Goal: Information Seeking & Learning: Learn about a topic

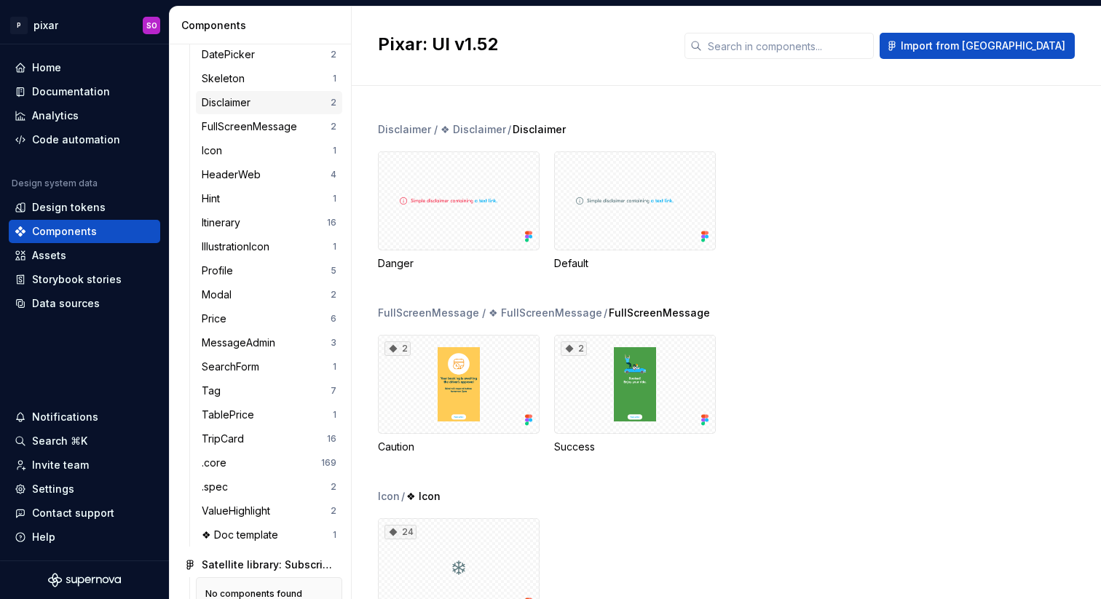
scroll to position [304, 0]
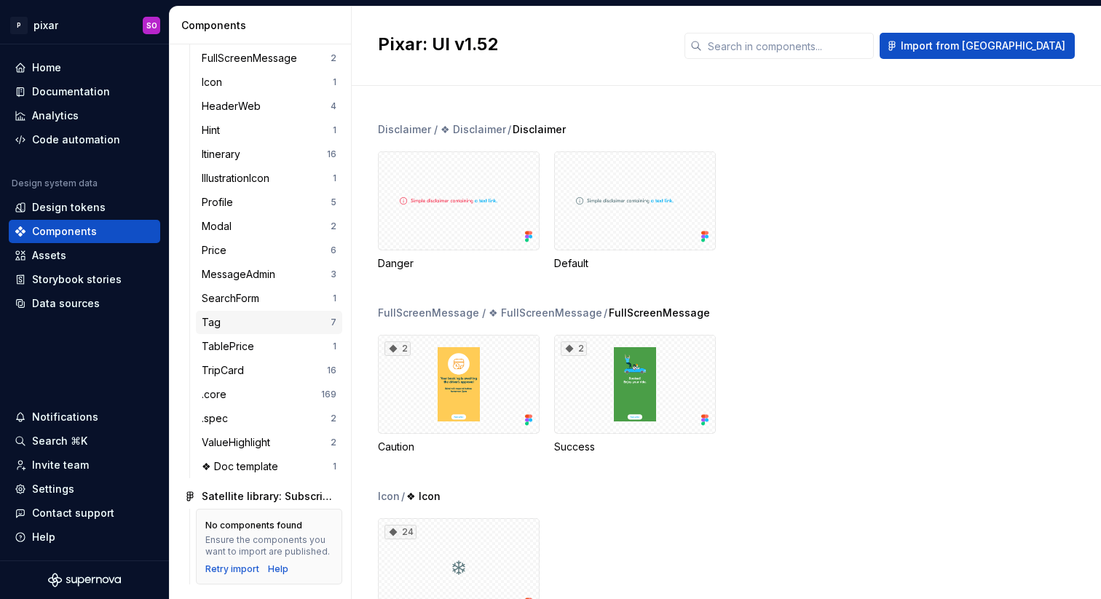
click at [231, 315] on div "Tag" at bounding box center [266, 322] width 129 height 15
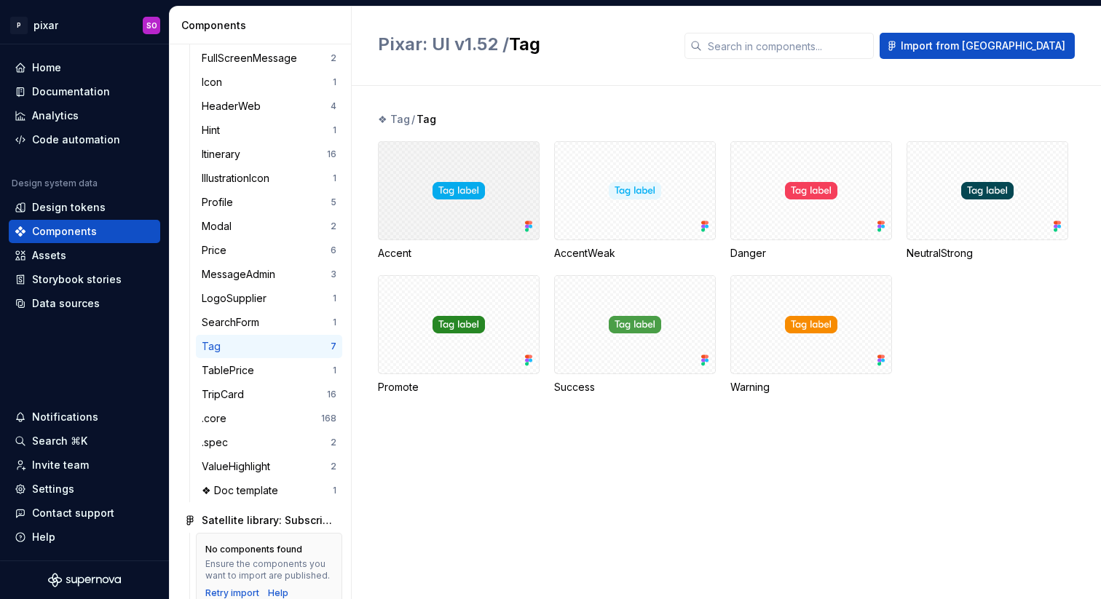
click at [475, 213] on div at bounding box center [459, 190] width 162 height 99
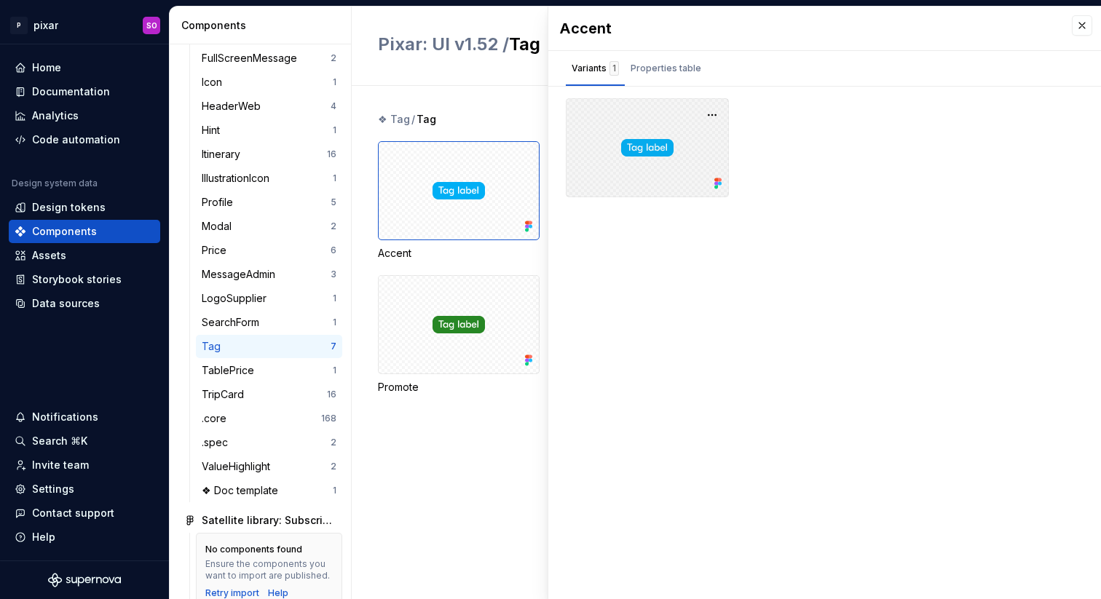
click at [717, 186] on icon at bounding box center [716, 188] width 4 height 4
click at [714, 119] on button "button" at bounding box center [712, 115] width 20 height 20
click at [660, 72] on div "Properties table" at bounding box center [665, 68] width 71 height 15
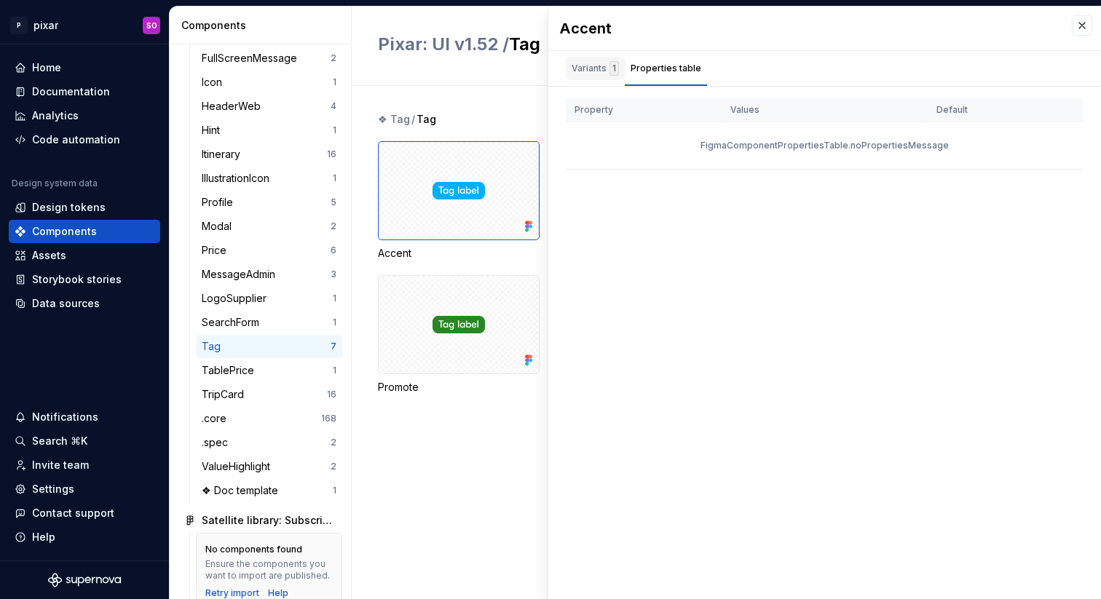
click at [601, 74] on div "Variants 1" at bounding box center [594, 68] width 47 height 15
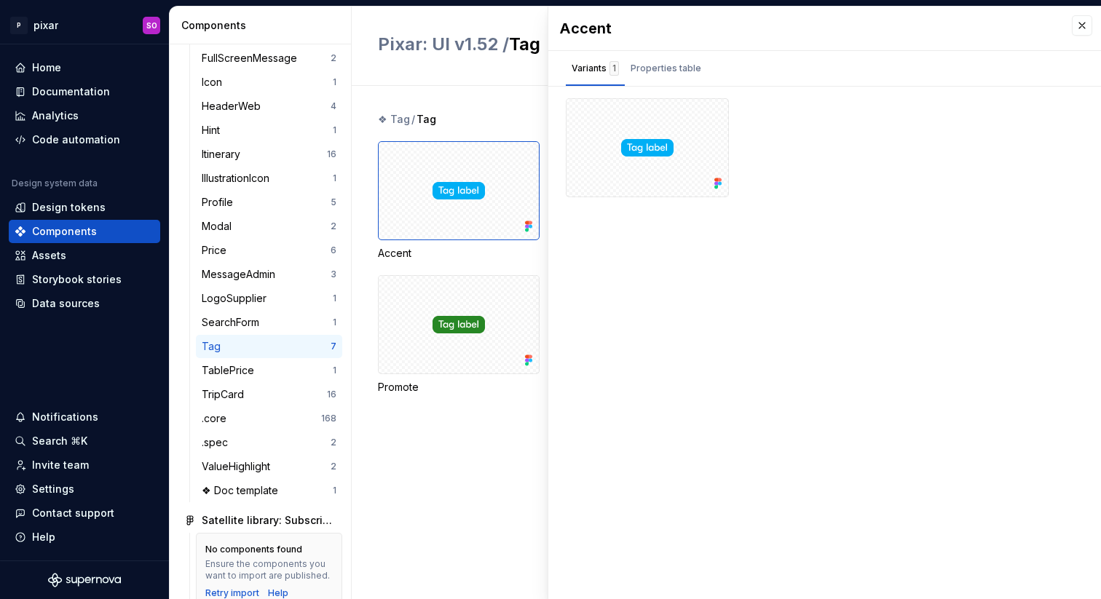
click at [493, 120] on div "❖ Tag / Tag" at bounding box center [739, 119] width 723 height 15
click at [105, 95] on div "Documentation" at bounding box center [71, 91] width 78 height 15
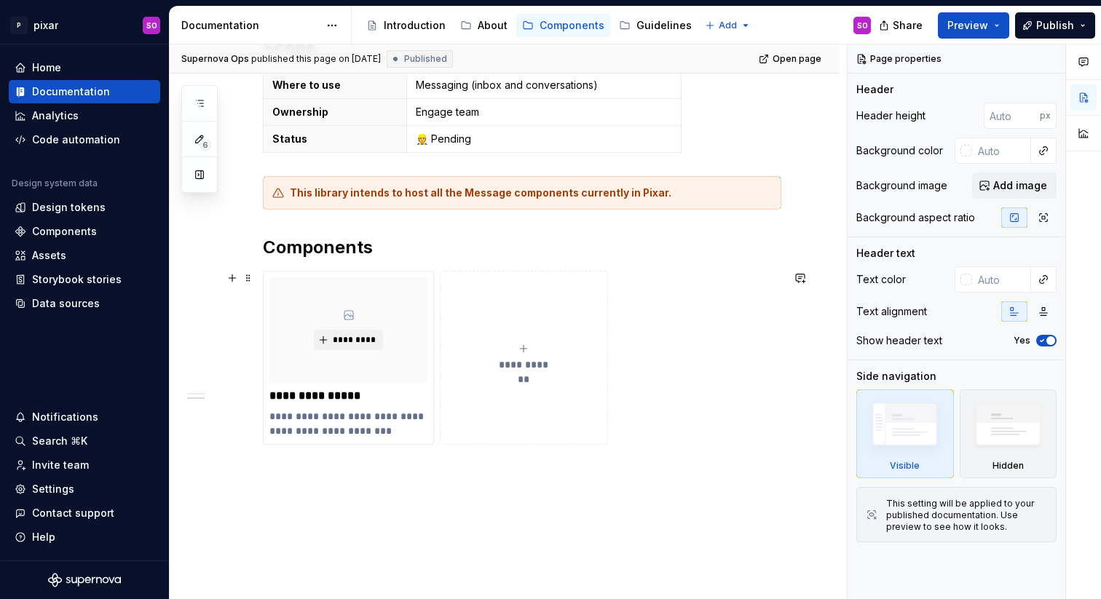
scroll to position [290, 0]
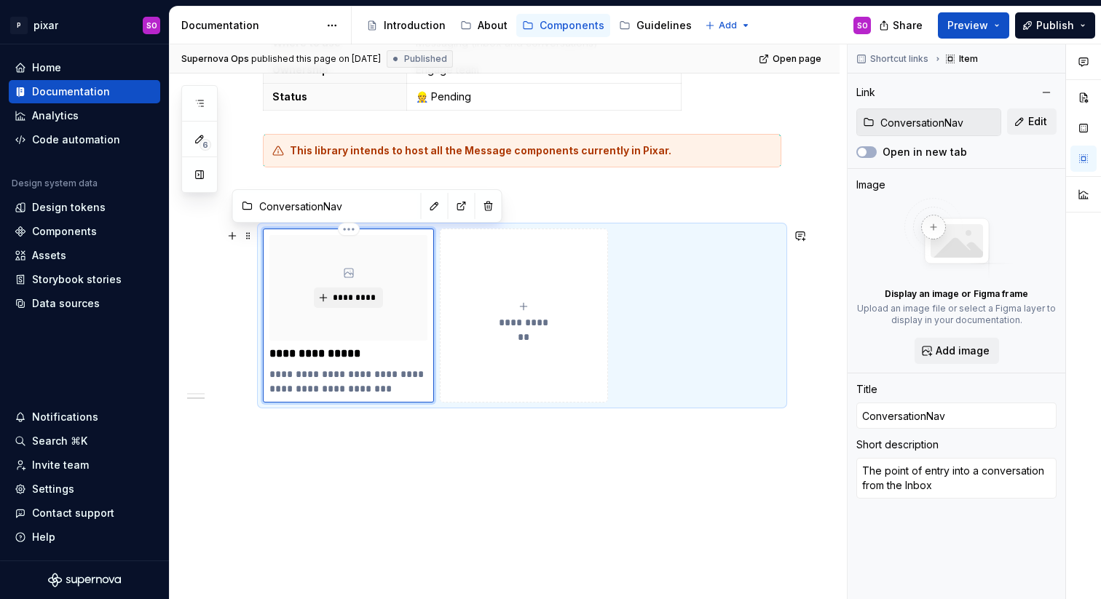
click at [354, 263] on div "*********" at bounding box center [348, 288] width 158 height 106
click at [488, 521] on div "**********" at bounding box center [508, 321] width 677 height 555
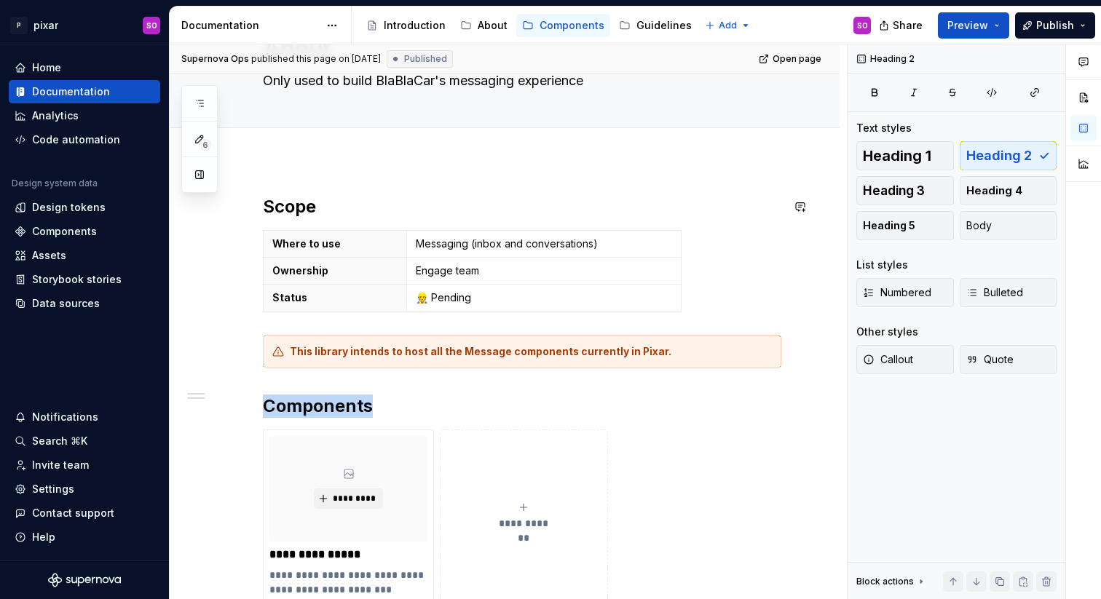
scroll to position [0, 0]
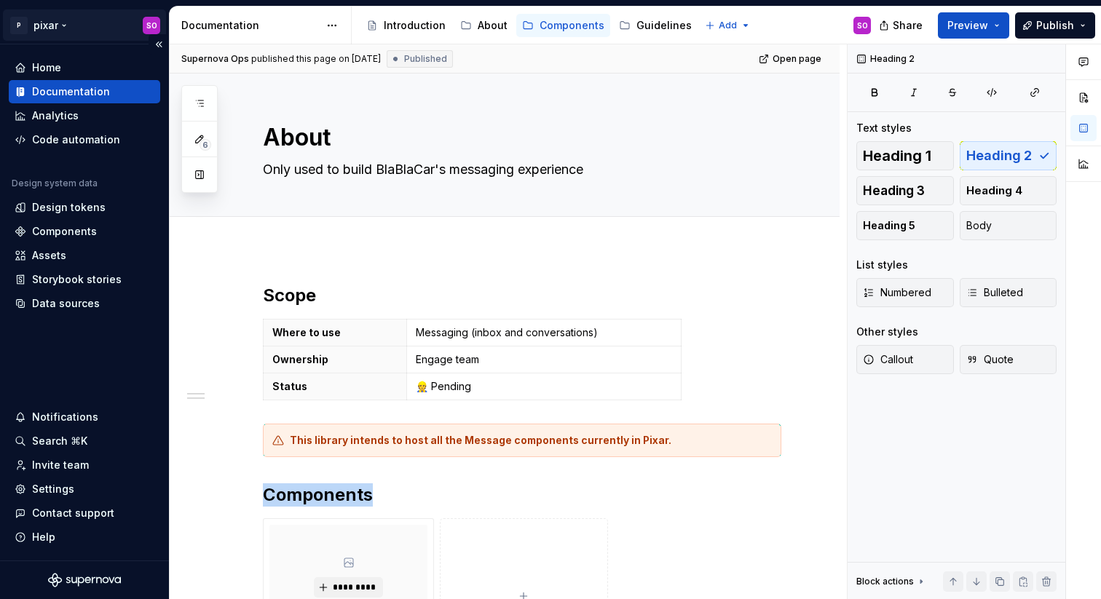
click at [42, 25] on html "P pixar SO Home Documentation Analytics Code automation Design system data Desi…" at bounding box center [550, 299] width 1101 height 599
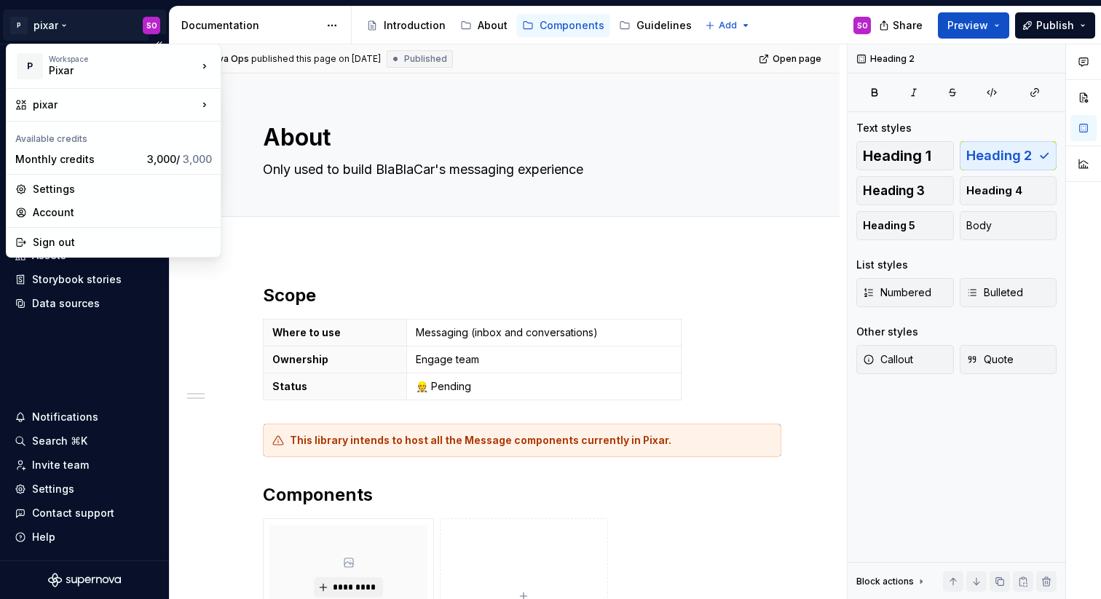
click at [42, 25] on html "P pixar SO Home Documentation Analytics Code automation Design system data Desi…" at bounding box center [550, 299] width 1101 height 599
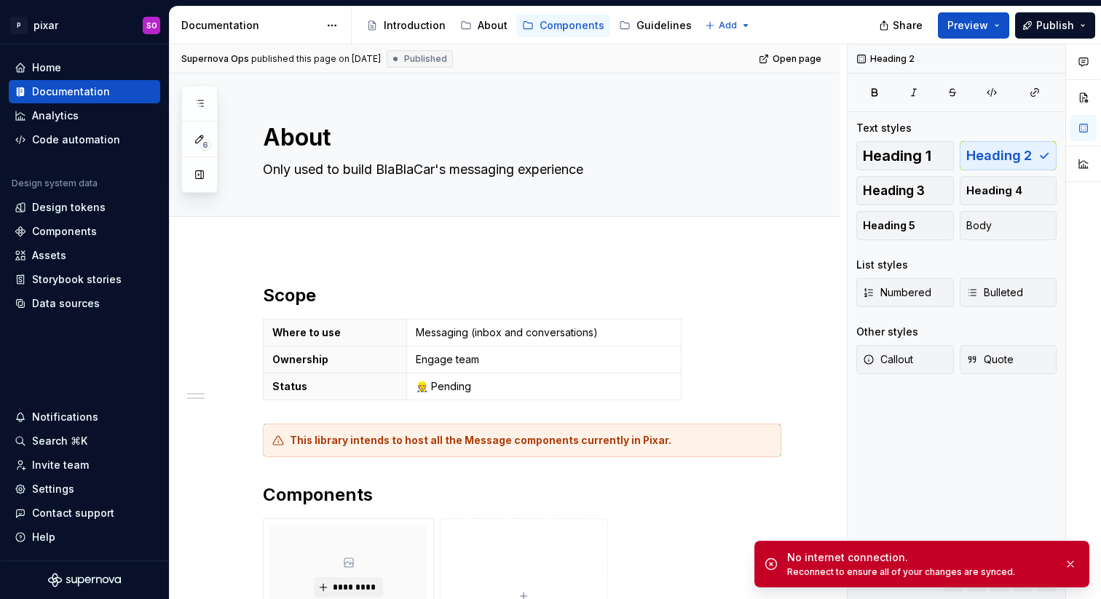
type textarea "*"
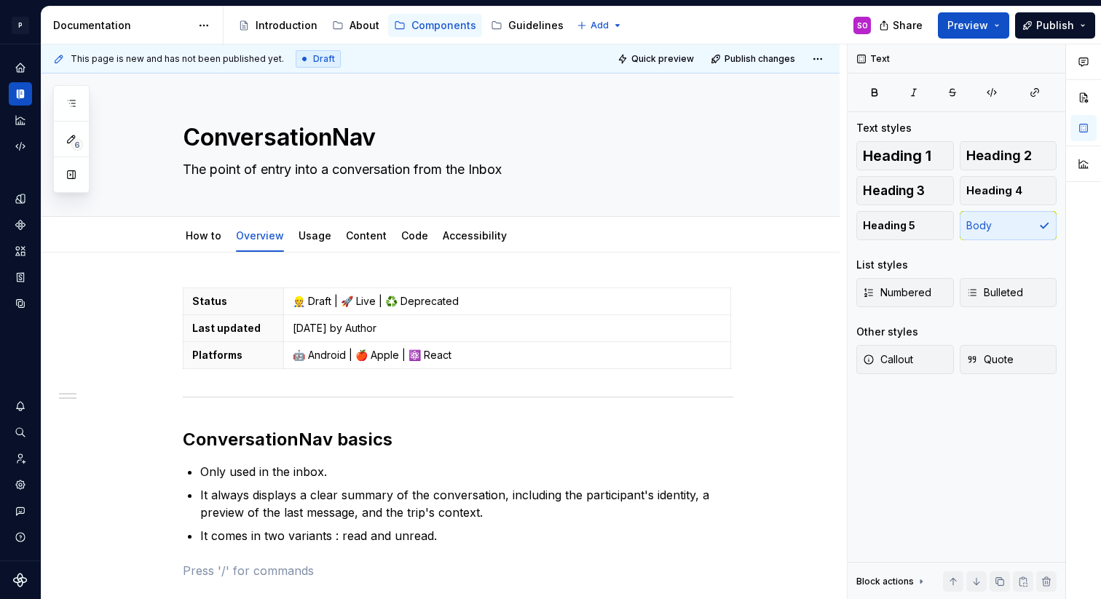
scroll to position [256, 0]
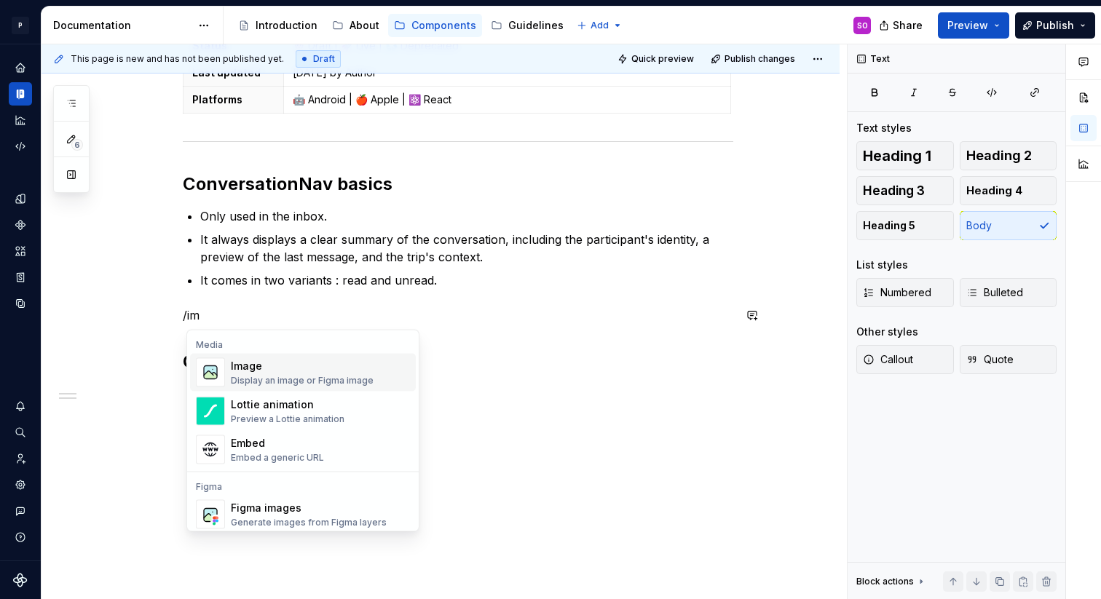
click at [279, 376] on div "Display an image or Figma image" at bounding box center [302, 381] width 143 height 12
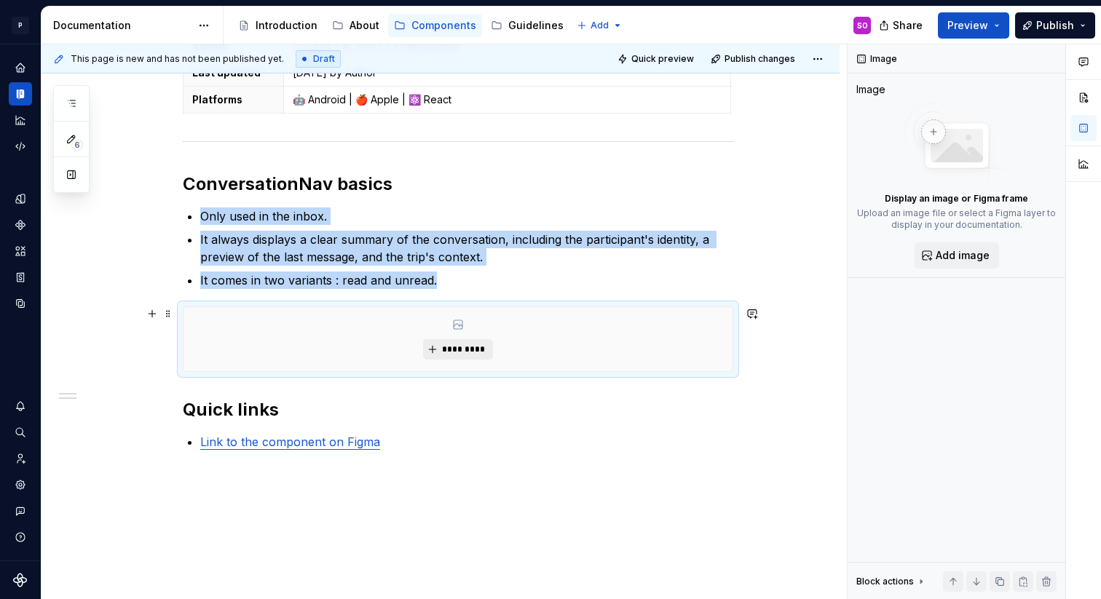
click at [440, 349] on button "*********" at bounding box center [457, 349] width 69 height 20
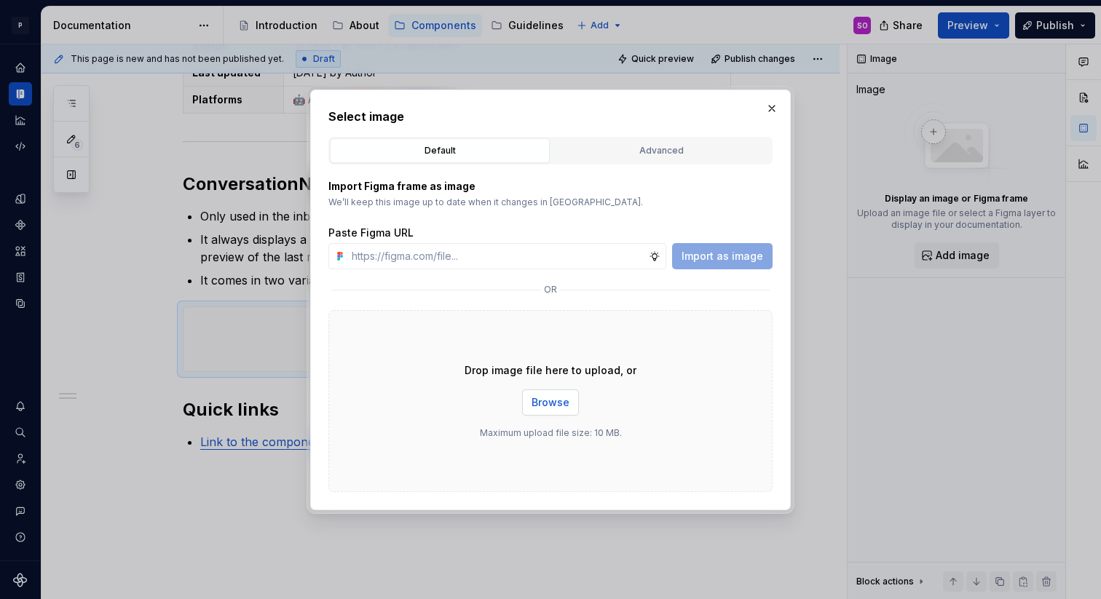
click at [566, 414] on button "Browse" at bounding box center [550, 402] width 57 height 26
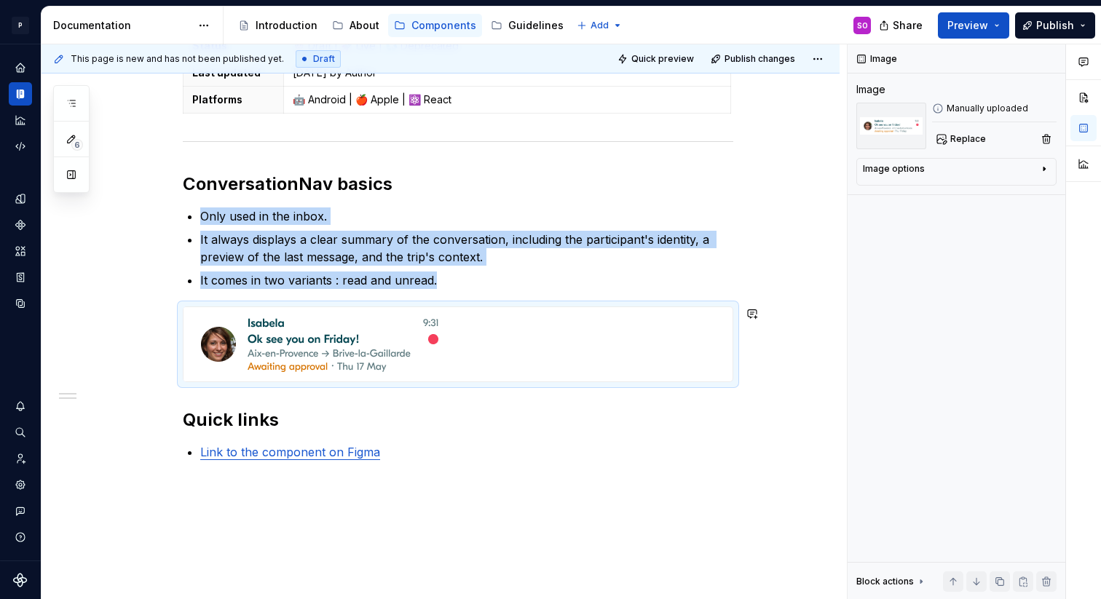
scroll to position [253, 0]
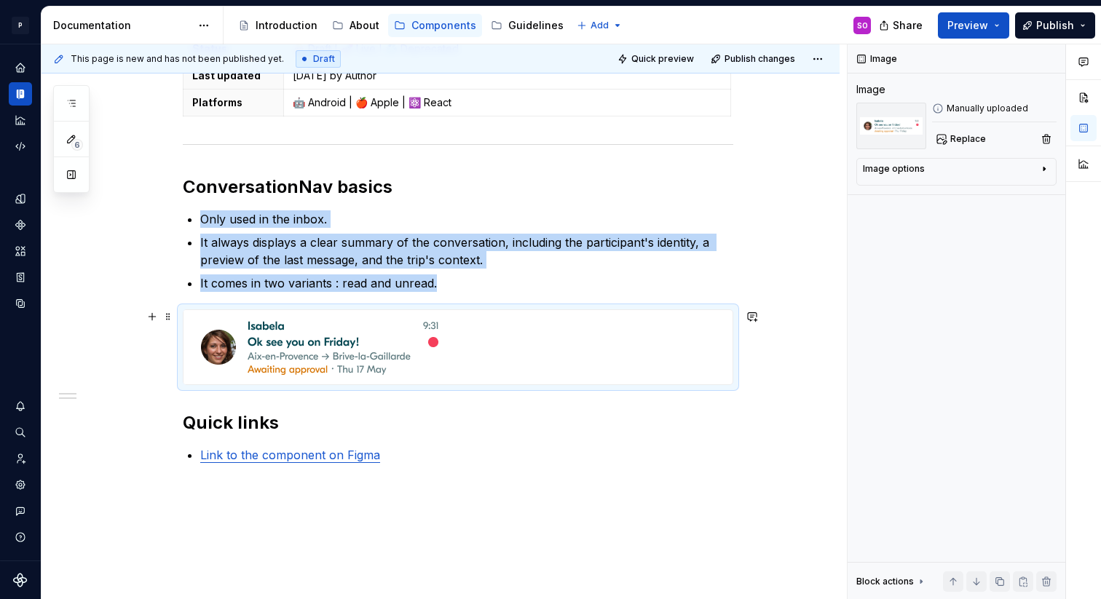
click at [237, 320] on img at bounding box center [319, 347] width 273 height 74
click at [296, 339] on img at bounding box center [319, 347] width 273 height 74
click at [169, 314] on span at bounding box center [168, 316] width 12 height 20
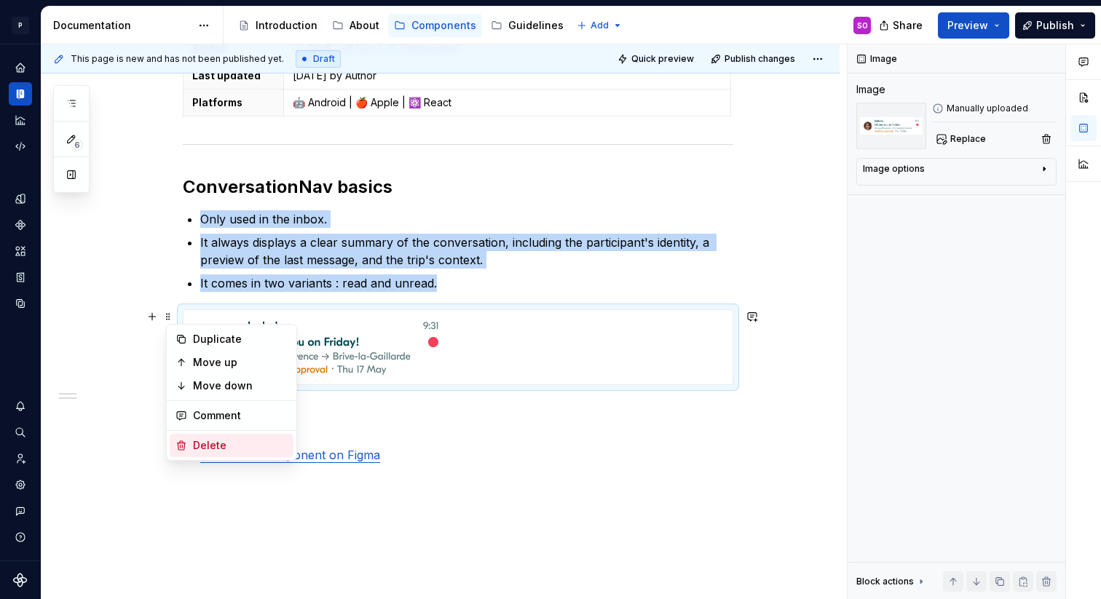
click at [201, 440] on div "Delete" at bounding box center [240, 445] width 95 height 15
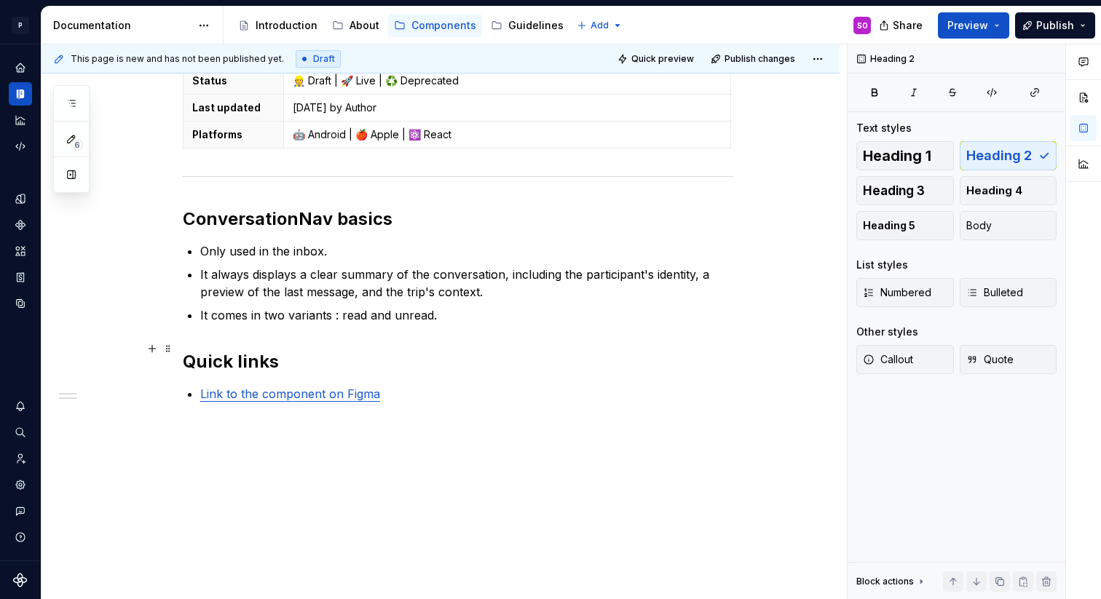
scroll to position [221, 0]
click at [470, 314] on p "It comes in two variants : read and unread." at bounding box center [466, 314] width 533 height 17
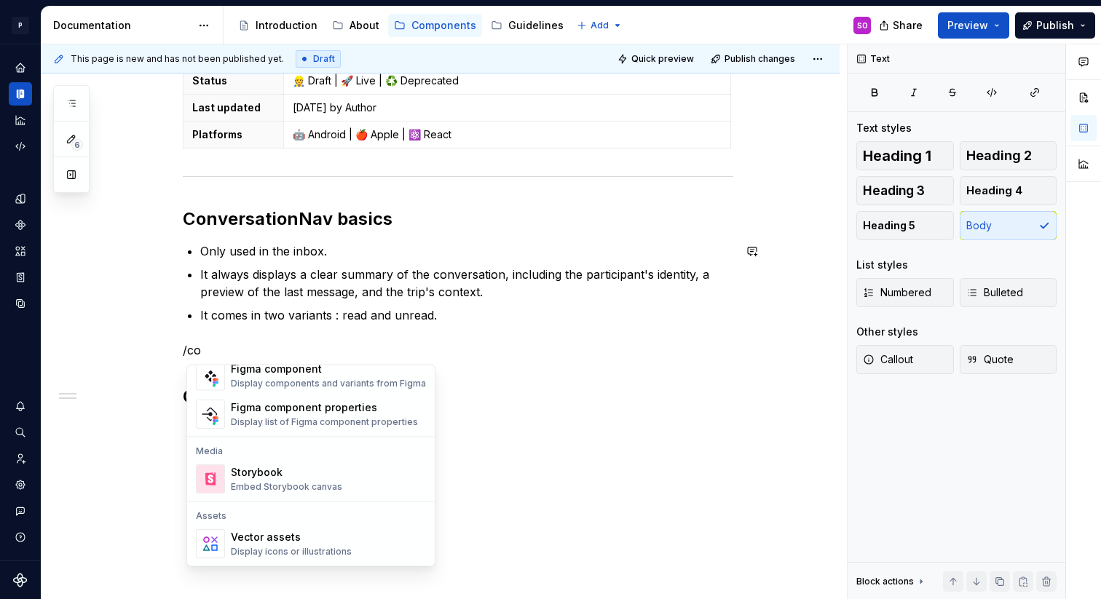
scroll to position [0, 0]
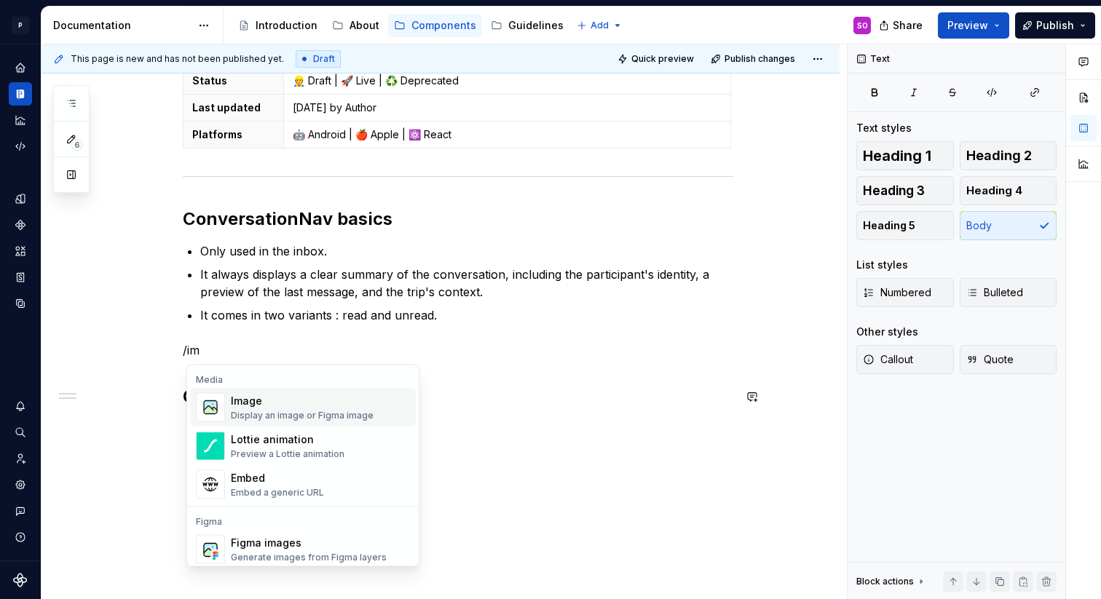
click at [259, 405] on div "Image" at bounding box center [302, 401] width 143 height 15
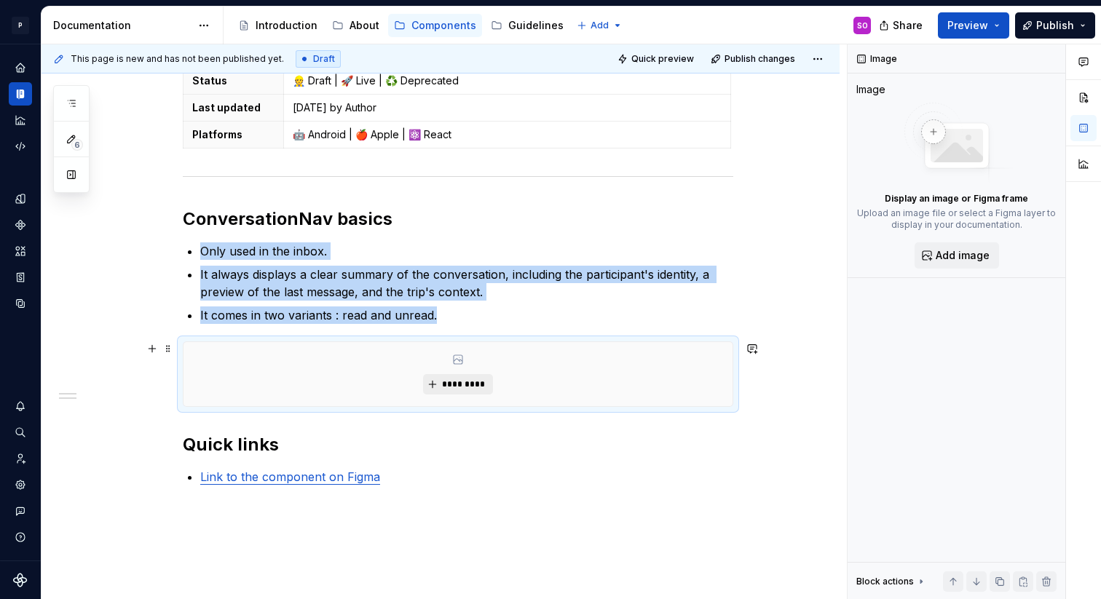
click at [449, 388] on span "*********" at bounding box center [463, 385] width 44 height 12
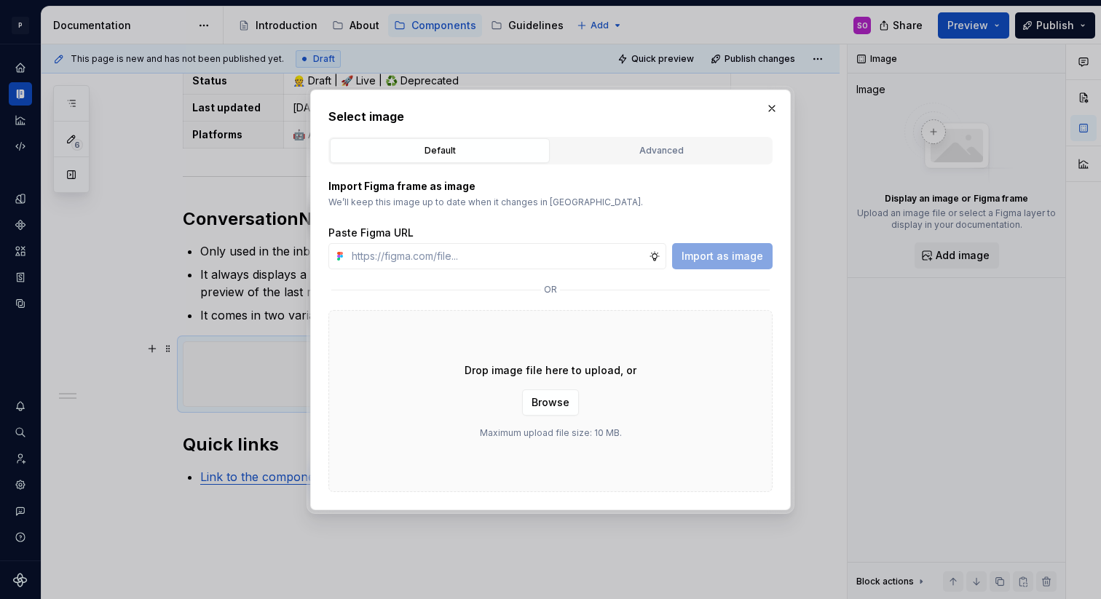
type textarea "*"
click at [602, 154] on div "Advanced" at bounding box center [661, 150] width 210 height 15
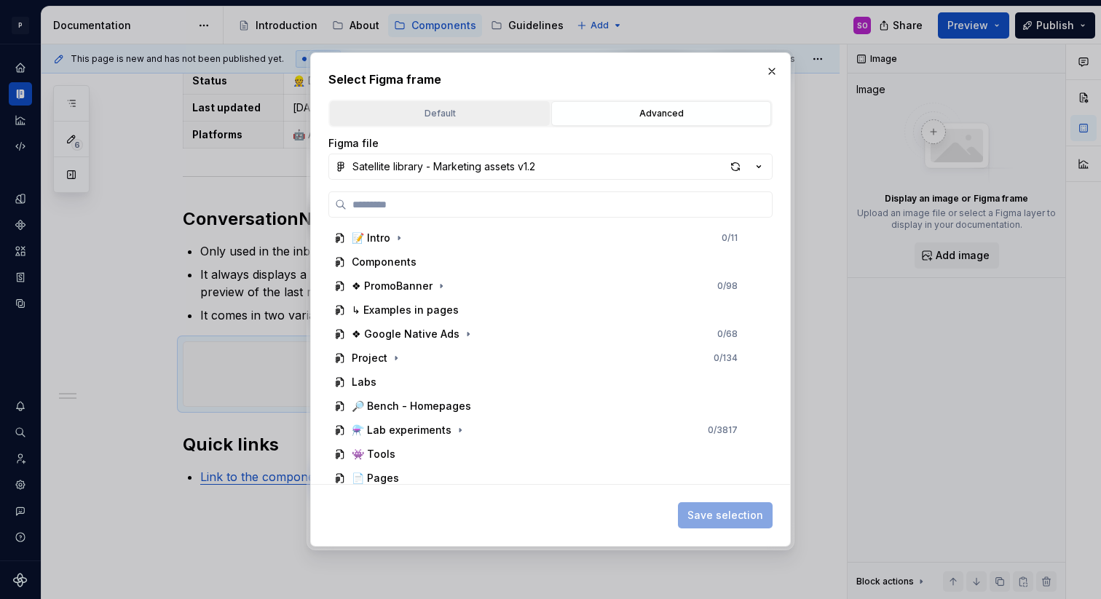
click at [494, 106] on div "Default" at bounding box center [440, 113] width 210 height 15
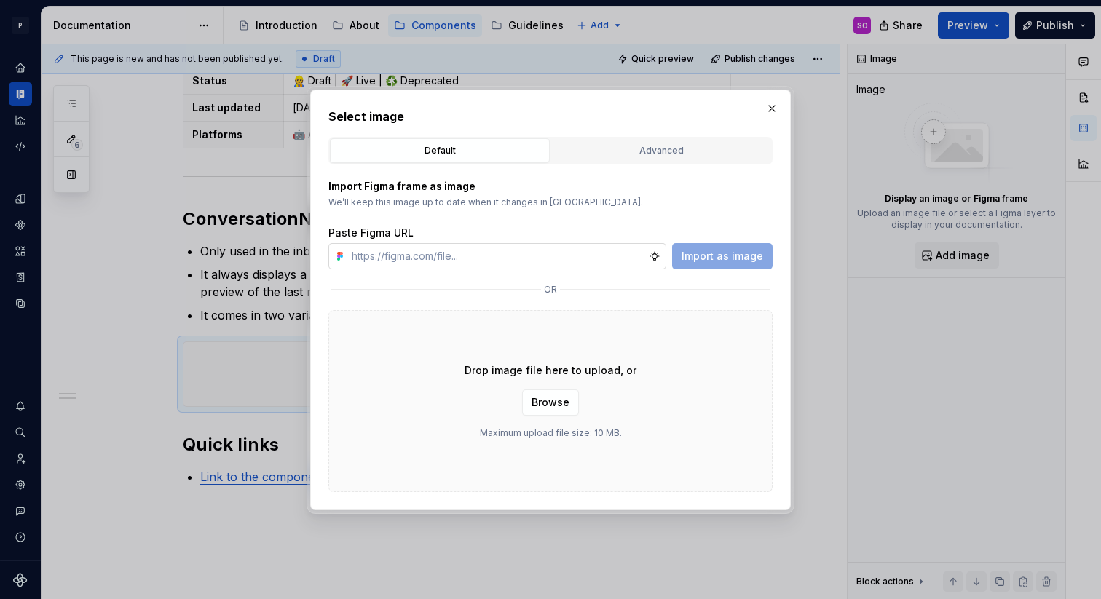
click at [446, 259] on input "text" at bounding box center [497, 256] width 303 height 26
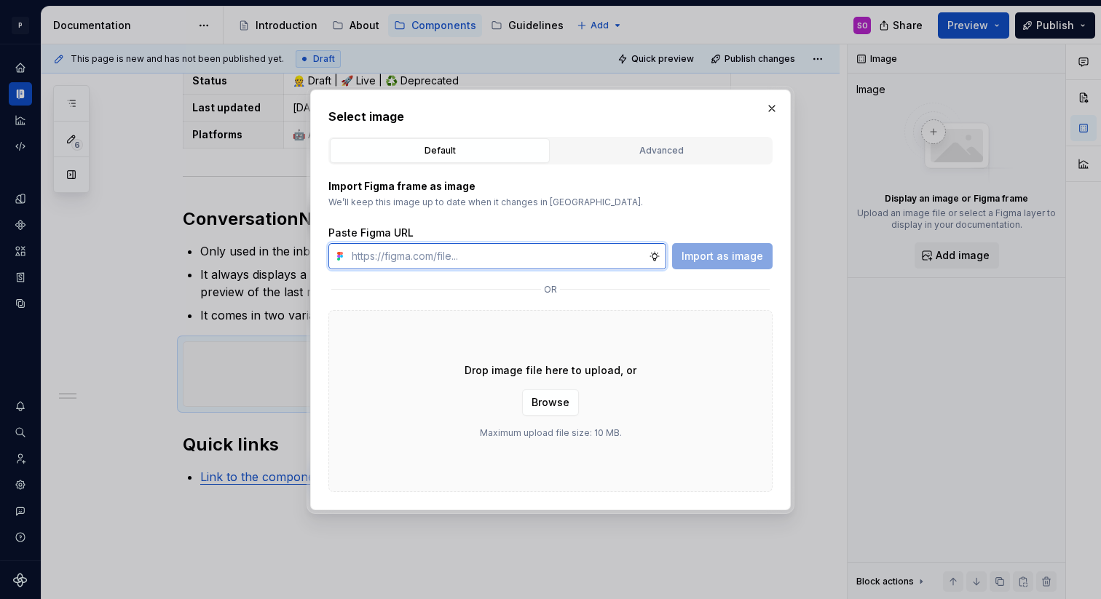
click at [502, 256] on input "text" at bounding box center [497, 256] width 303 height 26
paste input "https://www.figma.com/design/WrmvGbmtdv6OfX1NerIwkK/Satellite-library---Messagi…"
type input "https://www.figma.com/design/WrmvGbmtdv6OfX1NerIwkK/Satellite-library---Messagi…"
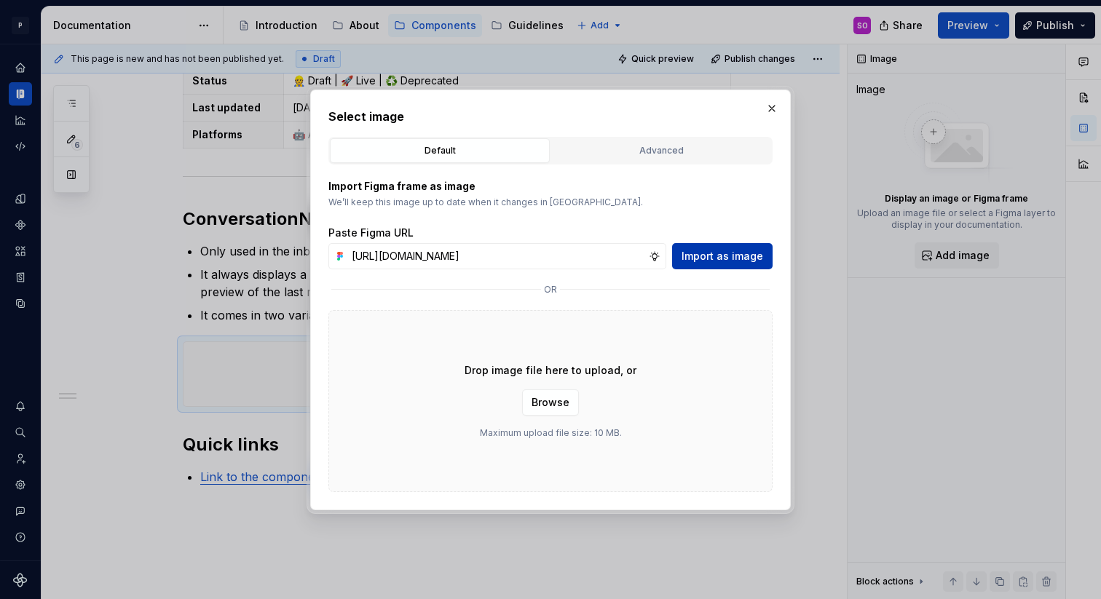
scroll to position [0, 0]
click at [694, 259] on span "Import as image" at bounding box center [722, 256] width 82 height 15
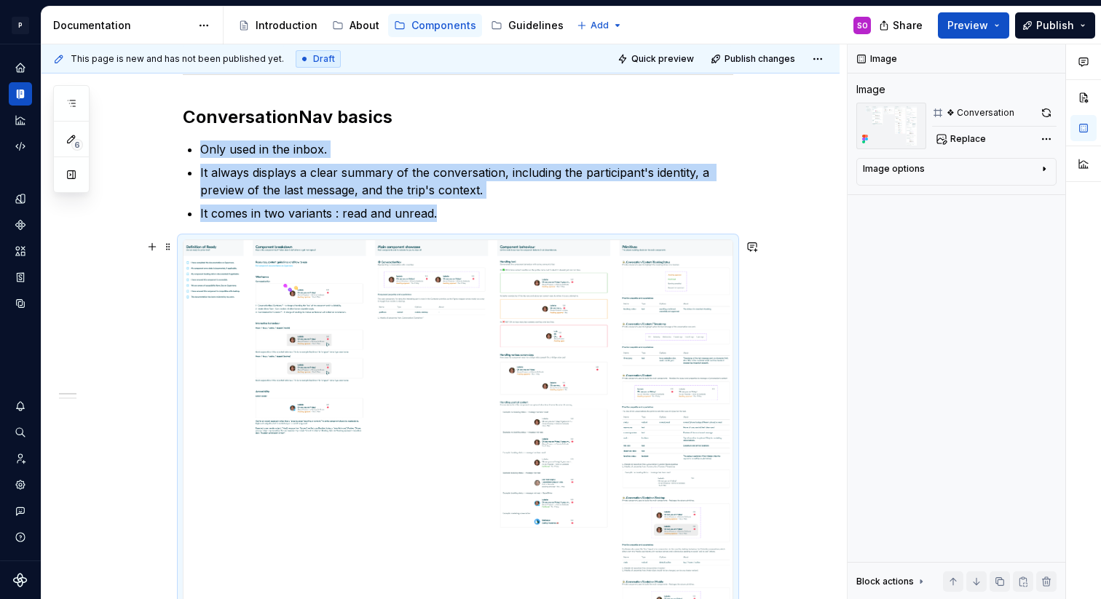
scroll to position [336, 0]
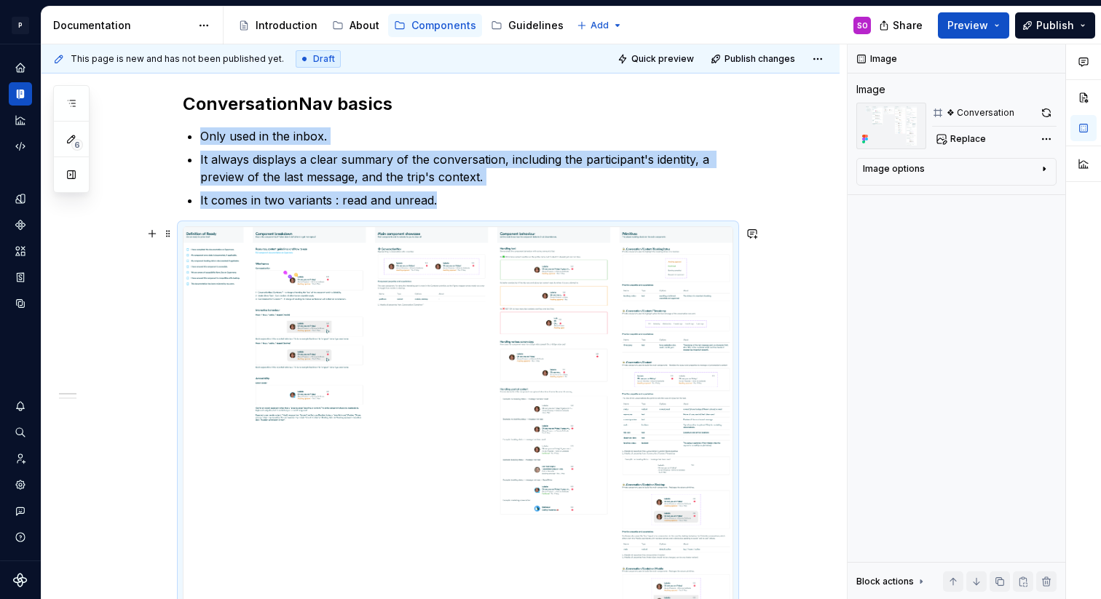
click at [638, 358] on img at bounding box center [457, 436] width 549 height 418
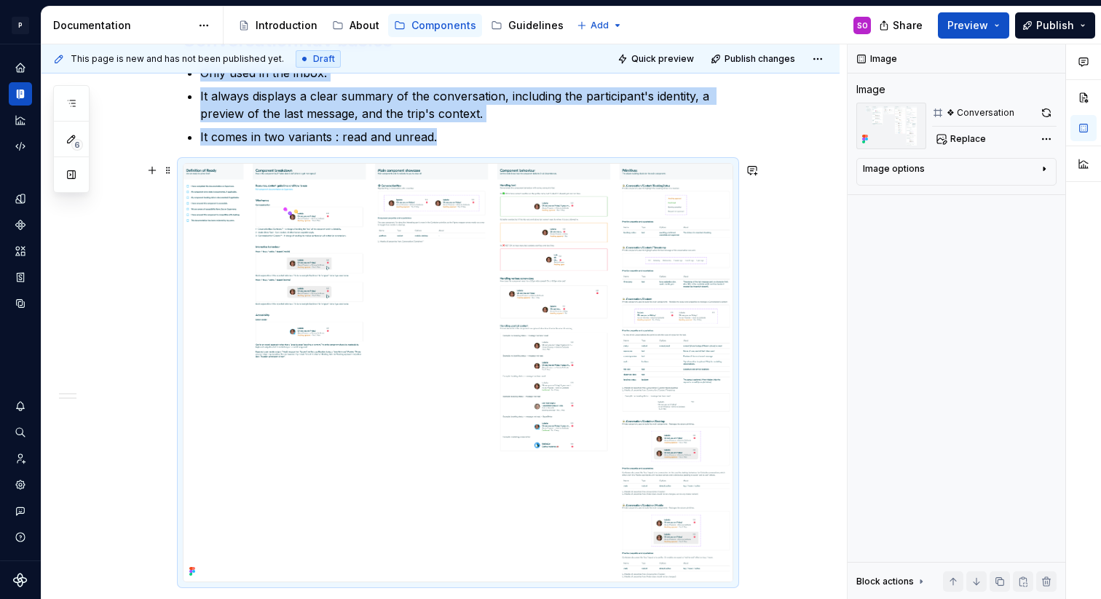
scroll to position [391, 0]
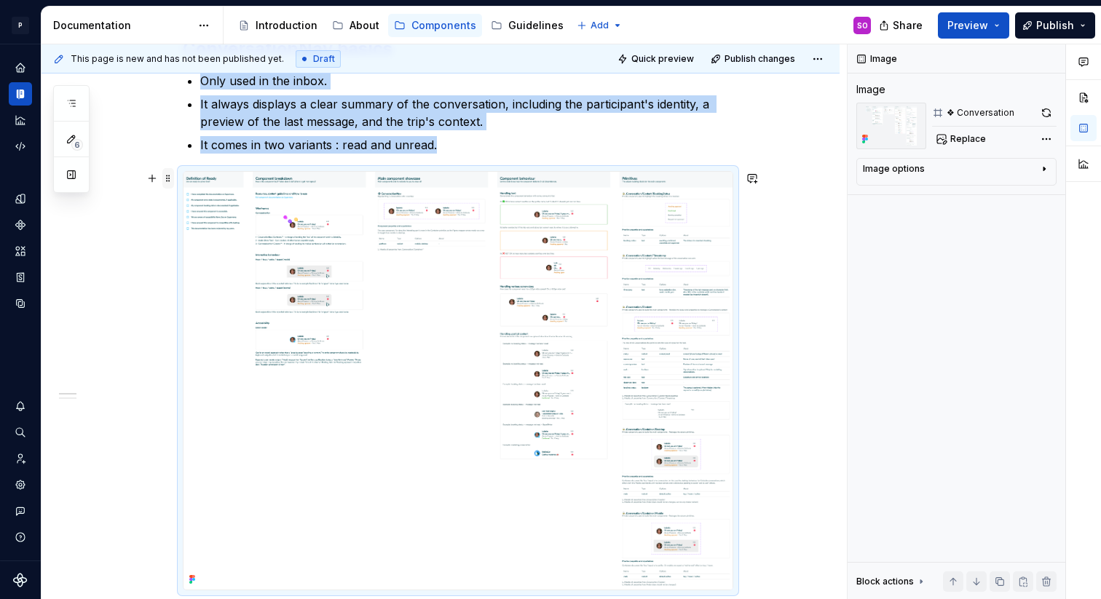
click at [173, 177] on span at bounding box center [168, 178] width 12 height 20
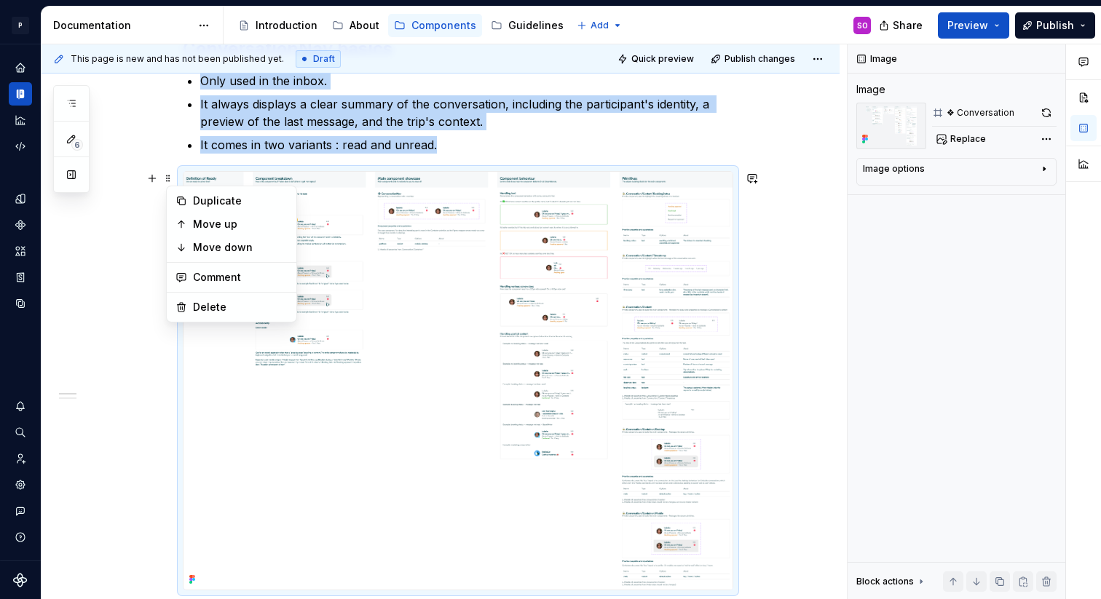
click at [248, 157] on div "Status 👷 Draft | 🚀 Live | ♻️ Deprecated Last updated 2025/09/23 by Author Platf…" at bounding box center [458, 283] width 550 height 772
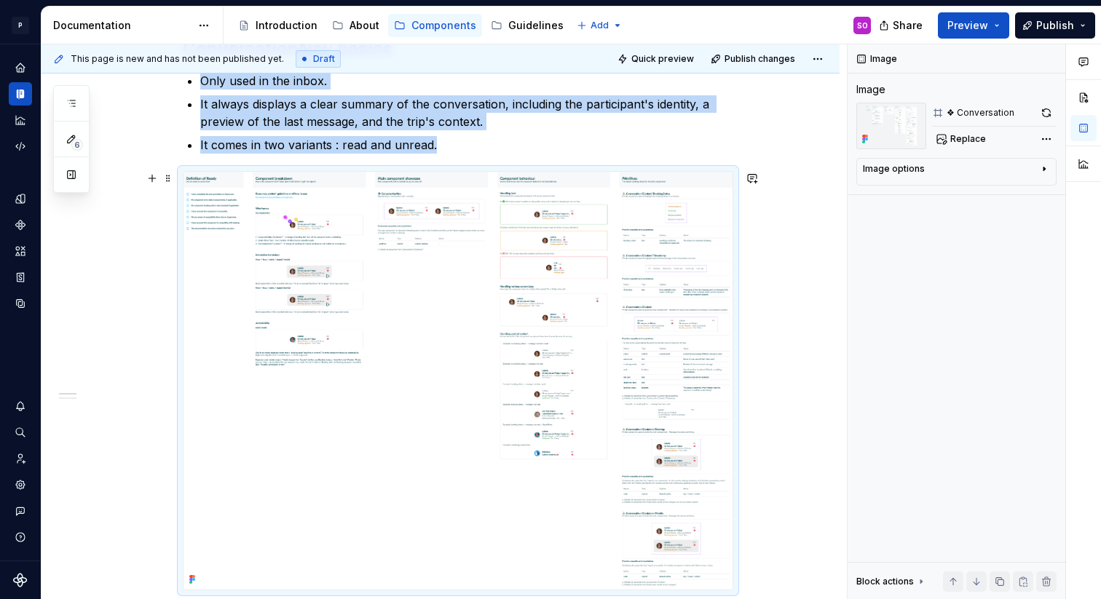
click at [266, 250] on img at bounding box center [457, 381] width 549 height 418
click at [170, 182] on span at bounding box center [168, 178] width 12 height 20
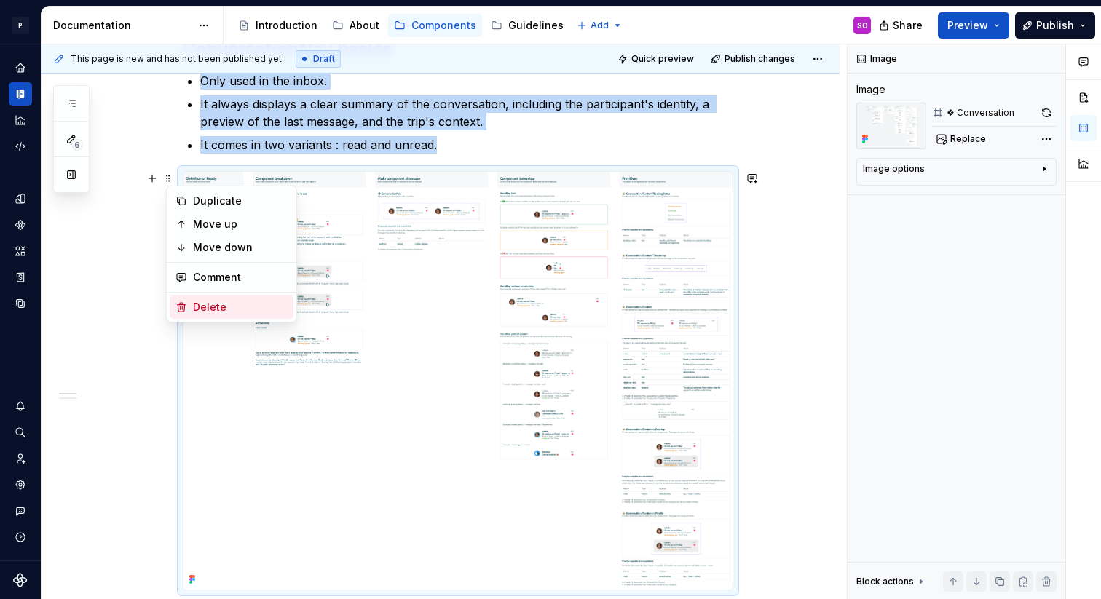
click at [216, 304] on div "Delete" at bounding box center [240, 307] width 95 height 15
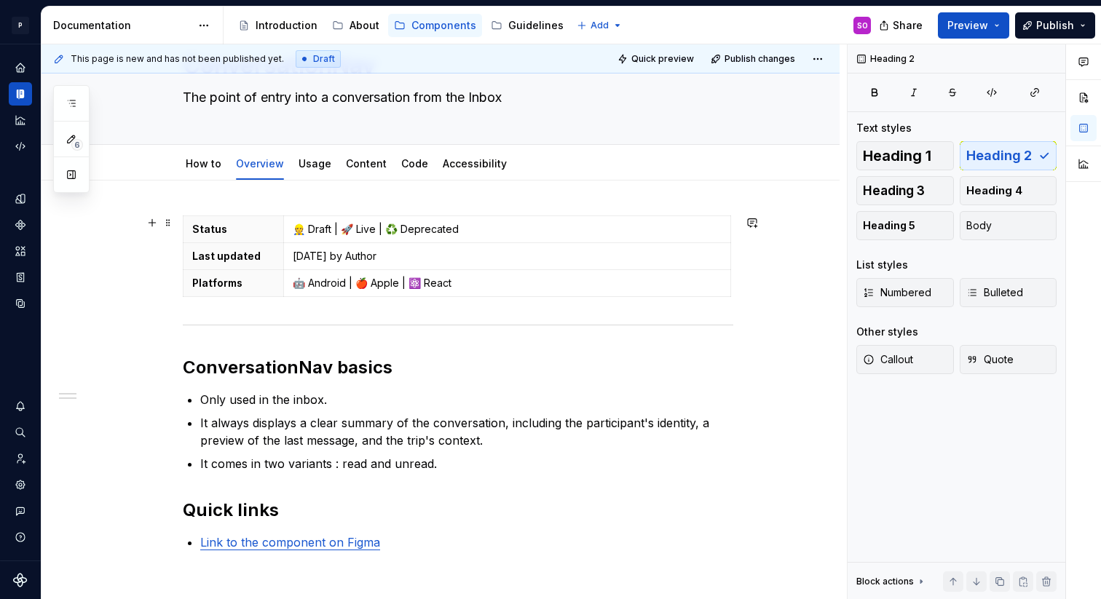
scroll to position [64, 0]
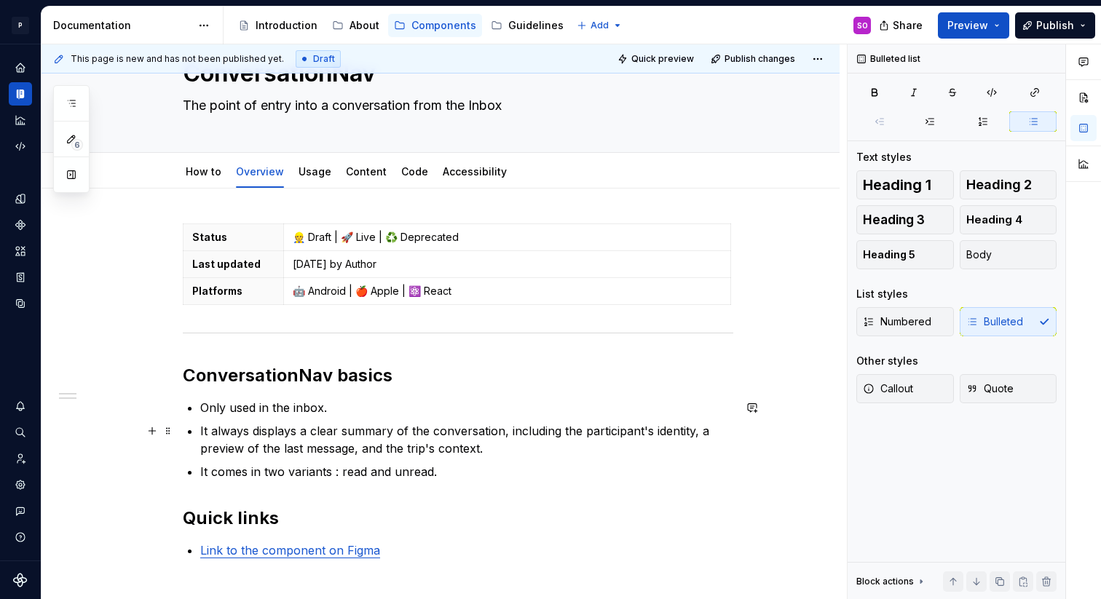
click at [447, 448] on p "It always displays a clear summary of the conversation, including the participa…" at bounding box center [466, 439] width 533 height 35
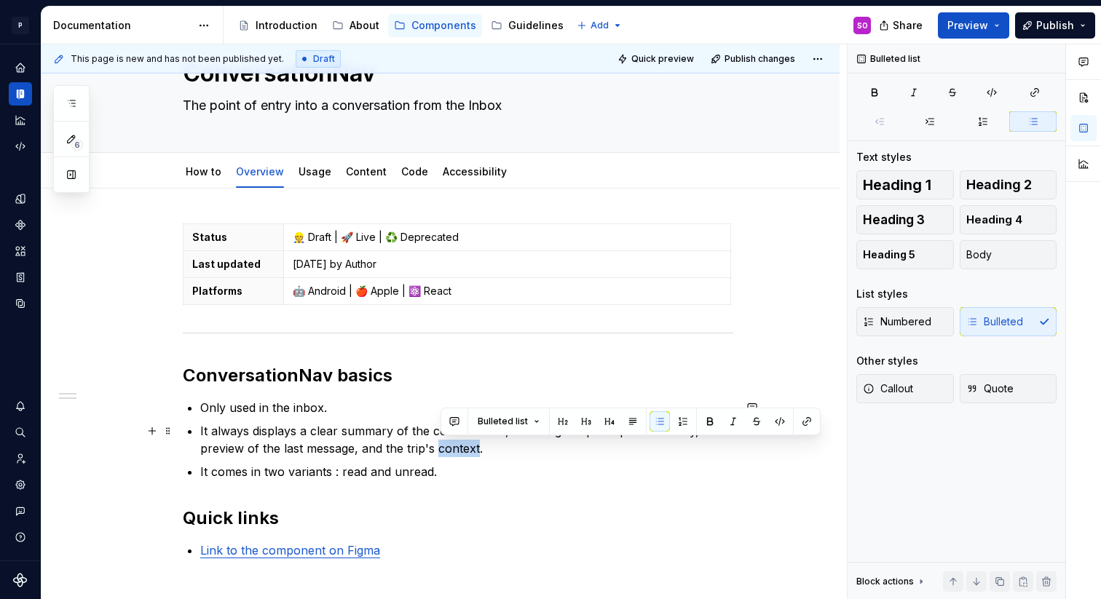
click at [447, 448] on p "It always displays a clear summary of the conversation, including the participa…" at bounding box center [466, 439] width 533 height 35
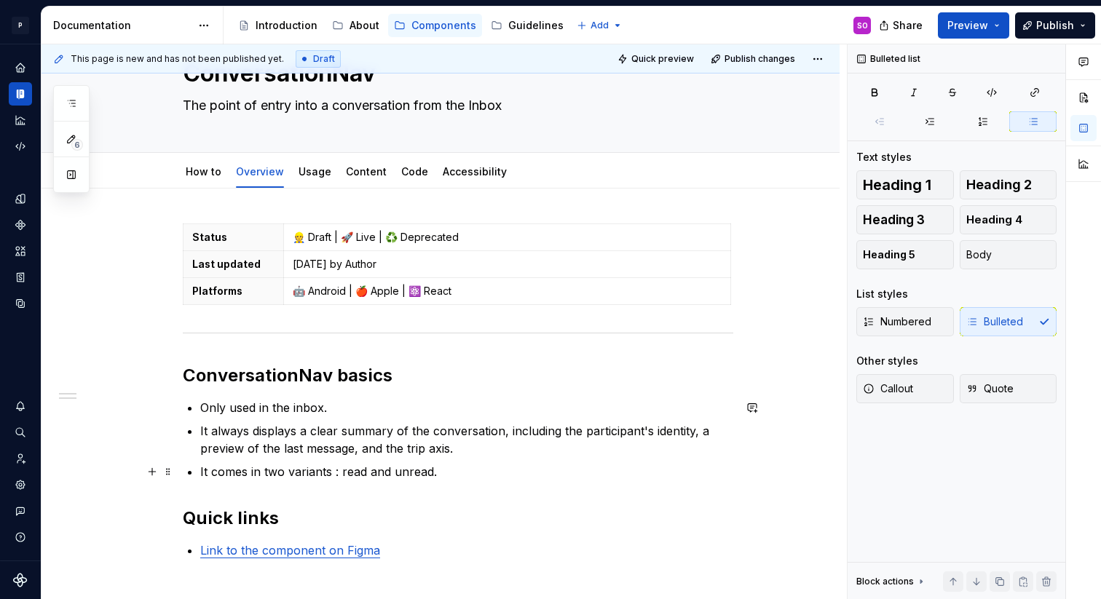
click at [468, 469] on p "It comes in two variants : read and unread." at bounding box center [466, 471] width 533 height 17
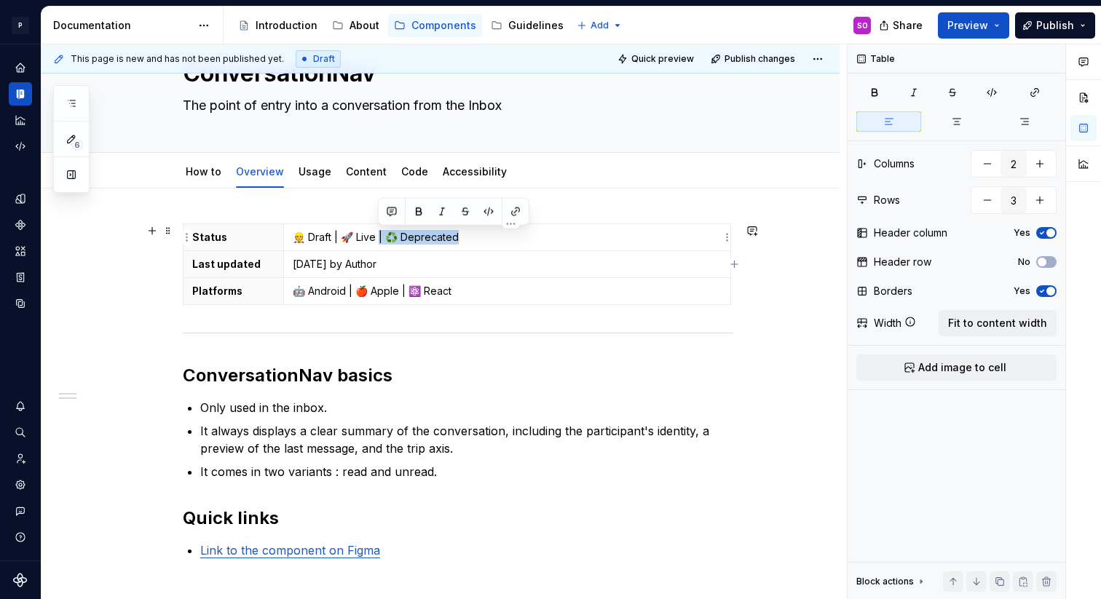
drag, startPoint x: 474, startPoint y: 239, endPoint x: 376, endPoint y: 233, distance: 97.7
click at [376, 233] on p "👷 Draft | 🚀 Live | ♻️ Deprecated" at bounding box center [507, 237] width 429 height 15
click at [388, 265] on p "2025/09/23 by Author" at bounding box center [507, 264] width 429 height 15
click at [332, 236] on p "👷 Draft | 🚀 Live" at bounding box center [507, 237] width 429 height 15
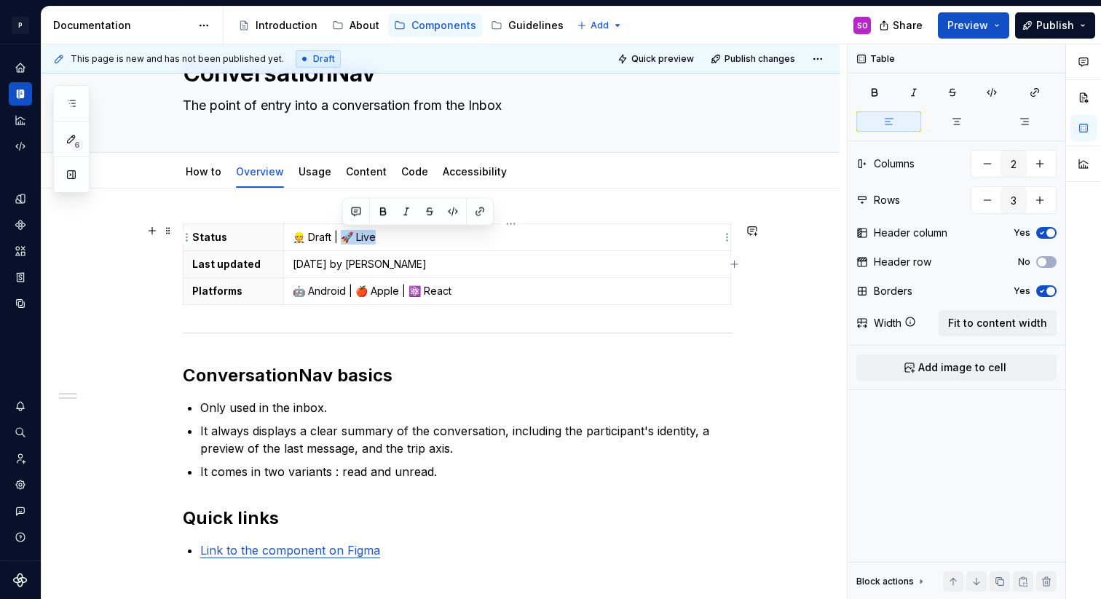
drag, startPoint x: 379, startPoint y: 241, endPoint x: 344, endPoint y: 237, distance: 35.2
click at [344, 237] on p "👷 Draft | 🚀 Live" at bounding box center [507, 237] width 429 height 15
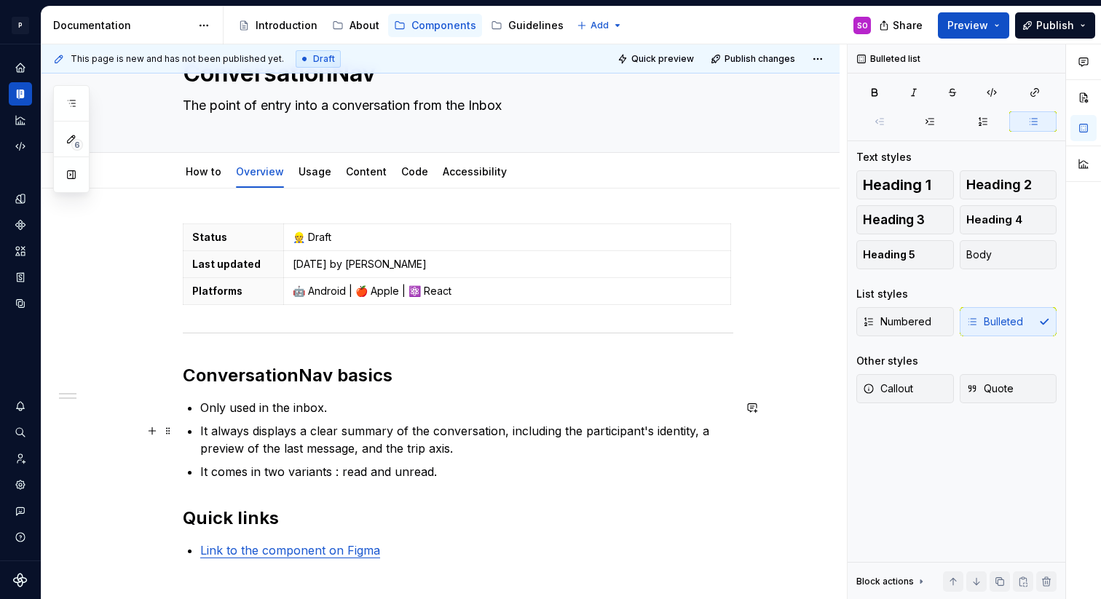
click at [274, 430] on p "It always displays a clear summary of the conversation, including the participa…" at bounding box center [466, 439] width 533 height 35
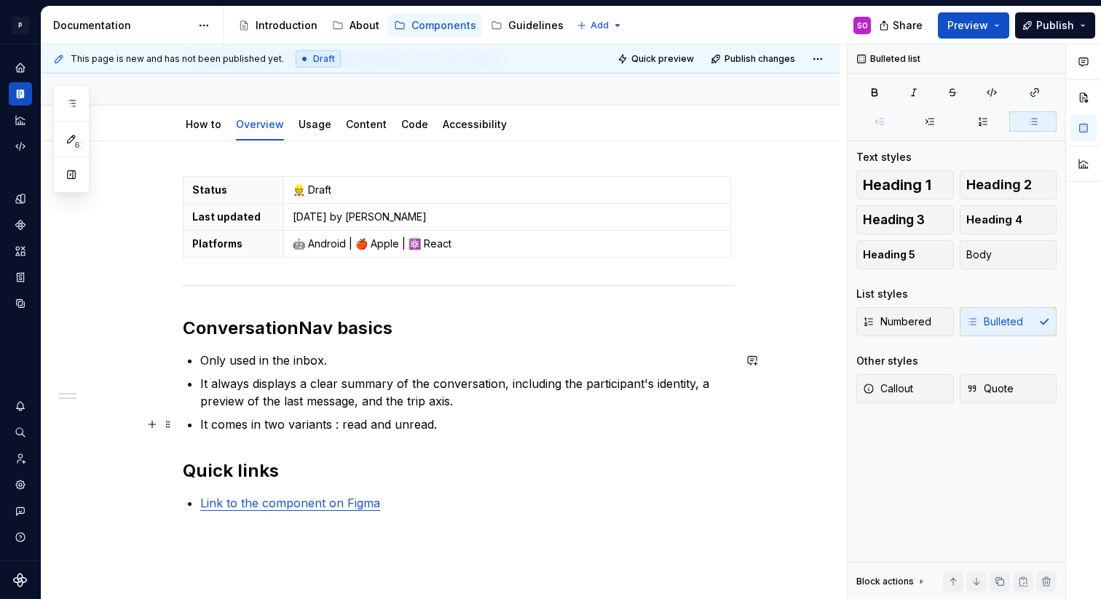
scroll to position [112, 0]
click at [502, 430] on p "It comes in two variants : read and unread." at bounding box center [466, 423] width 533 height 17
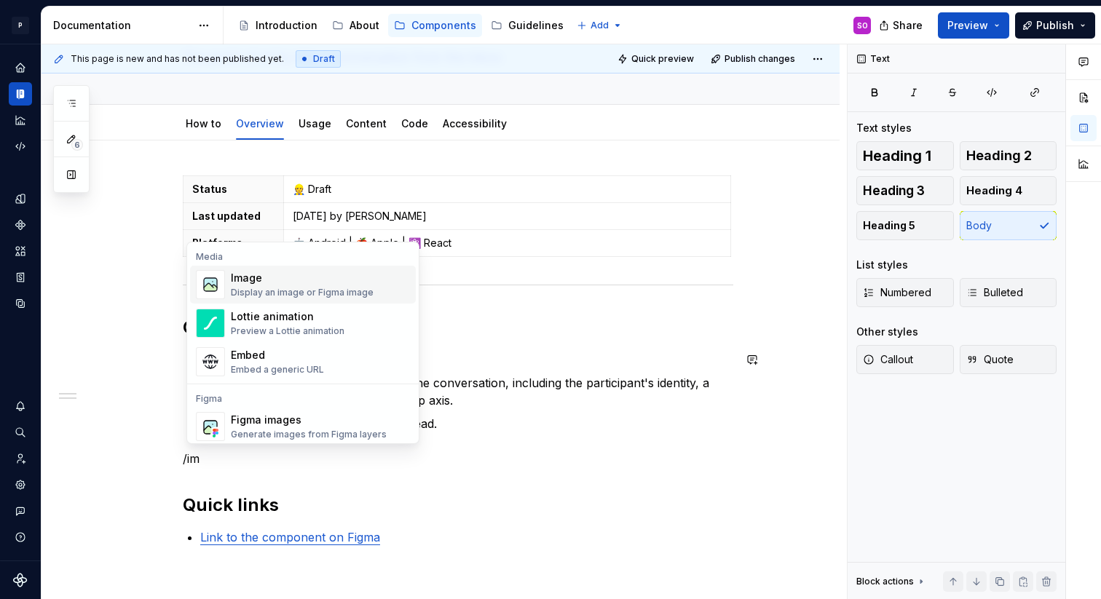
click at [266, 287] on div "Display an image or Figma image" at bounding box center [302, 293] width 143 height 12
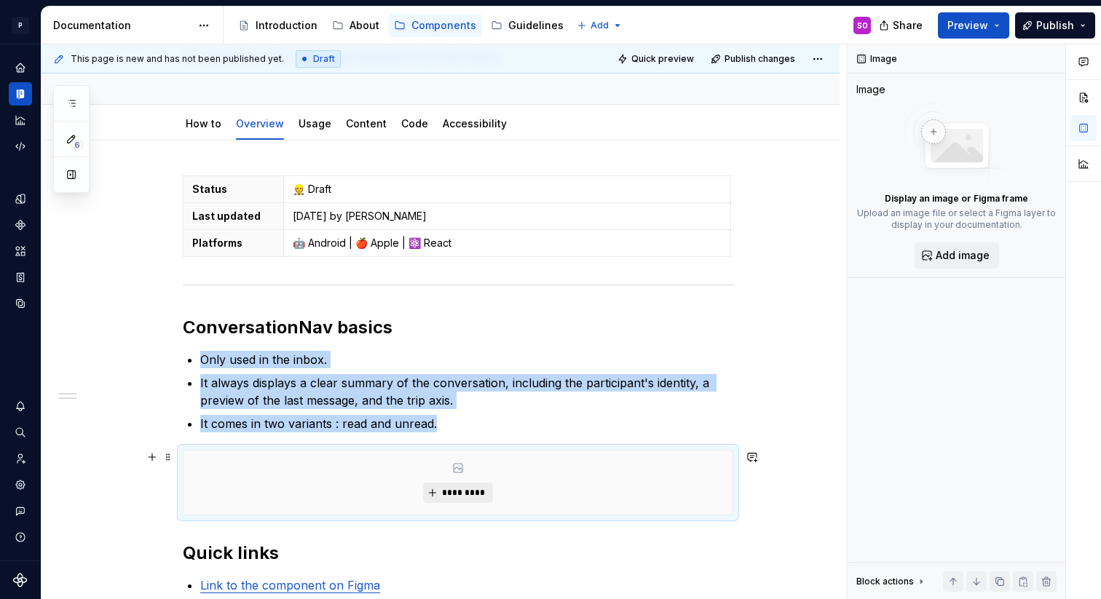
click at [436, 491] on button "*********" at bounding box center [457, 493] width 69 height 20
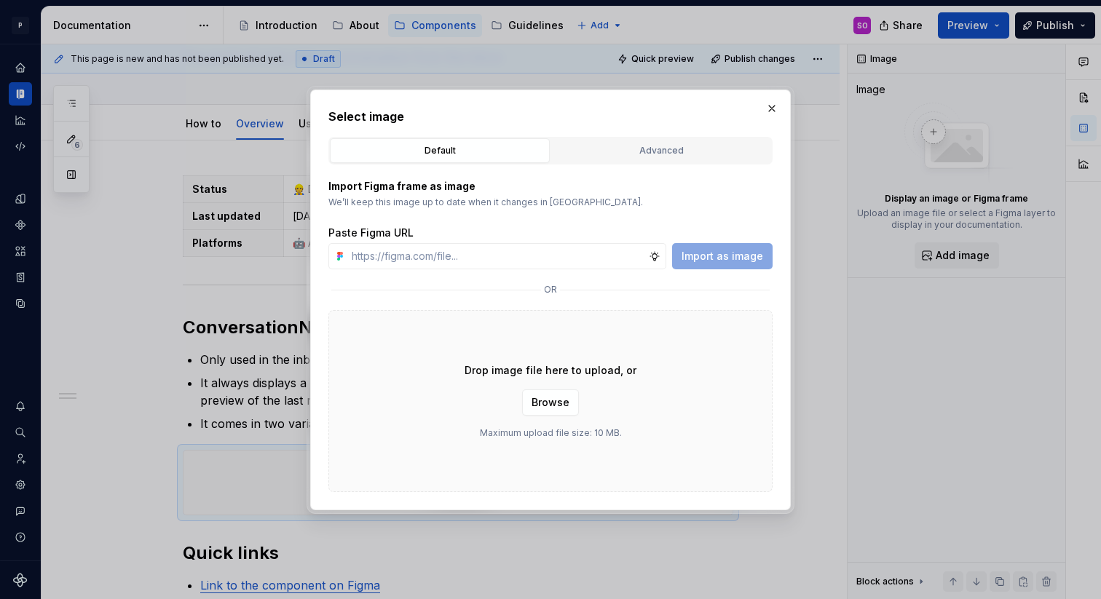
click at [336, 187] on p "Import Figma frame as image" at bounding box center [550, 186] width 444 height 15
type textarea "*"
click at [438, 261] on input "text" at bounding box center [497, 256] width 303 height 26
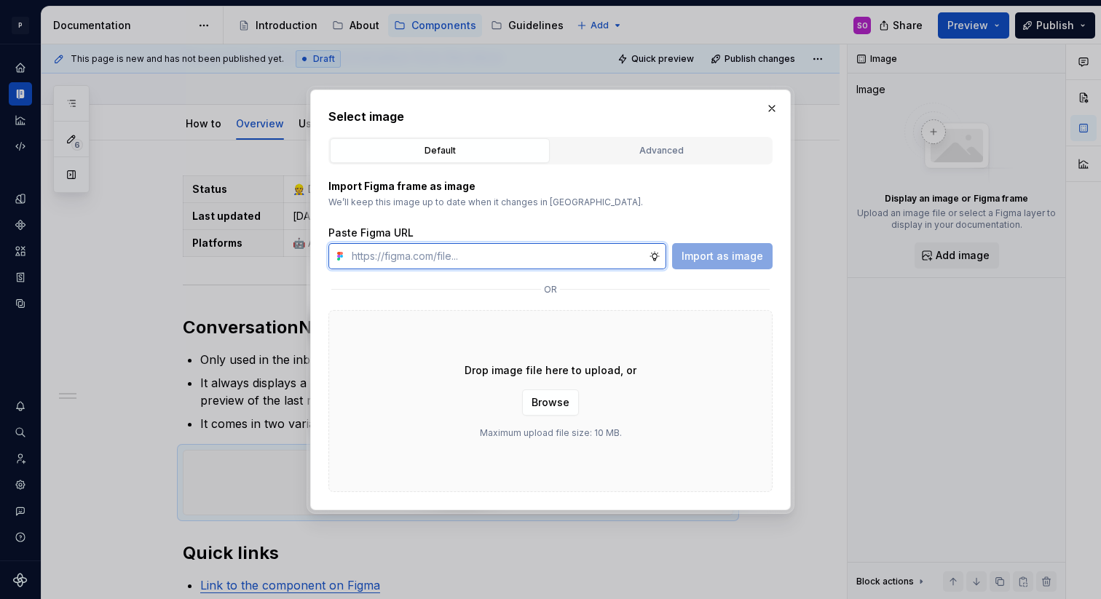
paste input "https://www.figma.com/design/WrmvGbmtdv6OfX1NerIwkK/Satellite-library---Messagi…"
type input "https://www.figma.com/design/WrmvGbmtdv6OfX1NerIwkK/Satellite-library---Messagi…"
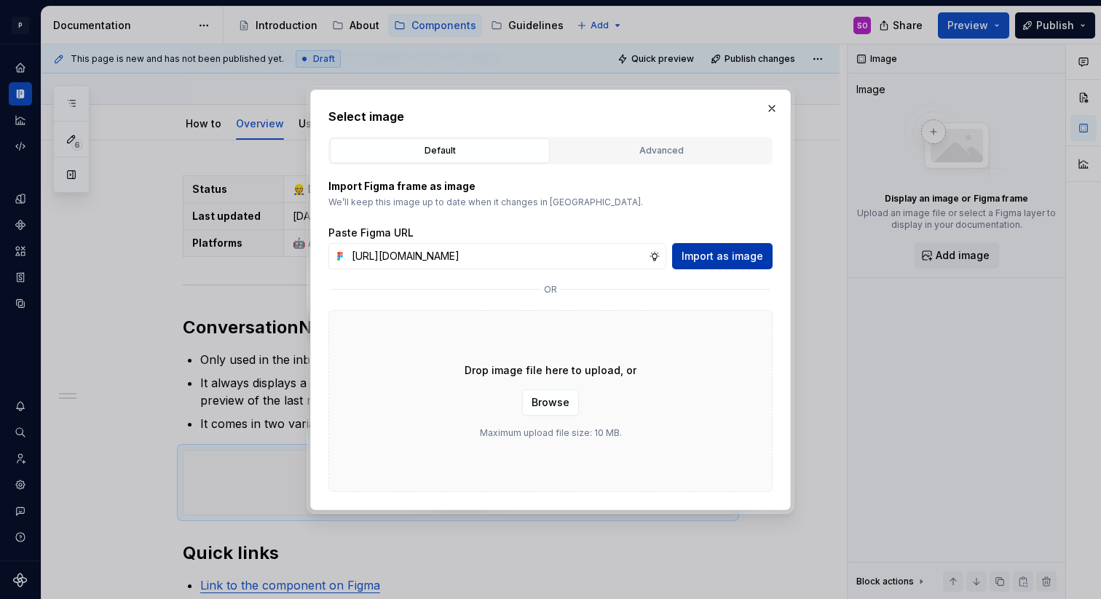
scroll to position [0, 0]
click at [690, 259] on span "Import as image" at bounding box center [722, 256] width 82 height 15
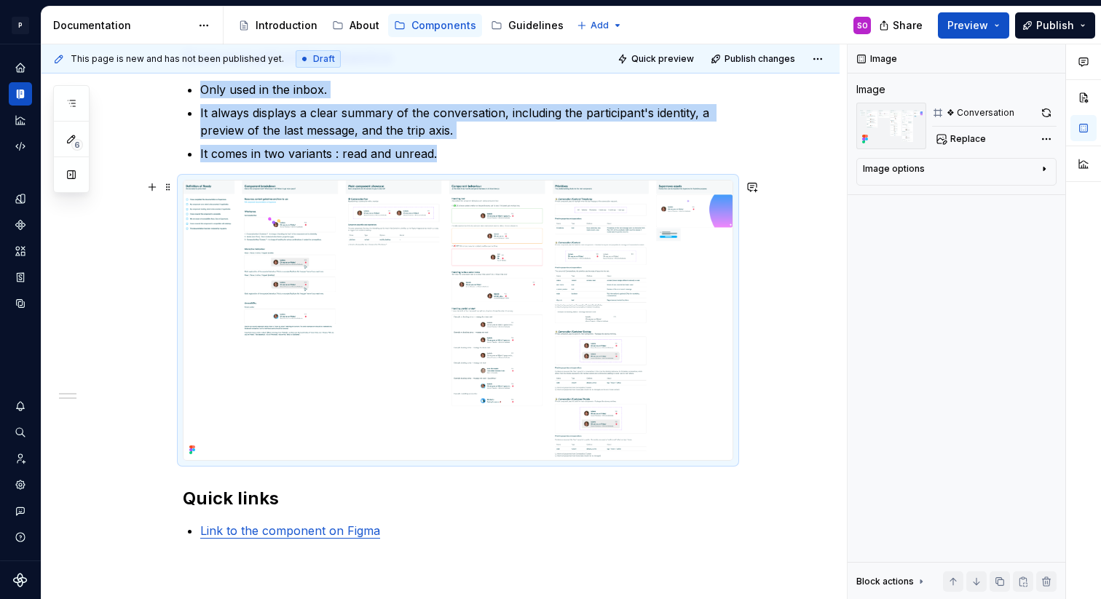
scroll to position [387, 0]
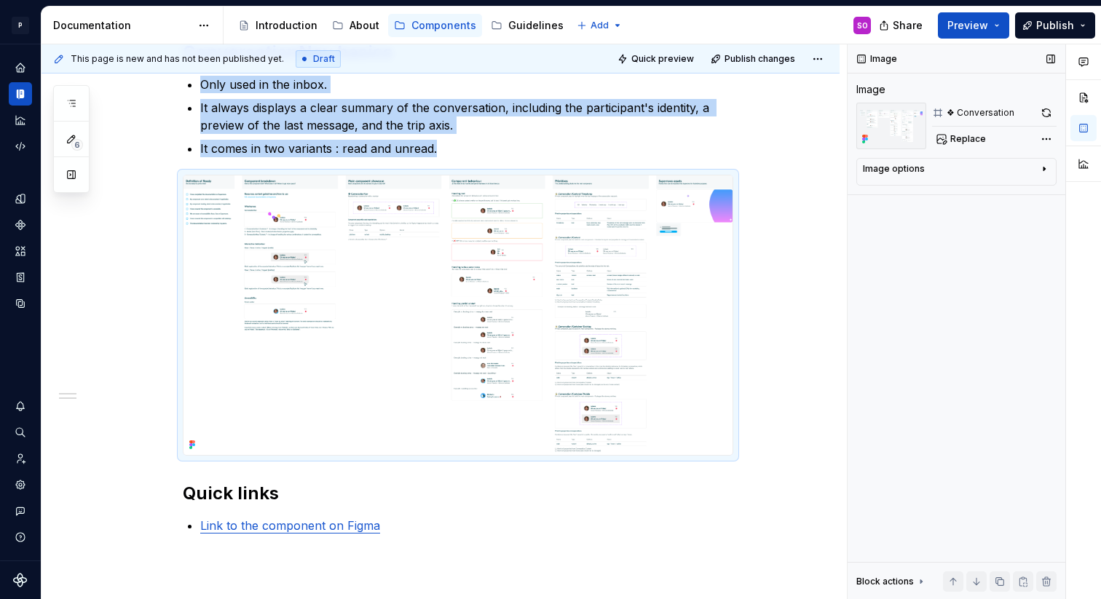
click at [914, 165] on div "Image options" at bounding box center [894, 169] width 62 height 12
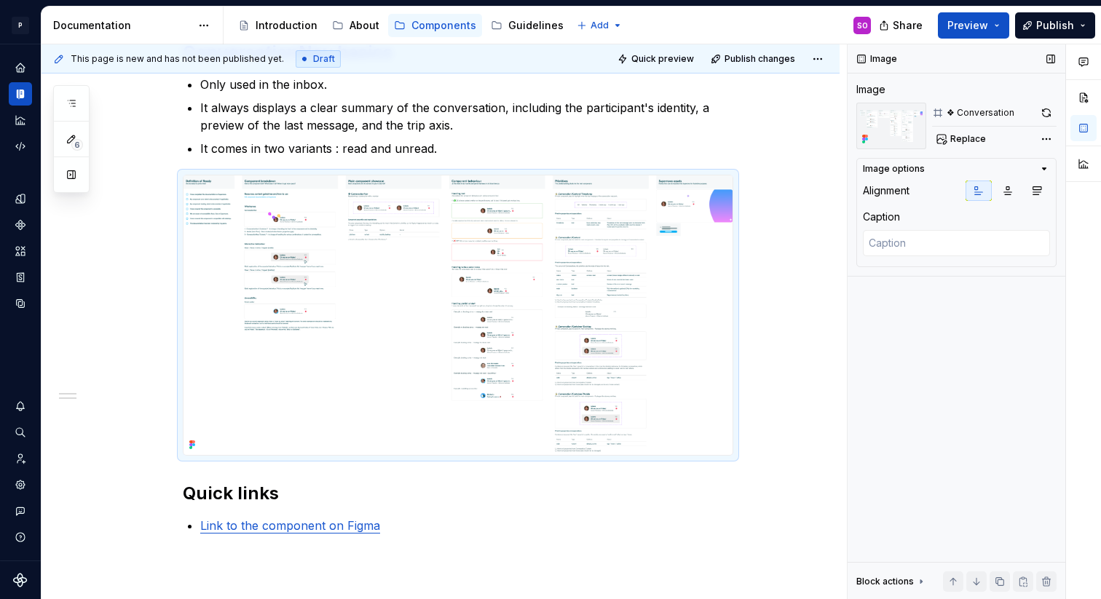
click at [1020, 138] on div "Replace" at bounding box center [994, 139] width 124 height 20
click at [932, 114] on icon at bounding box center [938, 113] width 12 height 12
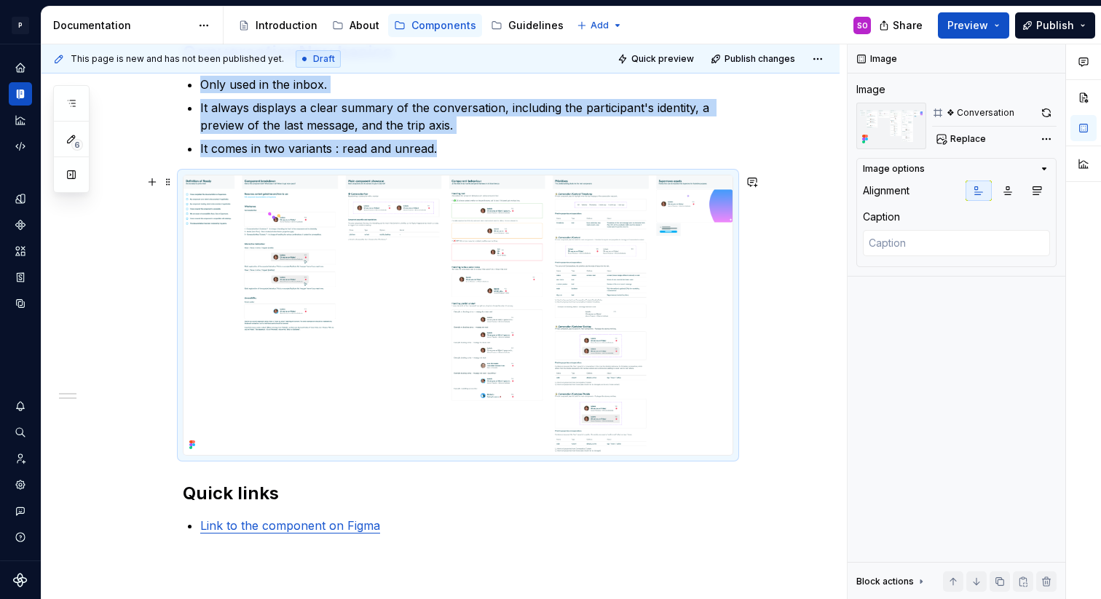
click at [567, 335] on img at bounding box center [457, 315] width 549 height 280
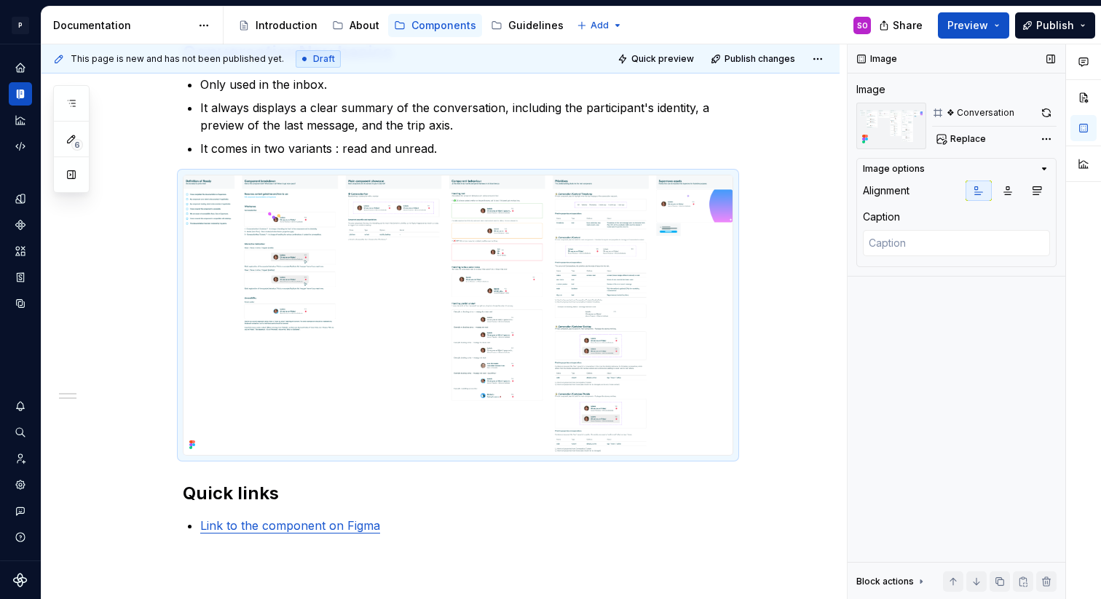
click at [949, 116] on div "❖ Conversation" at bounding box center [980, 113] width 68 height 12
click at [951, 135] on span "Replace" at bounding box center [968, 139] width 36 height 12
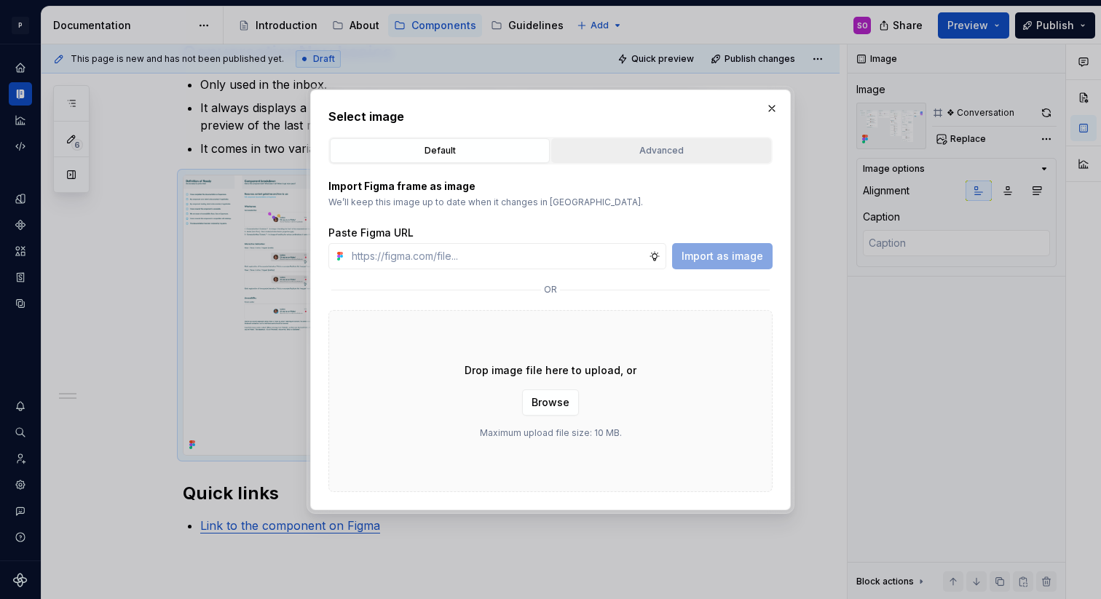
click at [714, 141] on button "Advanced" at bounding box center [661, 150] width 220 height 25
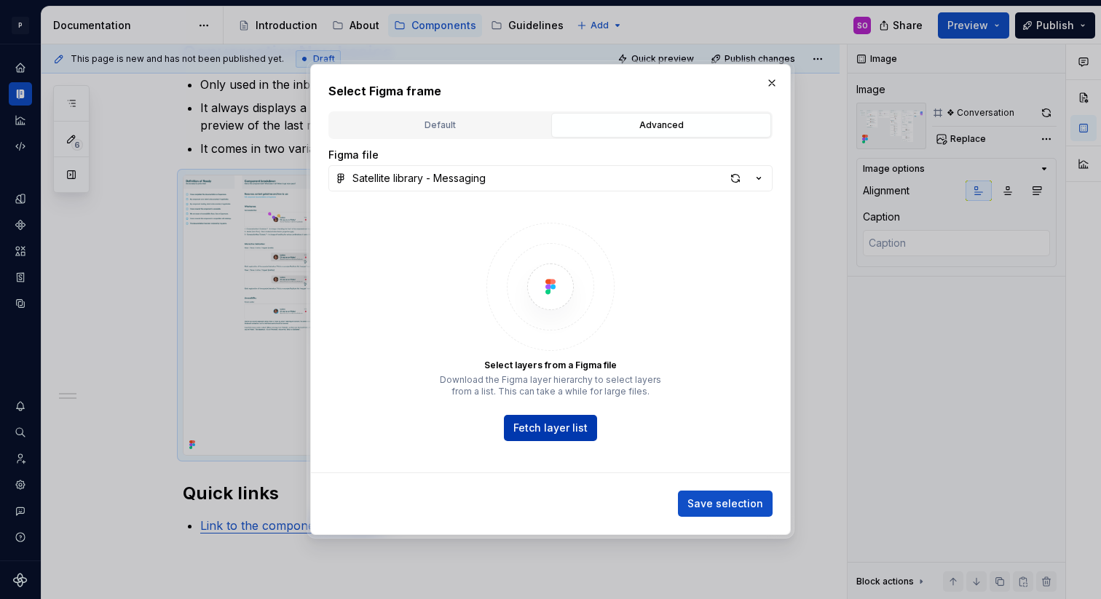
click at [563, 427] on span "Fetch layer list" at bounding box center [550, 428] width 74 height 15
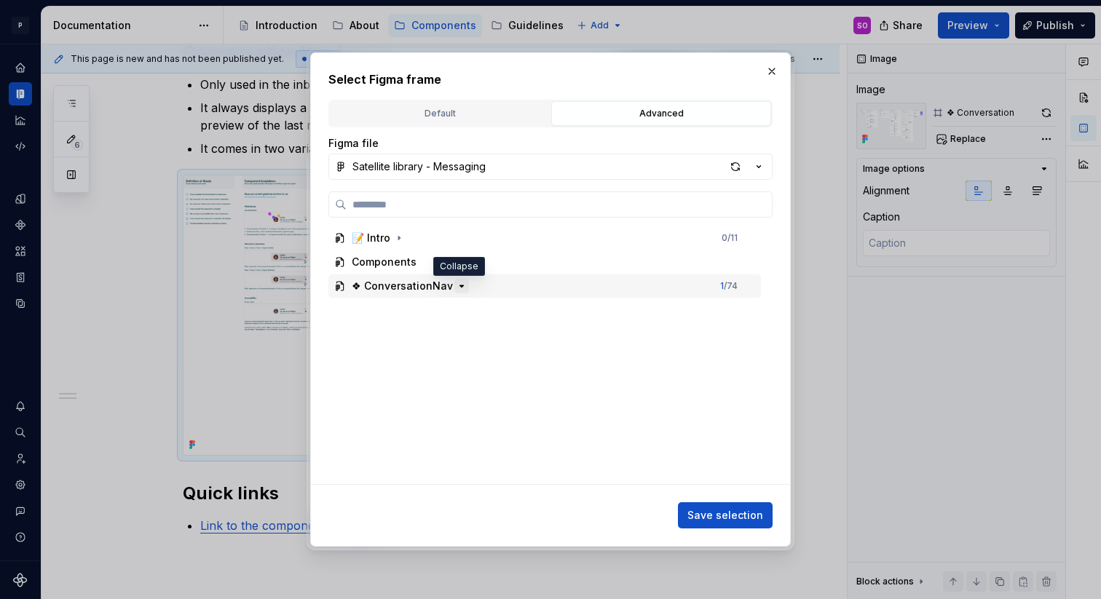
click at [456, 287] on icon "button" at bounding box center [462, 286] width 12 height 12
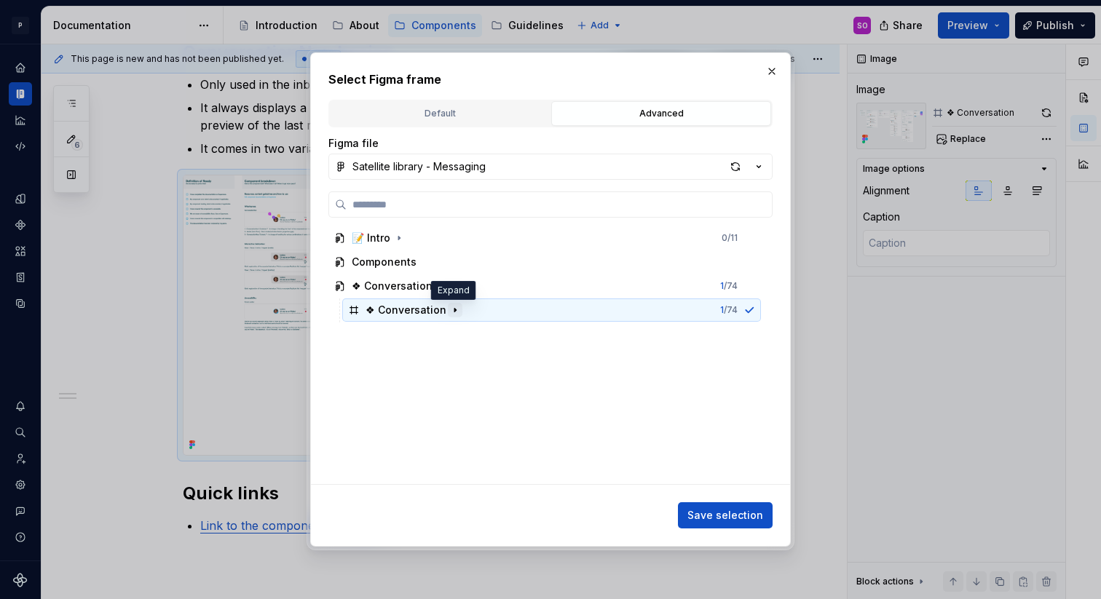
click at [452, 306] on icon "button" at bounding box center [455, 310] width 12 height 12
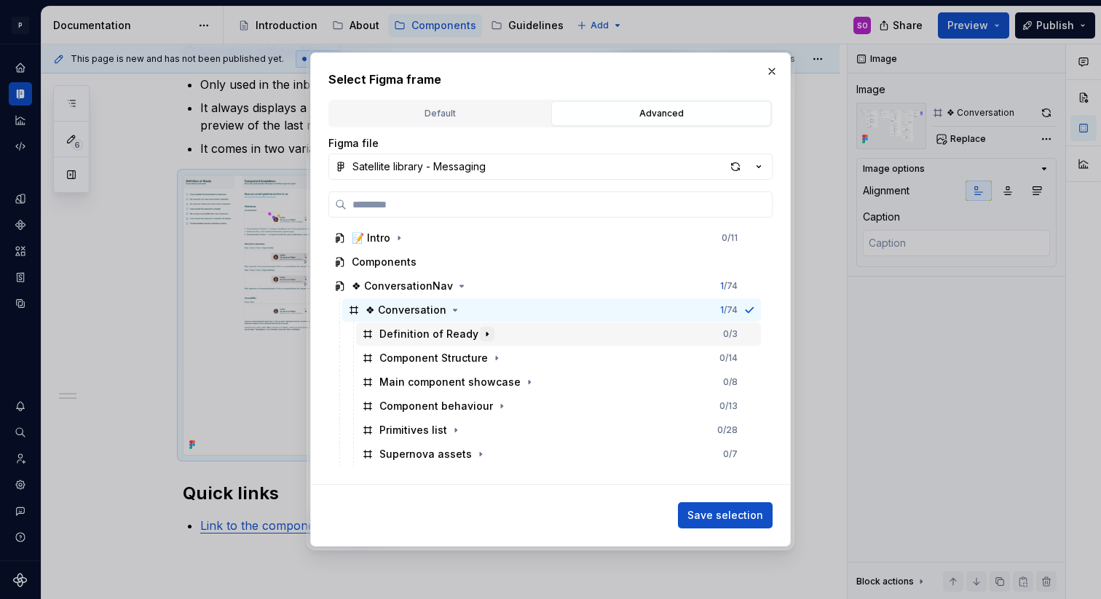
click at [481, 334] on icon "button" at bounding box center [487, 334] width 12 height 12
click at [498, 361] on icon "button" at bounding box center [497, 358] width 12 height 12
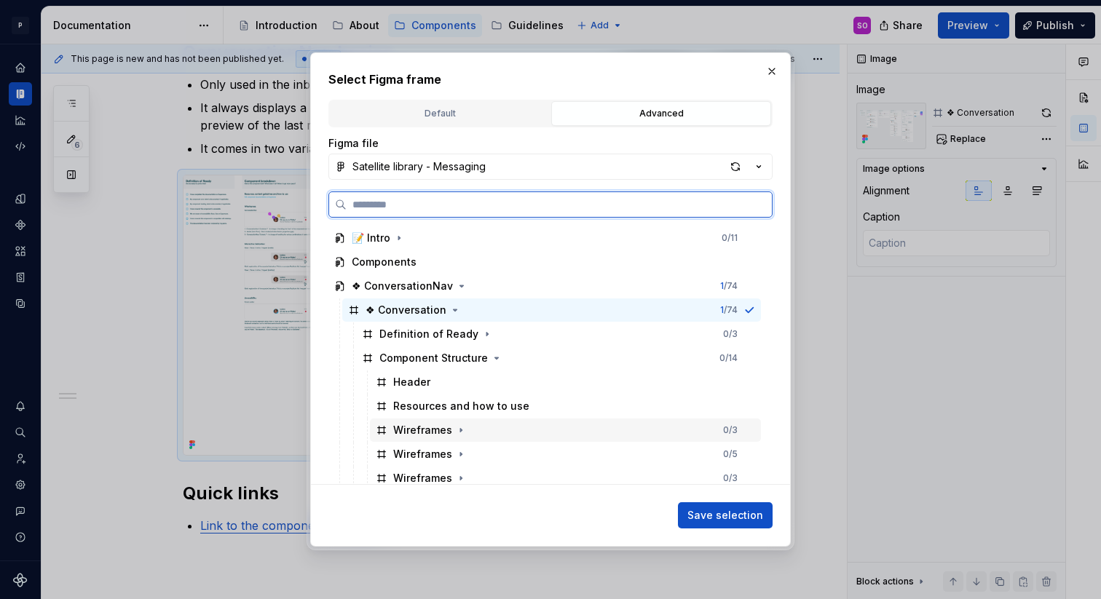
click at [478, 432] on div "Wireframes 0 / 3" at bounding box center [565, 430] width 391 height 23
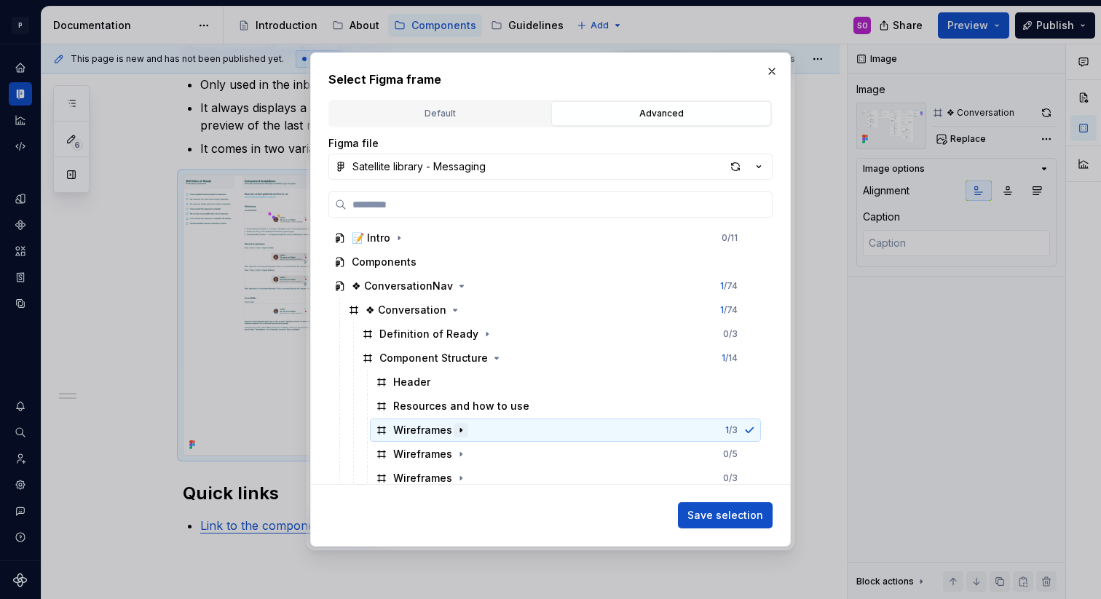
click at [456, 430] on icon "button" at bounding box center [461, 430] width 12 height 12
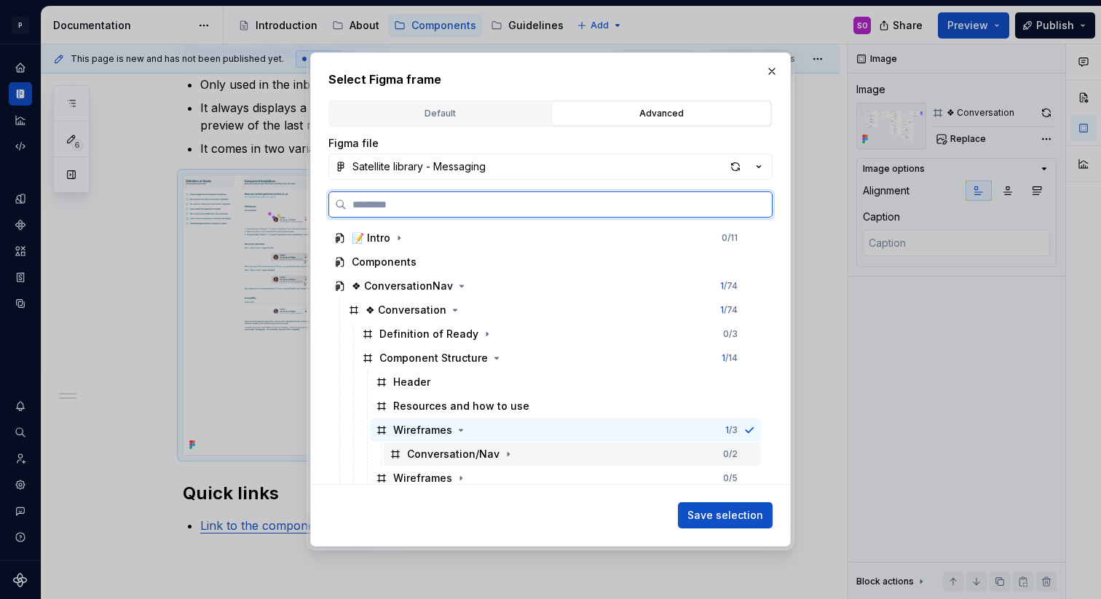
click at [468, 451] on div "Conversation/Nav" at bounding box center [453, 454] width 92 height 15
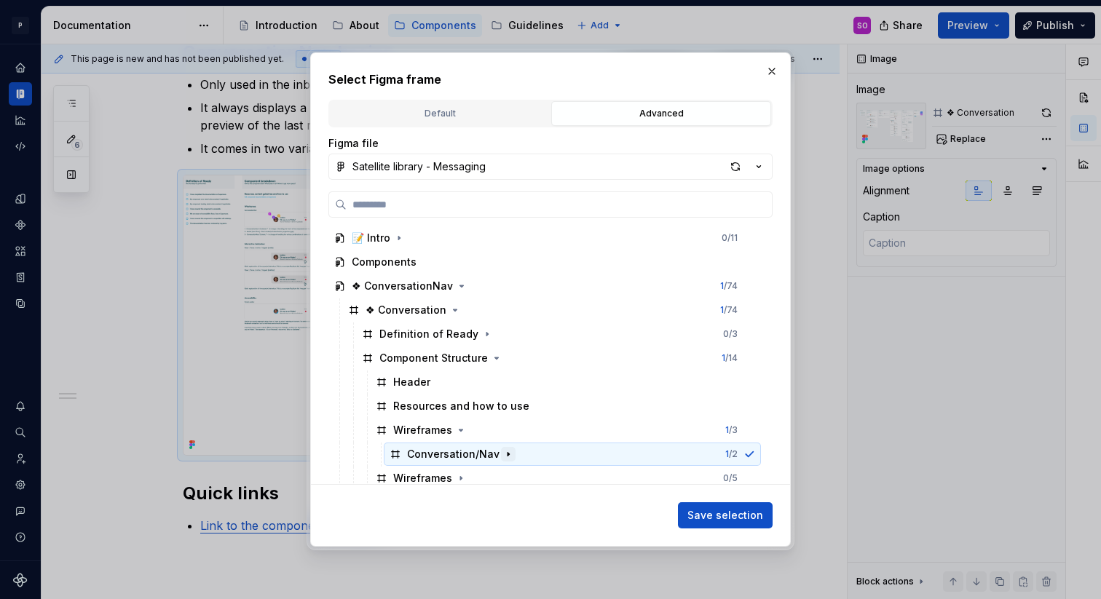
click at [507, 456] on icon "button" at bounding box center [508, 454] width 12 height 12
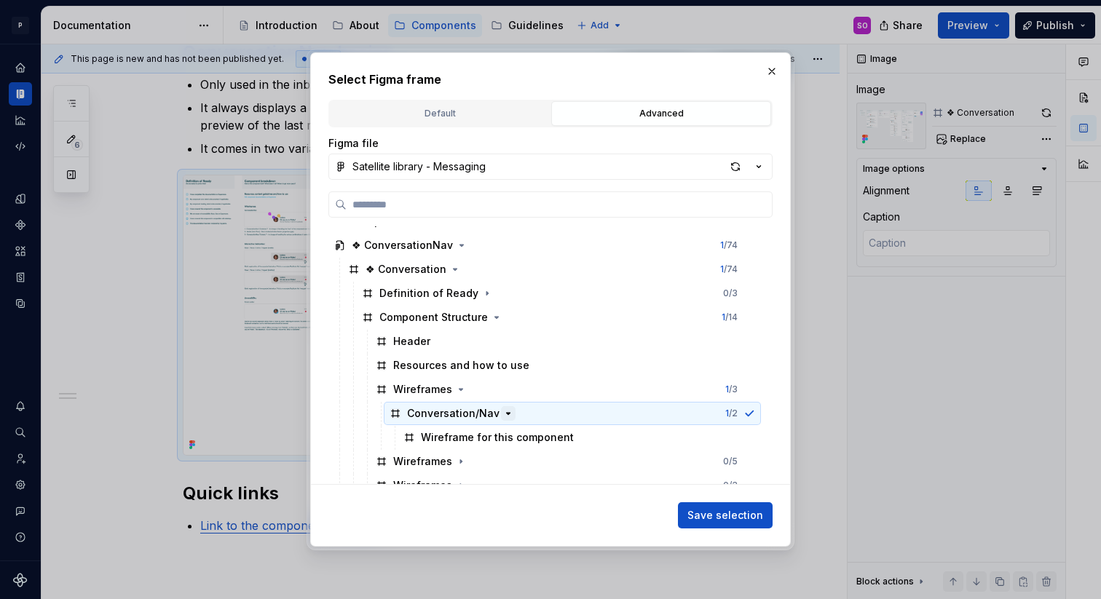
scroll to position [58, 0]
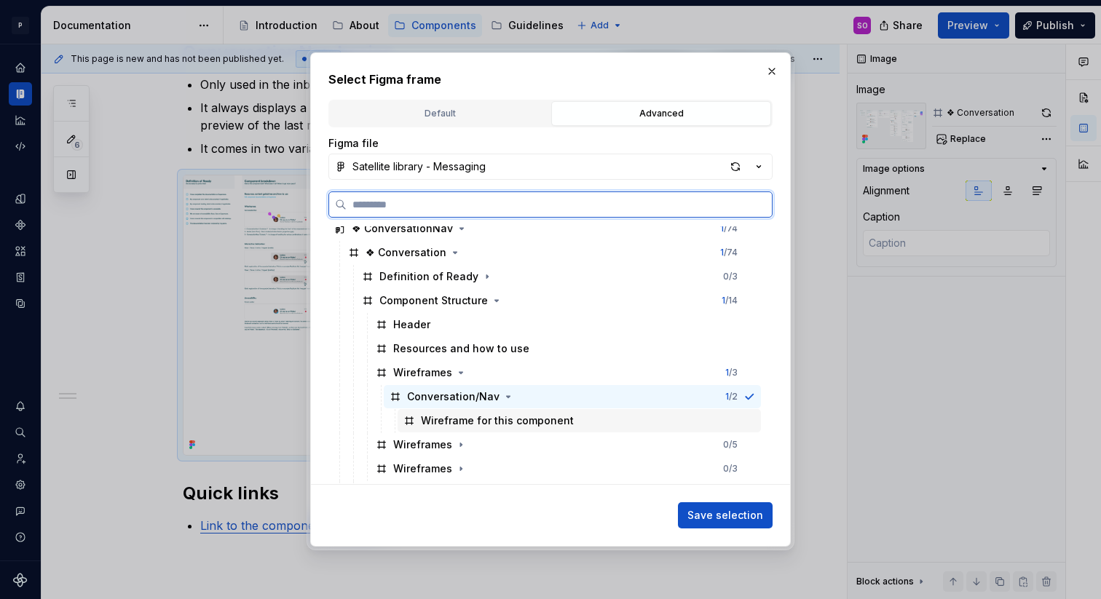
click at [475, 424] on div "Wireframe for this component" at bounding box center [497, 421] width 153 height 15
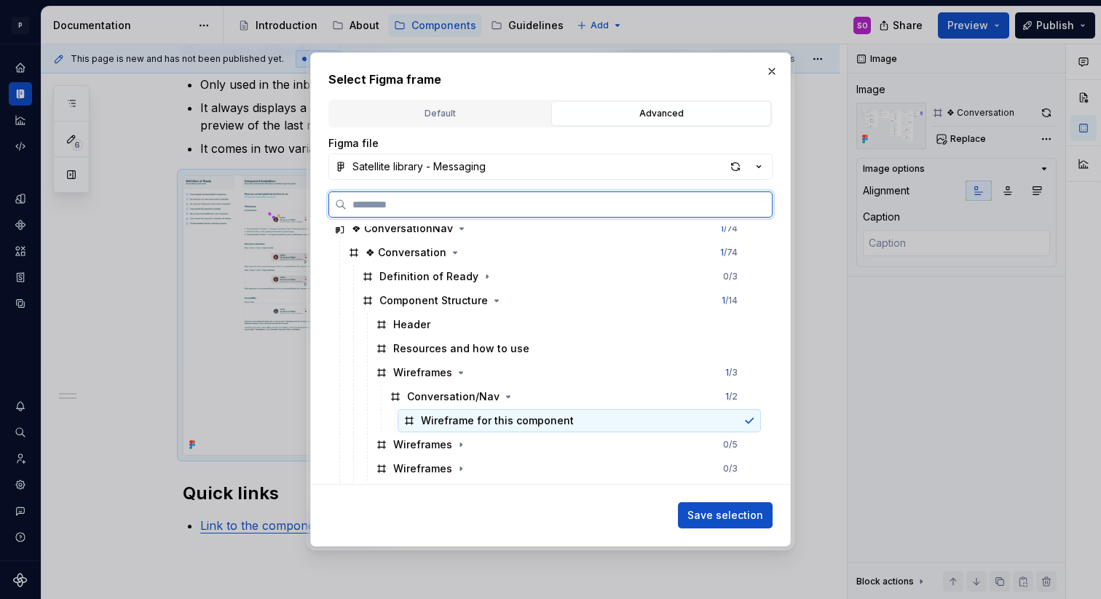
click at [422, 419] on div "Wireframe for this component" at bounding box center [497, 421] width 153 height 15
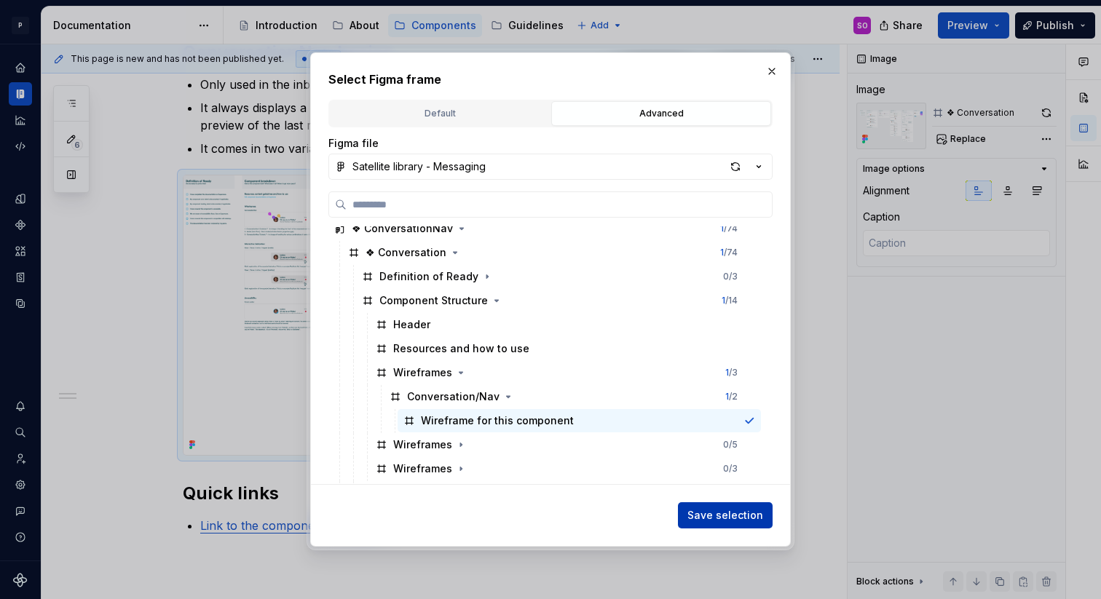
click at [721, 521] on span "Save selection" at bounding box center [725, 515] width 76 height 15
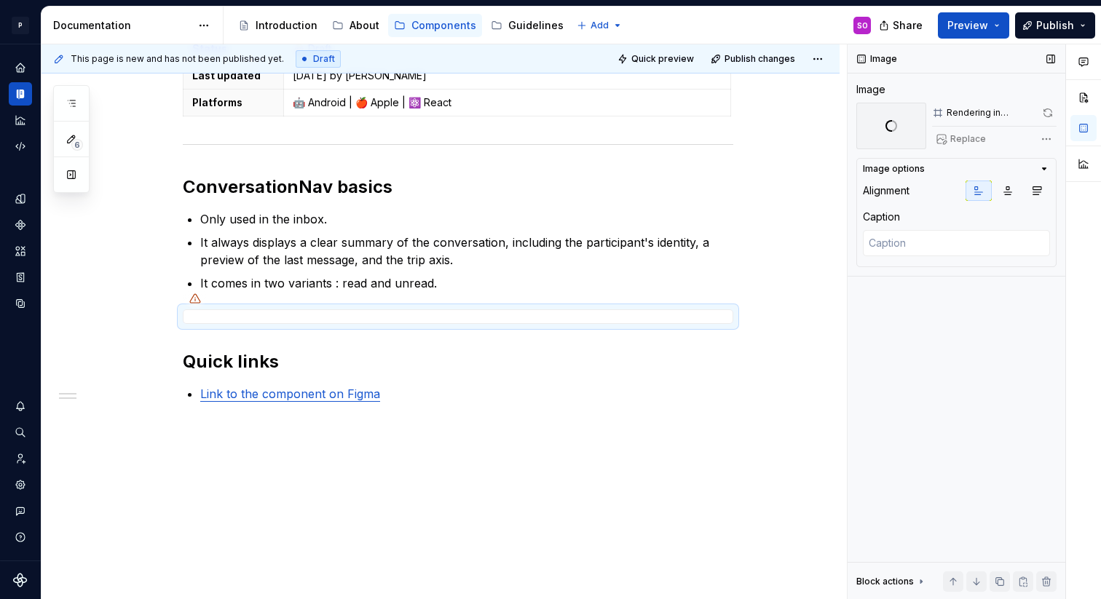
scroll to position [298, 0]
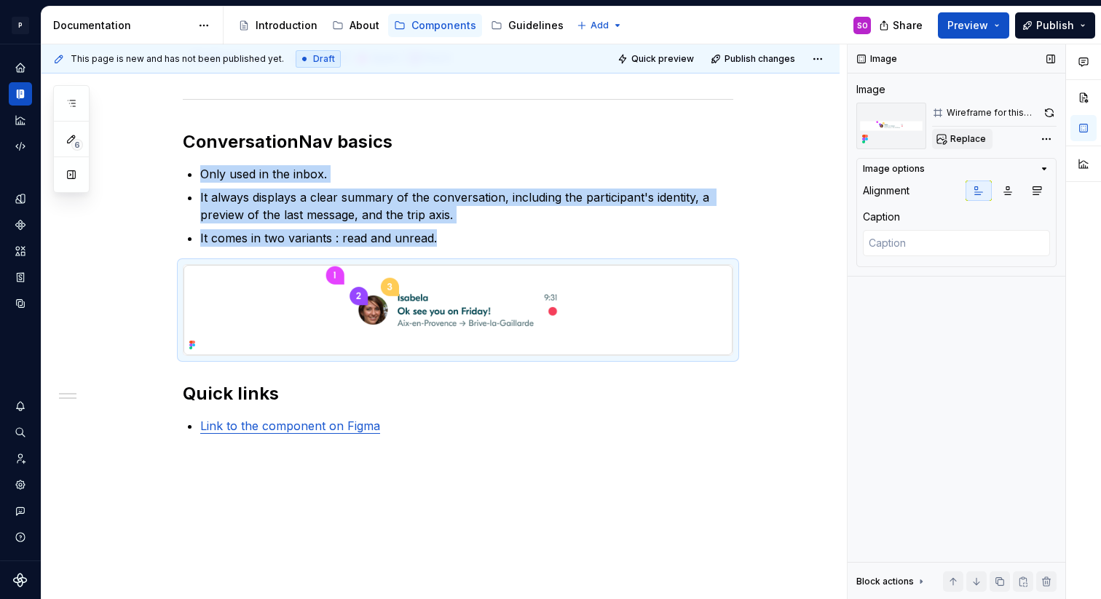
click at [957, 139] on span "Replace" at bounding box center [968, 139] width 36 height 12
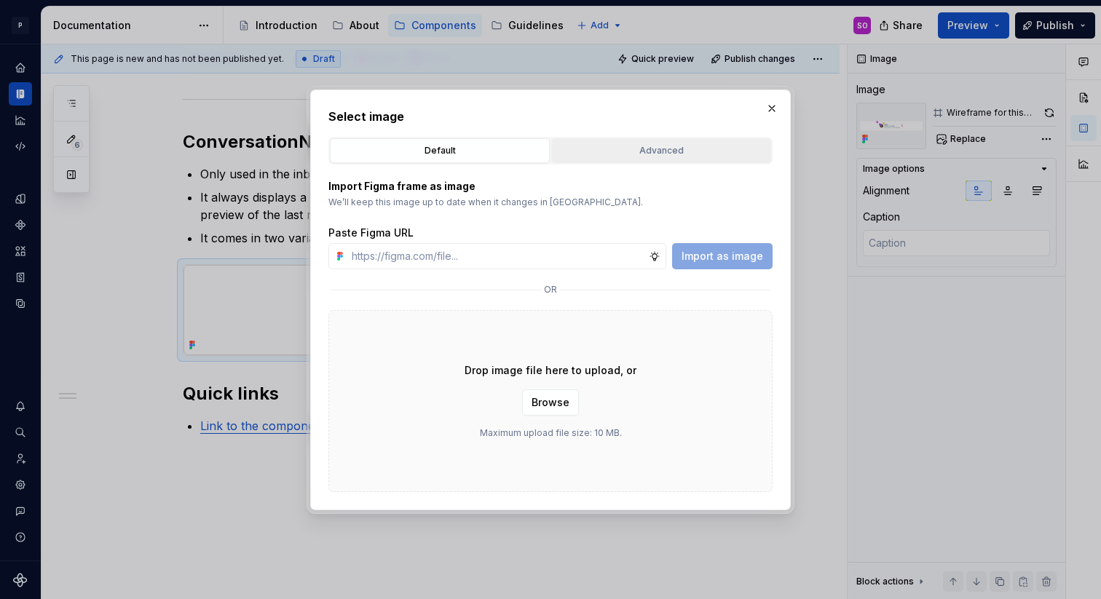
click at [625, 161] on button "Advanced" at bounding box center [661, 150] width 220 height 25
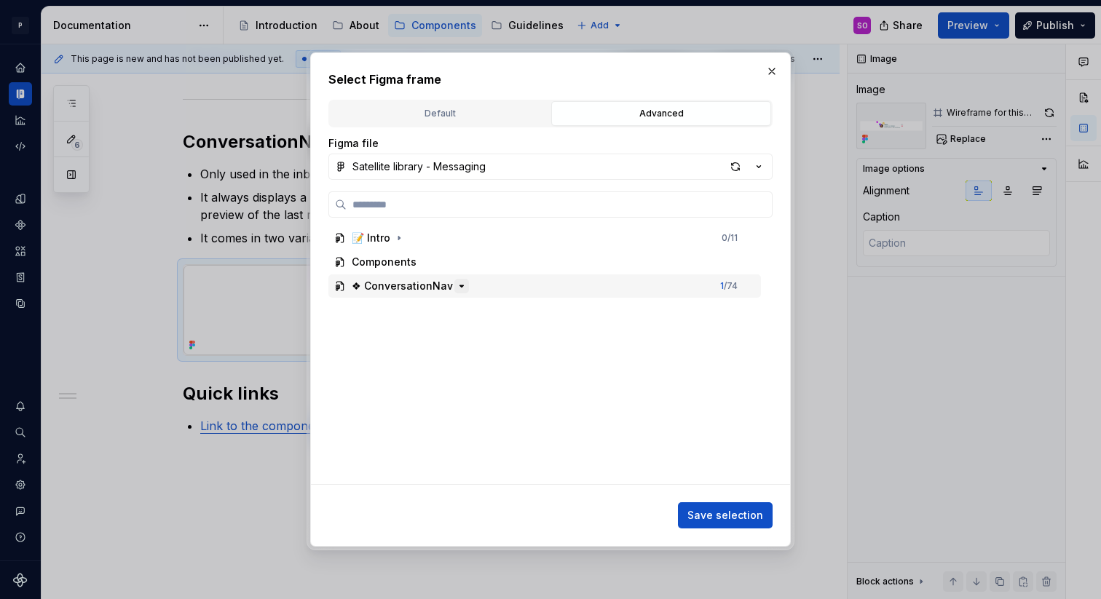
click at [456, 286] on icon "button" at bounding box center [462, 286] width 12 height 12
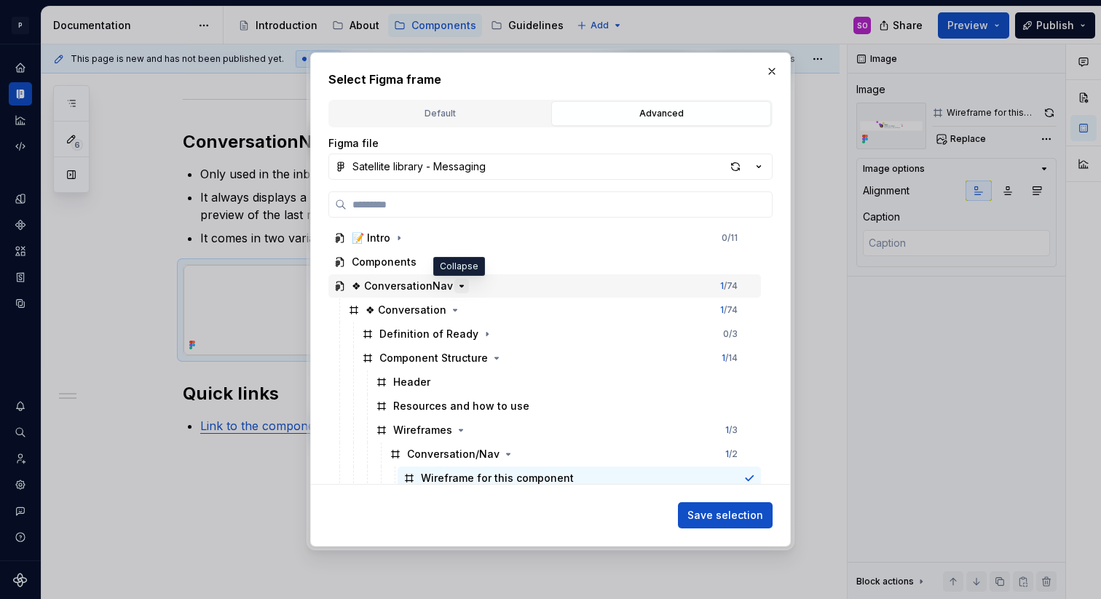
scroll to position [151, 0]
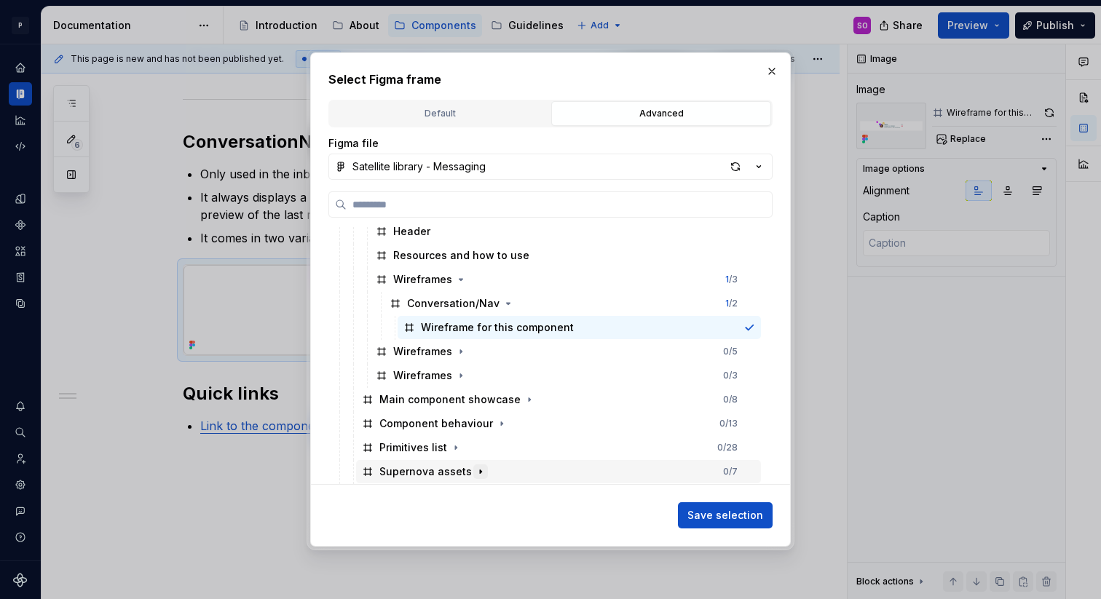
click at [475, 472] on icon "button" at bounding box center [481, 472] width 12 height 12
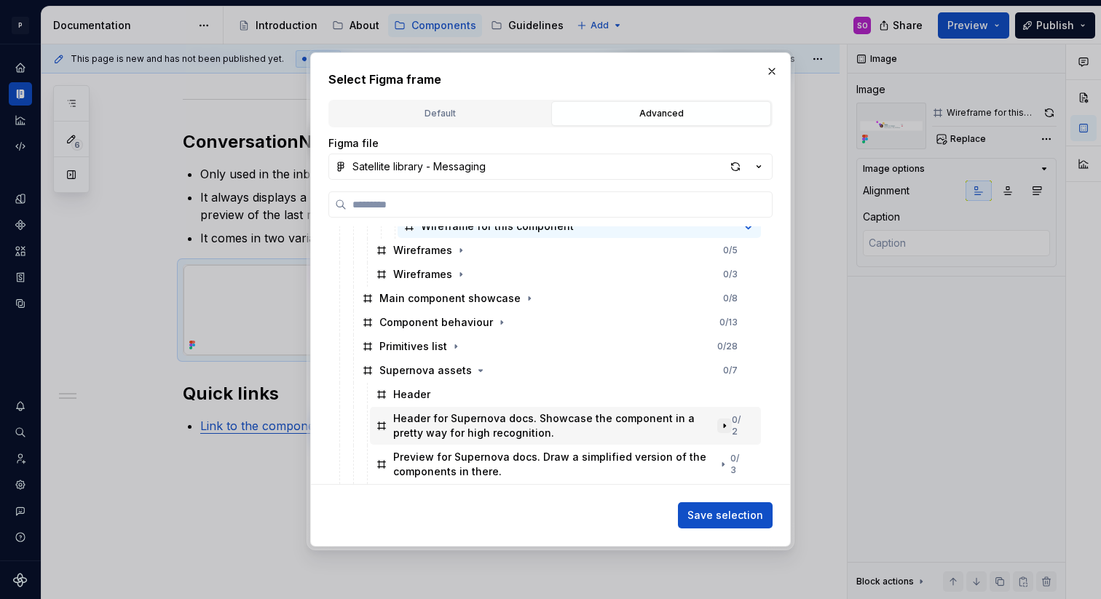
click at [730, 425] on icon "button" at bounding box center [725, 426] width 12 height 12
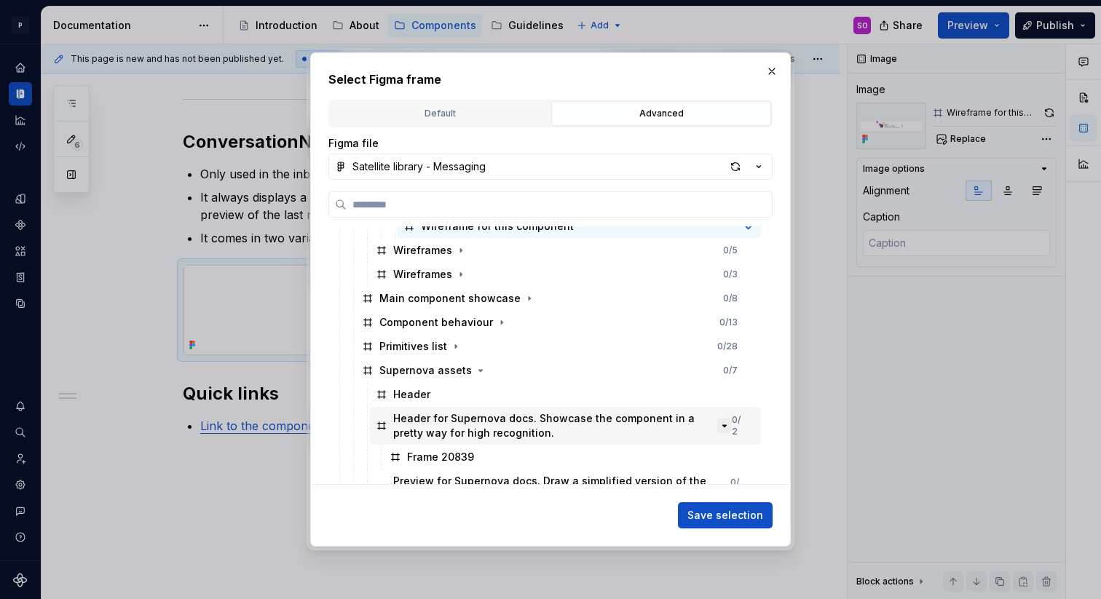
scroll to position [276, 0]
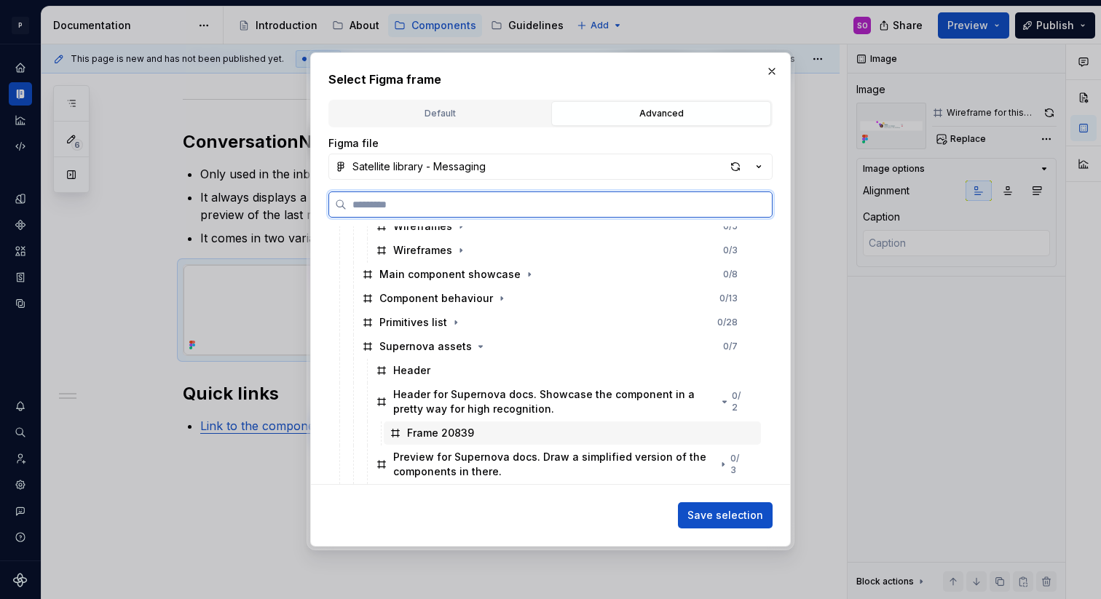
click at [605, 440] on div "Frame 20839" at bounding box center [572, 433] width 377 height 23
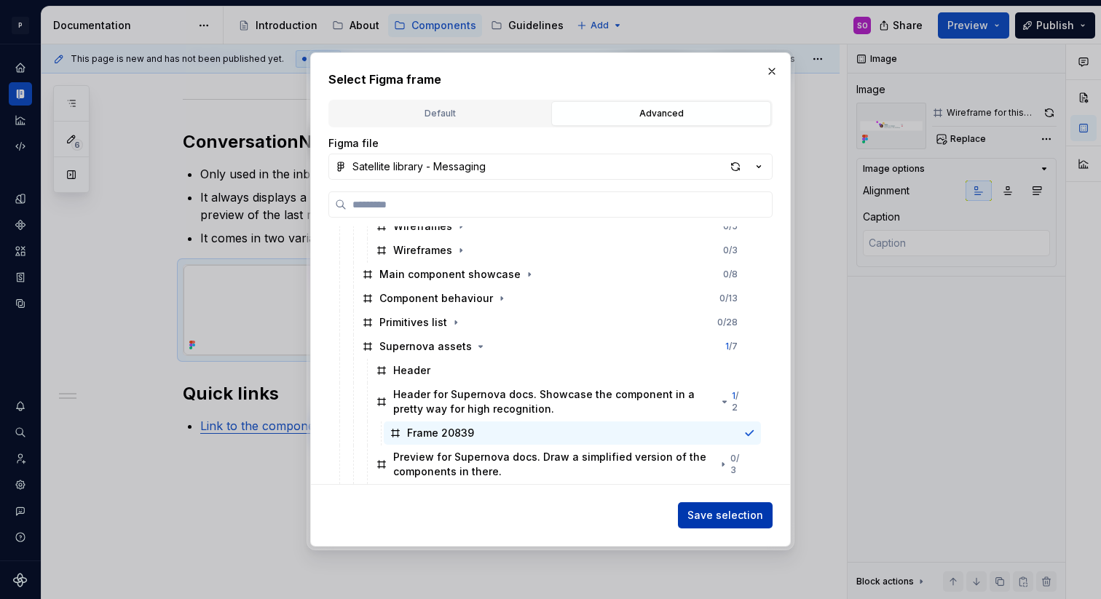
click at [719, 513] on span "Save selection" at bounding box center [725, 515] width 76 height 15
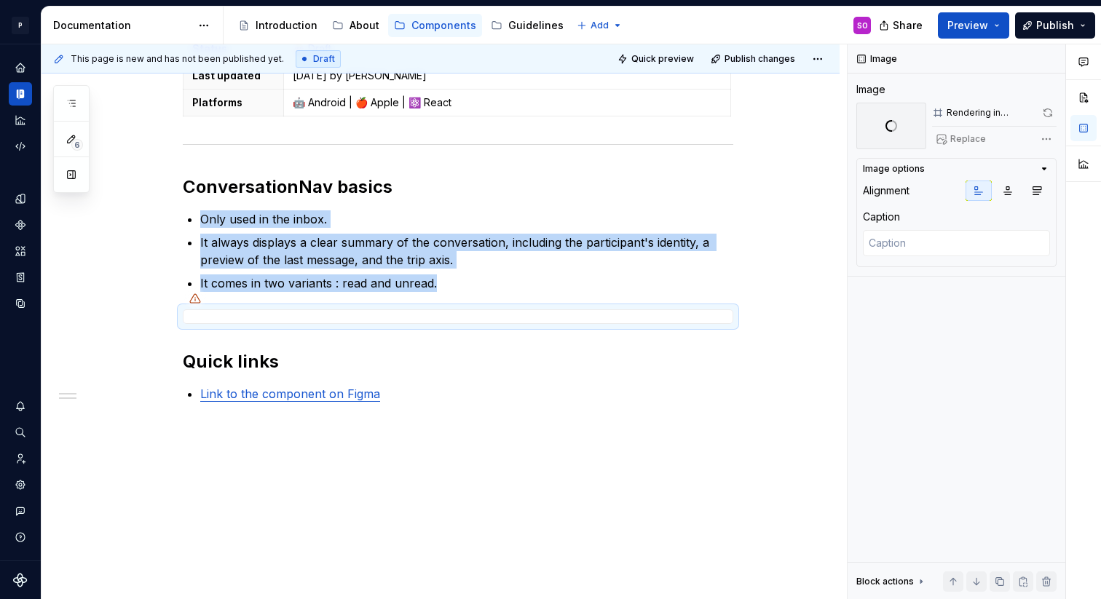
scroll to position [298, 0]
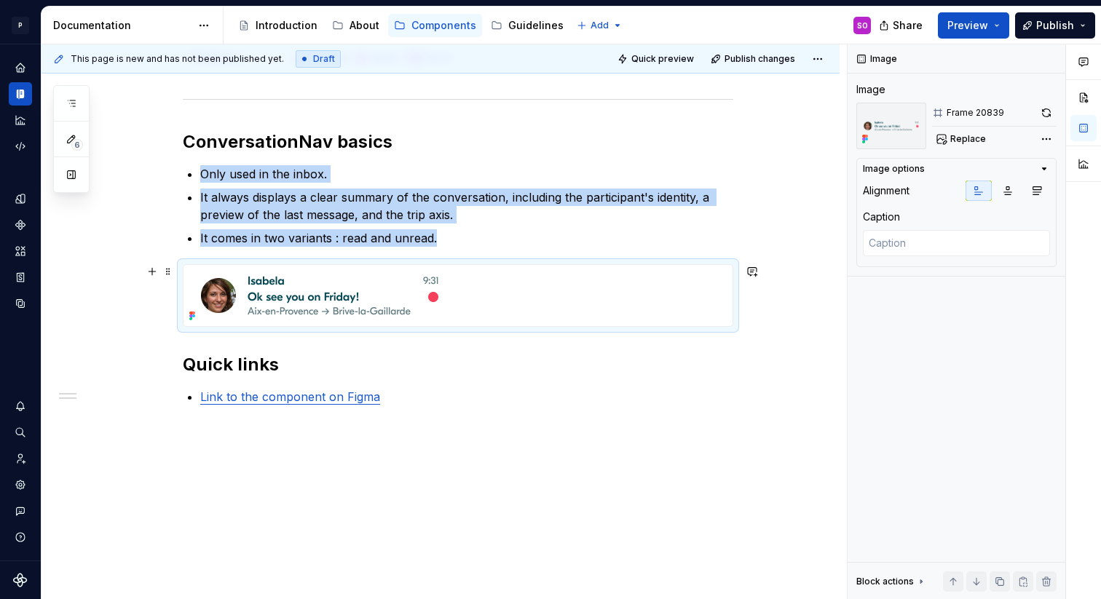
click at [590, 290] on div at bounding box center [457, 295] width 549 height 61
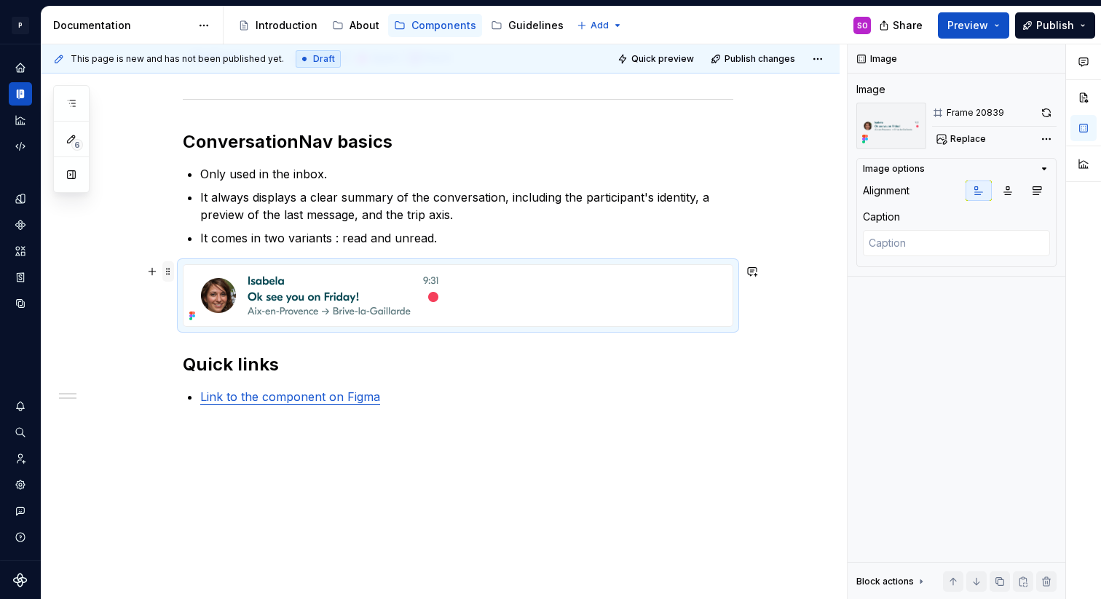
click at [171, 270] on span at bounding box center [168, 271] width 12 height 20
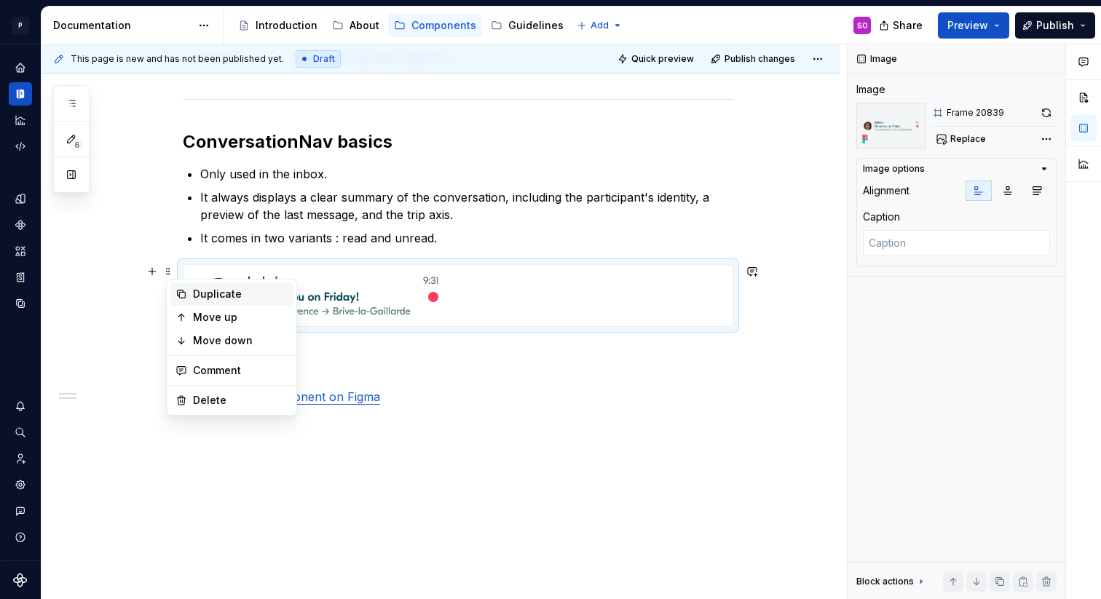
click at [211, 298] on div "Duplicate" at bounding box center [240, 294] width 95 height 15
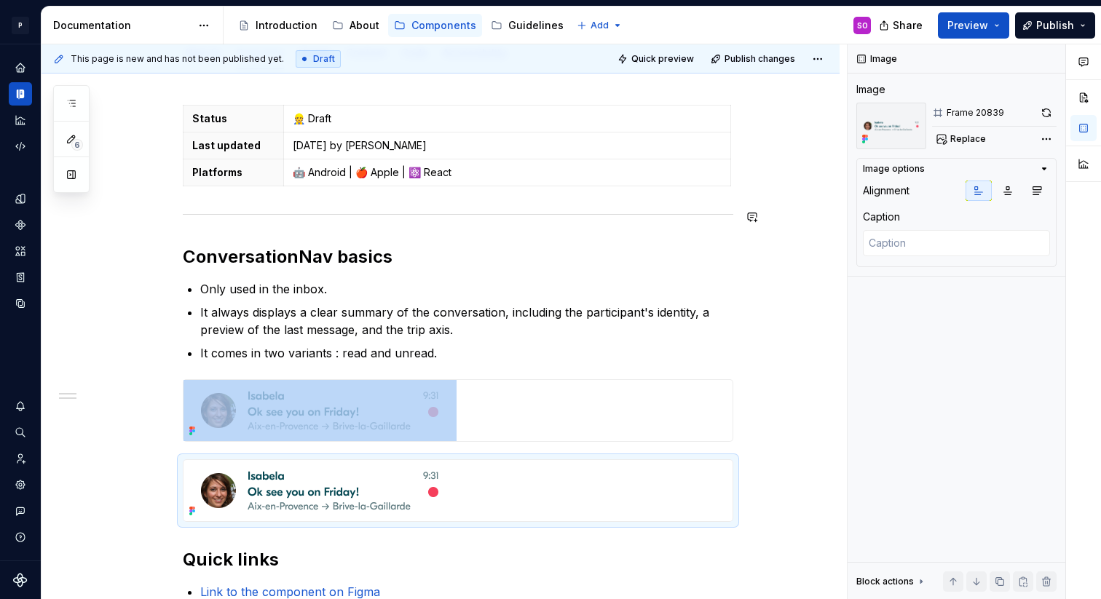
scroll to position [183, 0]
click at [243, 483] on img at bounding box center [319, 489] width 273 height 61
click at [173, 465] on span at bounding box center [168, 466] width 12 height 20
click at [294, 491] on img at bounding box center [319, 489] width 273 height 61
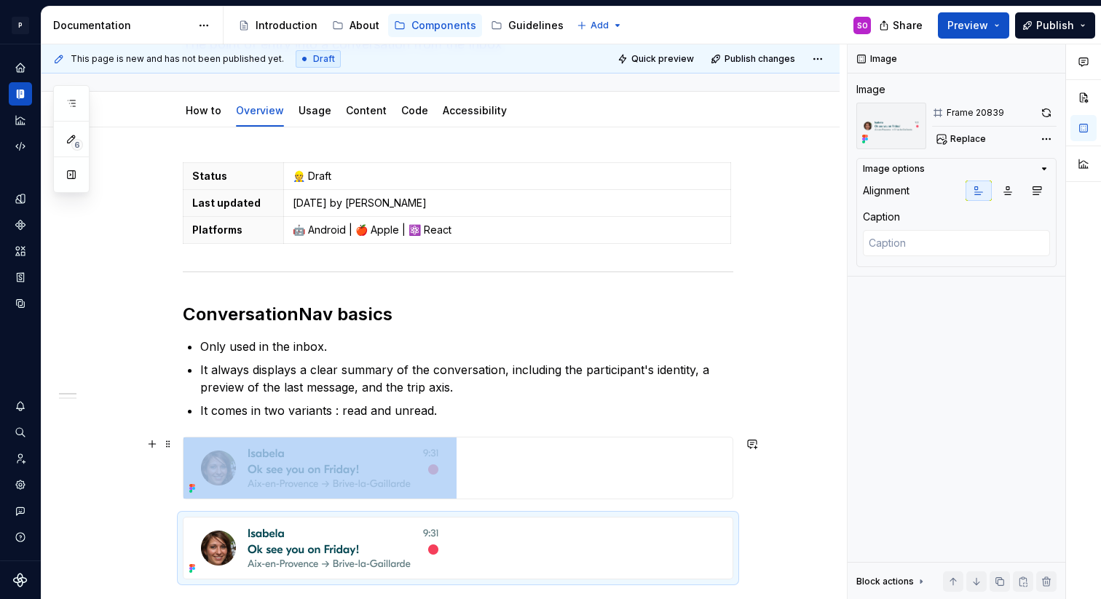
scroll to position [130, 0]
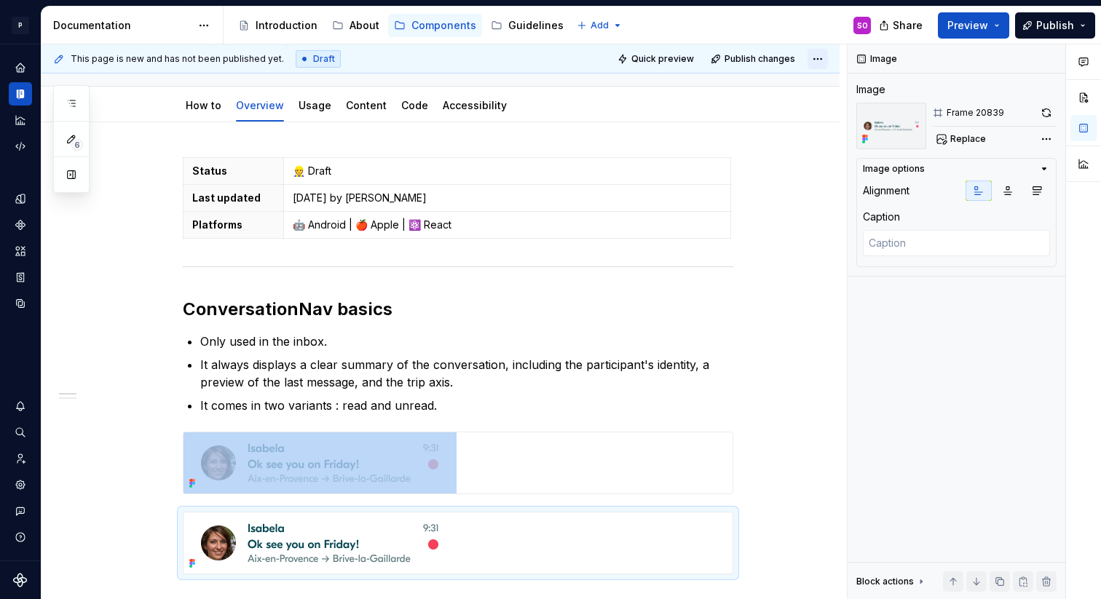
click at [824, 59] on html "P pixar SO Design system data Documentation Accessibility guide for tree Page t…" at bounding box center [550, 299] width 1101 height 599
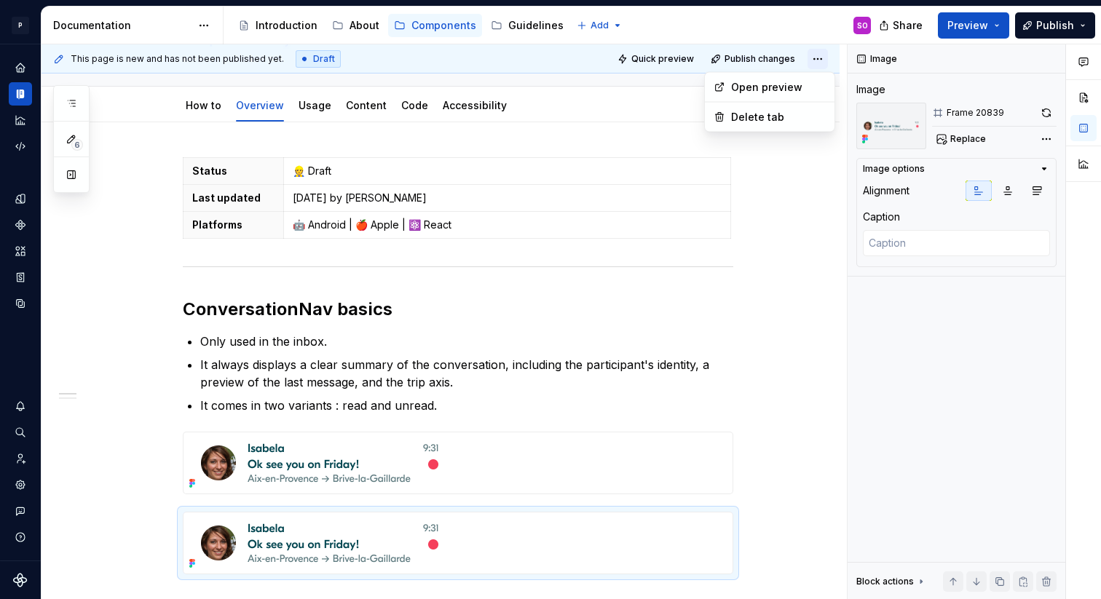
click at [824, 59] on html "P pixar SO Design system data Documentation Accessibility guide for tree Page t…" at bounding box center [550, 299] width 1101 height 599
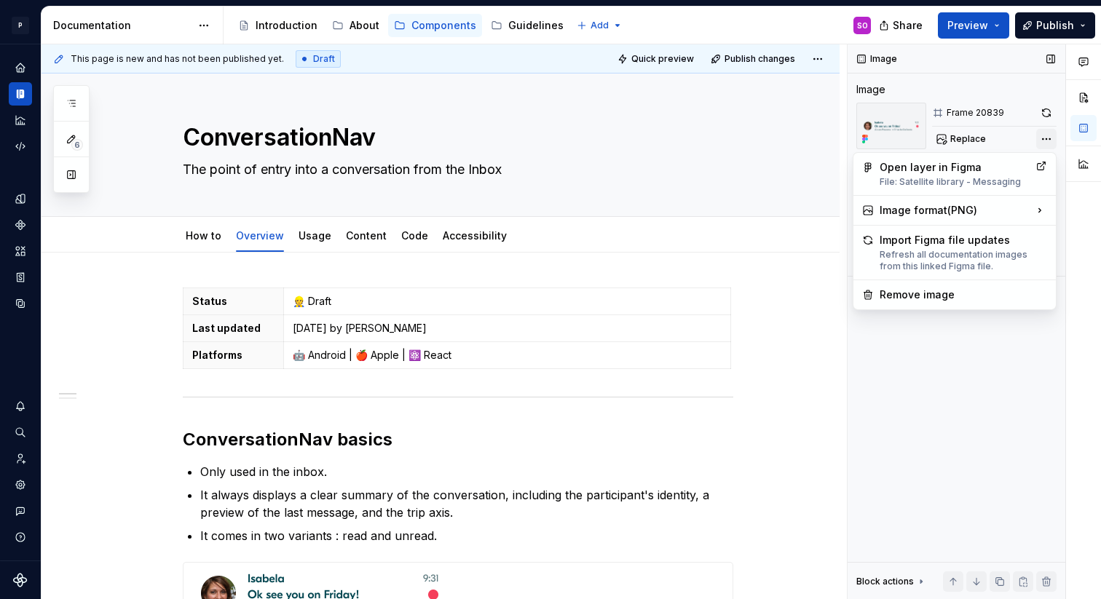
click at [1047, 143] on div "Comments Open comments No comments yet Select ‘Comment’ from the block context …" at bounding box center [973, 321] width 253 height 555
click at [1046, 143] on div "Comments Open comments No comments yet Select ‘Comment’ from the block context …" at bounding box center [973, 321] width 253 height 555
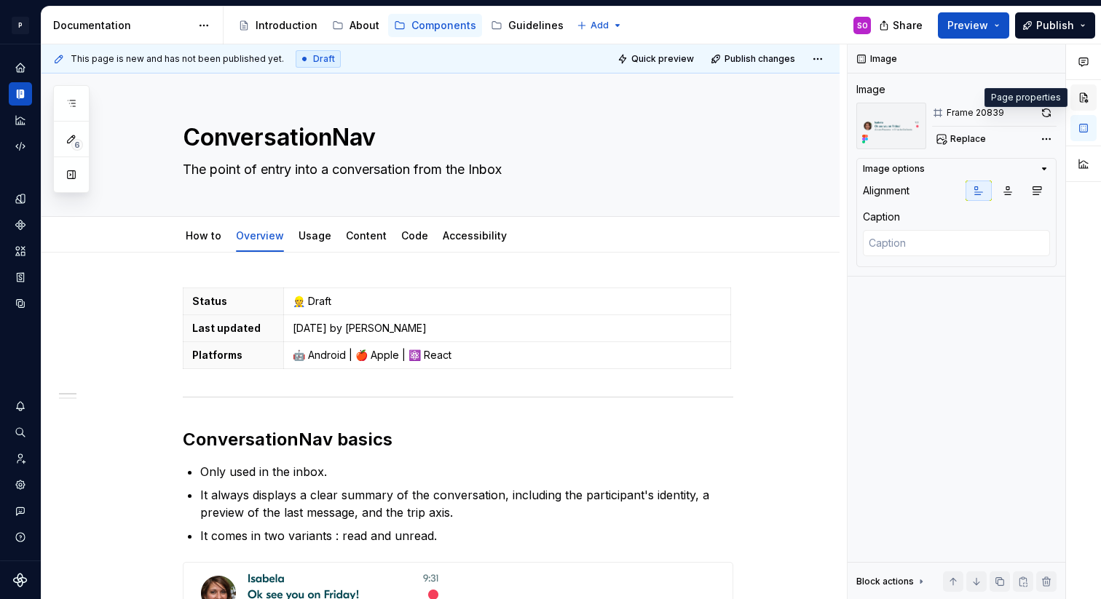
click at [1087, 98] on button "button" at bounding box center [1083, 97] width 26 height 26
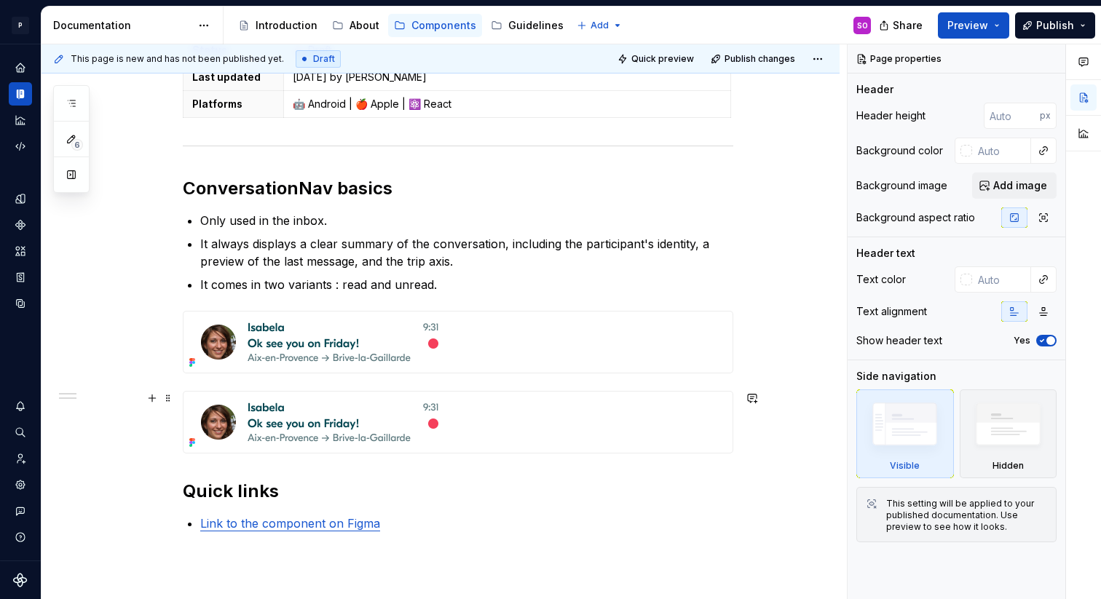
scroll to position [258, 0]
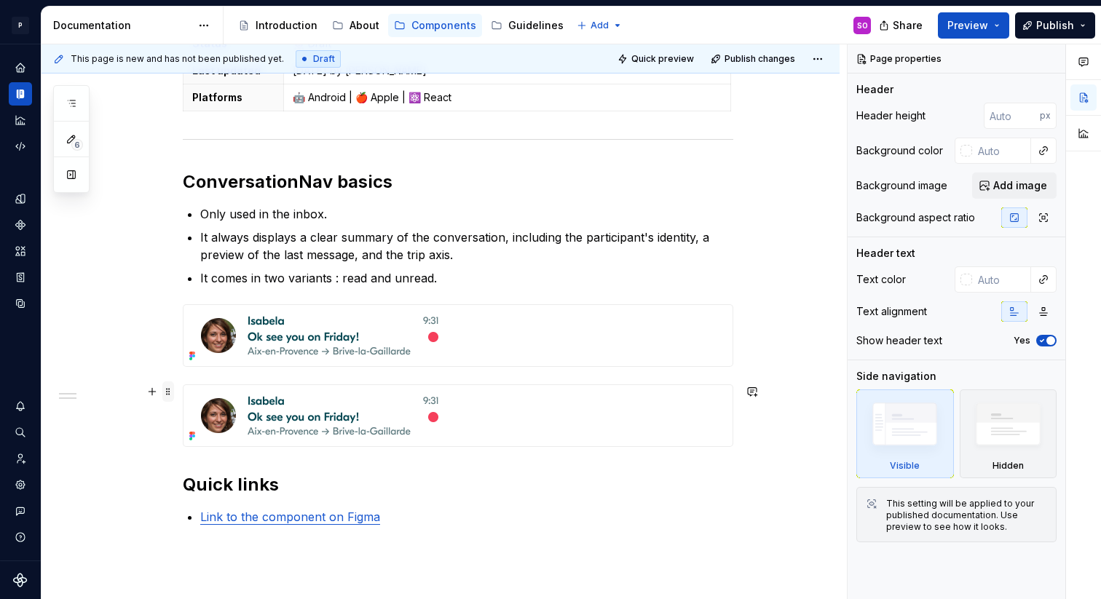
click at [169, 389] on span at bounding box center [168, 391] width 12 height 20
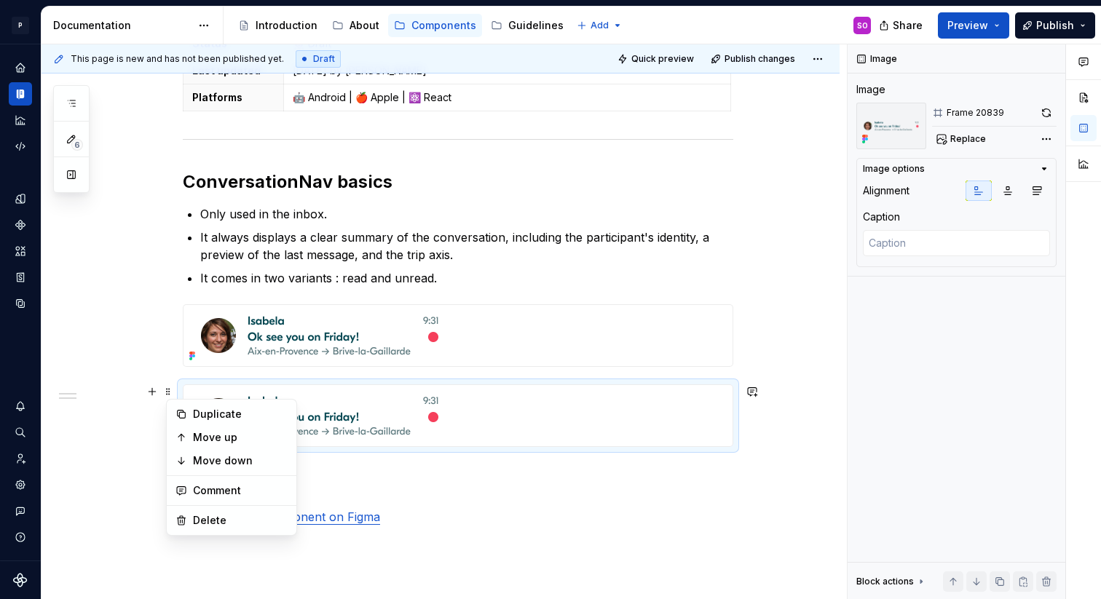
type textarea "*"
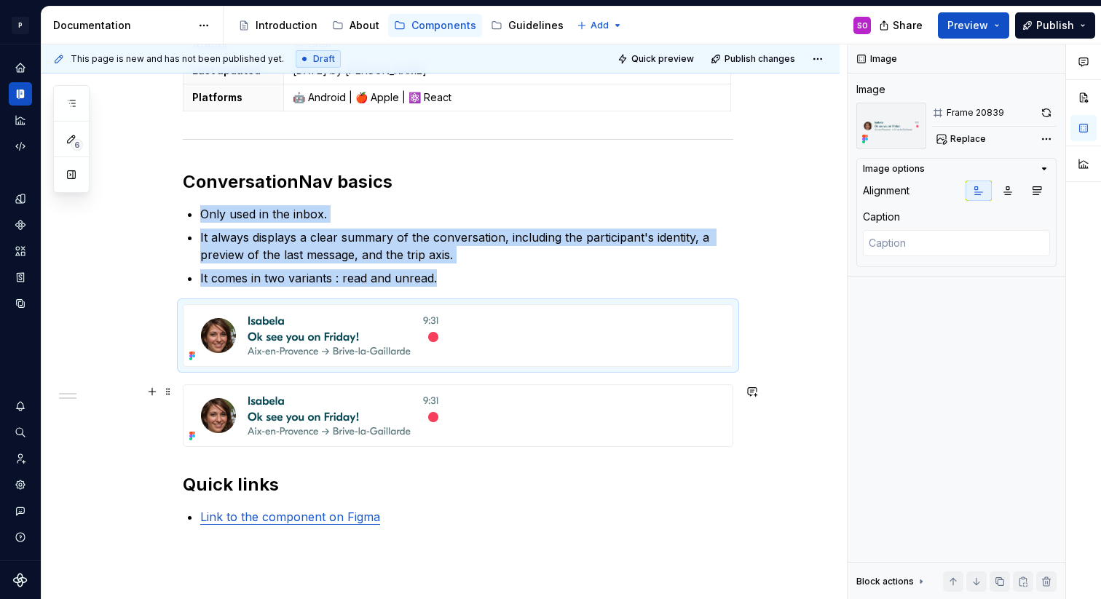
click at [330, 322] on img at bounding box center [319, 335] width 273 height 61
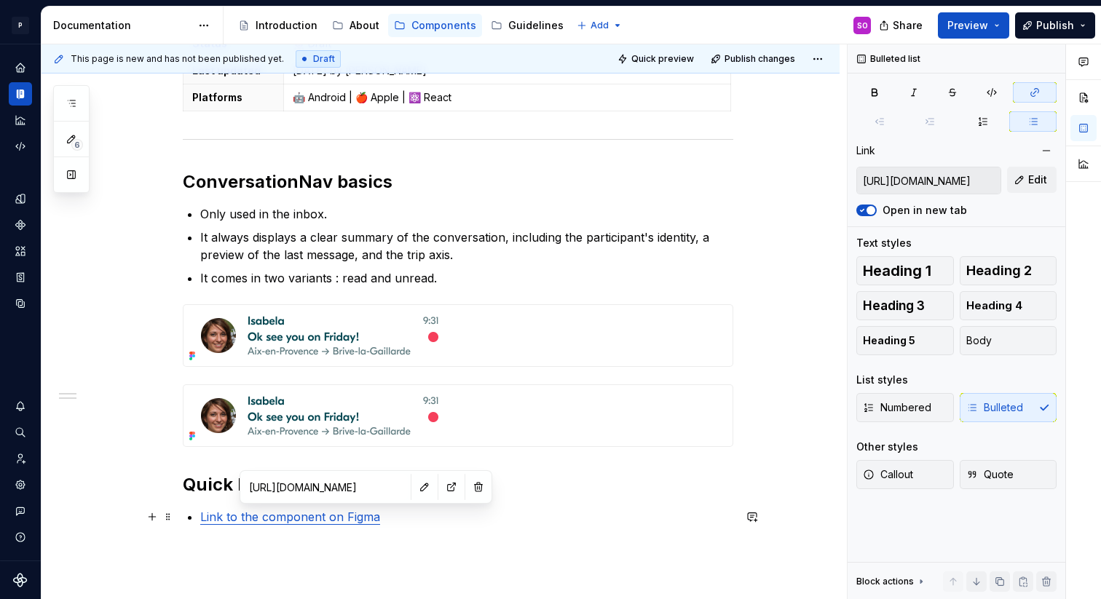
click at [348, 521] on link "Link to the component on Figma" at bounding box center [290, 517] width 180 height 15
click at [346, 492] on input "https://www.figma.com/design/JjaALcWYWcqGtanufVLKYj/Pixar%3A-UI-v1.26?node-id=8…" at bounding box center [325, 487] width 165 height 26
click at [414, 488] on button "button" at bounding box center [424, 487] width 20 height 20
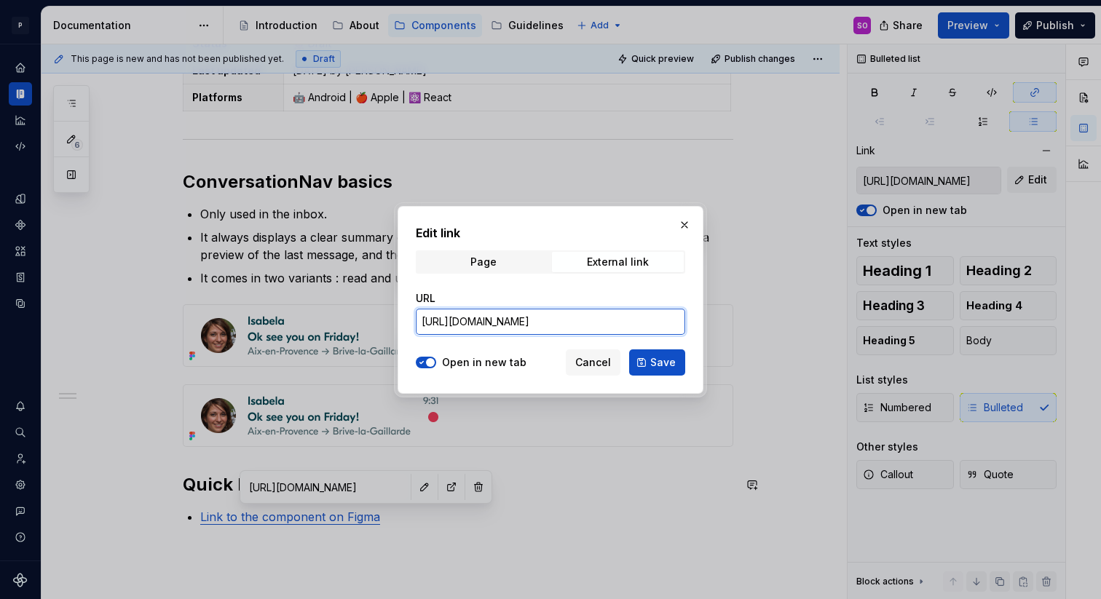
click at [484, 321] on input "https://www.figma.com/design/JjaALcWYWcqGtanufVLKYj/Pixar%3A-UI-v1.26?node-id=8…" at bounding box center [550, 322] width 269 height 26
paste input "WrmvGbmtdv6OfX1NerIwkK/Satellite-library---Messaging?node-id=8001-6434"
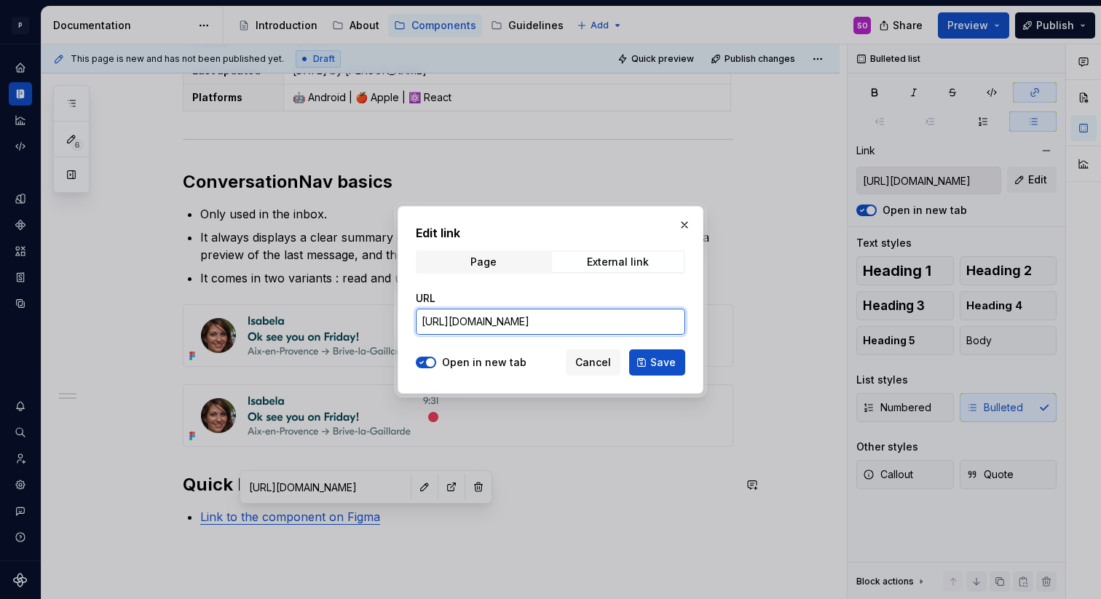
scroll to position [0, 277]
type input "https://www.figma.com/design/WrmvGbmtdv6OfX1NerIwkK/Satellite-library---Messagi…"
click at [536, 266] on span "Page" at bounding box center [483, 262] width 132 height 20
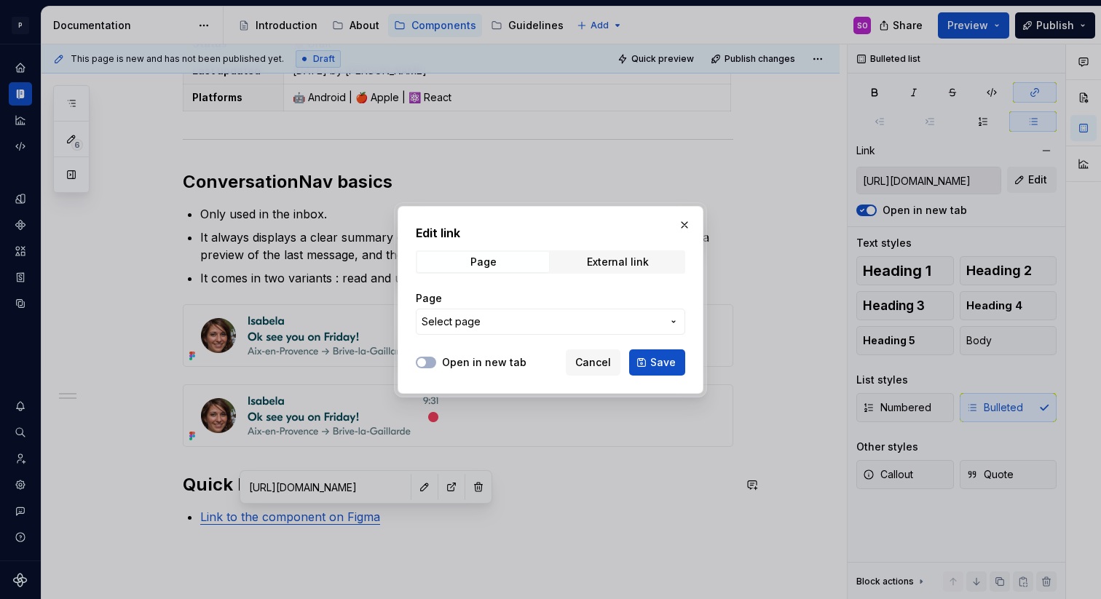
click at [522, 327] on span "Select page" at bounding box center [542, 321] width 240 height 15
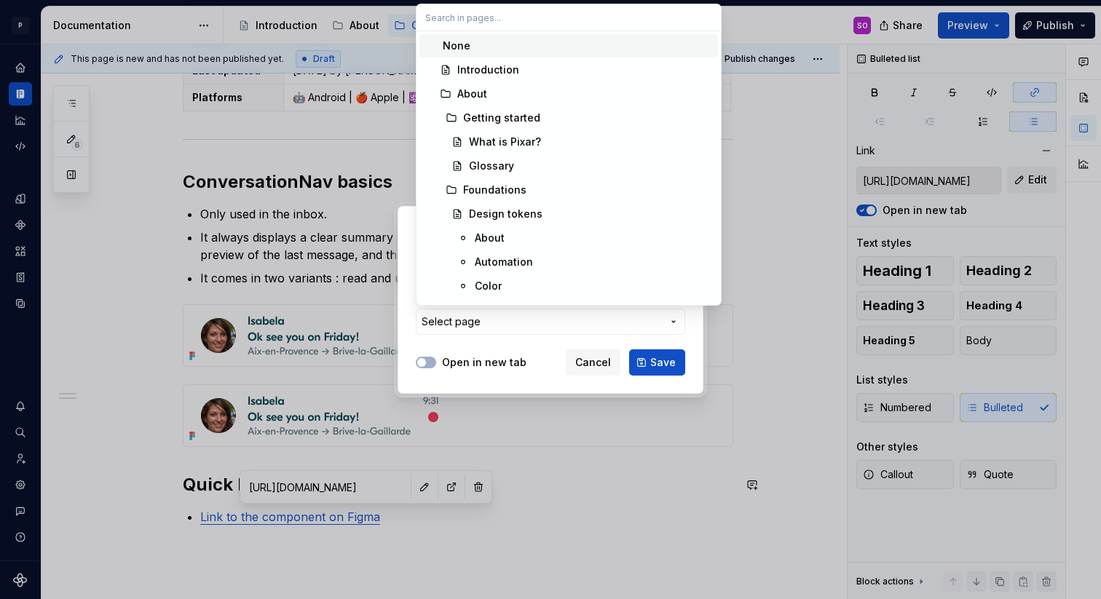
click at [515, 348] on div "Edit link Page External link Page Select page Open in new tab Cancel Save" at bounding box center [550, 299] width 1101 height 599
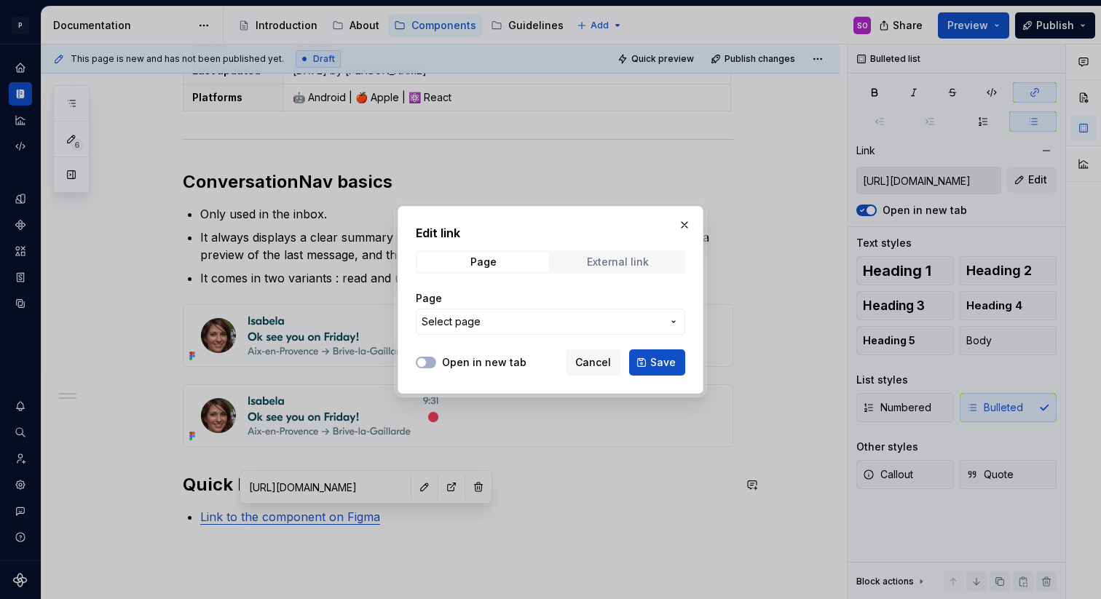
click at [571, 254] on span "External link" at bounding box center [618, 262] width 132 height 20
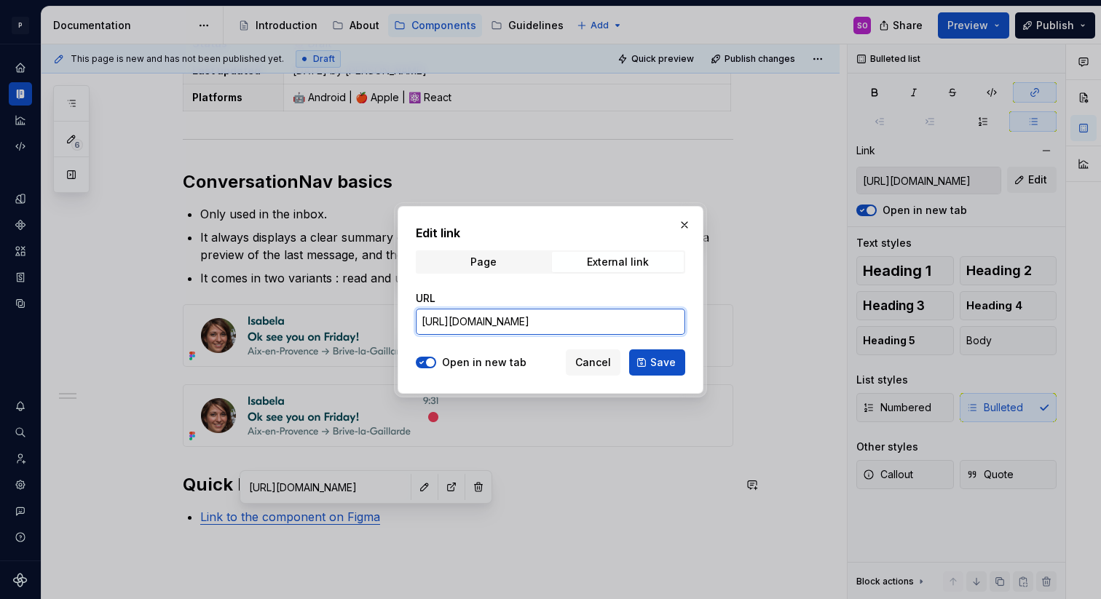
click at [531, 326] on input "https://www.figma.com/design/WrmvGbmtdv6OfX1NerIwkK/Satellite-library---Messagi…" at bounding box center [550, 322] width 269 height 26
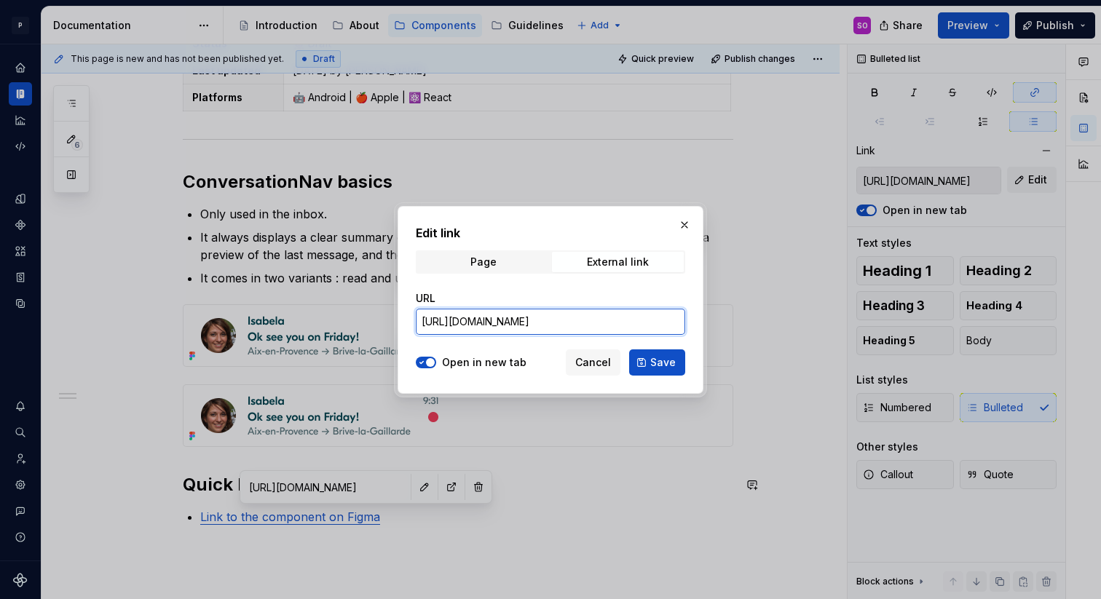
click at [531, 326] on input "https://www.figma.com/design/WrmvGbmtdv6OfX1NerIwkK/Satellite-library---Messagi…" at bounding box center [550, 322] width 269 height 26
click at [652, 355] on span "Save" at bounding box center [662, 362] width 25 height 15
type input "https://www.figma.com/design/WrmvGbmtdv6OfX1NerIwkK/Satellite-library---Messagi…"
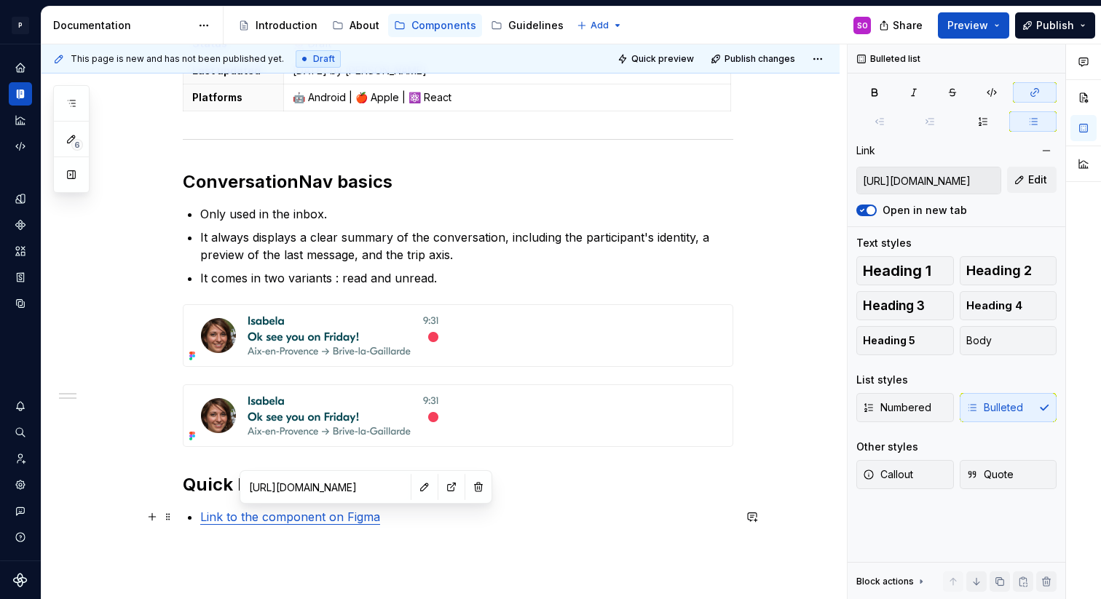
click at [542, 512] on p "Link to the component on Figma" at bounding box center [466, 516] width 533 height 17
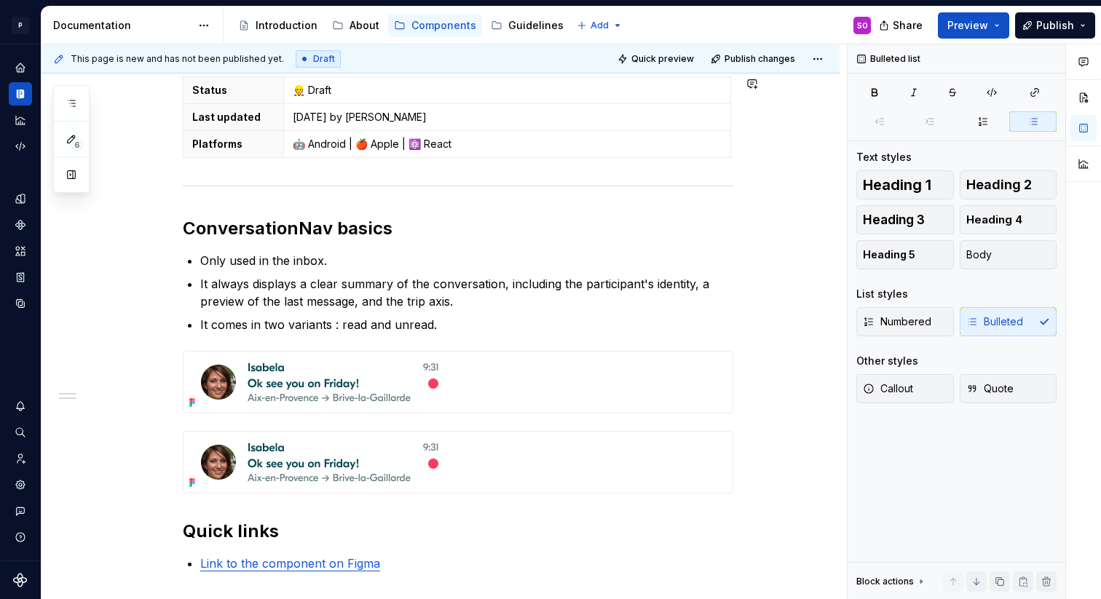
scroll to position [198, 0]
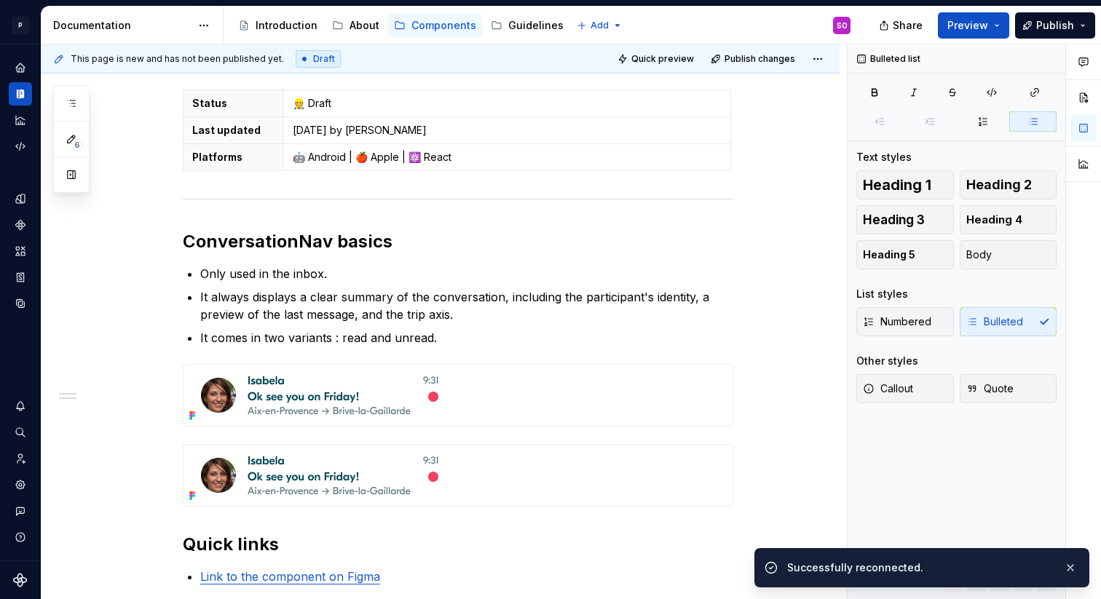
type textarea "*"
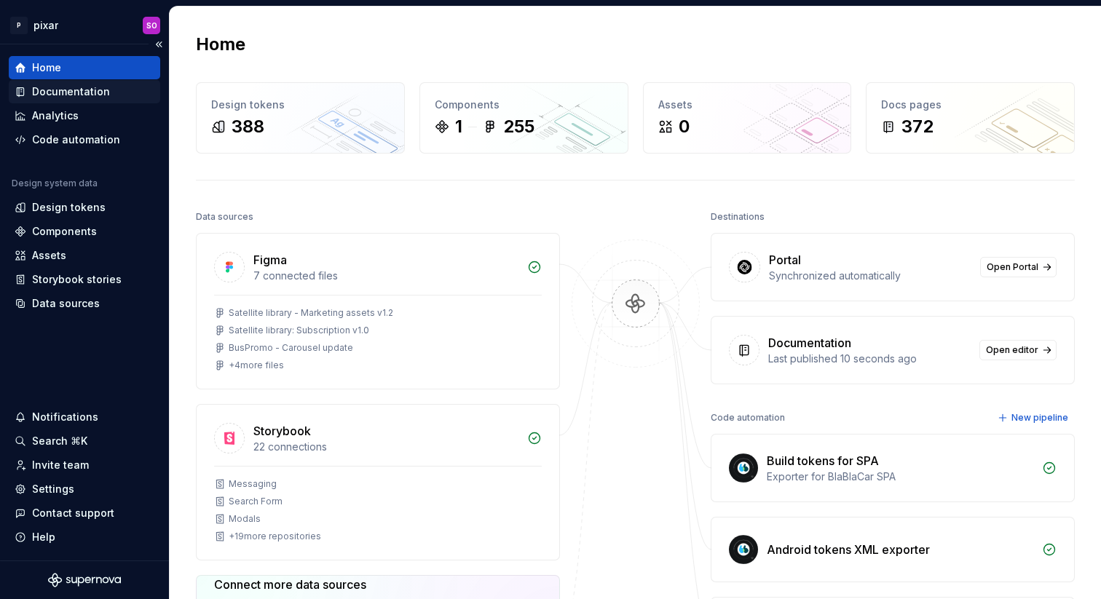
click at [84, 96] on div "Documentation" at bounding box center [71, 91] width 78 height 15
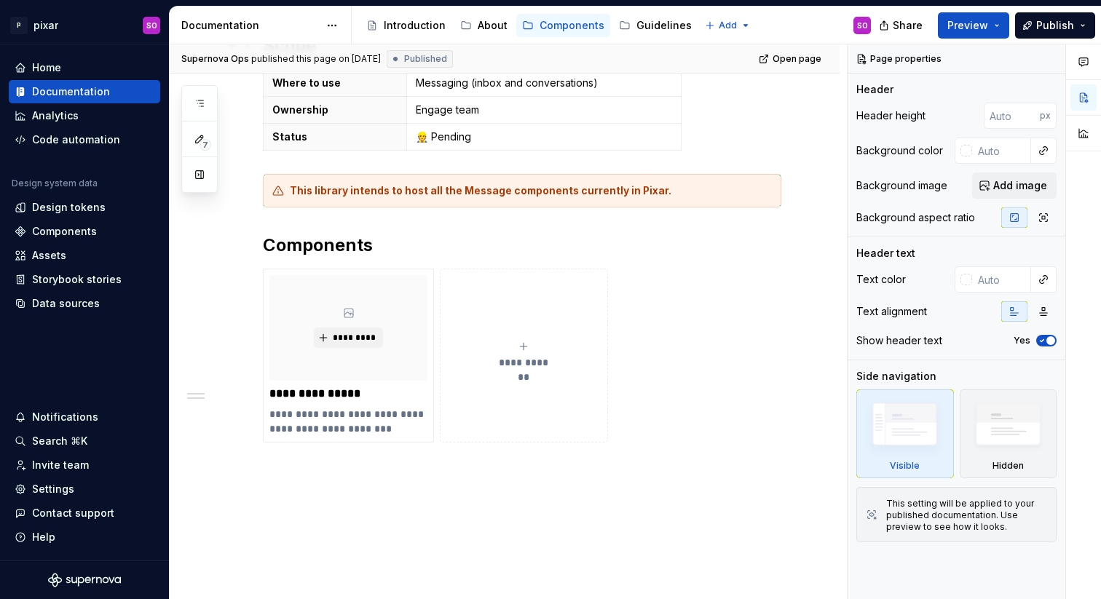
scroll to position [290, 0]
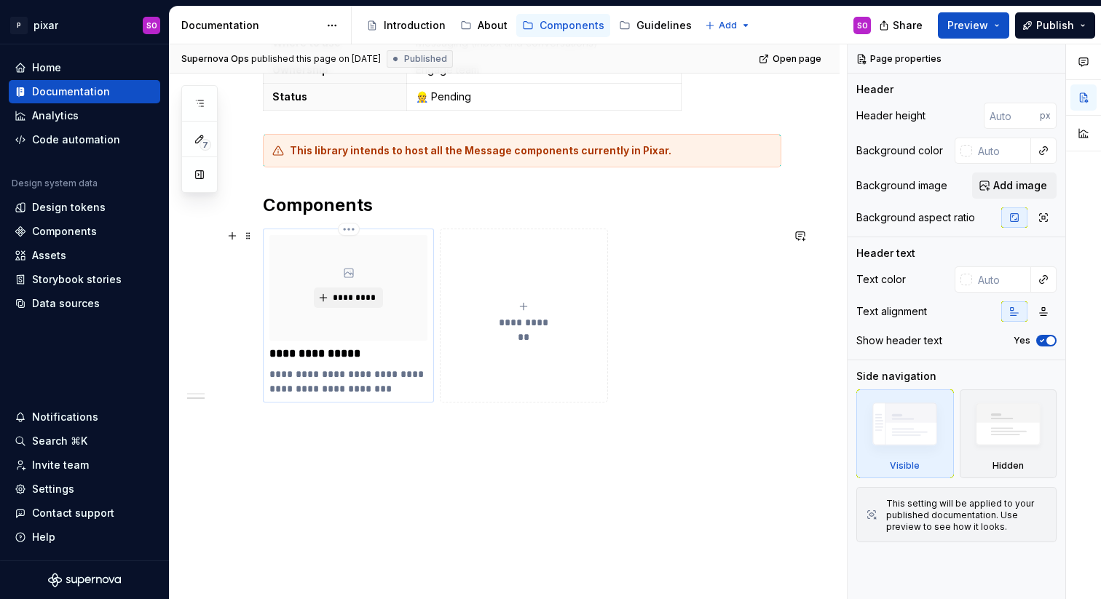
click at [350, 376] on p "**********" at bounding box center [348, 381] width 158 height 29
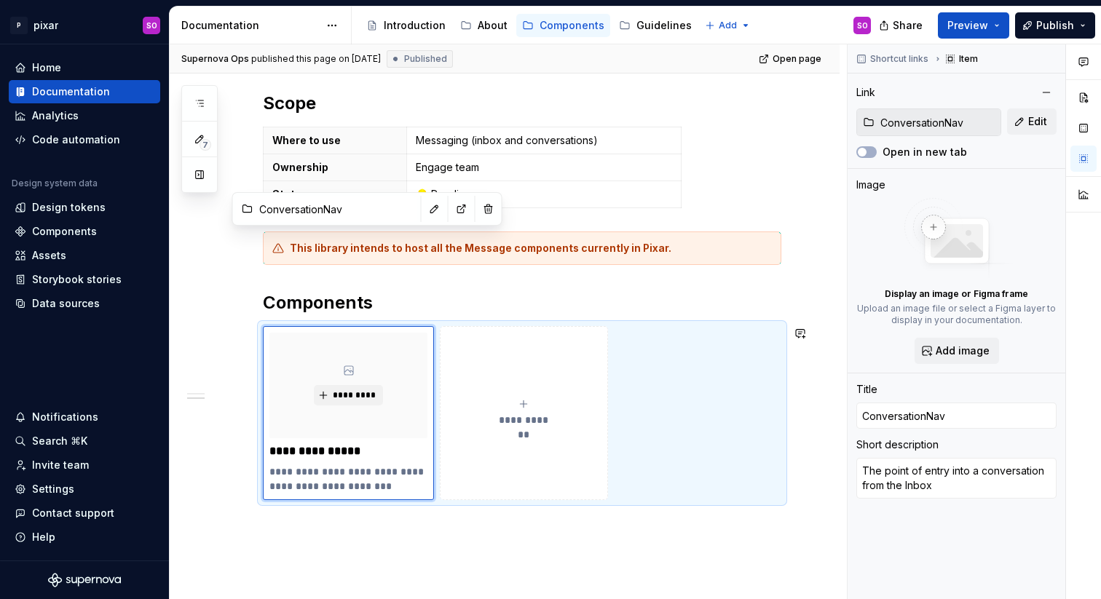
scroll to position [182, 0]
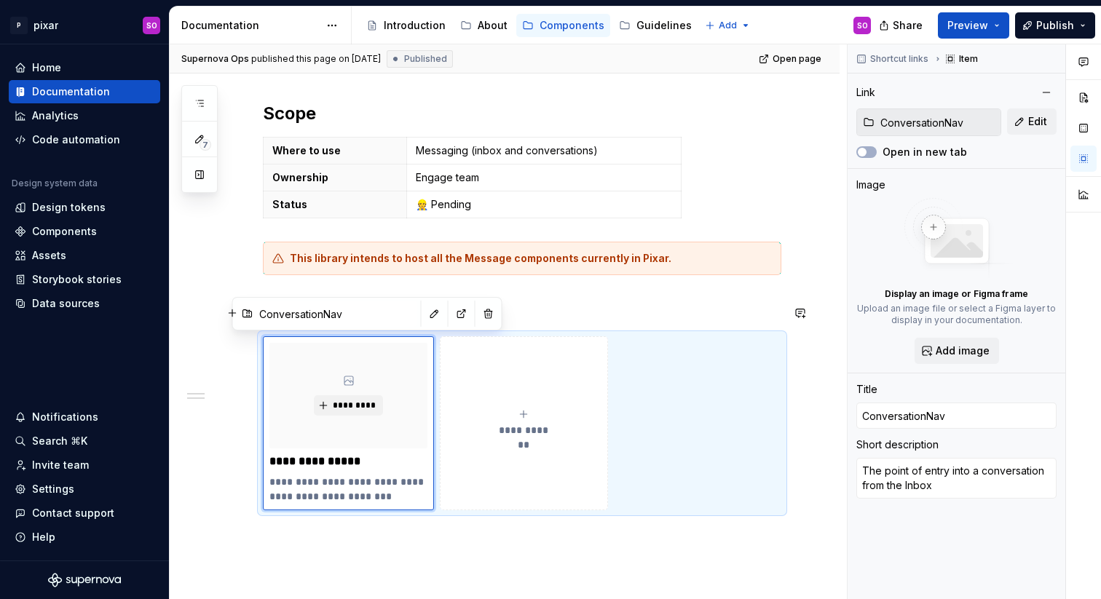
click at [638, 301] on h2 "Components" at bounding box center [522, 312] width 518 height 23
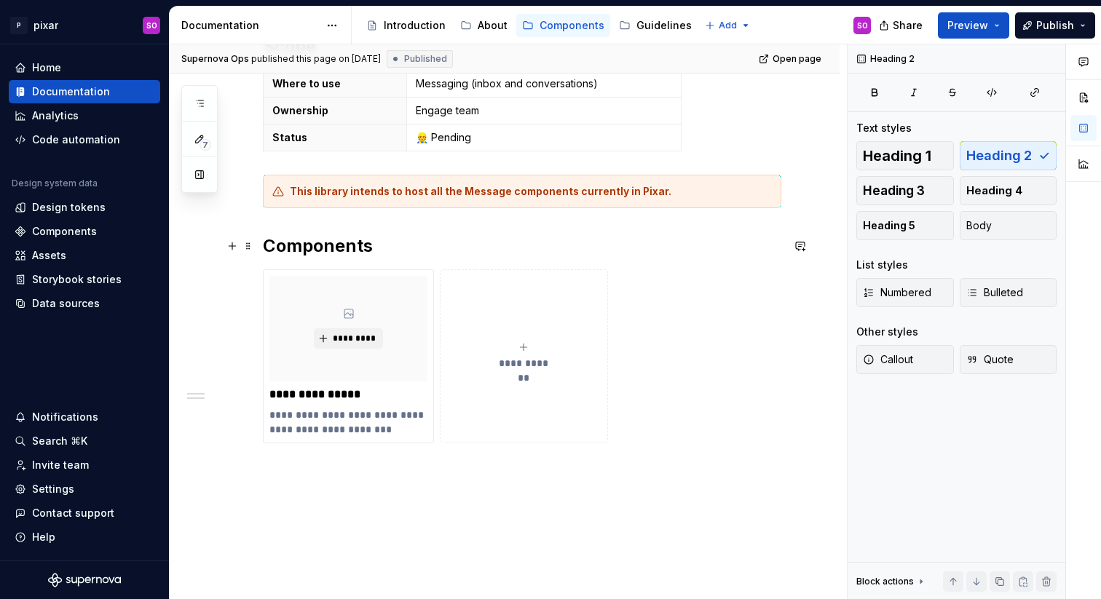
scroll to position [290, 0]
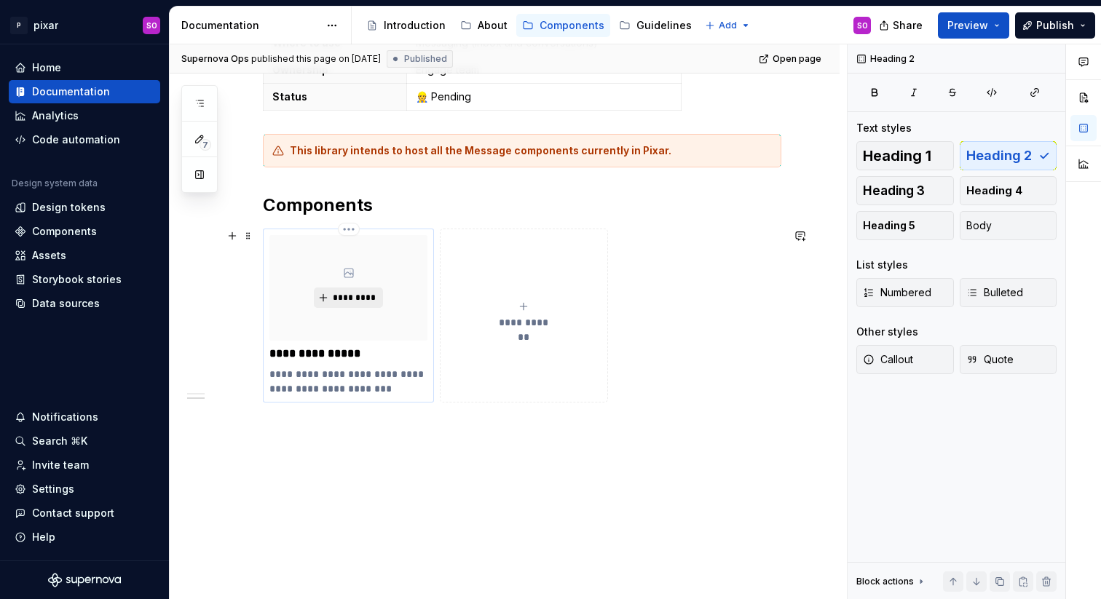
click at [357, 296] on span "*********" at bounding box center [354, 298] width 44 height 12
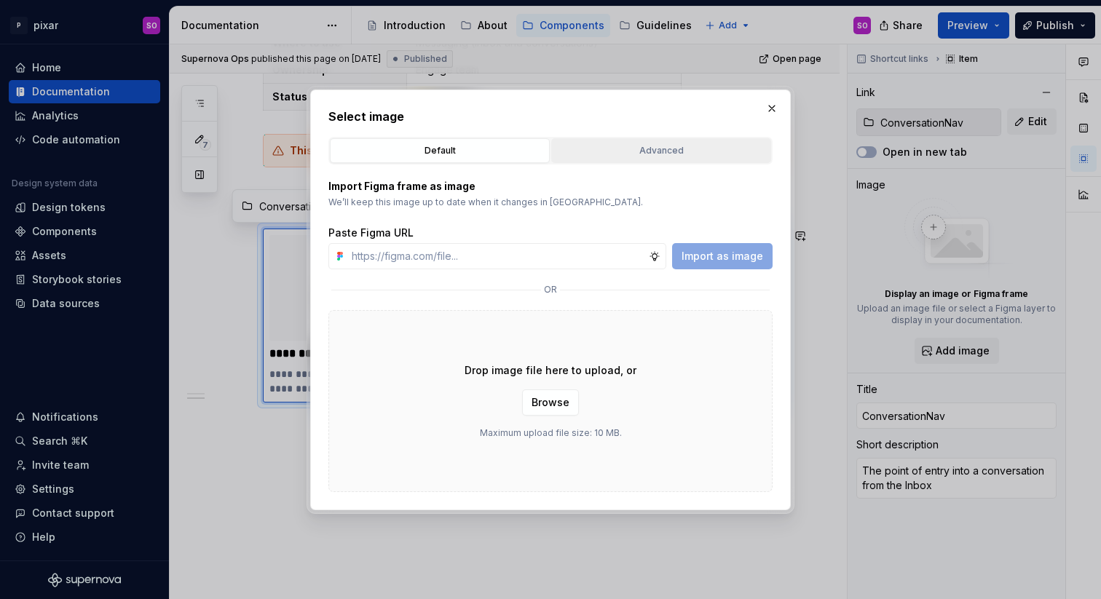
click at [644, 157] on div "Advanced" at bounding box center [661, 150] width 210 height 15
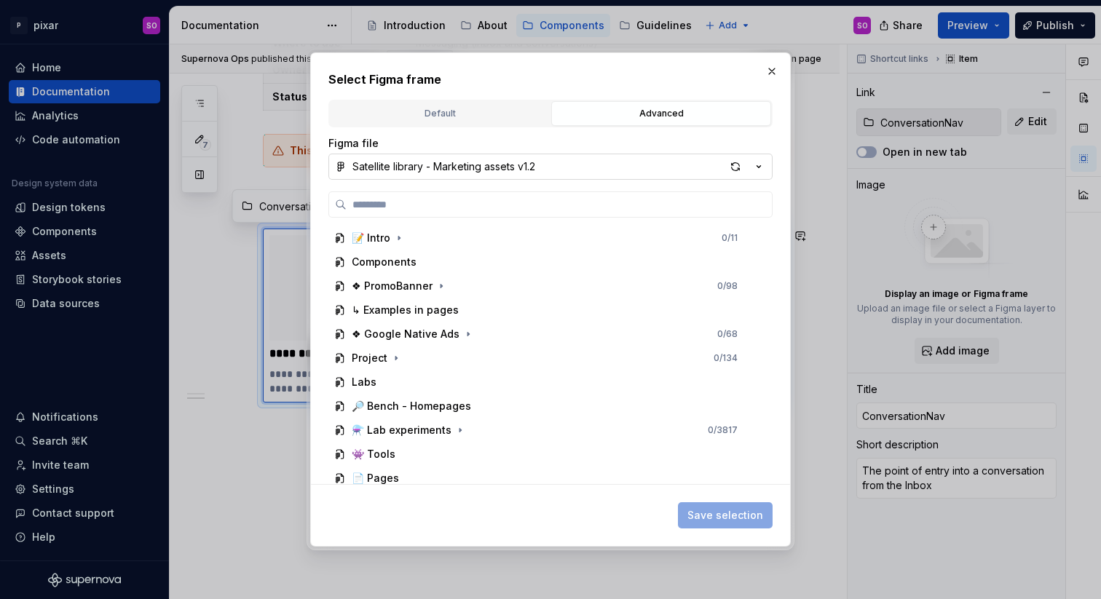
click at [484, 167] on div "Satellite library - Marketing assets v1.2" at bounding box center [443, 166] width 183 height 15
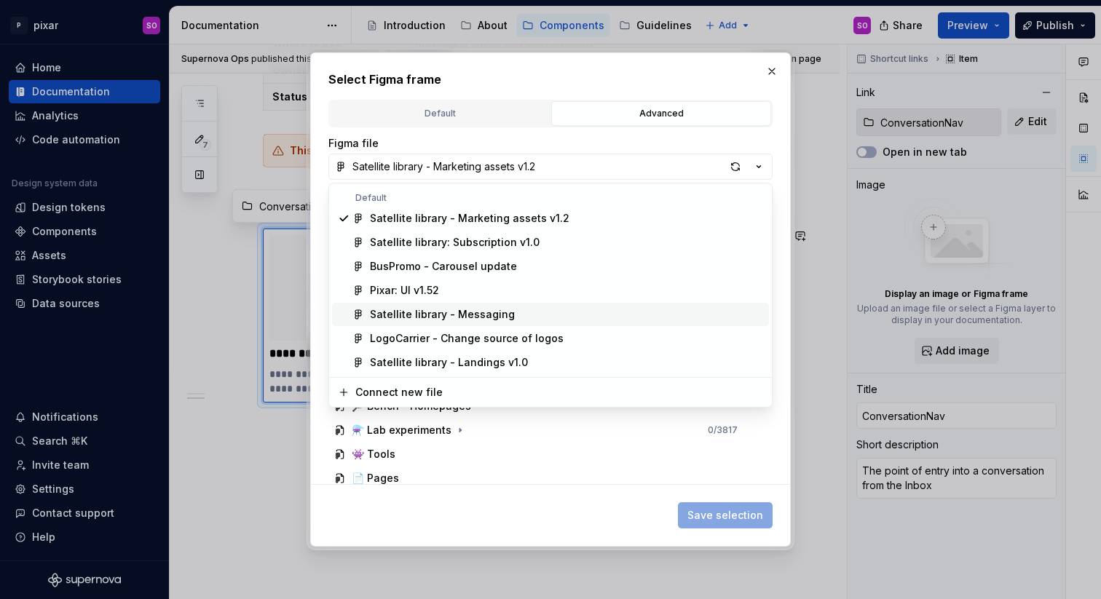
click at [491, 318] on div "Satellite library - Messaging" at bounding box center [442, 314] width 145 height 15
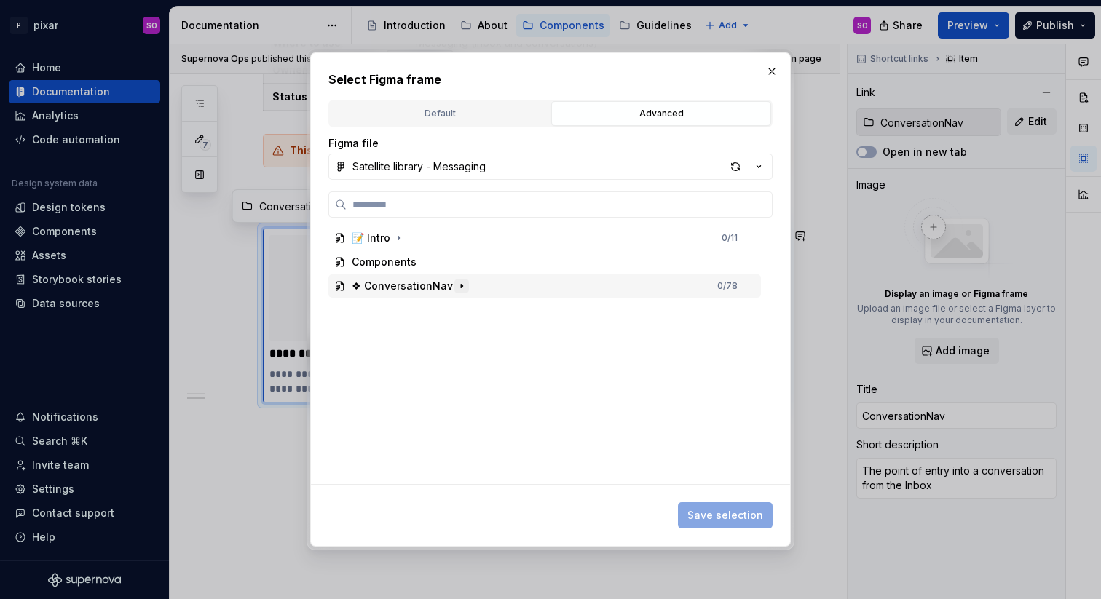
click at [458, 287] on icon "button" at bounding box center [462, 286] width 12 height 12
click at [449, 313] on icon "button" at bounding box center [455, 310] width 12 height 12
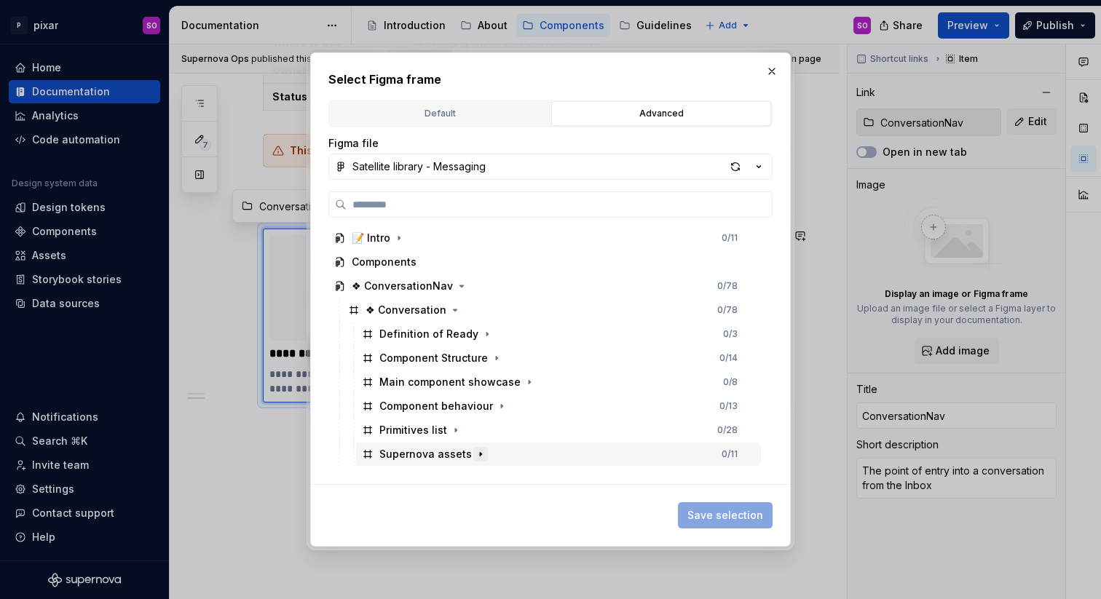
click at [479, 448] on icon "button" at bounding box center [481, 454] width 12 height 12
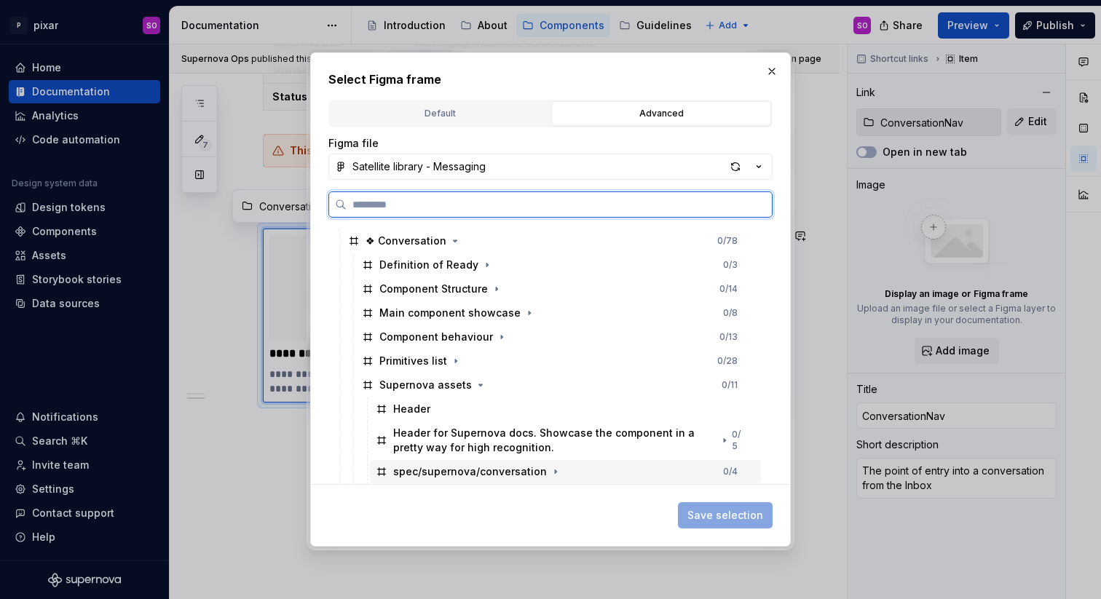
click at [482, 471] on div "spec/supernova/conversation" at bounding box center [470, 471] width 154 height 15
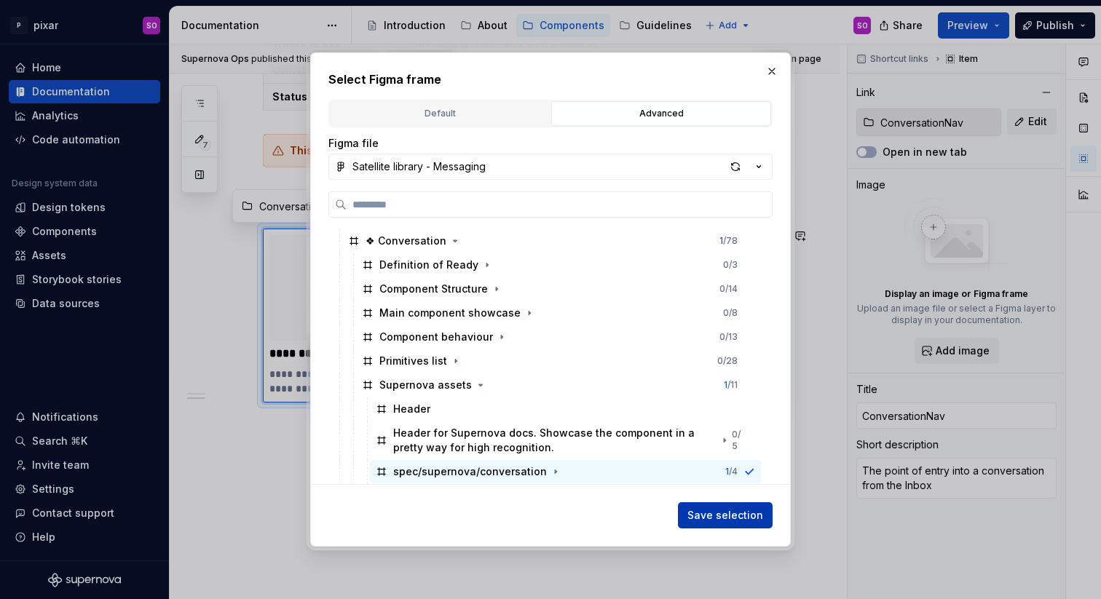
click at [716, 511] on span "Save selection" at bounding box center [725, 515] width 76 height 15
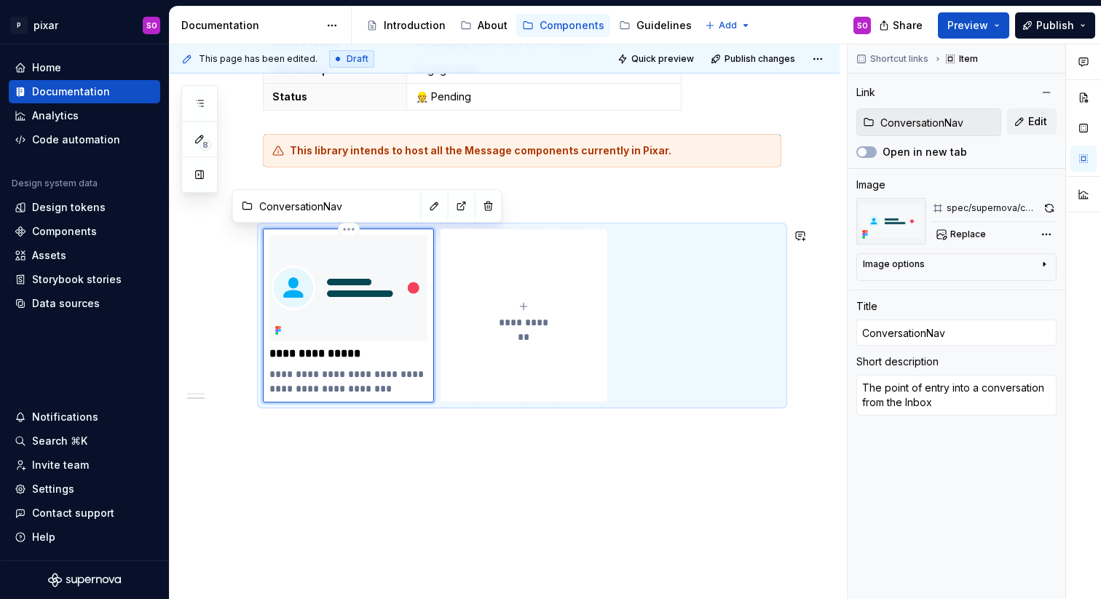
click at [686, 463] on div "**********" at bounding box center [505, 279] width 670 height 641
type textarea "*"
click at [904, 58] on span "Shortcut links" at bounding box center [899, 59] width 58 height 12
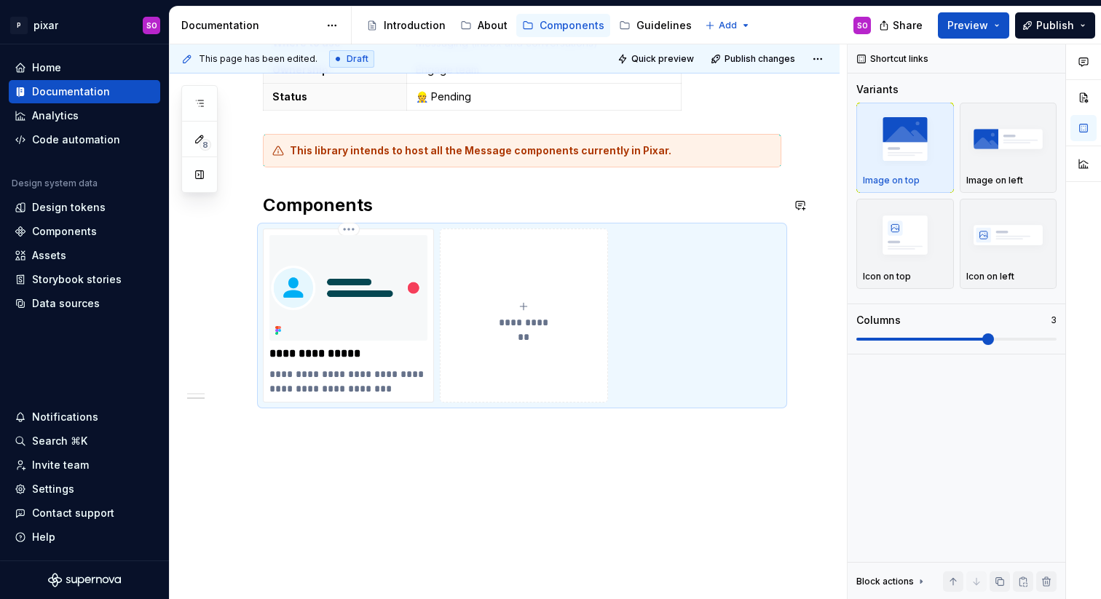
click at [602, 189] on div "**********" at bounding box center [522, 198] width 518 height 408
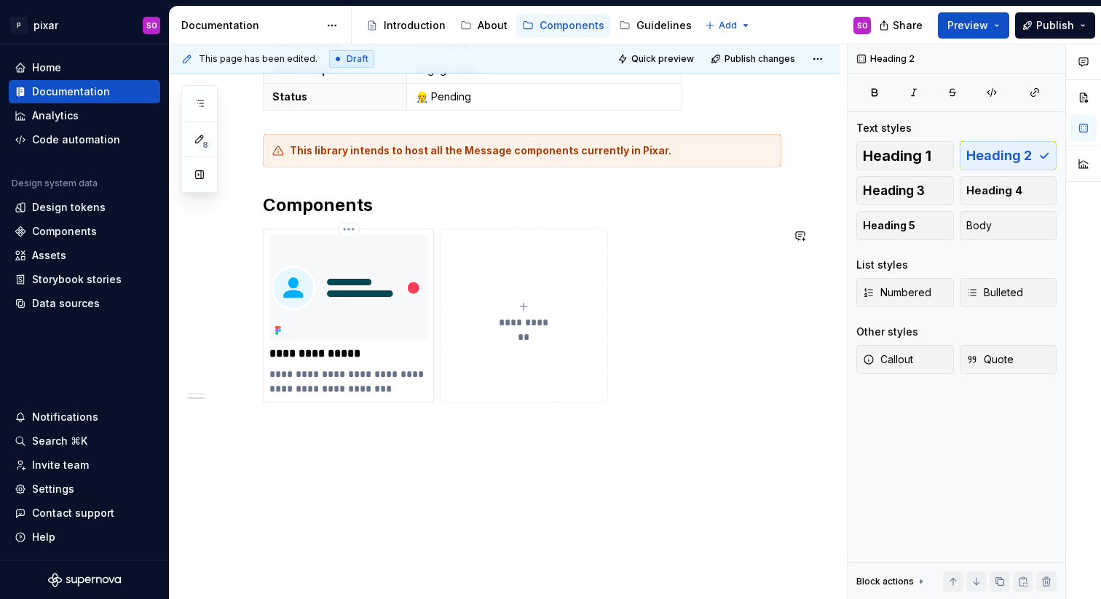
click at [427, 460] on div "**********" at bounding box center [505, 279] width 670 height 641
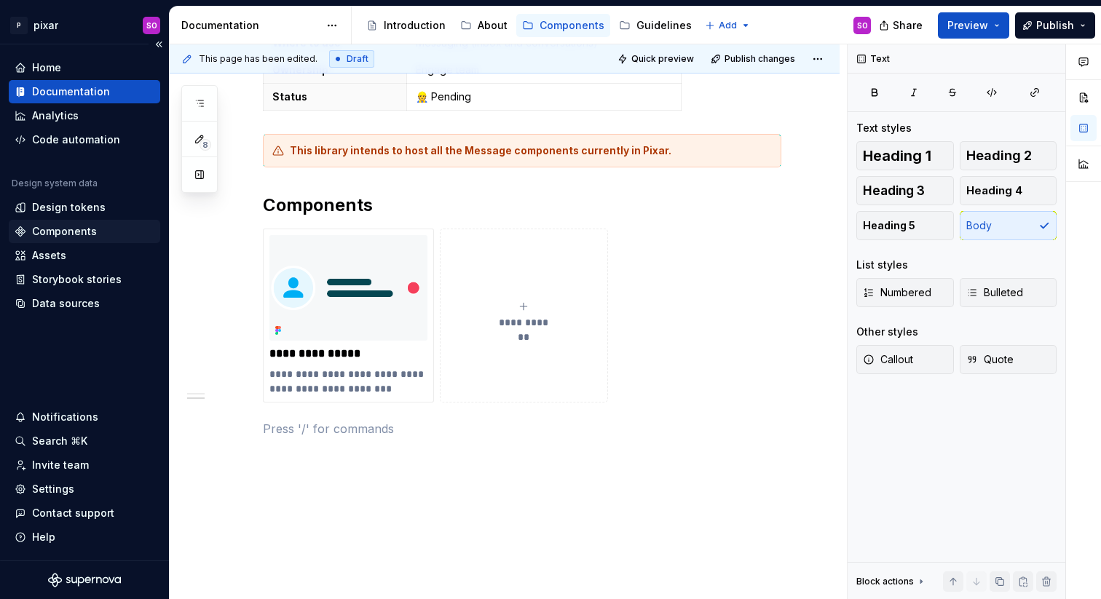
type textarea "*"
click at [80, 228] on div "Components" at bounding box center [64, 231] width 65 height 15
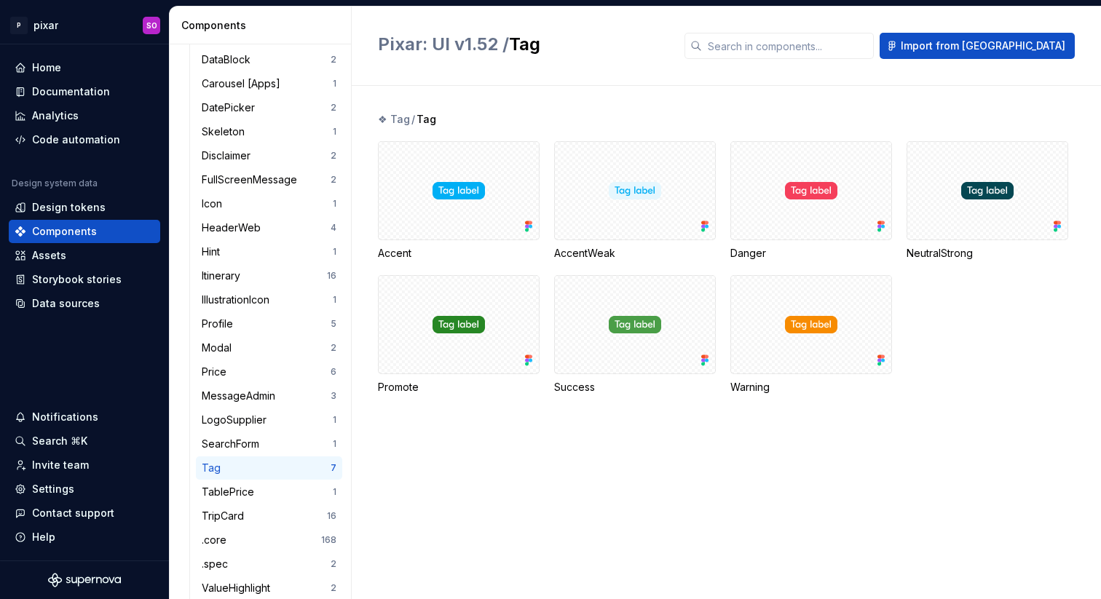
scroll to position [328, 0]
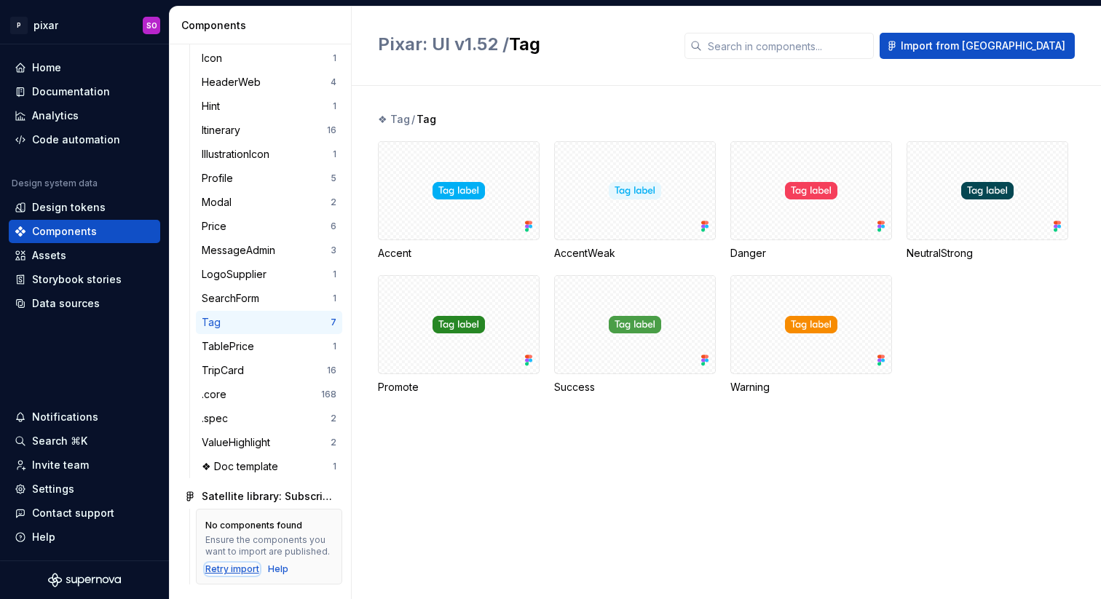
click at [242, 564] on div "Retry import" at bounding box center [232, 569] width 54 height 12
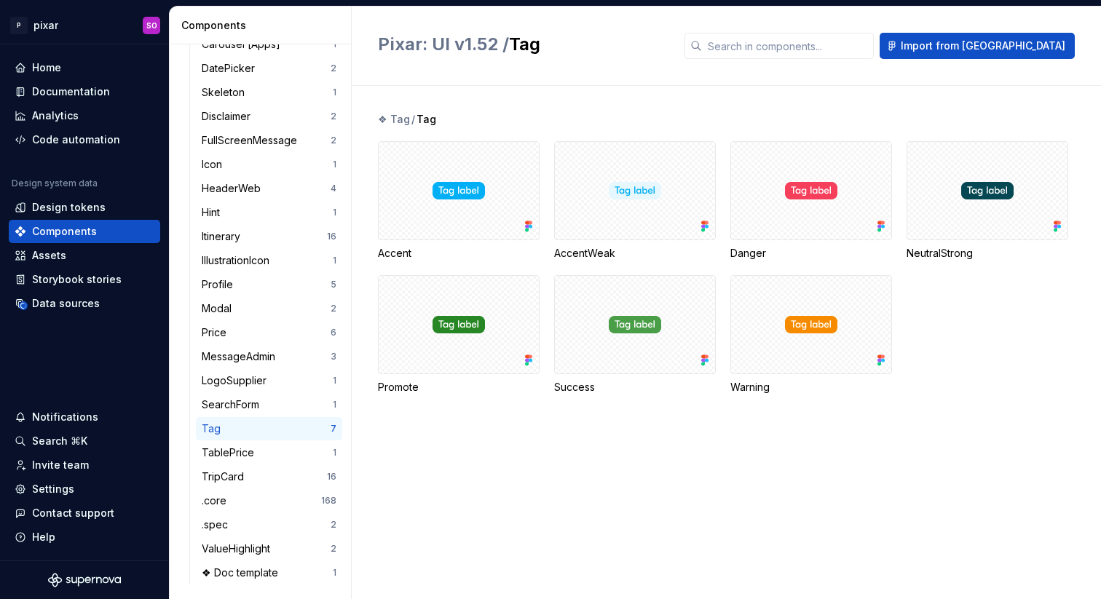
scroll to position [0, 0]
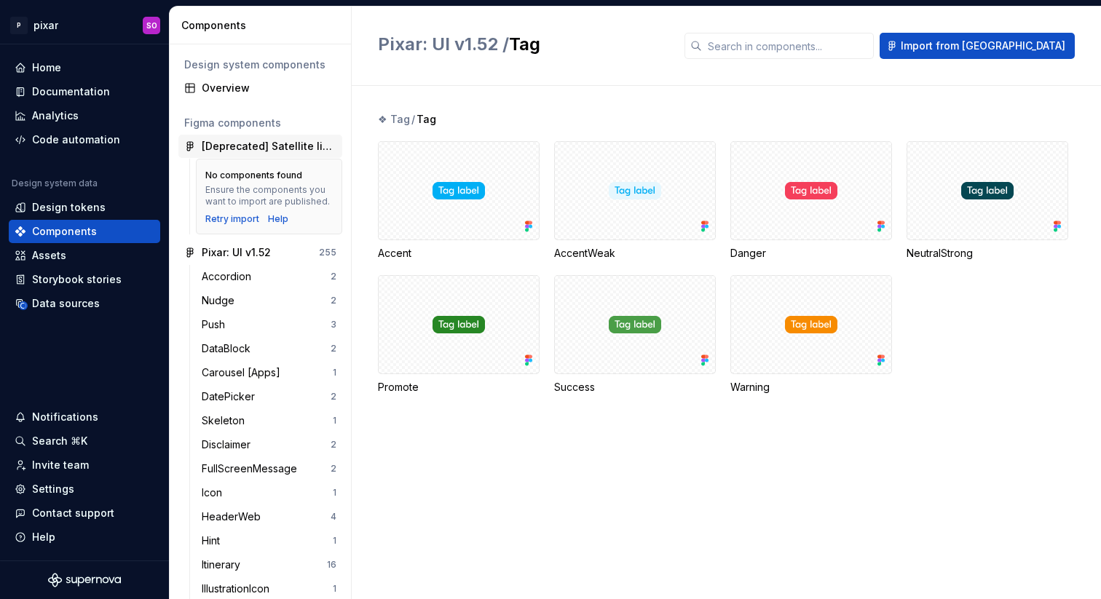
click at [274, 143] on div "[Deprecated] Satellite library: Subscription v1.0" at bounding box center [269, 146] width 135 height 15
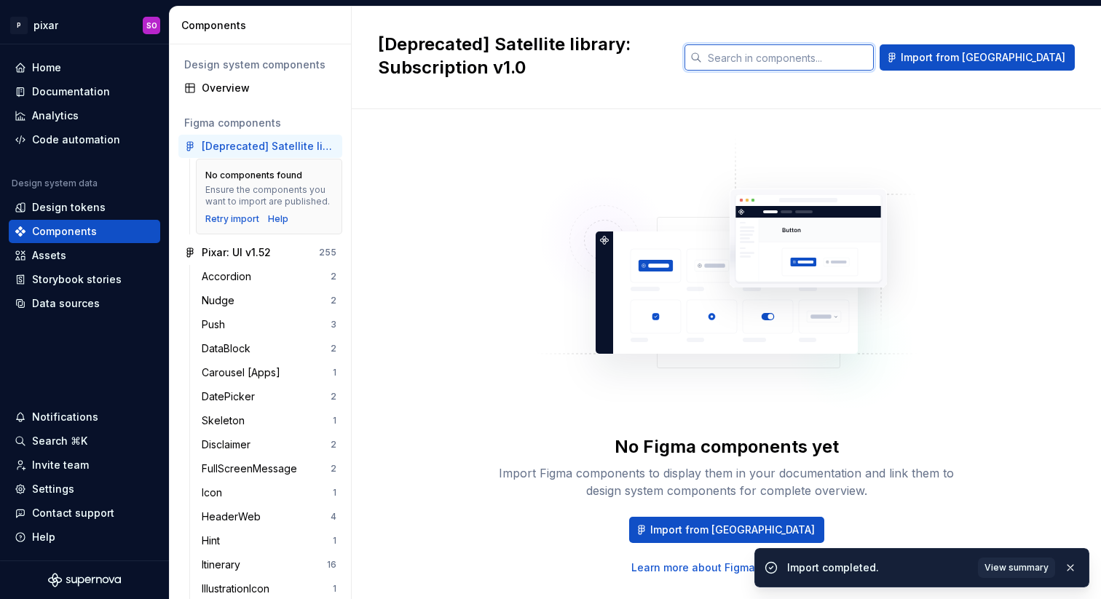
click at [799, 57] on input "text" at bounding box center [788, 57] width 172 height 26
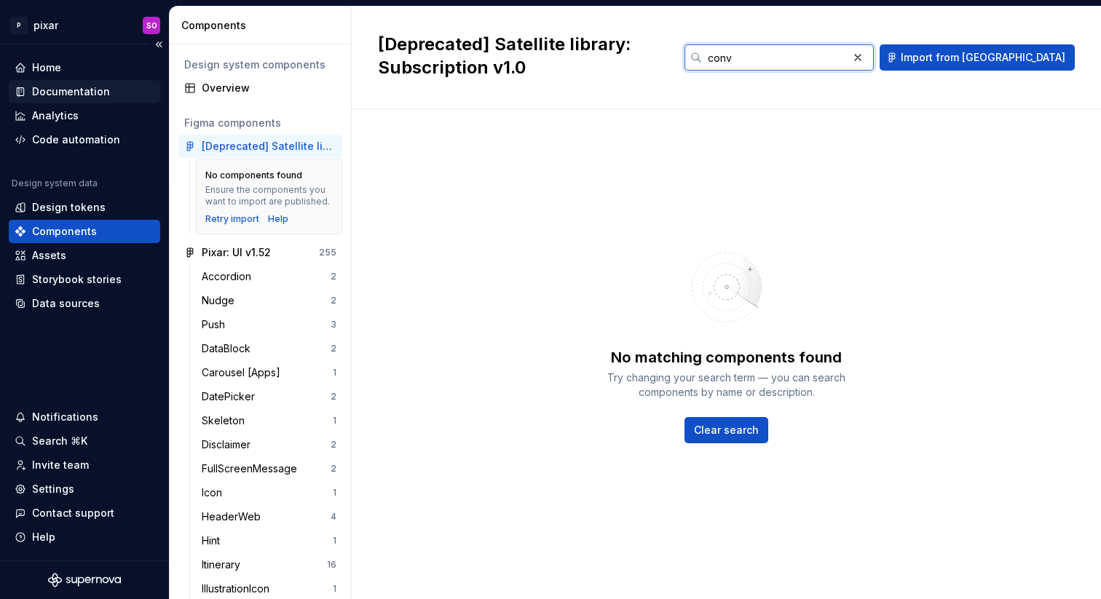
type input "conv"
click at [79, 90] on div "Documentation" at bounding box center [71, 91] width 78 height 15
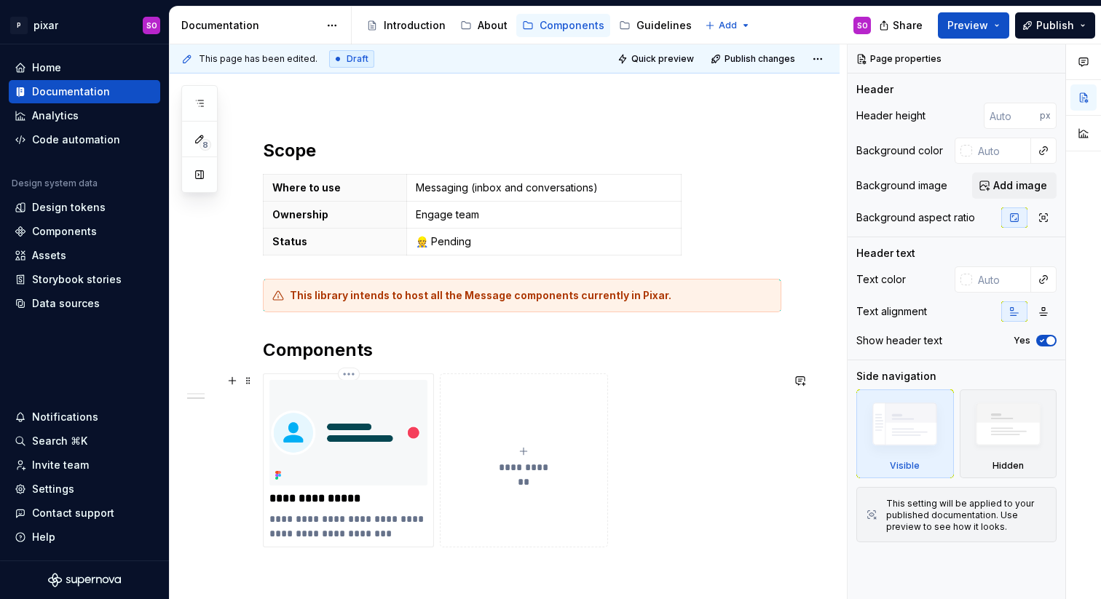
scroll to position [325, 0]
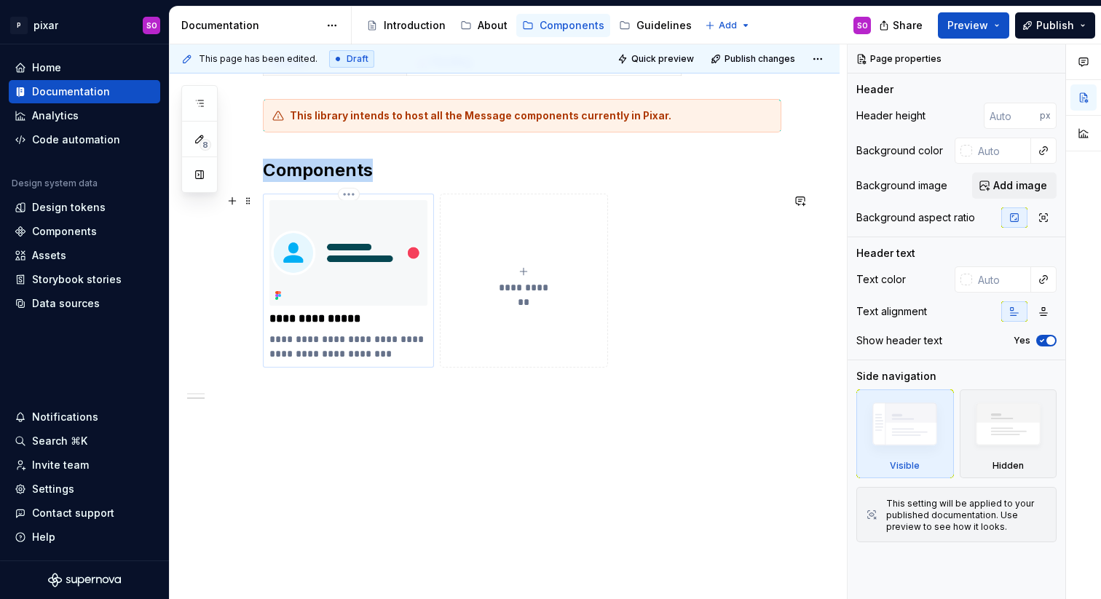
click at [392, 229] on img at bounding box center [348, 253] width 158 height 106
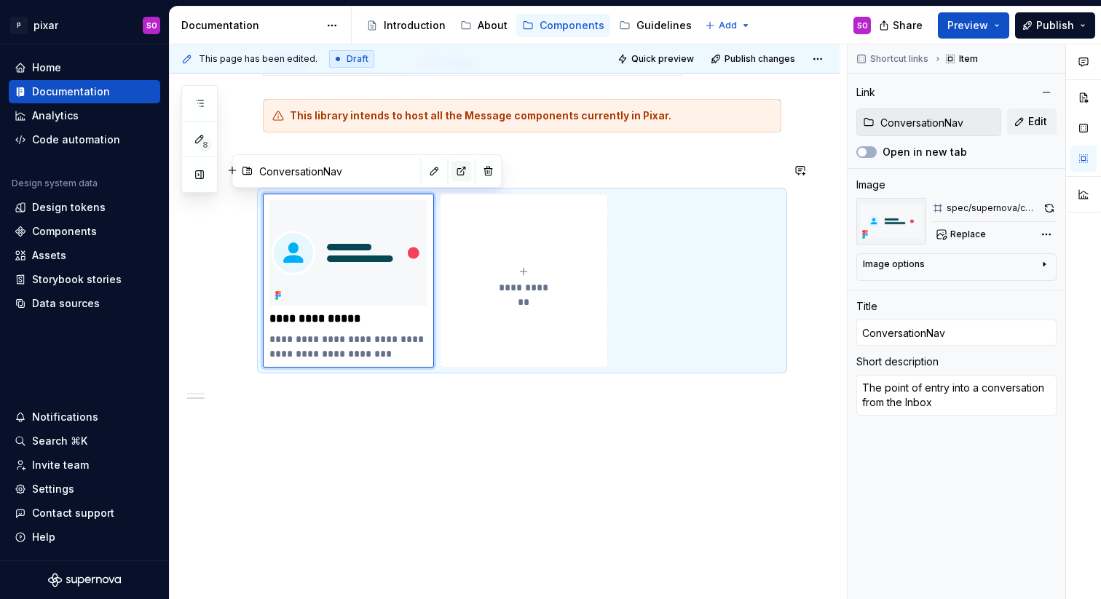
click at [451, 171] on button "button" at bounding box center [461, 171] width 20 height 20
type textarea "*"
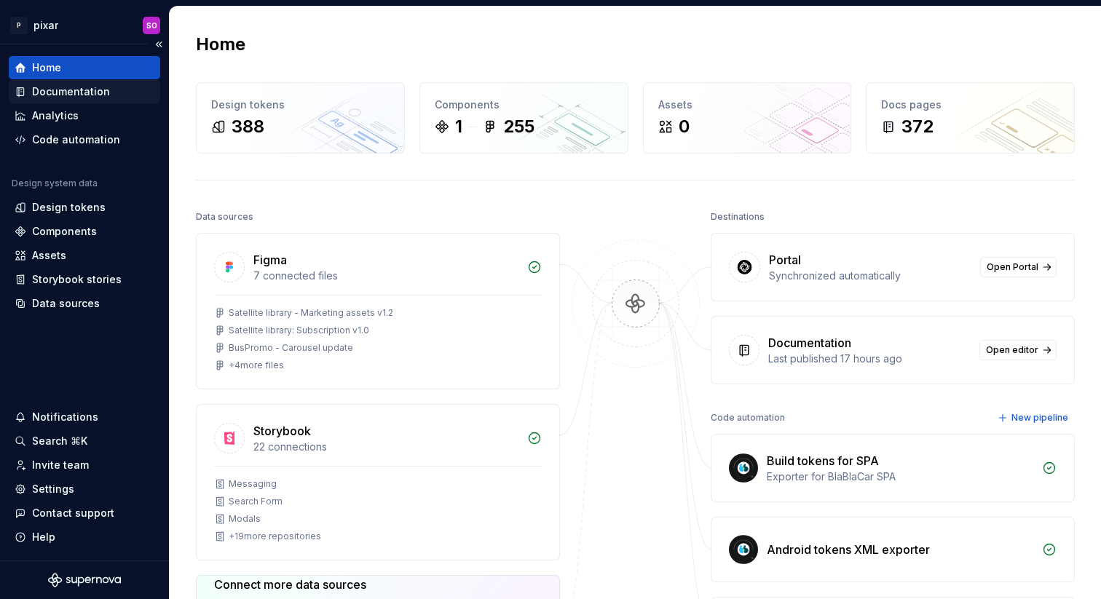
click at [86, 92] on div "Documentation" at bounding box center [71, 91] width 78 height 15
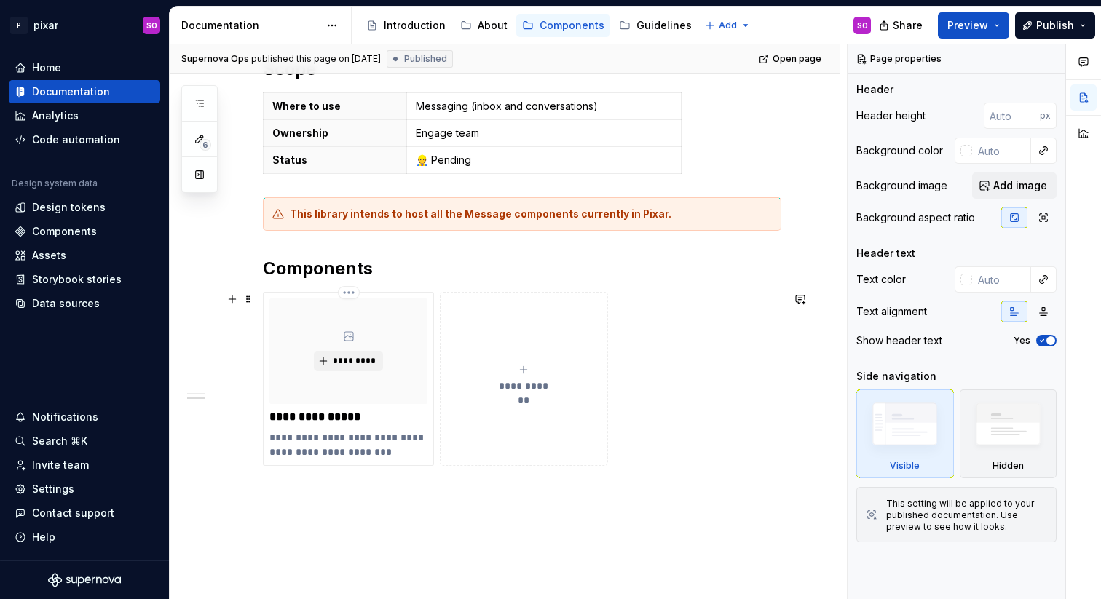
scroll to position [277, 0]
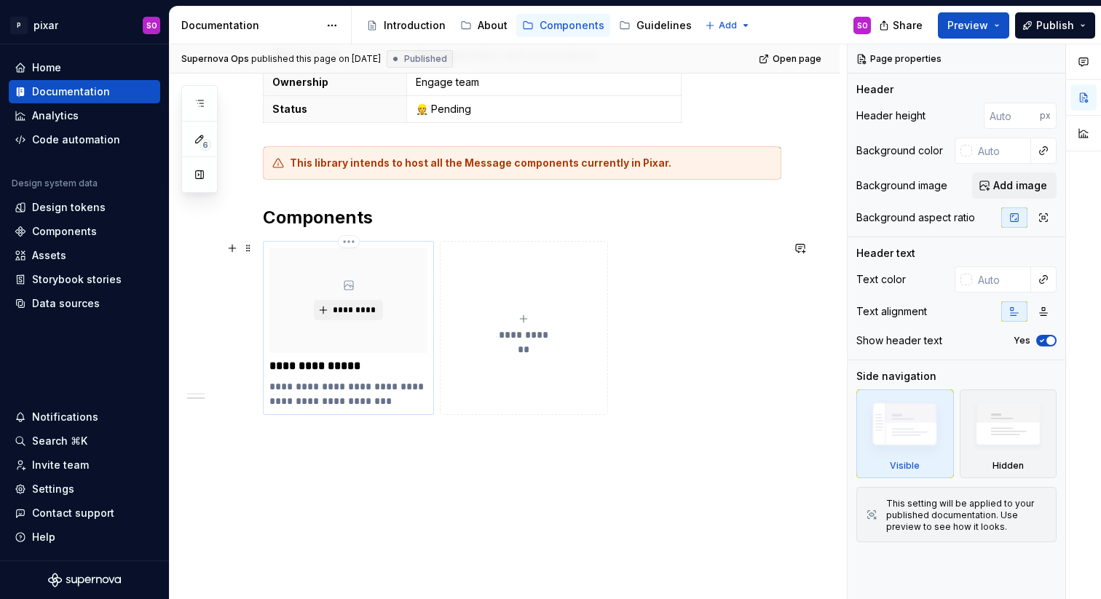
click at [296, 379] on p "**********" at bounding box center [348, 393] width 158 height 29
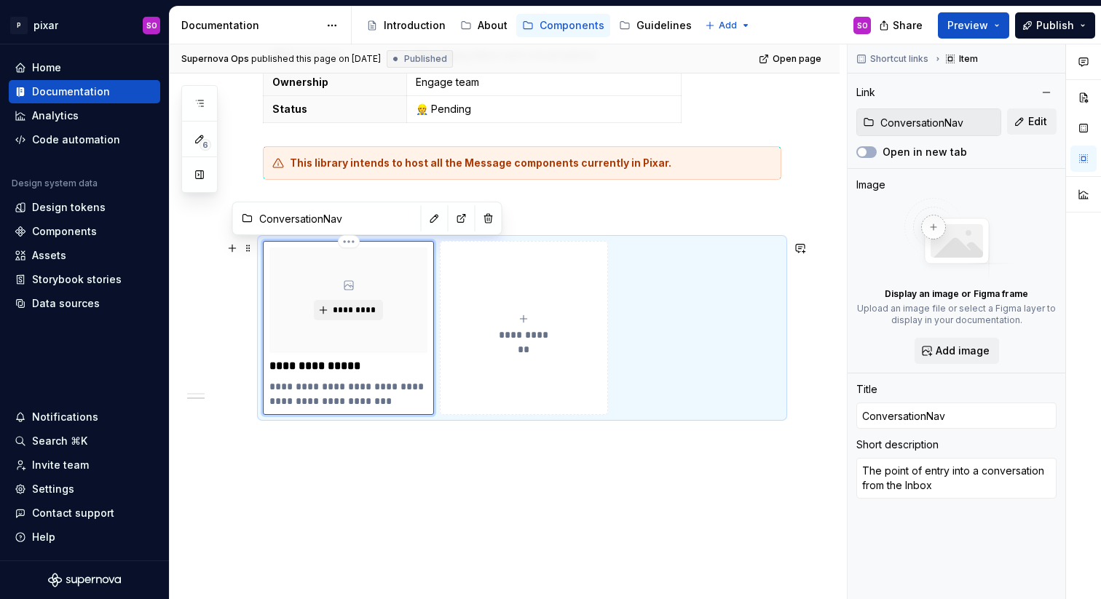
click at [296, 362] on p "**********" at bounding box center [348, 366] width 158 height 15
click at [557, 22] on div "Components" at bounding box center [571, 25] width 65 height 15
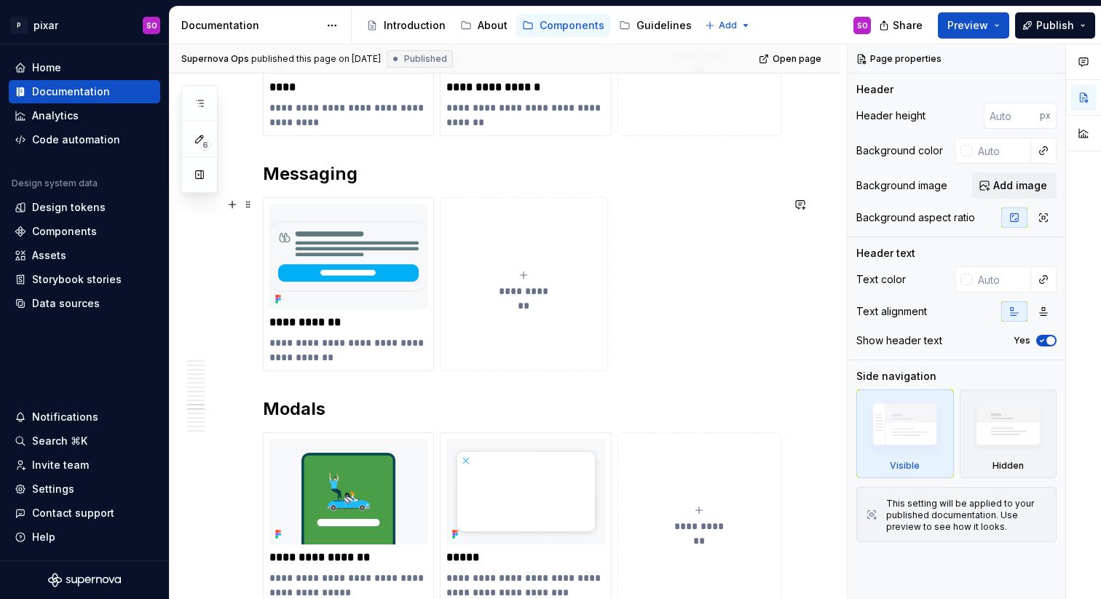
scroll to position [3678, 0]
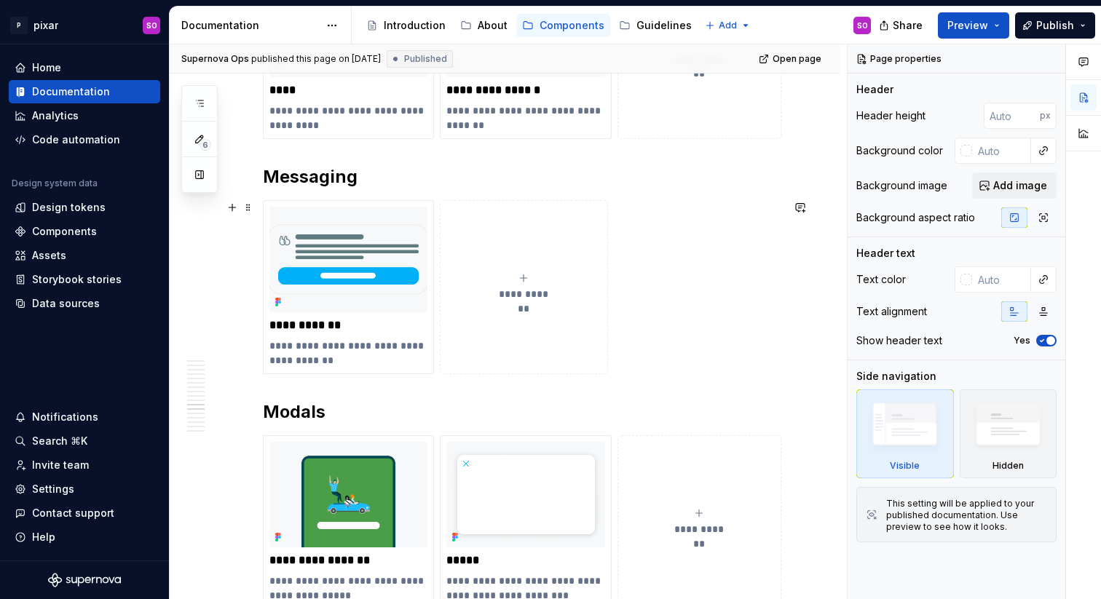
click at [526, 290] on span "**********" at bounding box center [524, 294] width 64 height 15
type textarea "*"
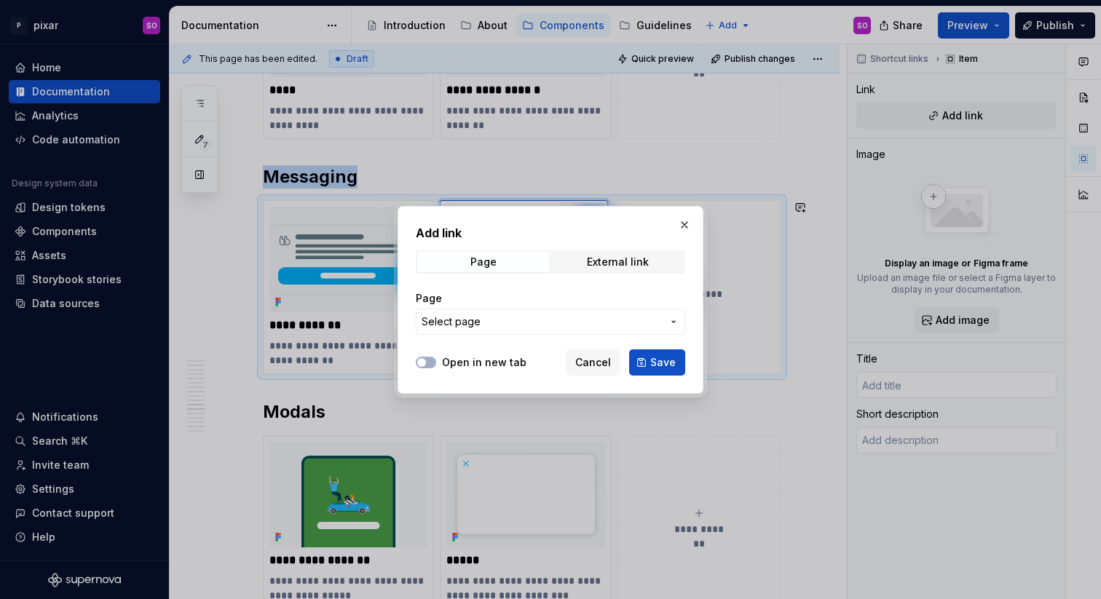
click at [524, 327] on span "Select page" at bounding box center [542, 321] width 240 height 15
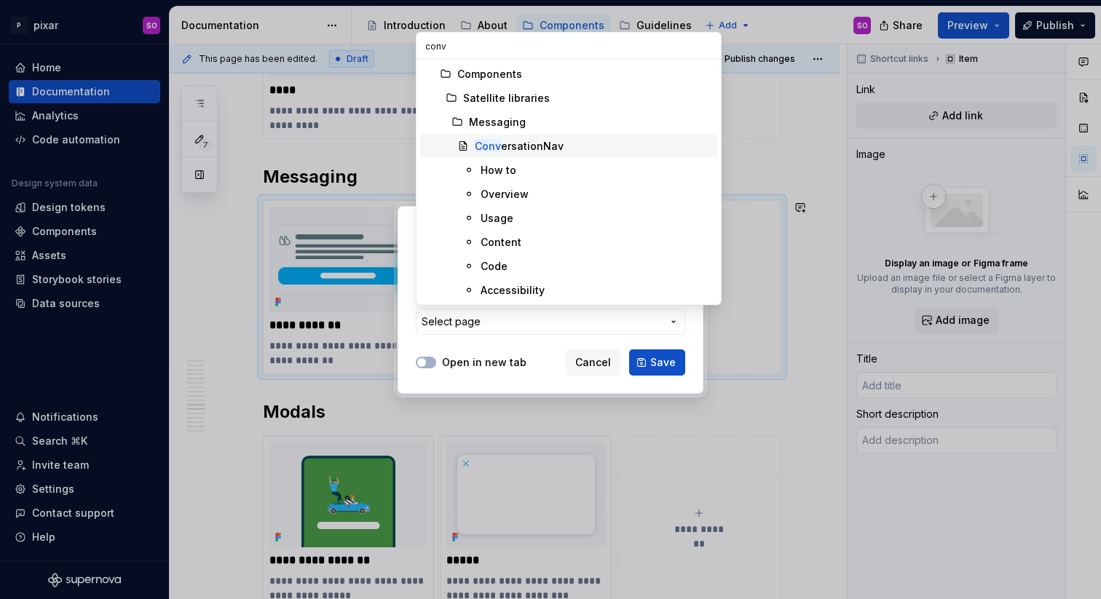
type input "conv"
click at [530, 144] on div "Conv ersationNav" at bounding box center [519, 146] width 89 height 15
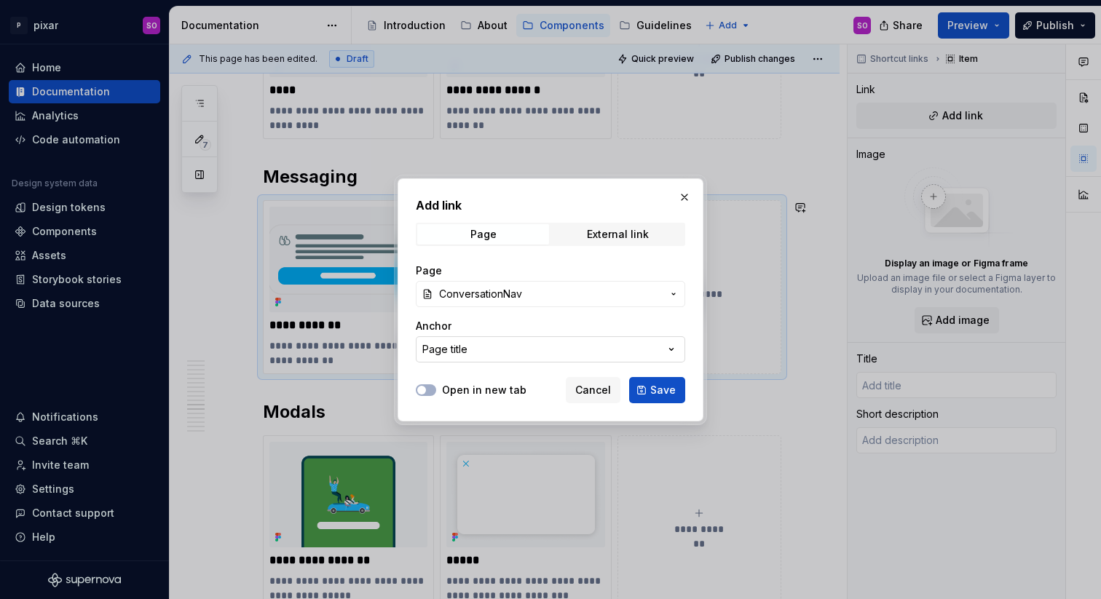
click at [525, 352] on button "Page title" at bounding box center [550, 349] width 269 height 26
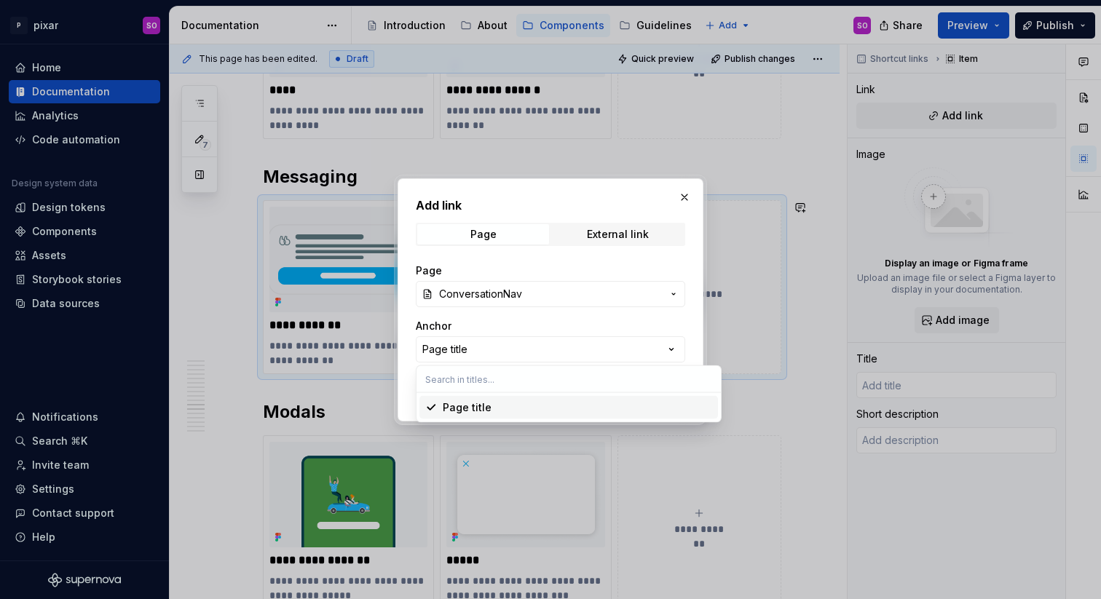
click at [495, 379] on input "text" at bounding box center [568, 379] width 304 height 26
click at [485, 409] on div "Page title" at bounding box center [467, 407] width 49 height 15
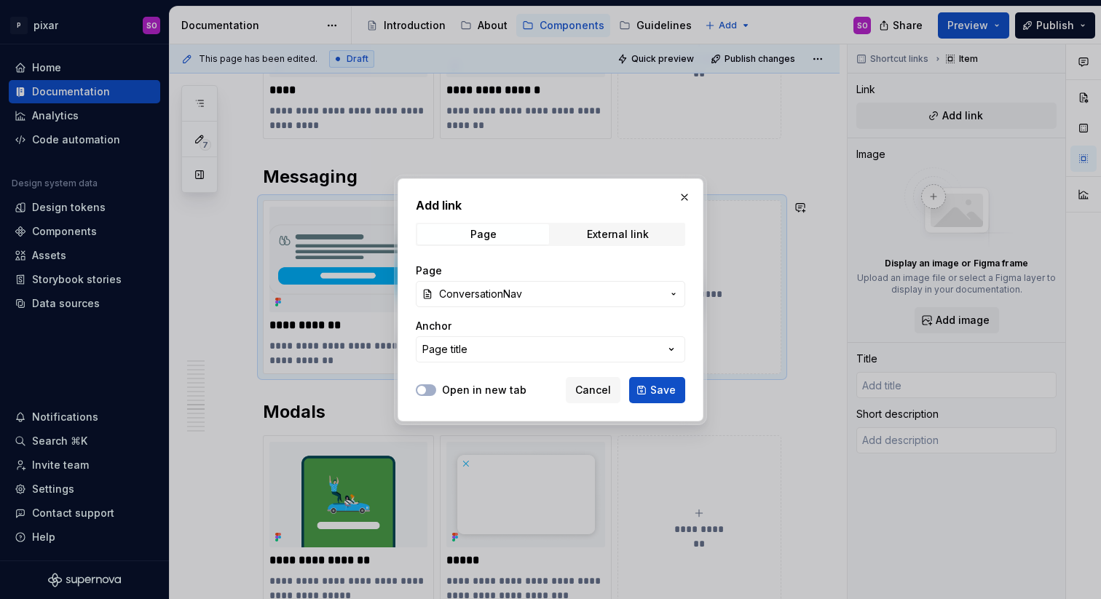
click at [679, 396] on button "Save" at bounding box center [657, 390] width 56 height 26
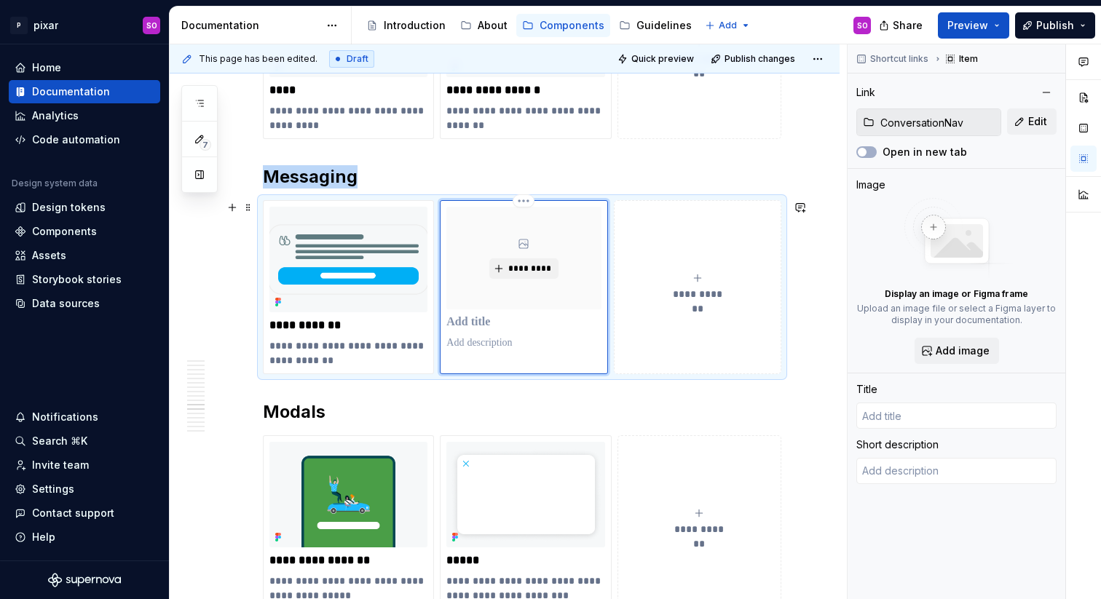
click at [499, 319] on p at bounding box center [523, 322] width 154 height 15
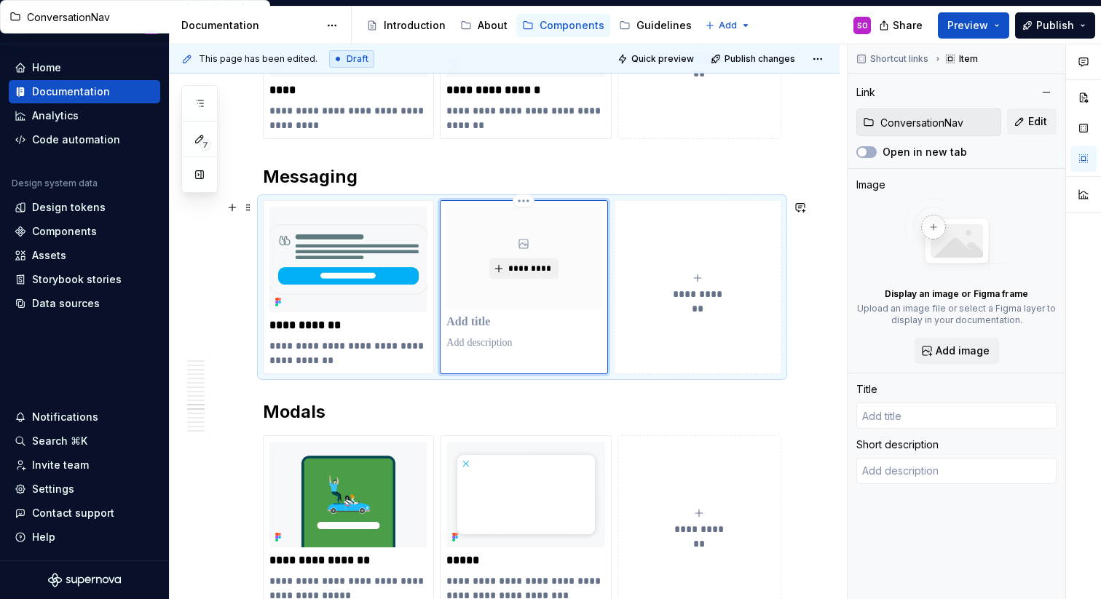
type textarea "*"
type input "C"
type textarea "*"
type input "Co"
type textarea "*"
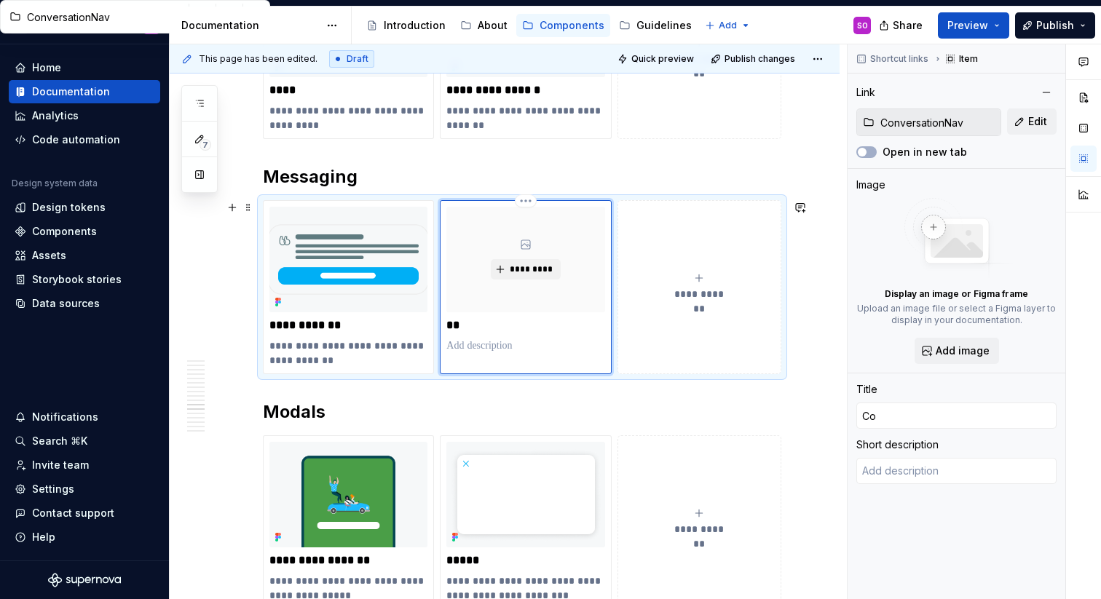
type input "Con"
type textarea "*"
type input "Conv"
type textarea "*"
type input "Conve"
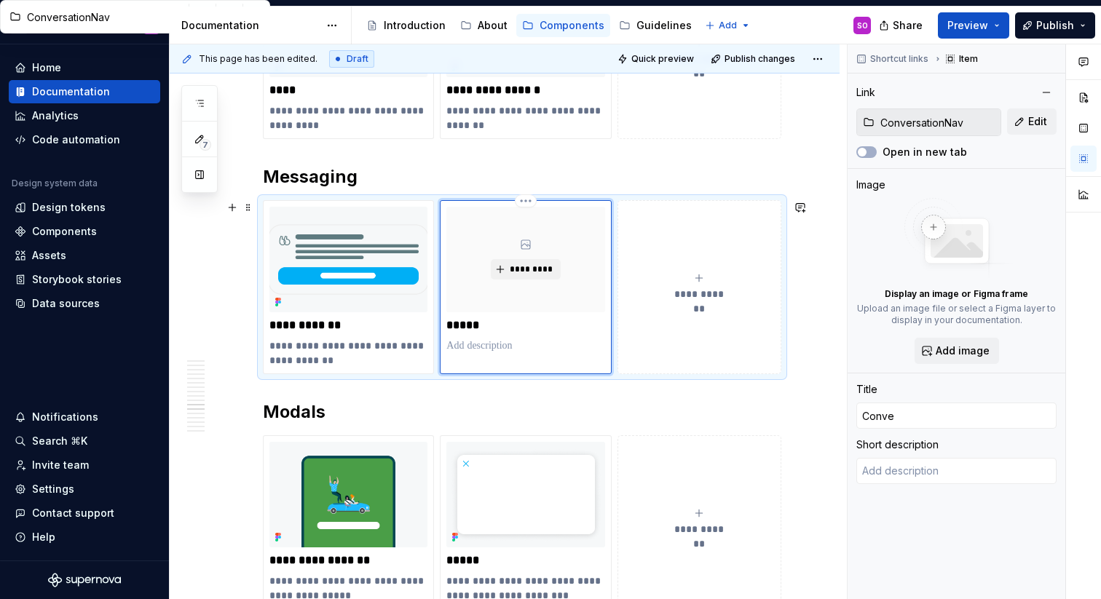
type textarea "*"
type input "Conver"
type textarea "*"
type input "Convers"
type textarea "*"
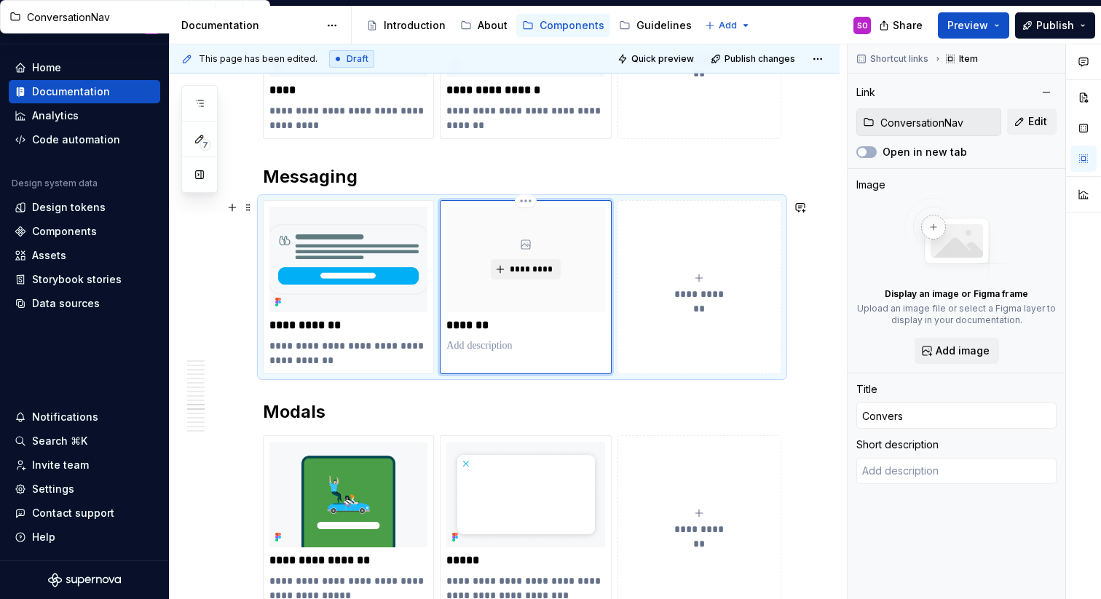
type input "Conversa"
type textarea "*"
type input "Conversat"
type textarea "*"
type input "Conversati"
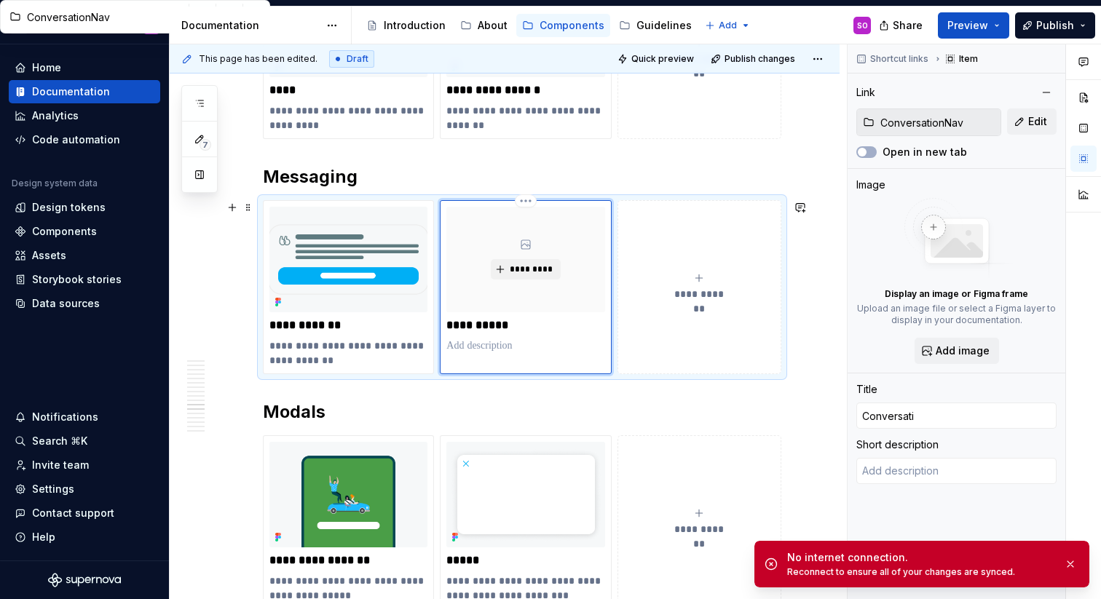
type textarea "*"
type input "Conversatio"
type textarea "*"
type input "Conversation"
click at [749, 114] on button "**********" at bounding box center [699, 52] width 164 height 174
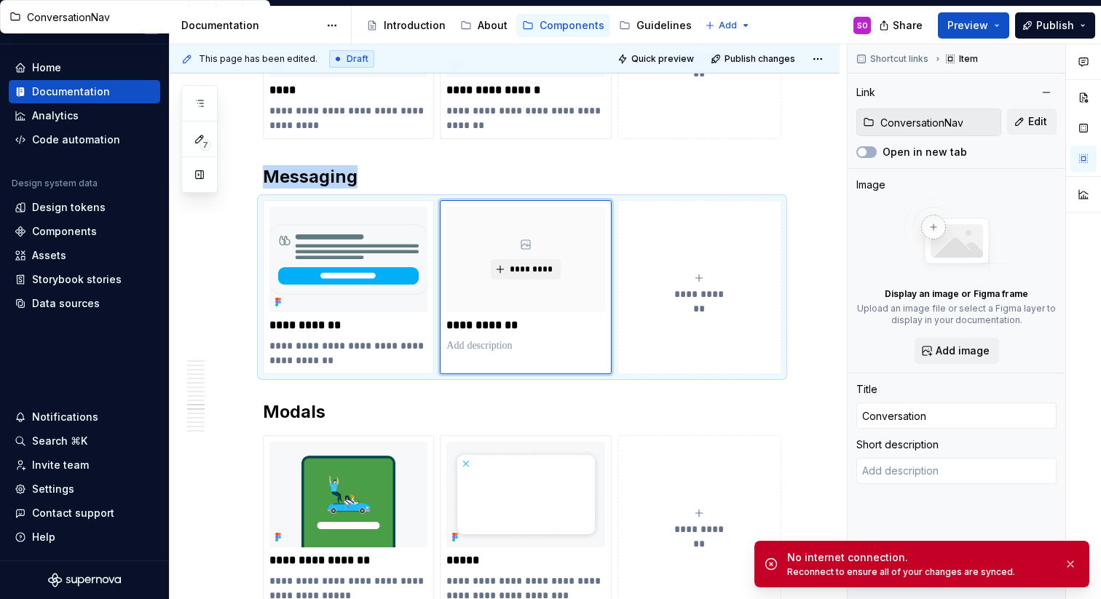
type textarea "*"
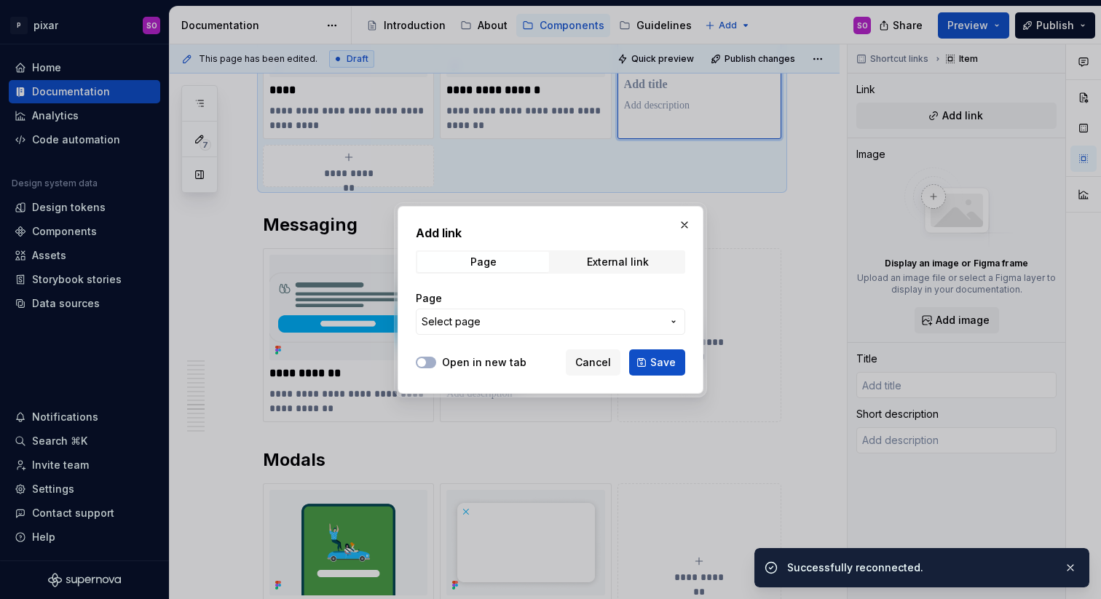
click at [564, 328] on span "Select page" at bounding box center [542, 321] width 240 height 15
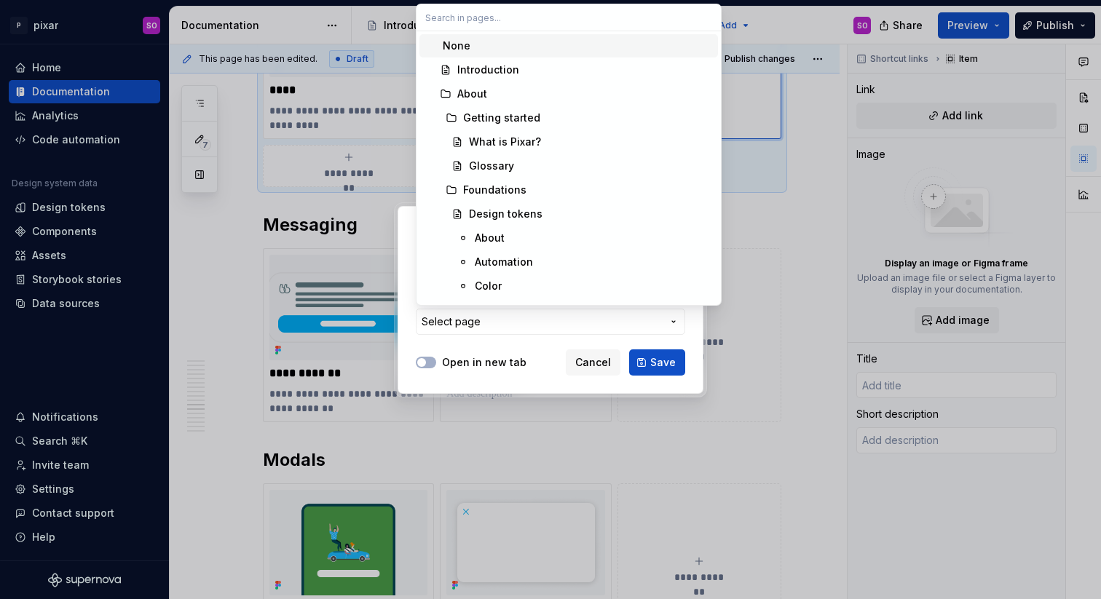
type textarea "*"
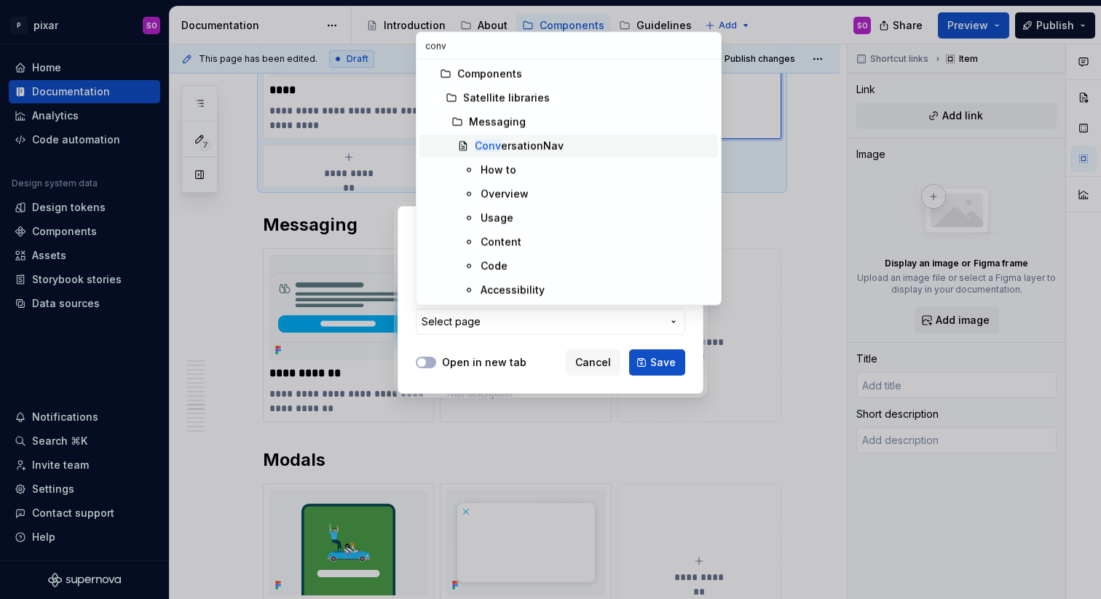
type input "conv"
click at [534, 150] on div "Conv ersationNav" at bounding box center [519, 146] width 89 height 15
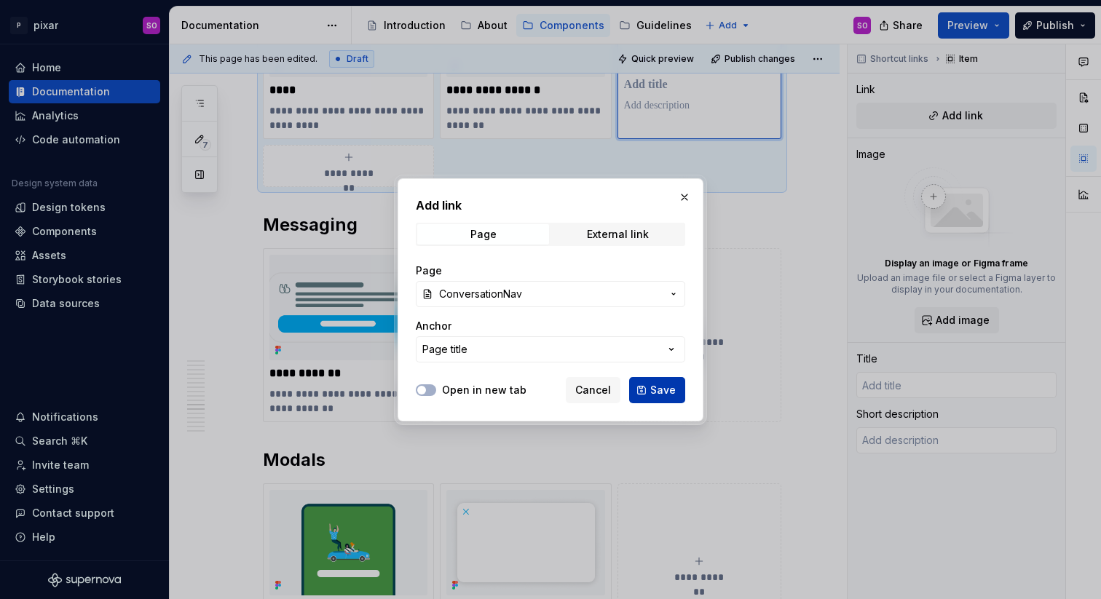
click at [652, 392] on span "Save" at bounding box center [662, 390] width 25 height 15
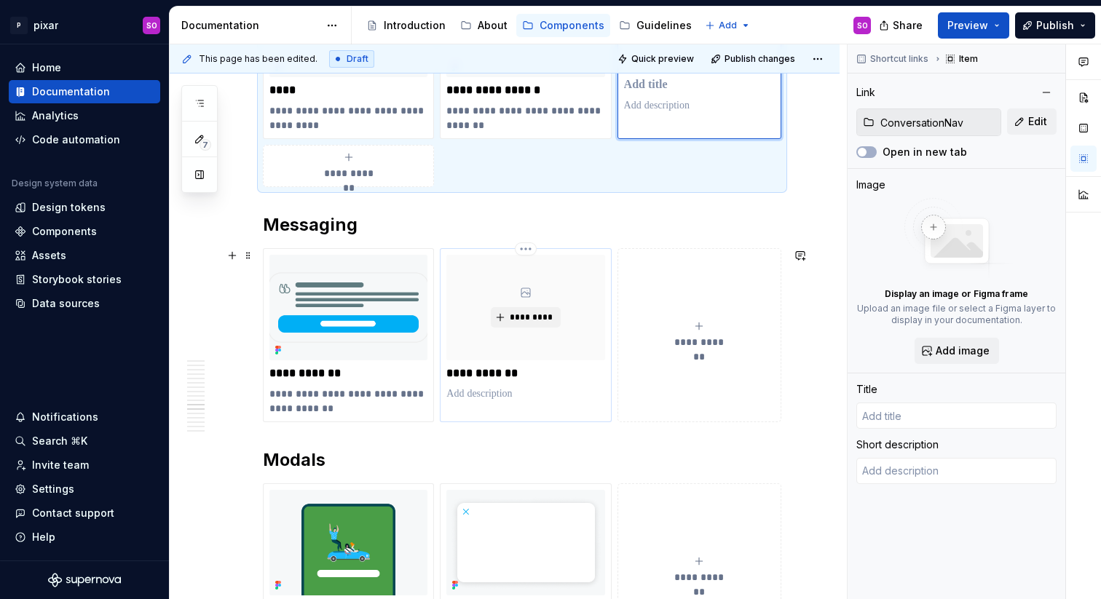
click at [518, 377] on p "**********" at bounding box center [525, 373] width 158 height 15
type textarea "*"
type input "Conversation"
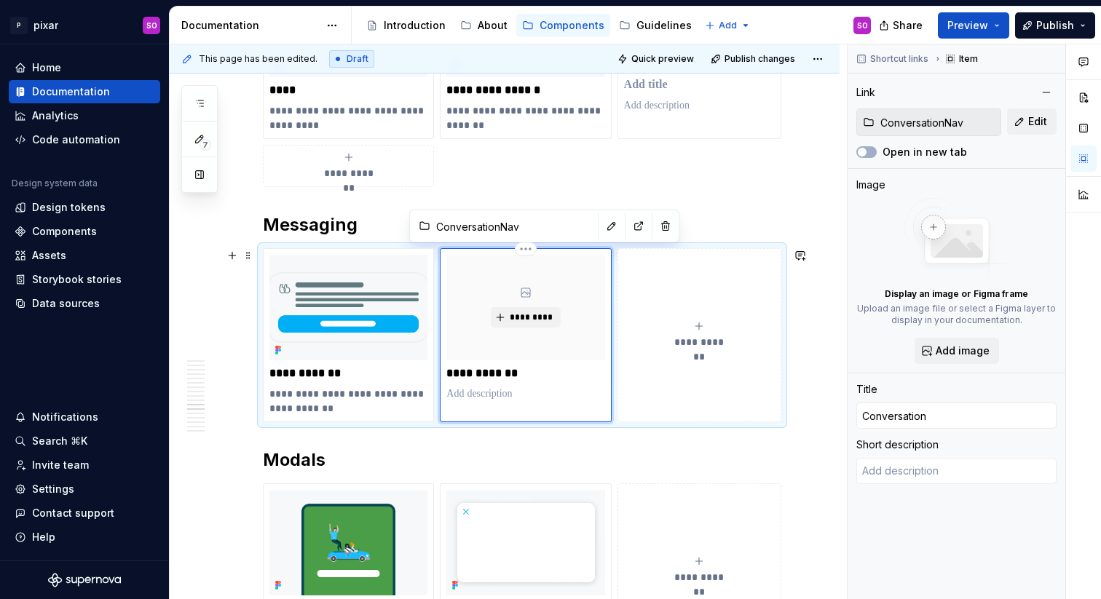
click at [557, 377] on p "**********" at bounding box center [525, 373] width 158 height 15
type textarea "*"
type input "ConversationT"
type textarea "*"
type input "ConversationTi"
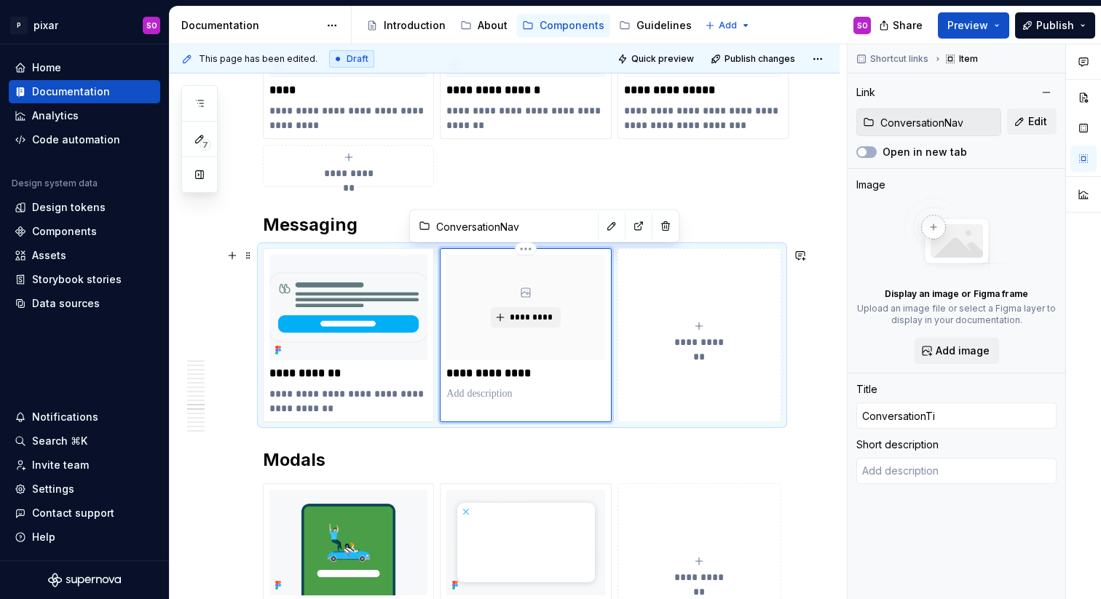
type textarea "*"
type input "ConversationTit"
type textarea "*"
type input "ConversationTitk"
type textarea "*"
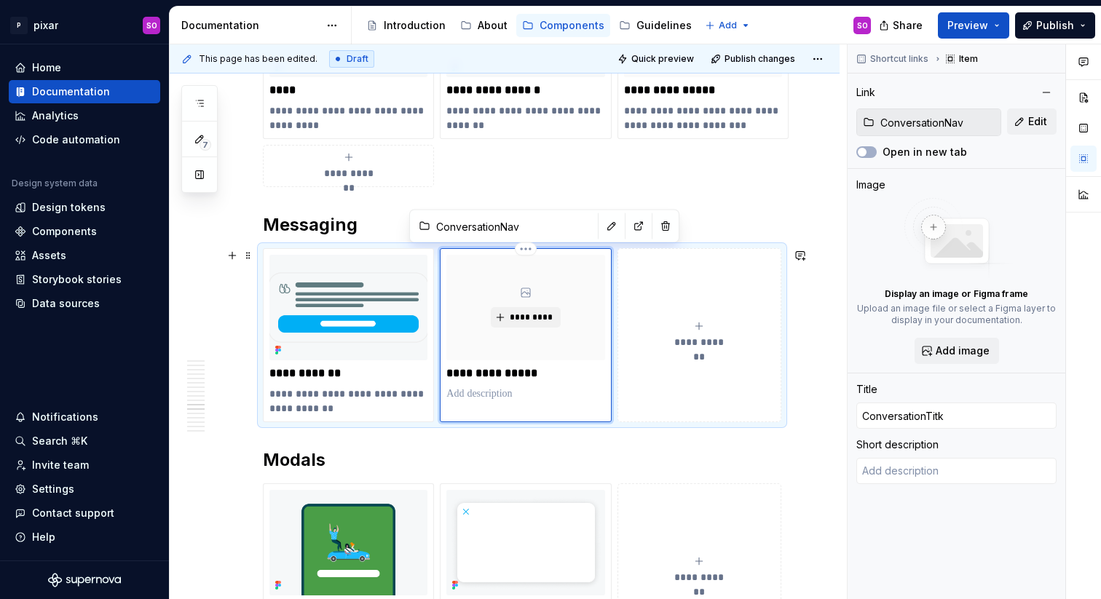
type input "ConversationTitke"
type textarea "*"
type input "ConversationTitk"
type textarea "*"
type input "ConversationTit"
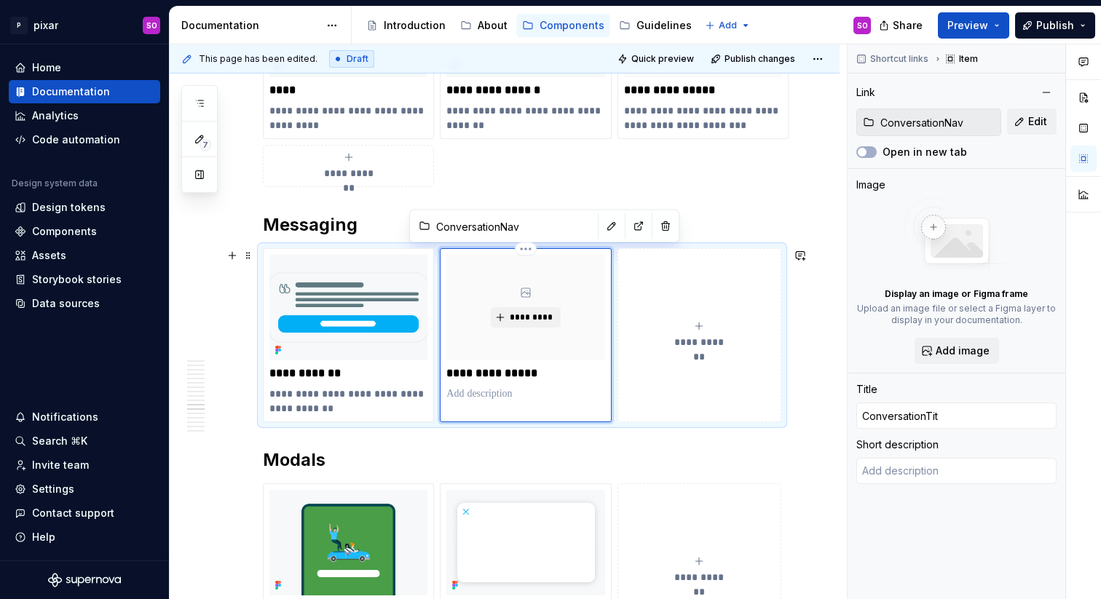
type textarea "*"
type input "ConversationTitl"
type textarea "*"
type input "ConversationTitle"
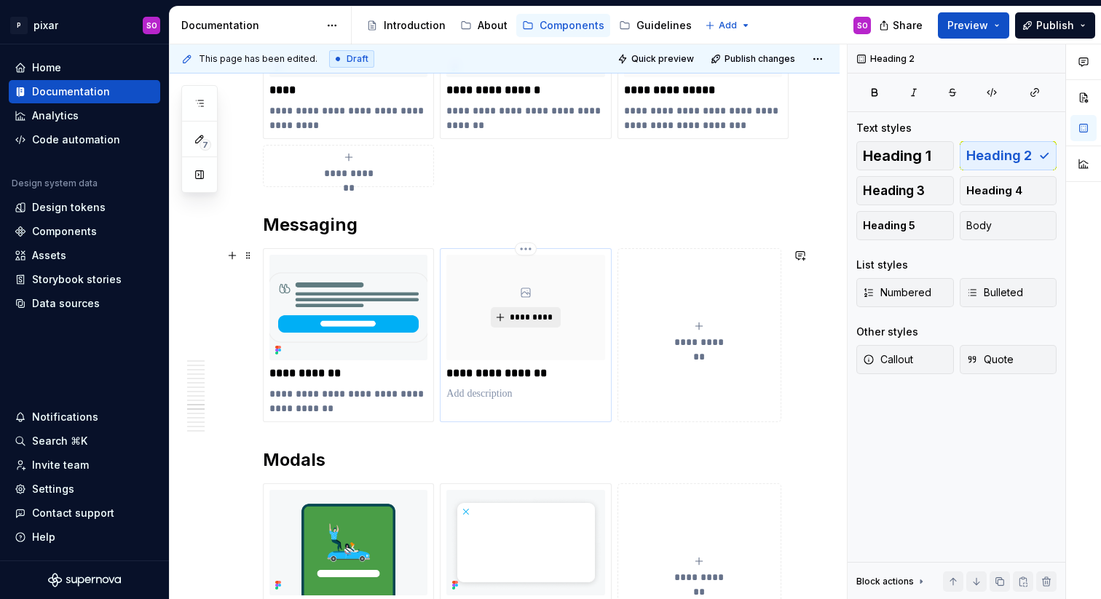
click at [523, 317] on span "*********" at bounding box center [531, 318] width 44 height 12
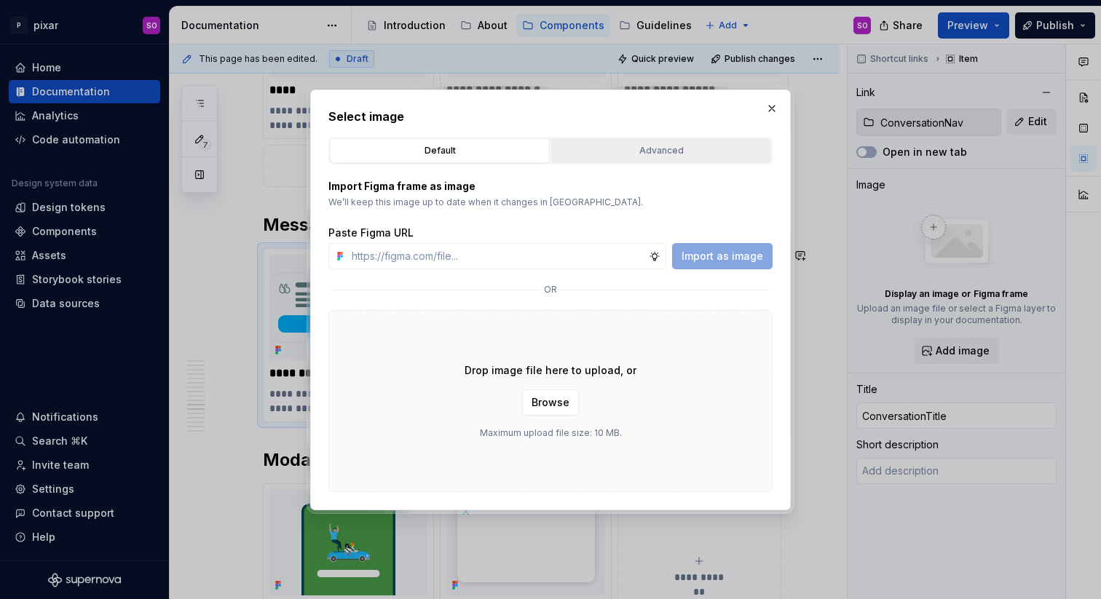
click at [580, 154] on div "Advanced" at bounding box center [661, 150] width 210 height 15
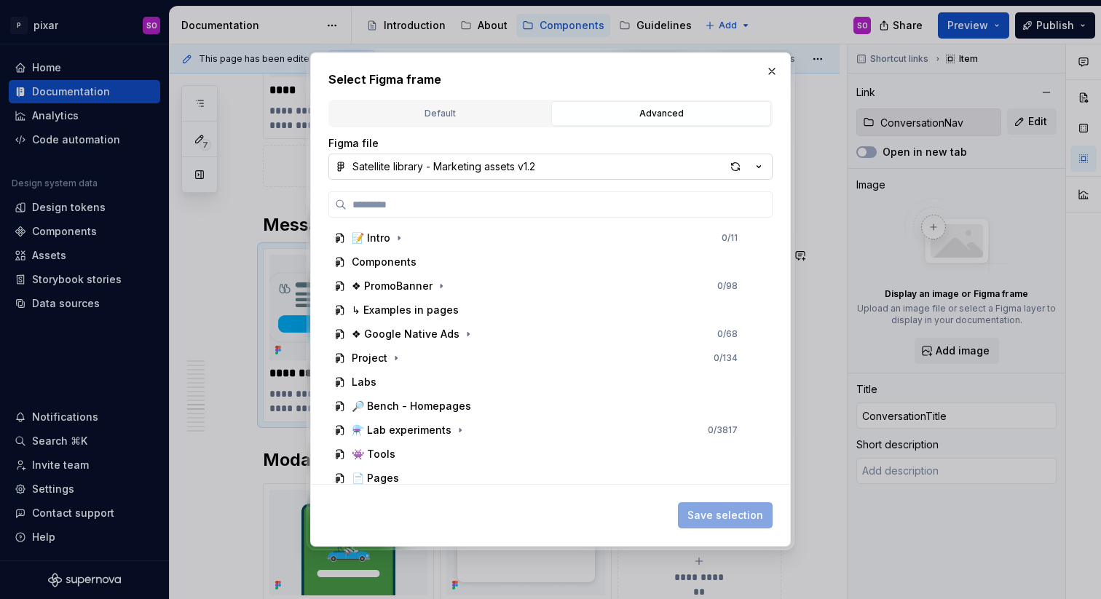
click at [527, 162] on div "Satellite library - Marketing assets v1.2" at bounding box center [443, 166] width 183 height 15
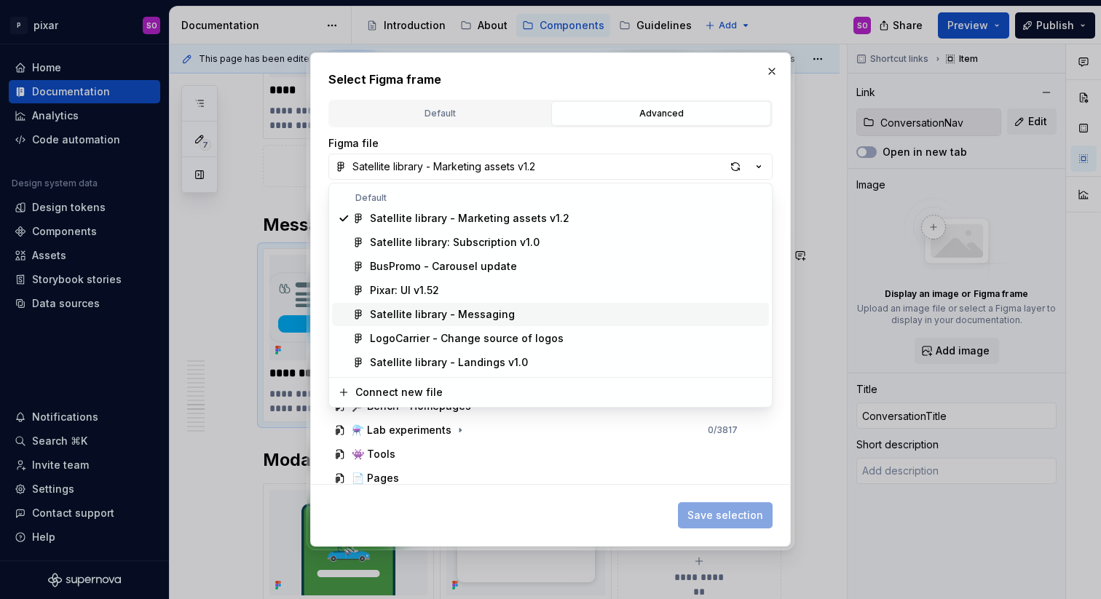
click at [510, 318] on div "Satellite library - Messaging" at bounding box center [566, 314] width 393 height 15
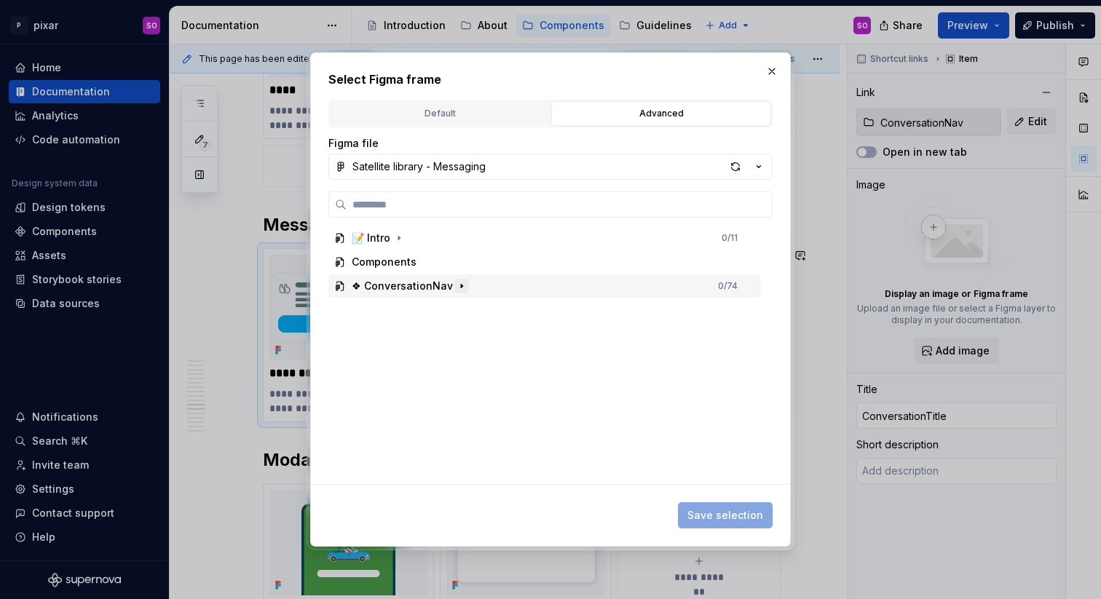
click at [456, 288] on icon "button" at bounding box center [462, 286] width 12 height 12
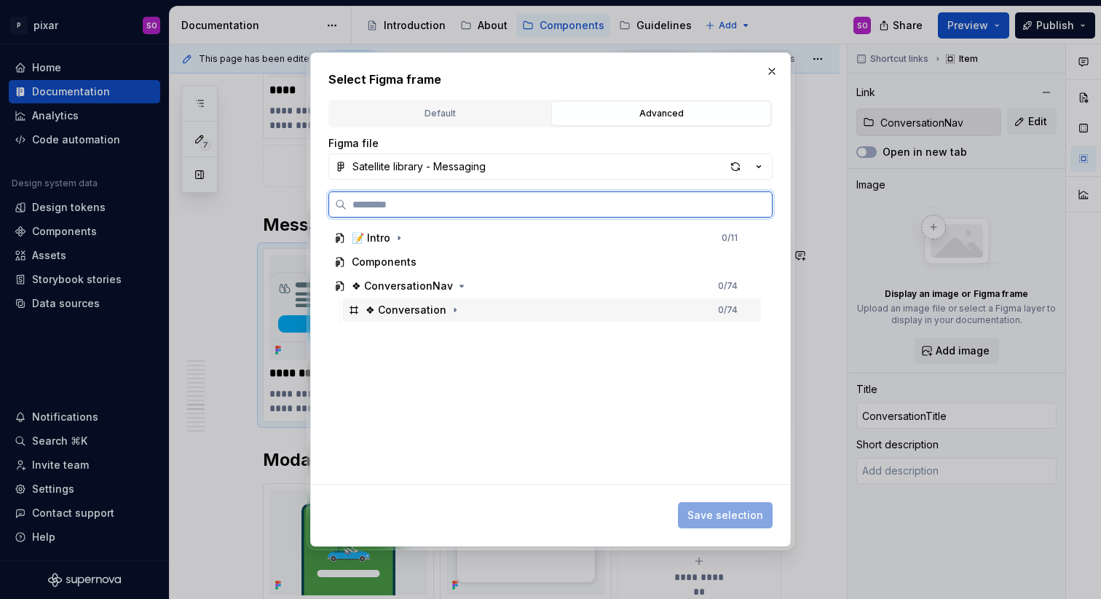
click at [449, 319] on div "❖ Conversation 0 / 74" at bounding box center [551, 309] width 419 height 23
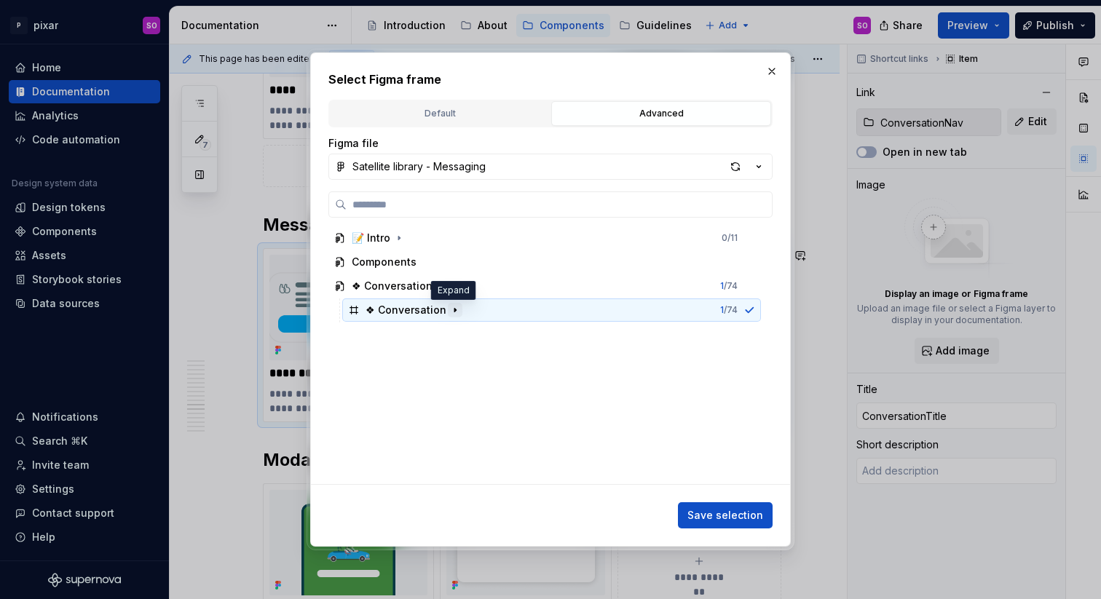
click at [454, 311] on icon "button" at bounding box center [454, 311] width 1 height 4
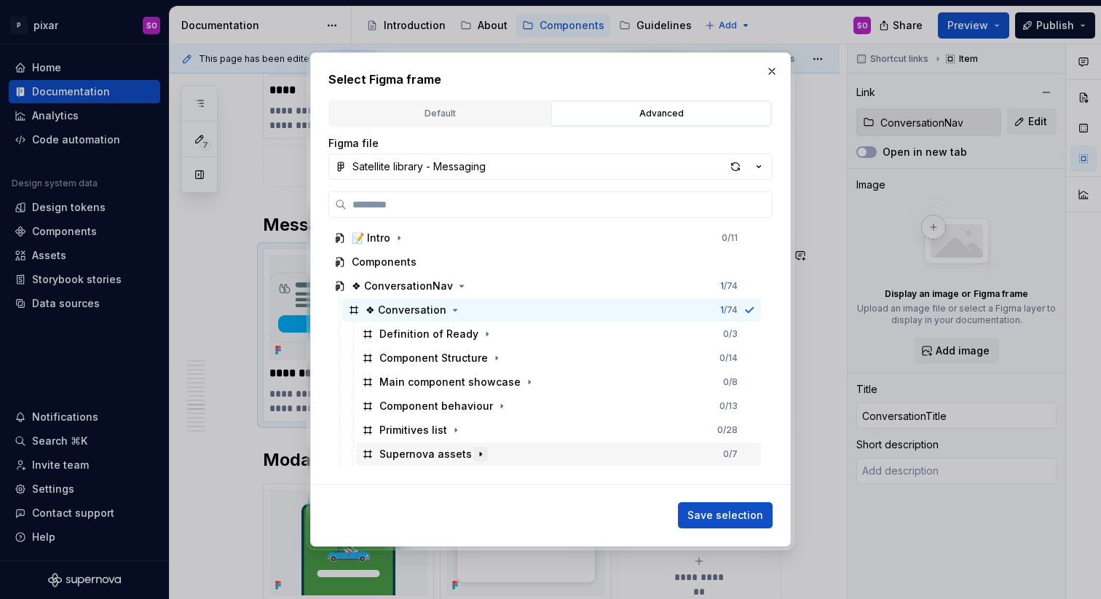
click at [475, 450] on icon "button" at bounding box center [481, 454] width 12 height 12
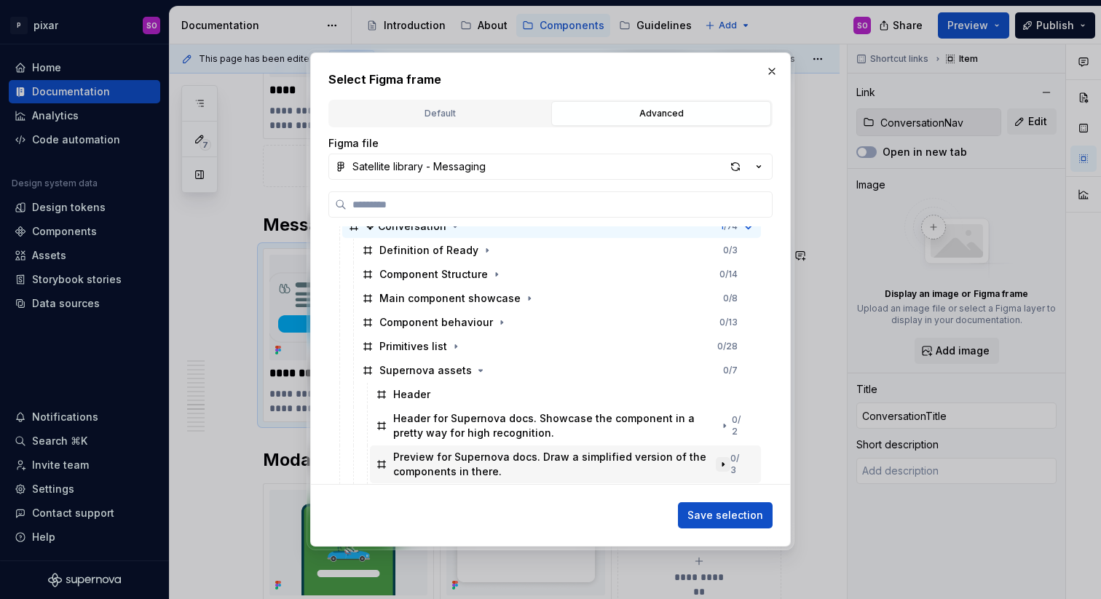
click at [729, 463] on icon "button" at bounding box center [723, 465] width 12 height 12
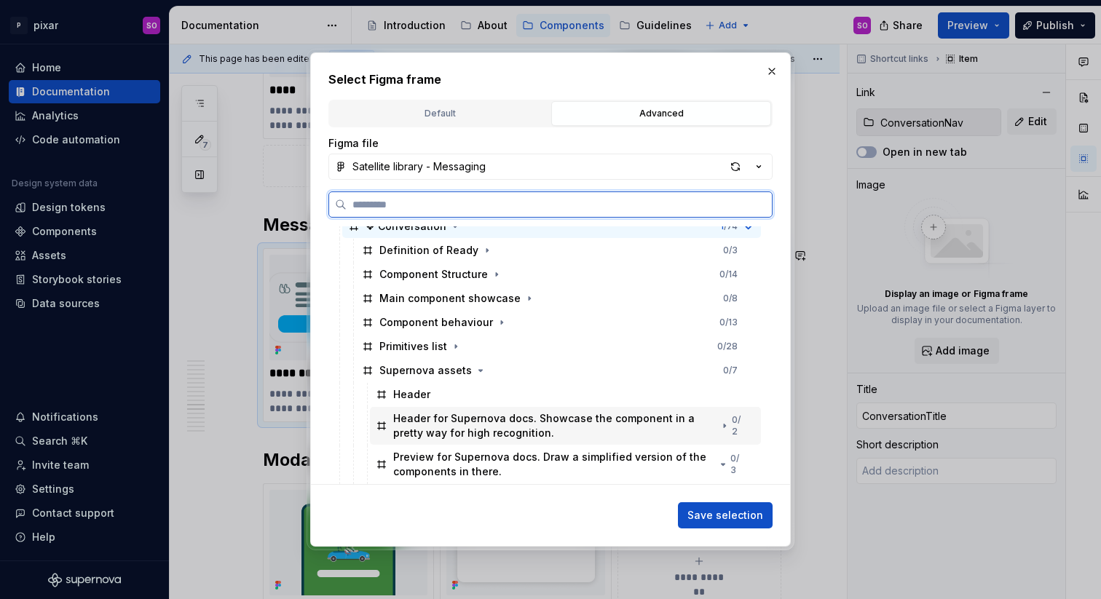
scroll to position [108, 0]
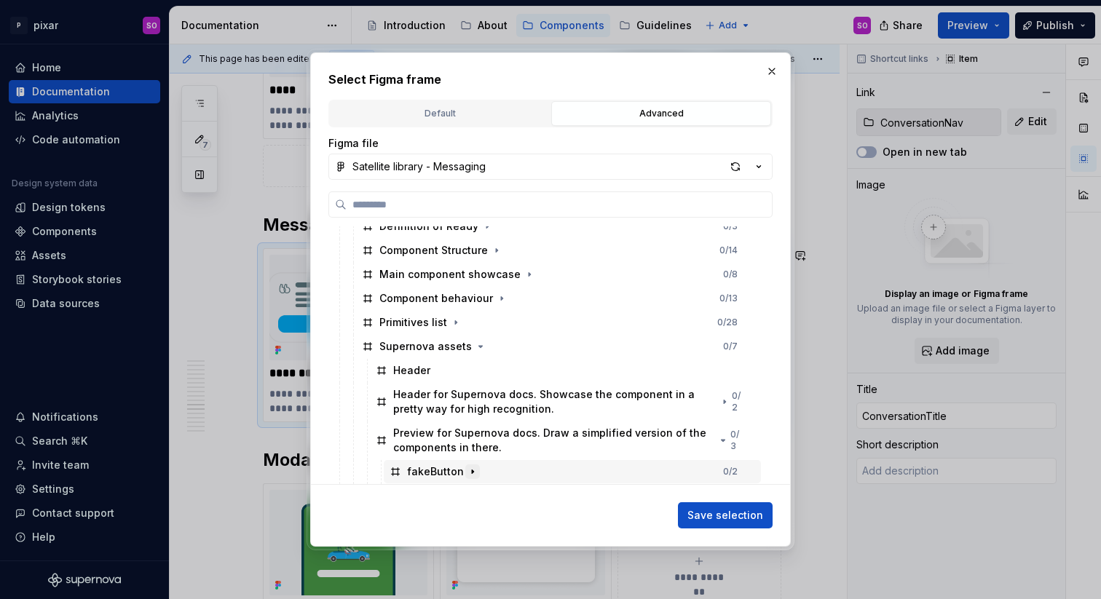
click at [472, 470] on icon "button" at bounding box center [473, 472] width 12 height 12
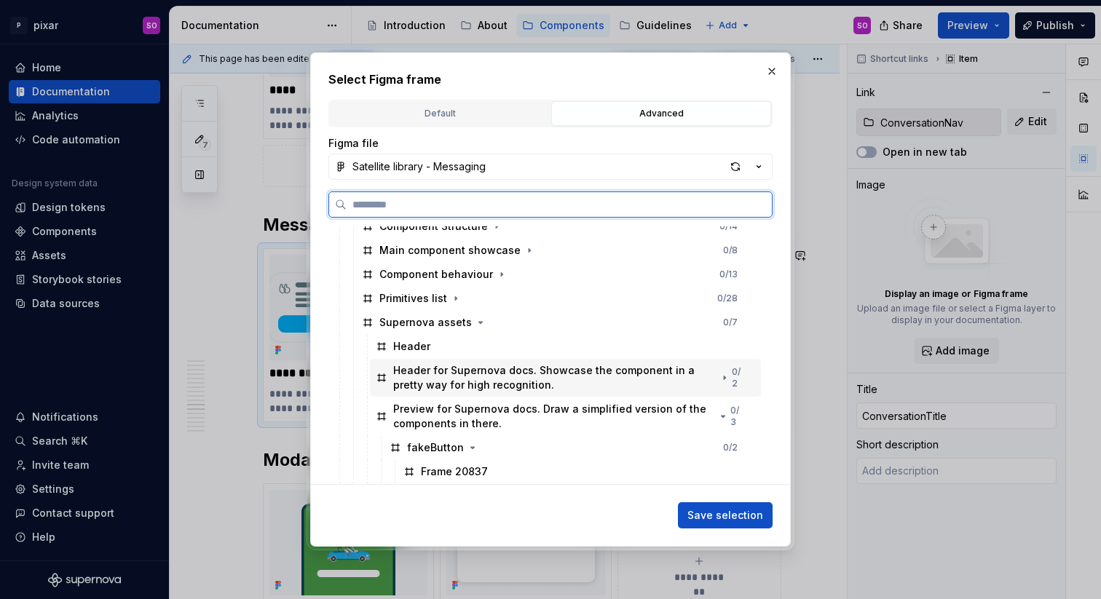
click at [418, 384] on div "Header for Supernova docs. Showcase the component in a pretty way for high reco…" at bounding box center [554, 377] width 323 height 29
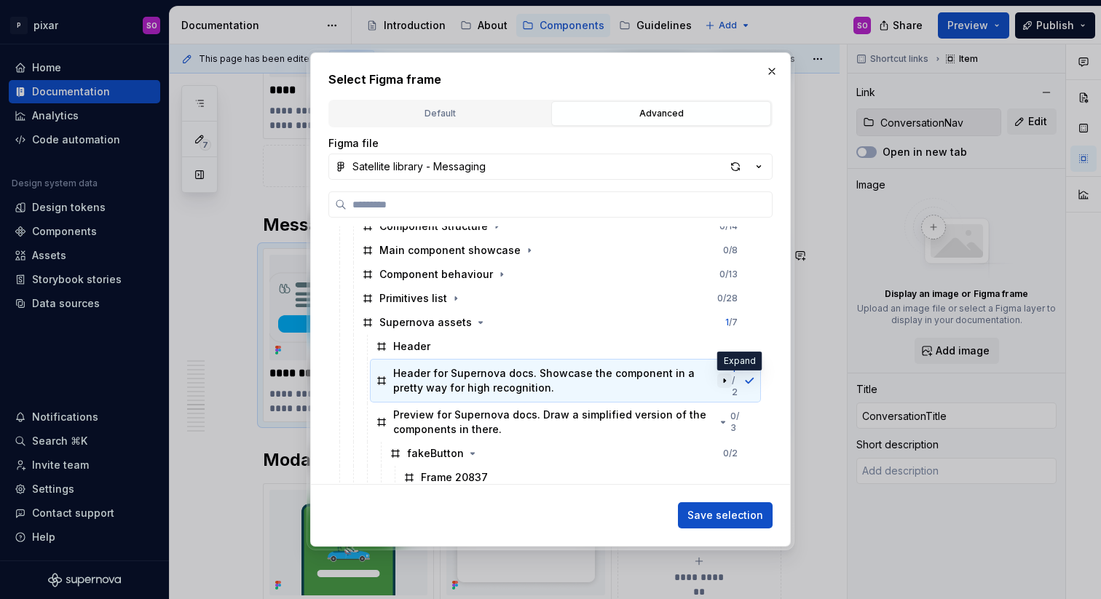
click at [730, 379] on icon "button" at bounding box center [725, 381] width 12 height 12
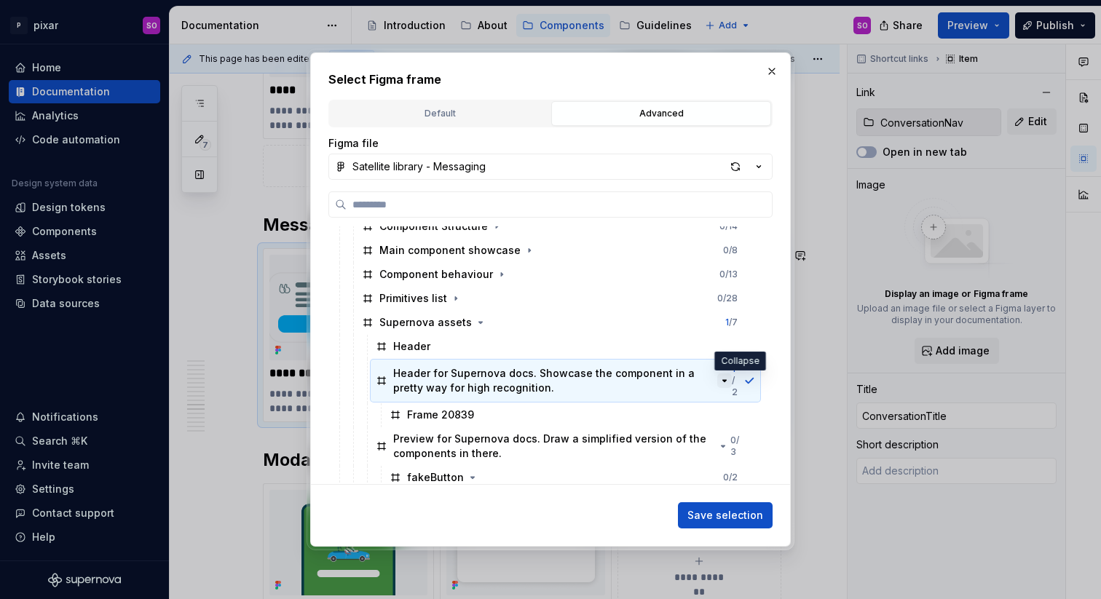
click at [730, 380] on icon "button" at bounding box center [725, 381] width 12 height 12
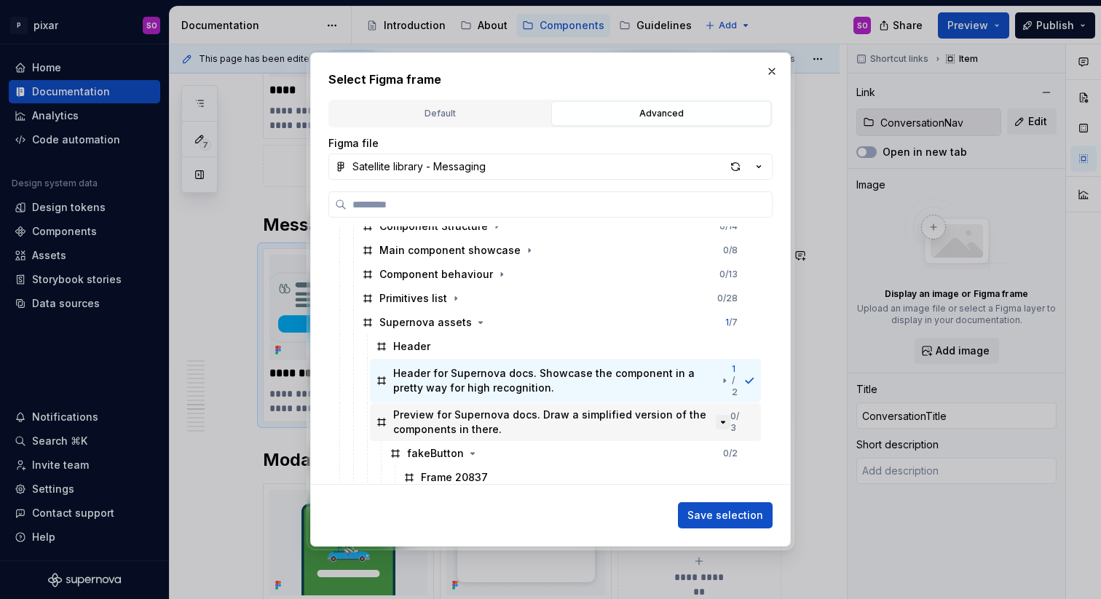
click at [729, 422] on icon "button" at bounding box center [723, 422] width 12 height 12
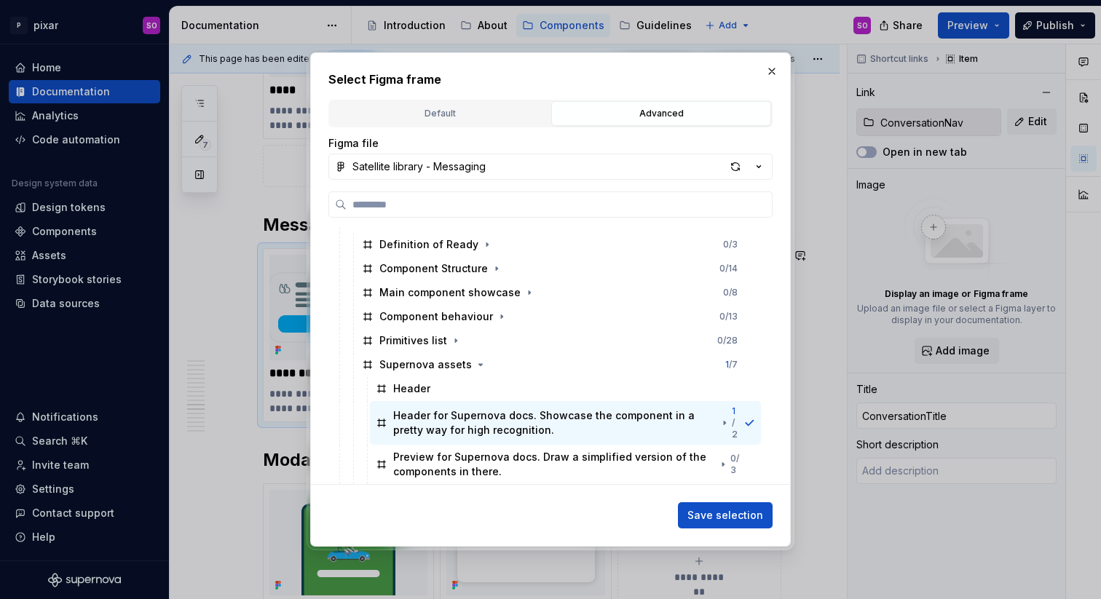
click at [772, 82] on h2 "Select Figma frame" at bounding box center [550, 79] width 444 height 17
click at [772, 70] on button "button" at bounding box center [771, 71] width 20 height 20
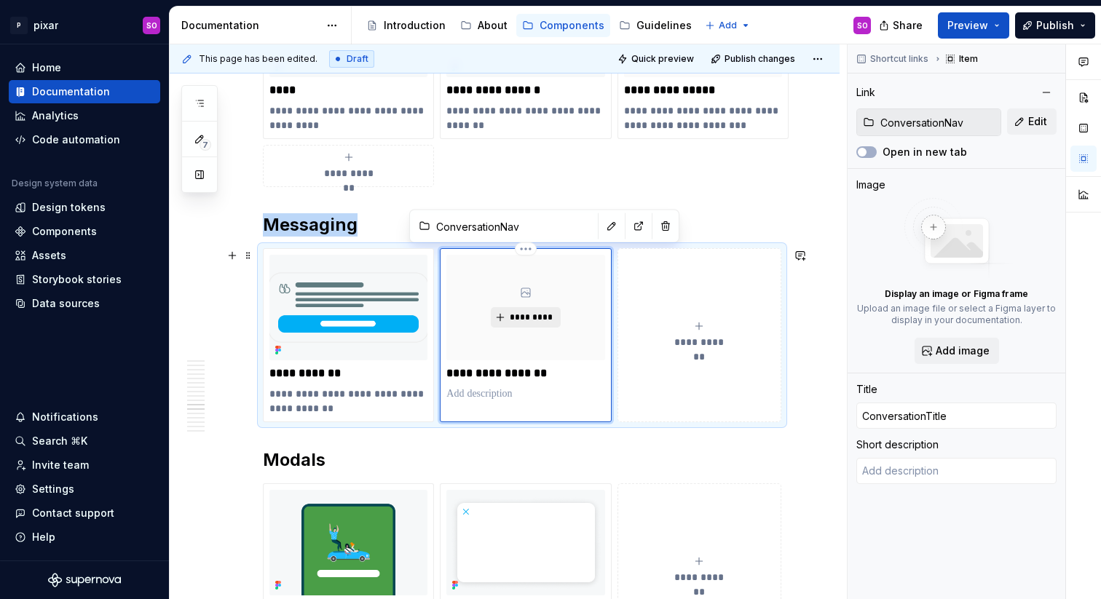
click at [542, 324] on button "*********" at bounding box center [525, 317] width 69 height 20
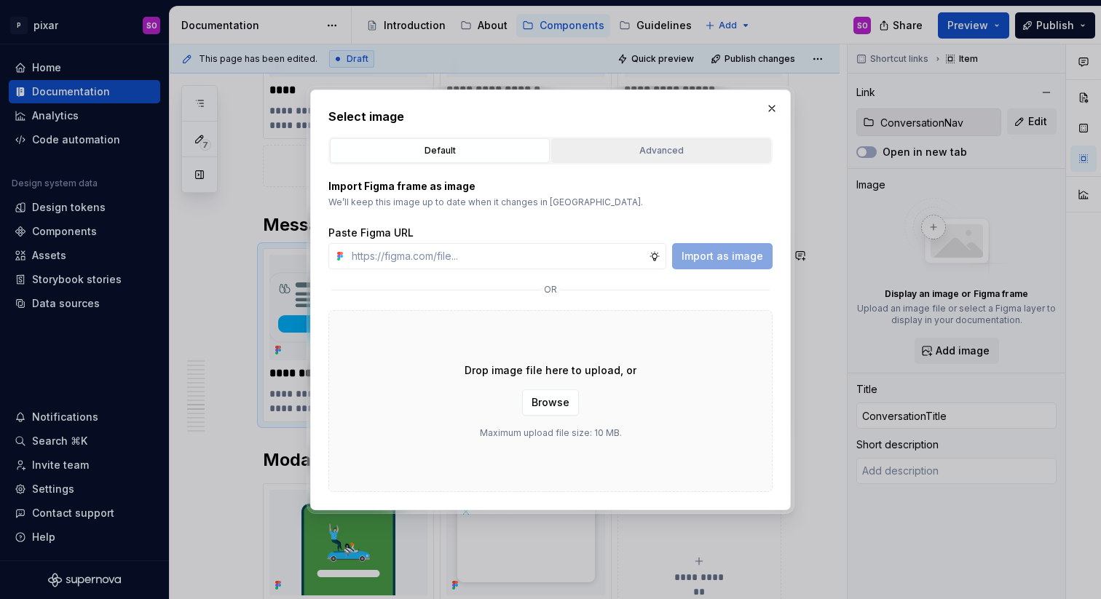
click at [615, 153] on div "Advanced" at bounding box center [661, 150] width 210 height 15
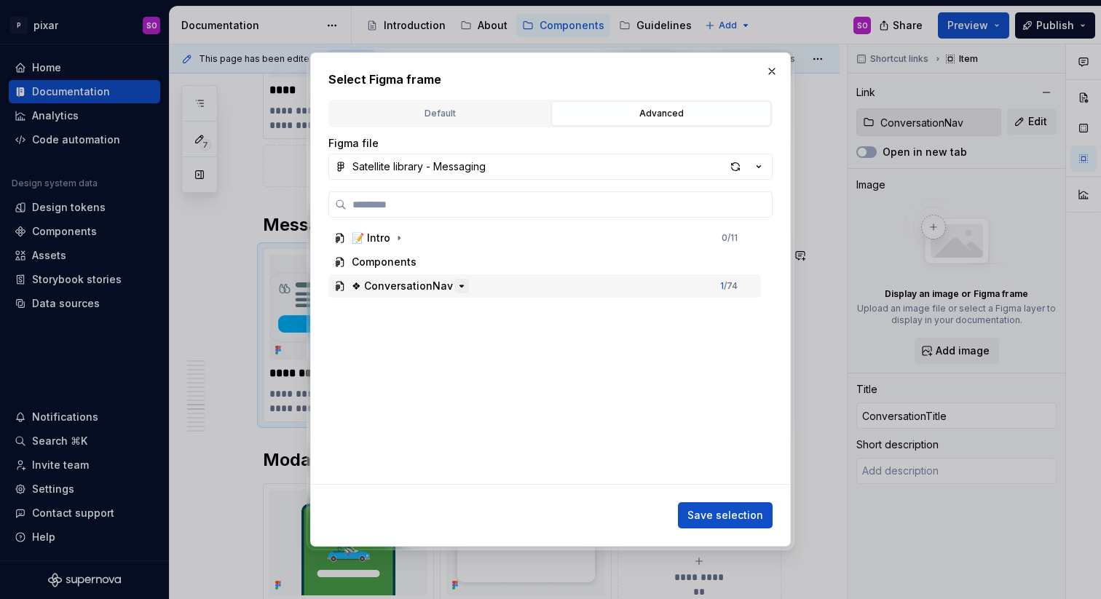
click at [457, 290] on icon "button" at bounding box center [462, 286] width 12 height 12
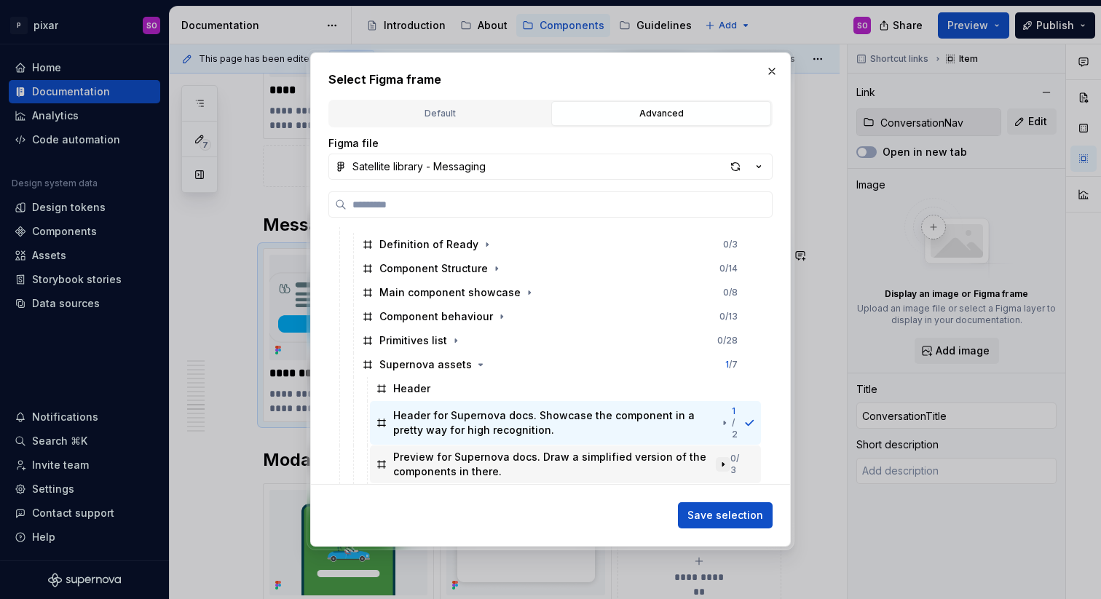
click at [729, 461] on icon "button" at bounding box center [723, 465] width 12 height 12
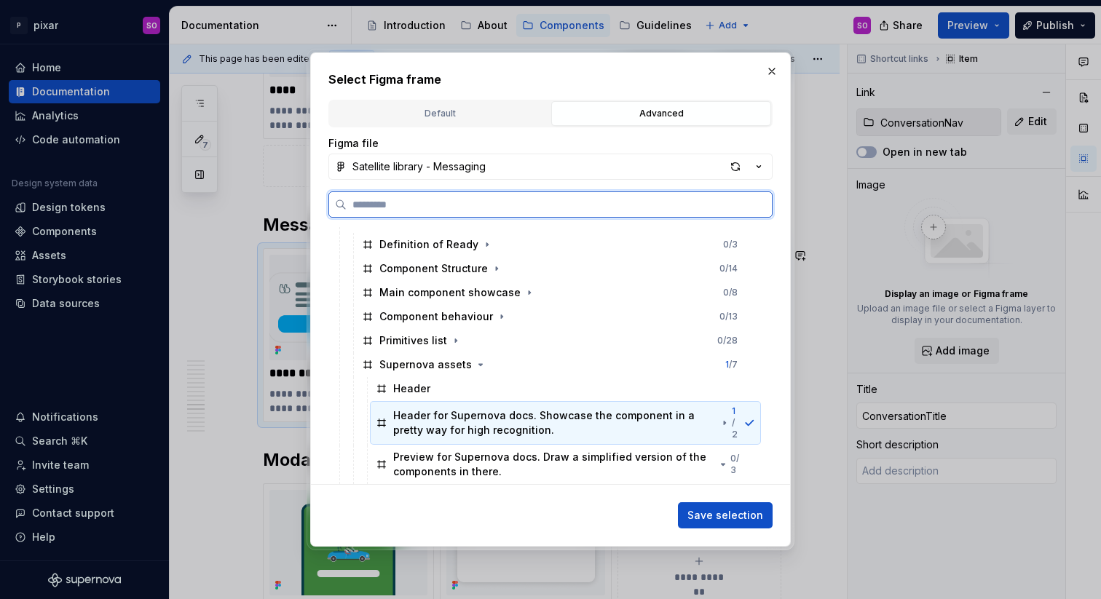
scroll to position [114, 0]
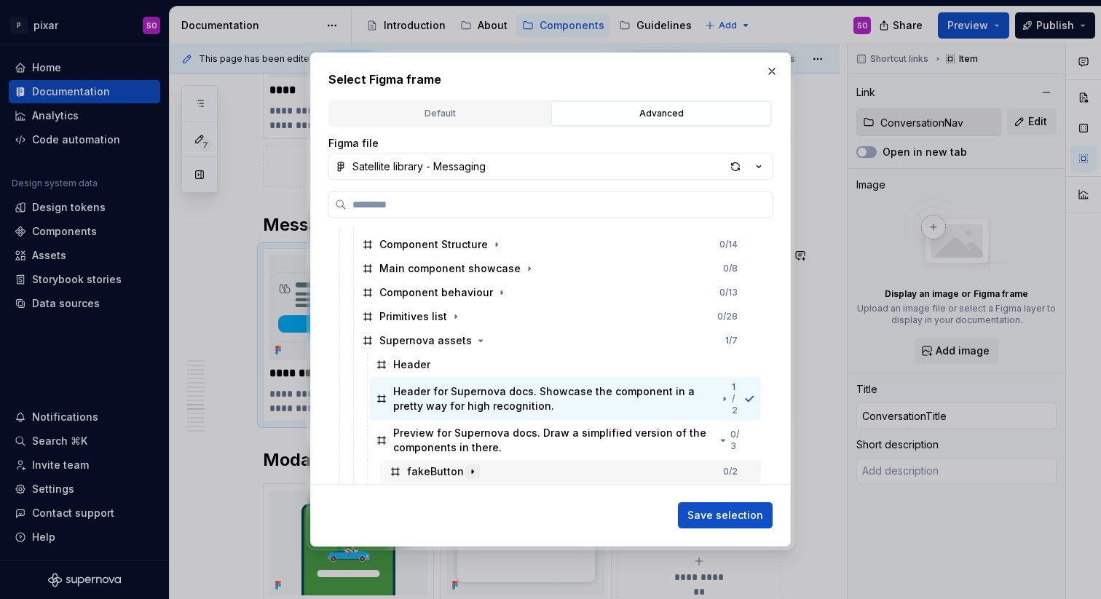
click at [471, 472] on icon "button" at bounding box center [473, 472] width 12 height 12
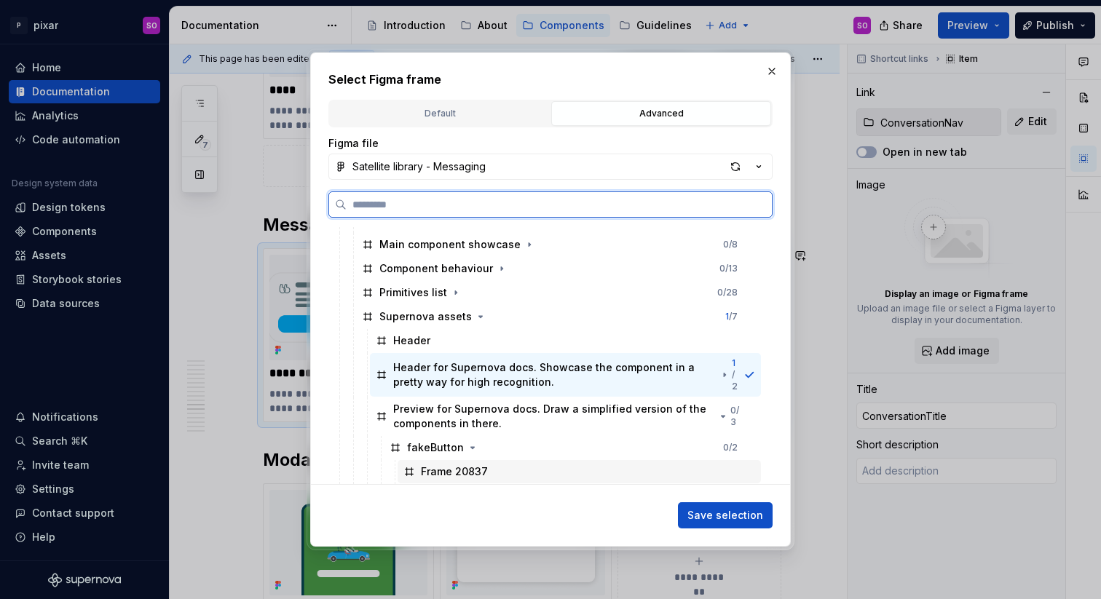
click at [498, 473] on div "Frame 20837" at bounding box center [578, 471] width 363 height 23
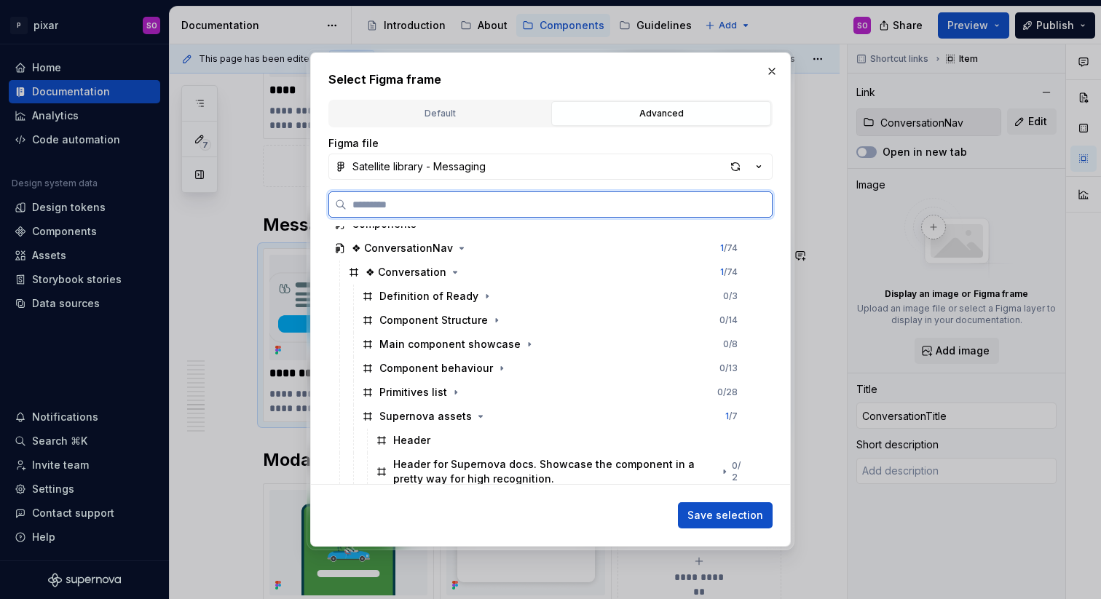
scroll to position [36, 0]
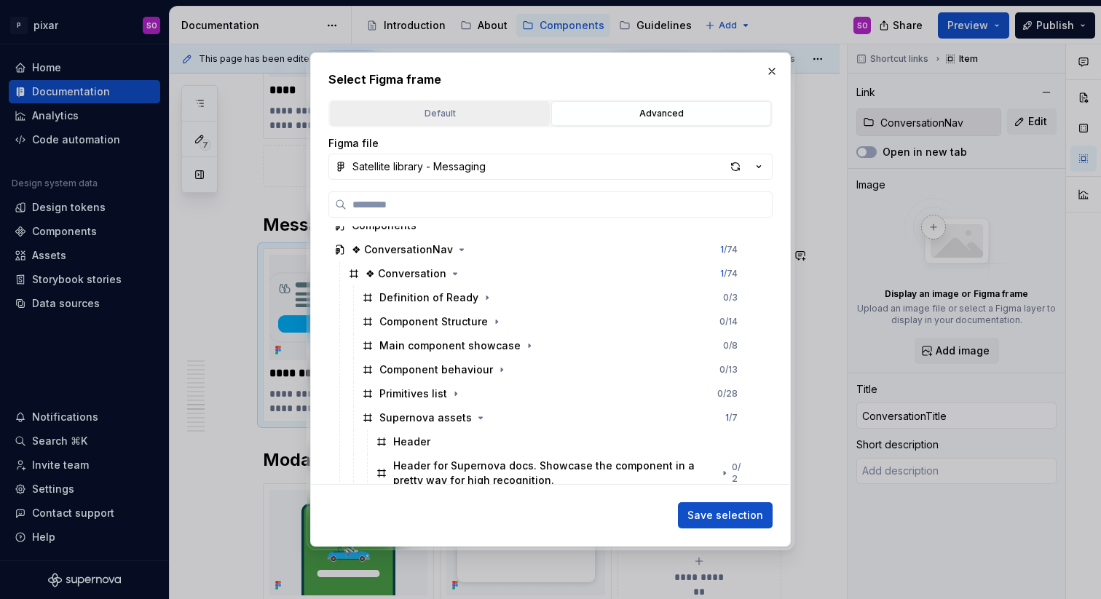
click at [510, 116] on div "Default" at bounding box center [440, 113] width 210 height 15
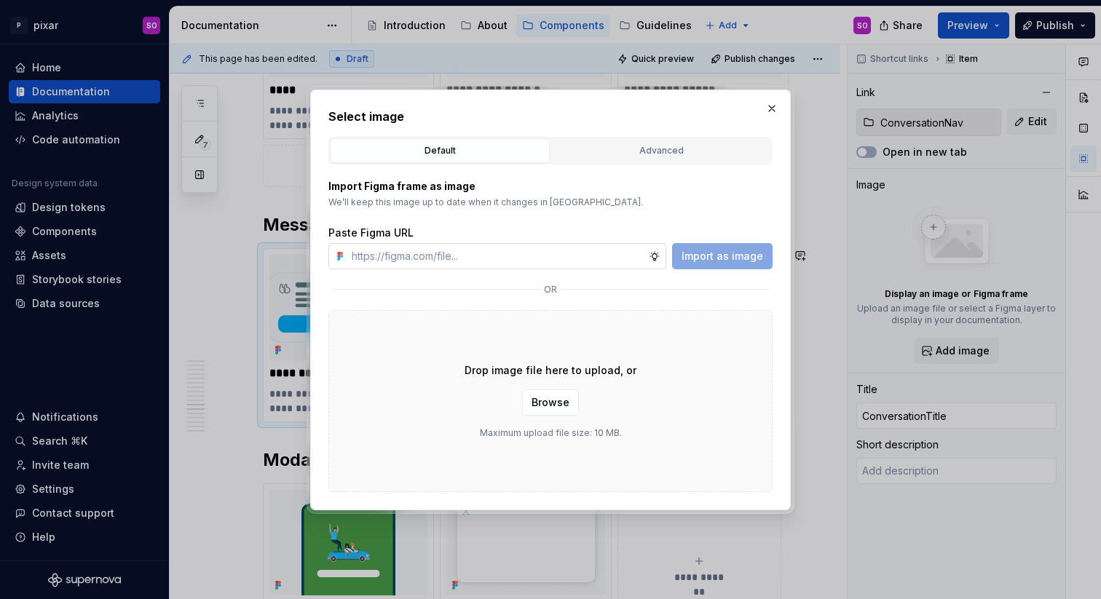
click at [537, 260] on input "text" at bounding box center [497, 256] width 303 height 26
click at [612, 145] on div "Advanced" at bounding box center [661, 150] width 210 height 15
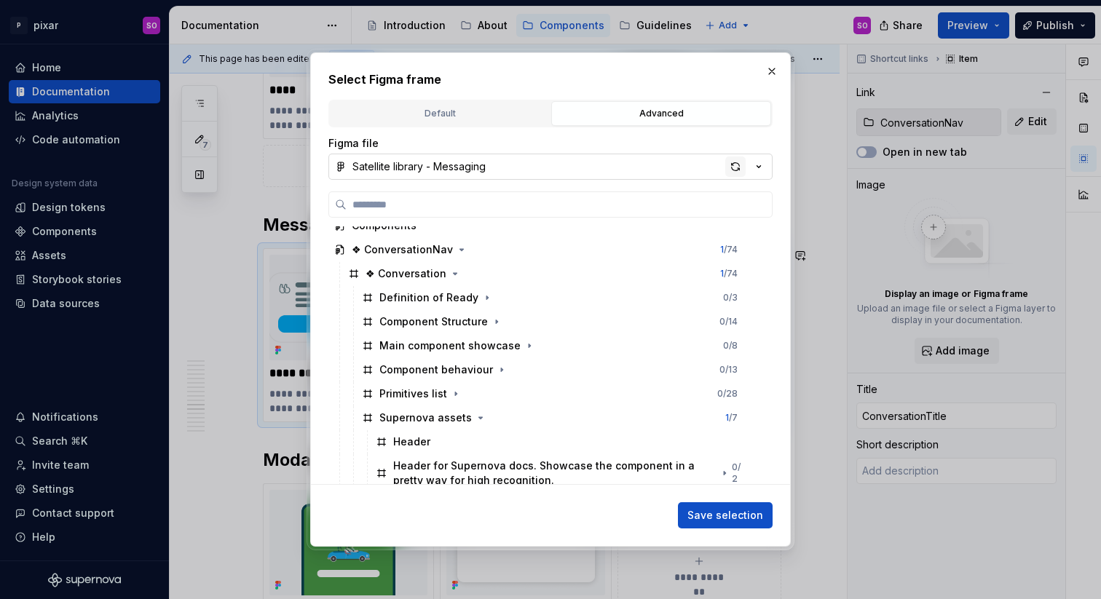
click at [734, 164] on div "button" at bounding box center [735, 167] width 20 height 20
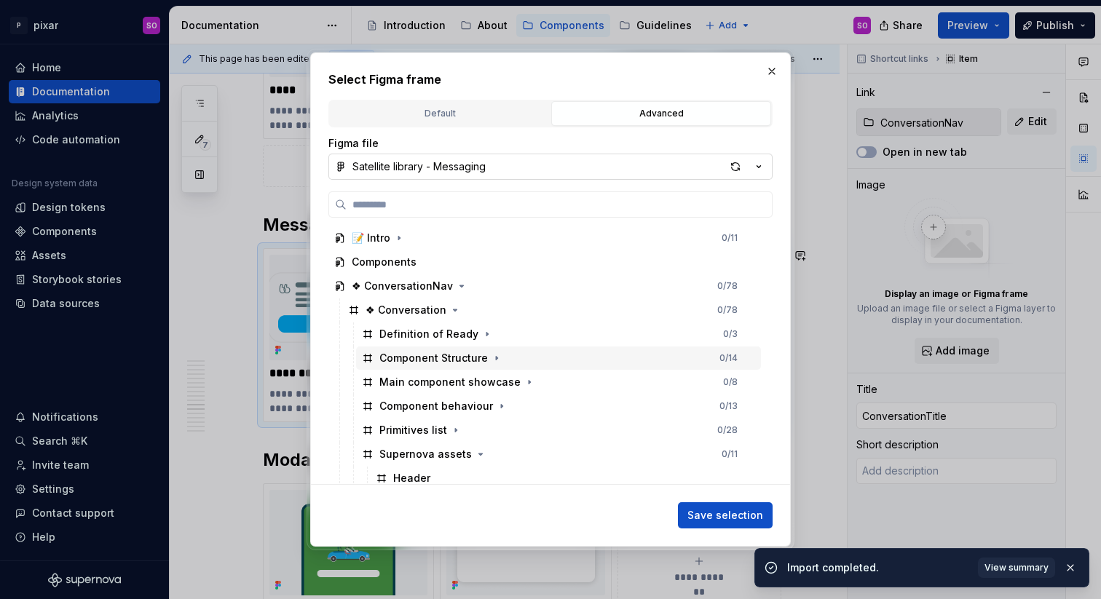
scroll to position [69, 0]
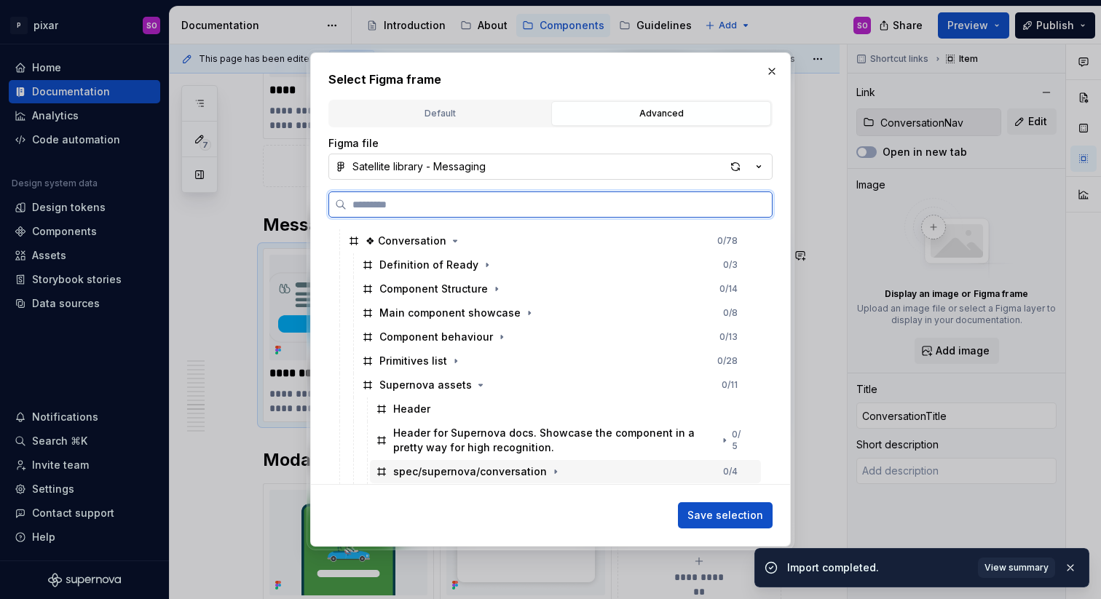
click at [517, 473] on div "spec/supernova/conversation" at bounding box center [470, 471] width 154 height 15
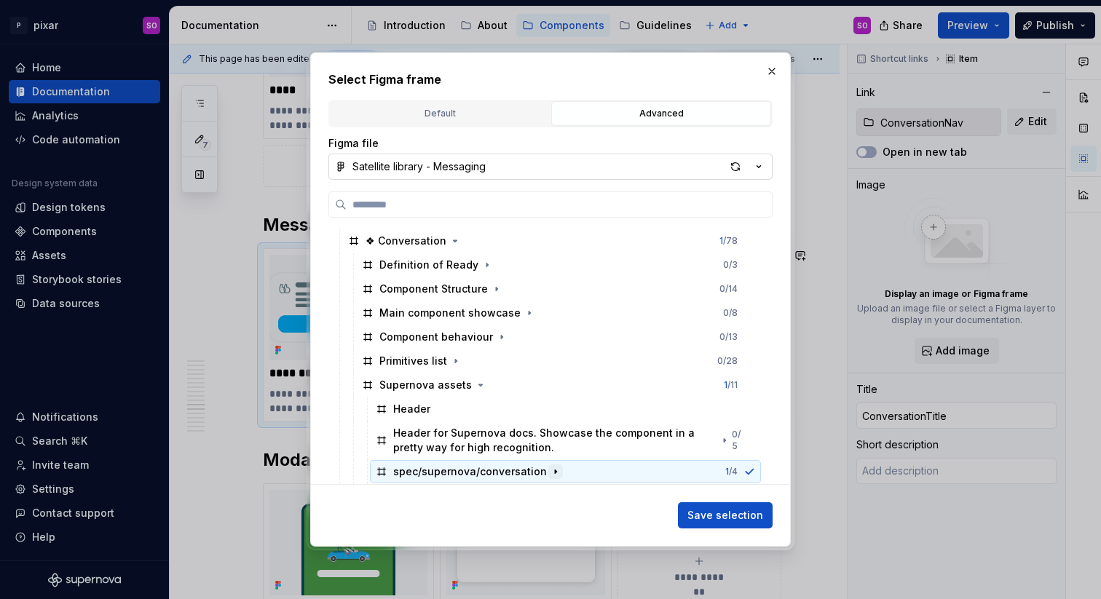
click at [550, 474] on icon "button" at bounding box center [556, 472] width 12 height 12
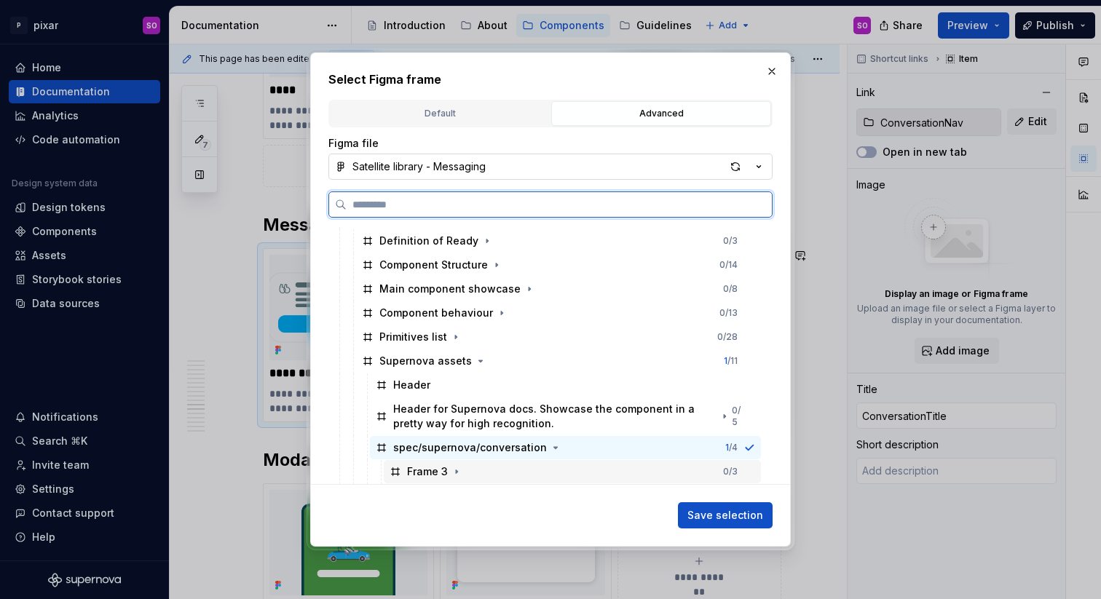
click at [563, 467] on div "Frame 3 0 / 3" at bounding box center [572, 471] width 377 height 23
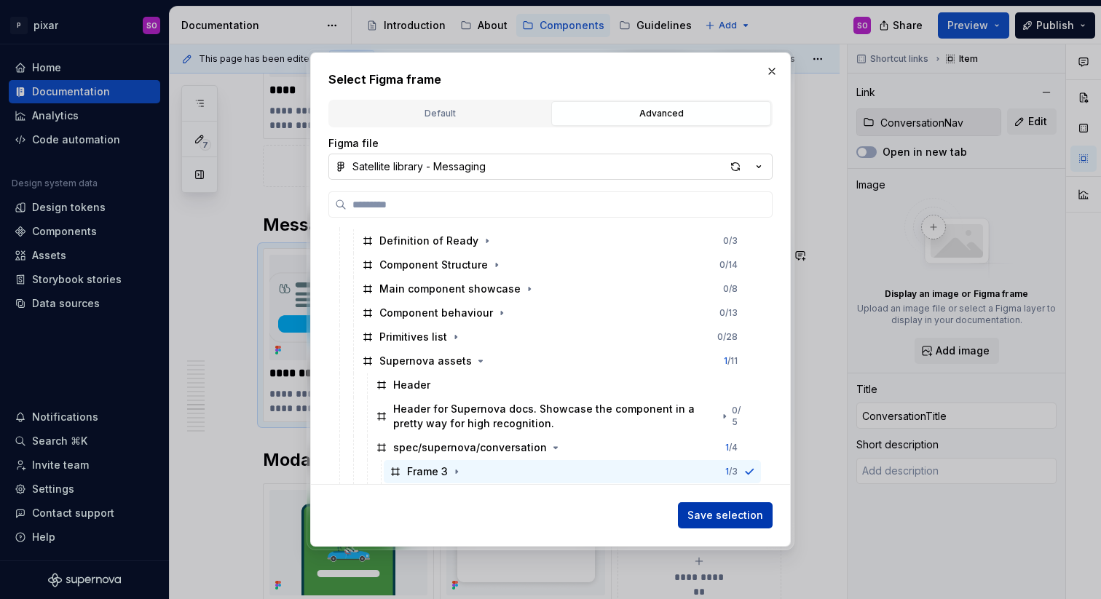
click at [724, 523] on button "Save selection" at bounding box center [725, 515] width 95 height 26
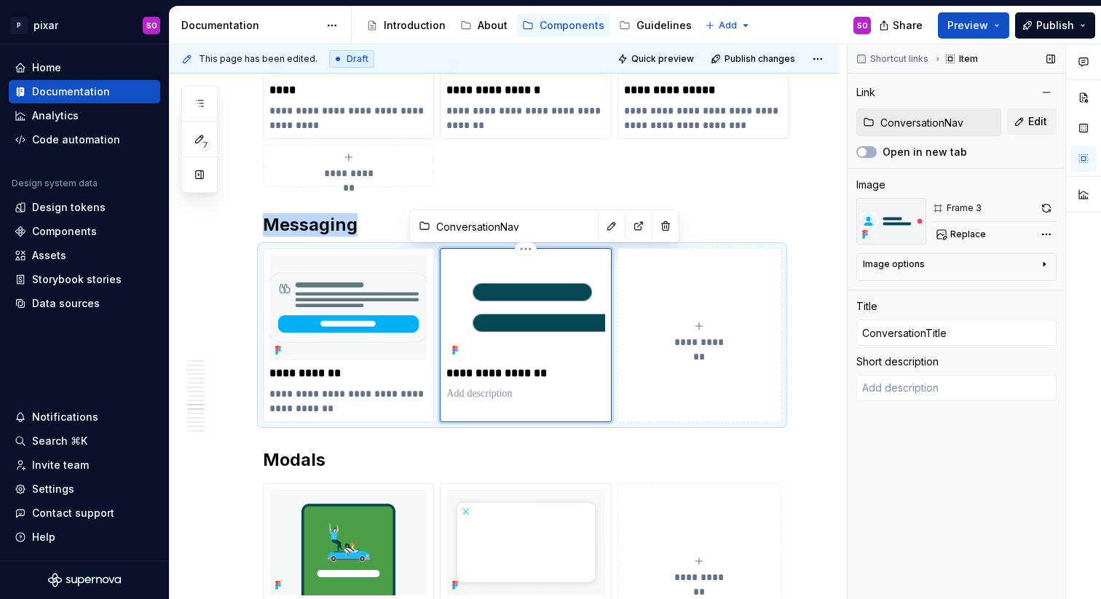
click at [958, 259] on div "Image options" at bounding box center [950, 266] width 175 height 17
click at [954, 261] on div "Image options" at bounding box center [950, 264] width 175 height 12
drag, startPoint x: 1042, startPoint y: 122, endPoint x: 1026, endPoint y: 146, distance: 28.3
click at [1027, 146] on div "ConversationNav Edit Open in new tab" at bounding box center [956, 133] width 200 height 51
click at [972, 232] on span "Replace" at bounding box center [968, 235] width 36 height 12
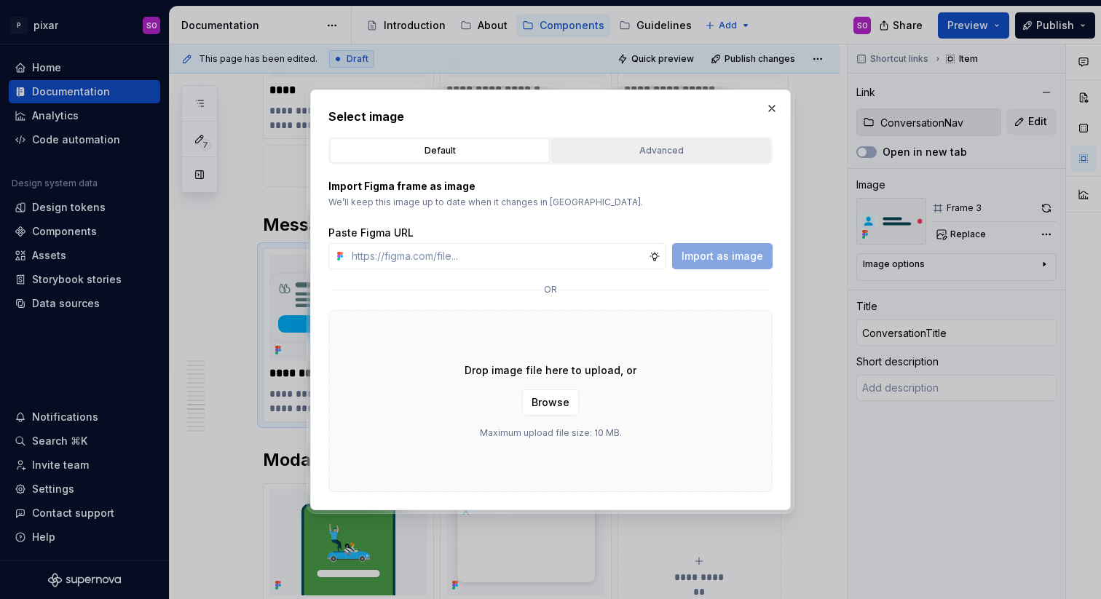
click at [683, 156] on div "Advanced" at bounding box center [661, 150] width 210 height 15
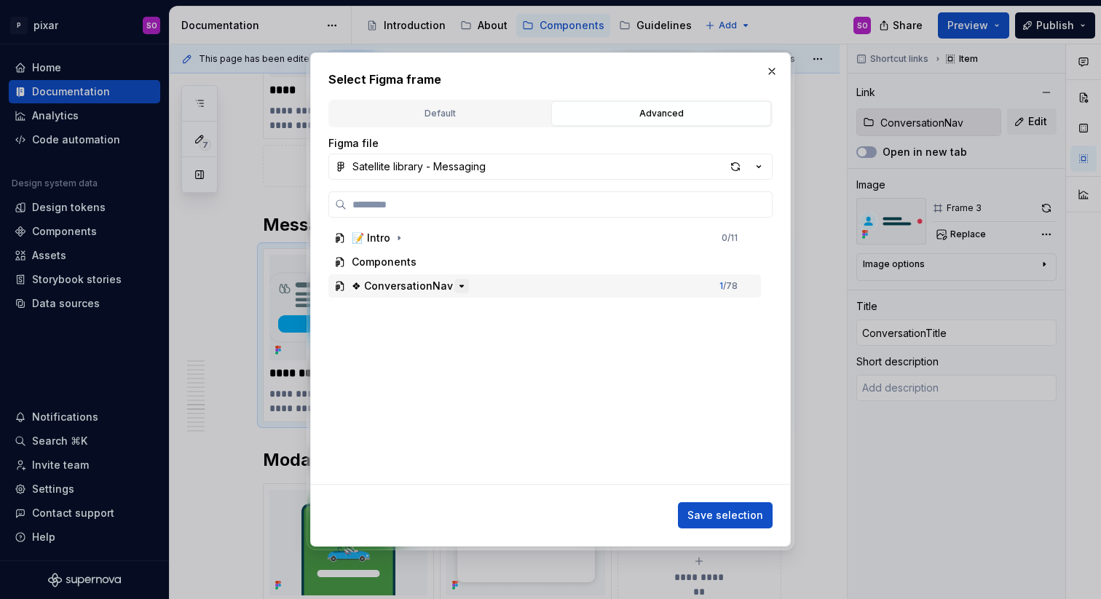
click at [460, 288] on icon "button" at bounding box center [462, 286] width 12 height 12
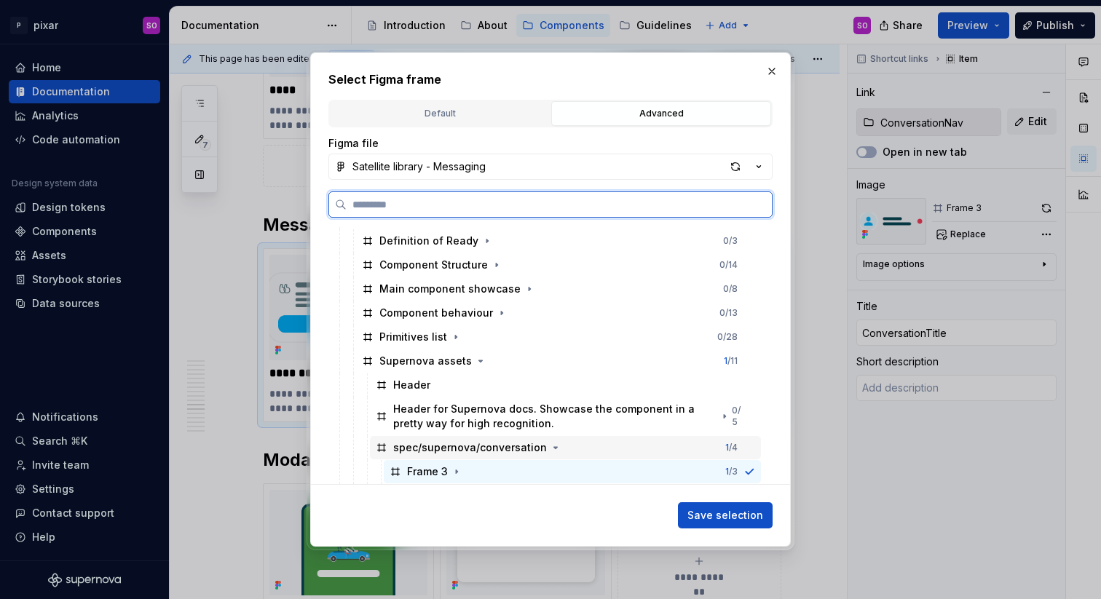
click at [467, 448] on div "spec/supernova/conversation" at bounding box center [470, 447] width 154 height 15
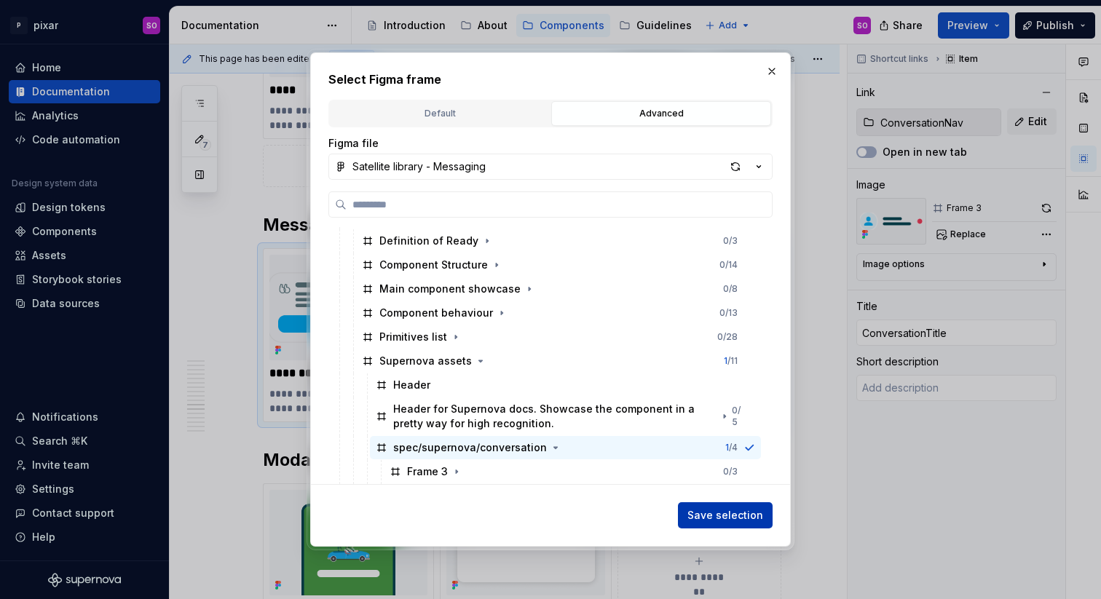
click at [740, 519] on span "Save selection" at bounding box center [725, 515] width 76 height 15
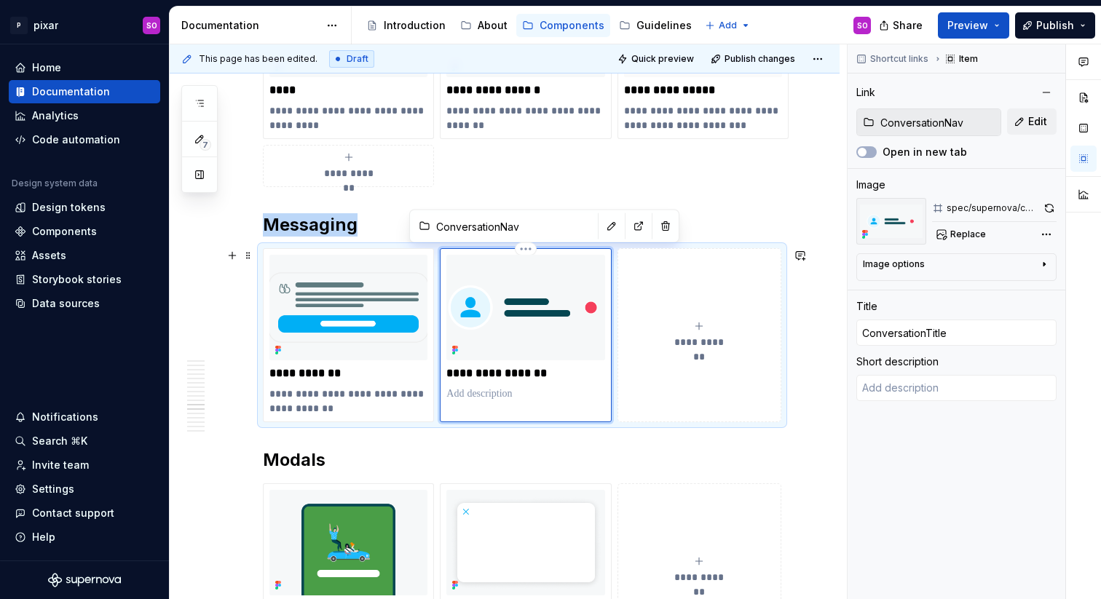
click at [498, 397] on p at bounding box center [525, 394] width 158 height 15
type textarea "*"
type textarea "H"
type textarea "*"
type textarea "Ha"
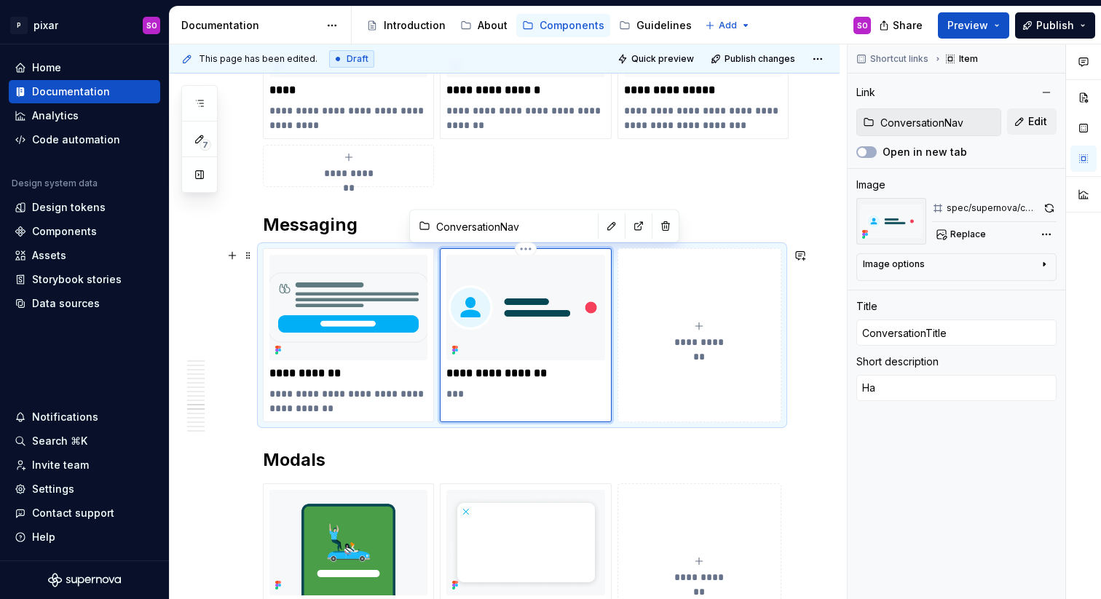
type textarea "*"
type textarea "Han"
type textarea "*"
type textarea "Hand"
type textarea "*"
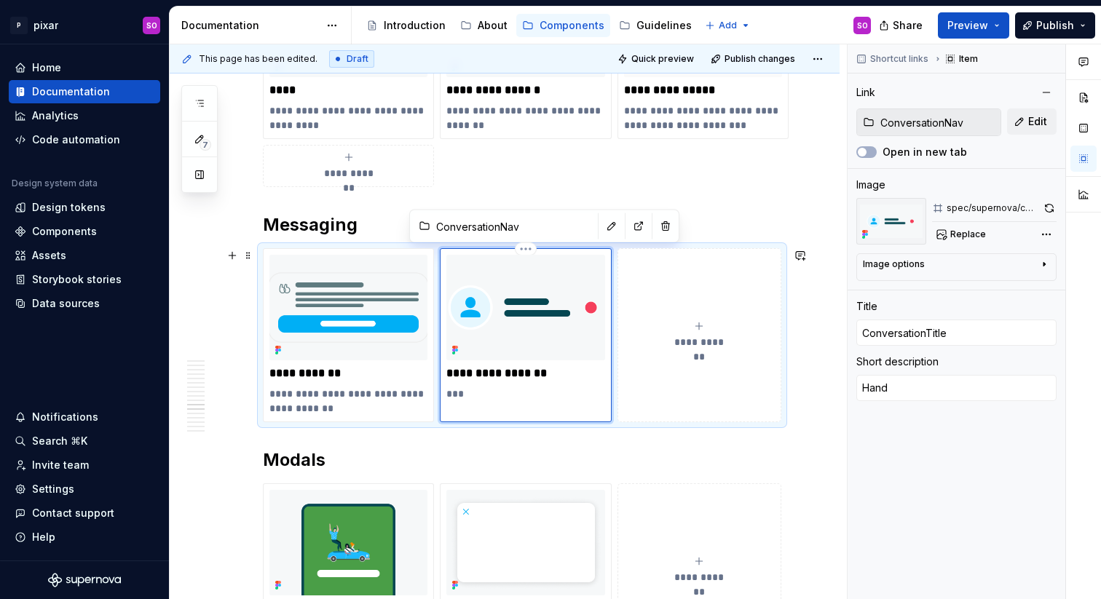
type textarea "Handl"
type textarea "*"
type textarea "Handle"
type textarea "*"
type textarea "Handle"
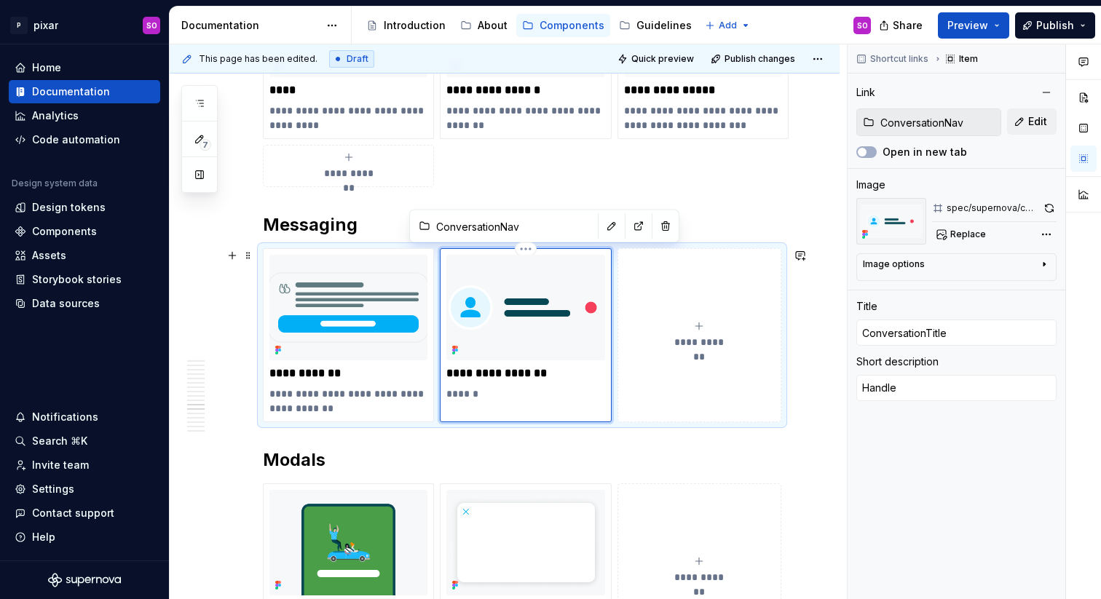
type textarea "*"
type textarea "Handle e"
type textarea "*"
type textarea "Handle en"
type textarea "*"
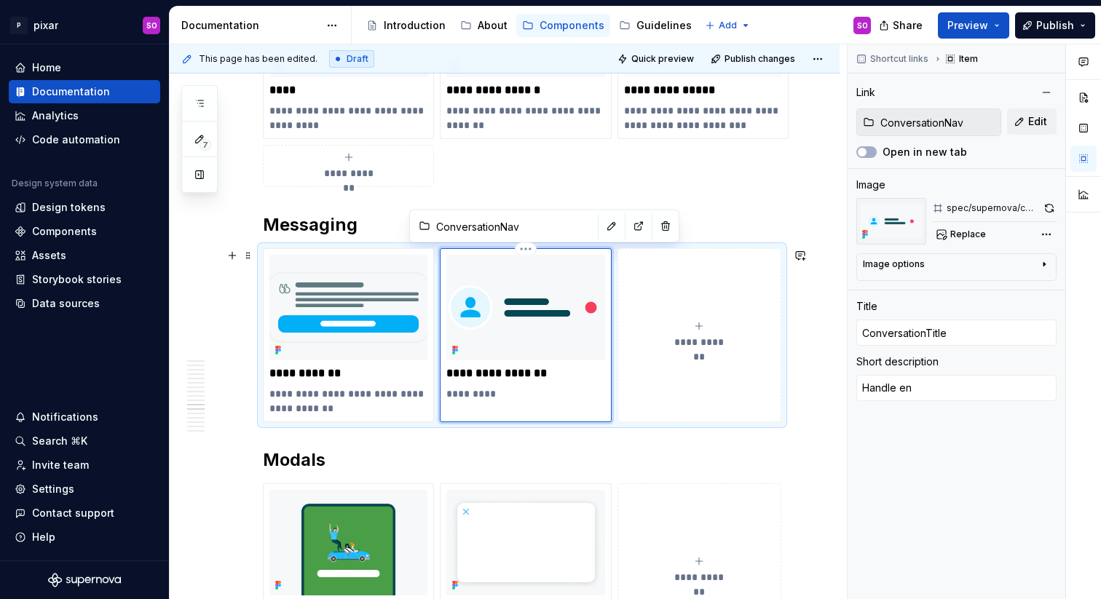
type textarea "Handle enr"
type textarea "*"
type textarea "Handle enri"
type textarea "*"
type textarea "Handle enric"
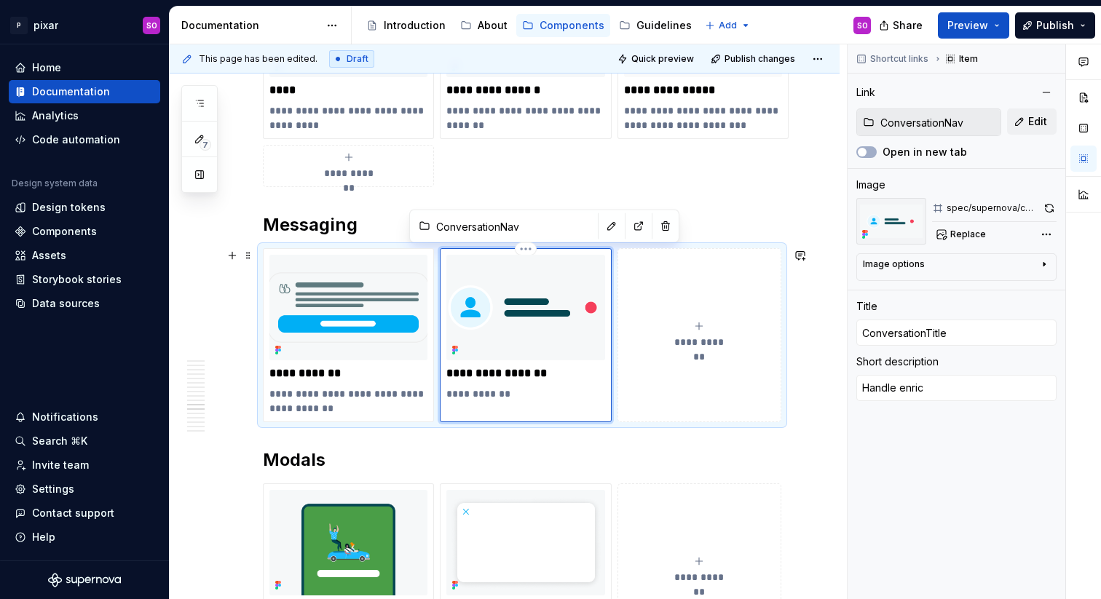
type textarea "*"
type textarea "Handle enrich"
type textarea "*"
type textarea "Handle enriche"
type textarea "*"
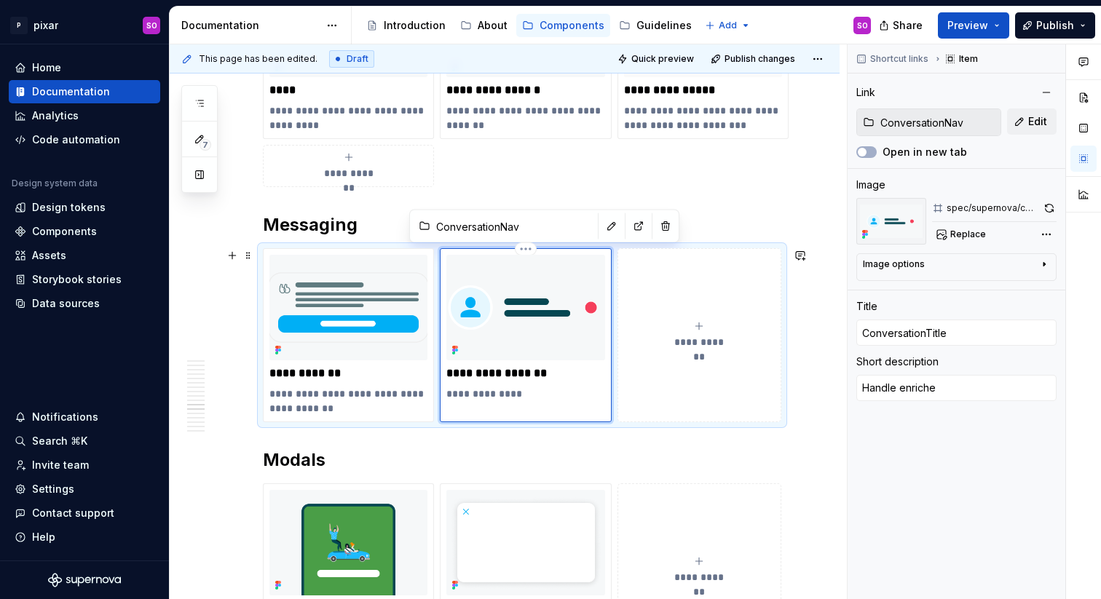
type textarea "Handle enriched"
type textarea "*"
type textarea "Handle enriched"
type textarea "*"
type textarea "Handle enriched"
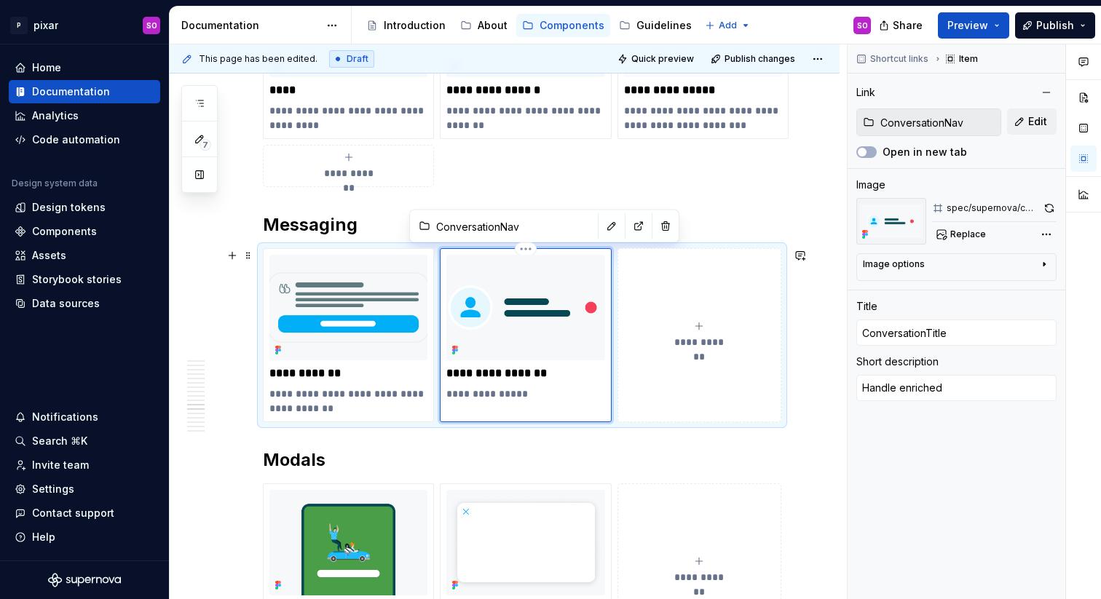
type textarea "*"
type textarea "Handle enriche"
type textarea "*"
type textarea "Handle enrich"
type textarea "*"
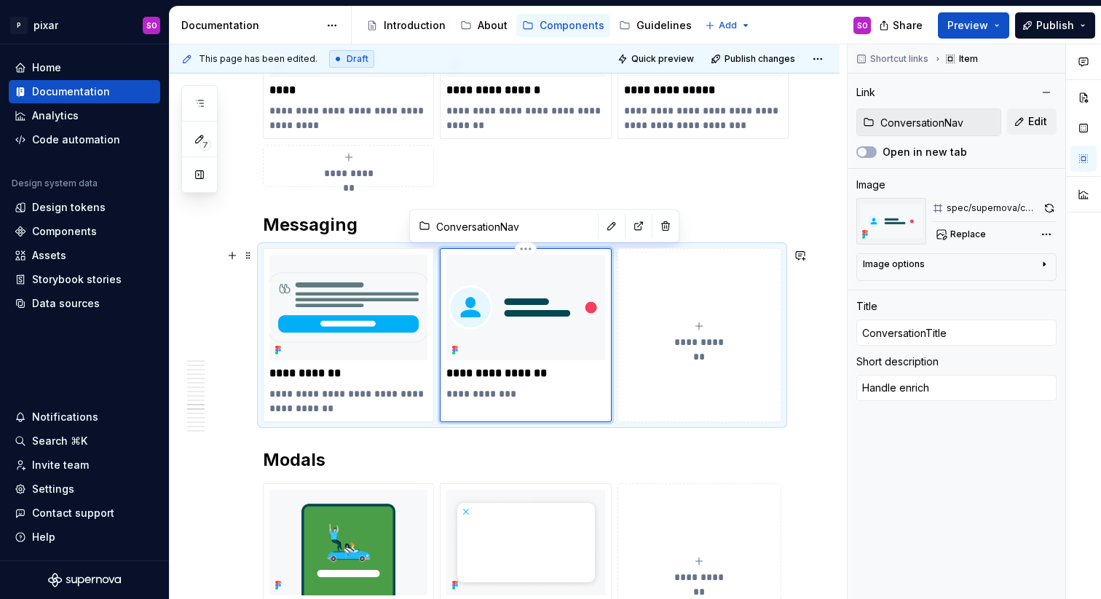
type textarea "Handle enric"
type textarea "*"
type textarea "Handle enri"
type textarea "*"
type textarea "Handle enr"
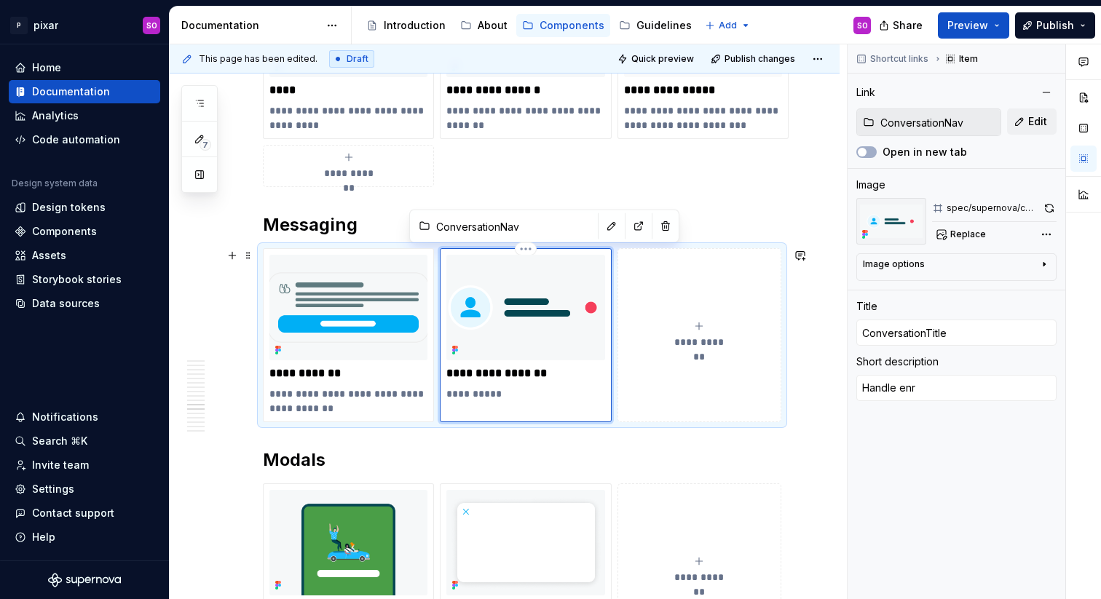
type textarea "*"
type textarea "Handle en"
click at [527, 376] on p "**********" at bounding box center [525, 373] width 158 height 15
click at [558, 376] on p "**********" at bounding box center [525, 373] width 158 height 15
type textarea "*"
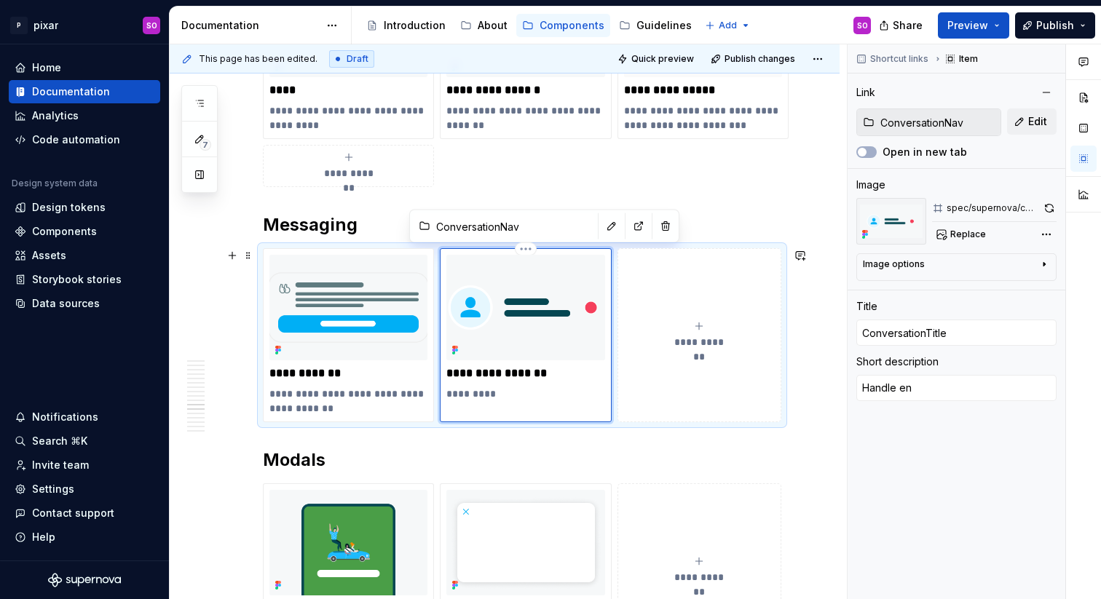
type input "ConversationTitl"
type textarea "*"
type input "ConversationTit"
type textarea "*"
type input "ConversationTi"
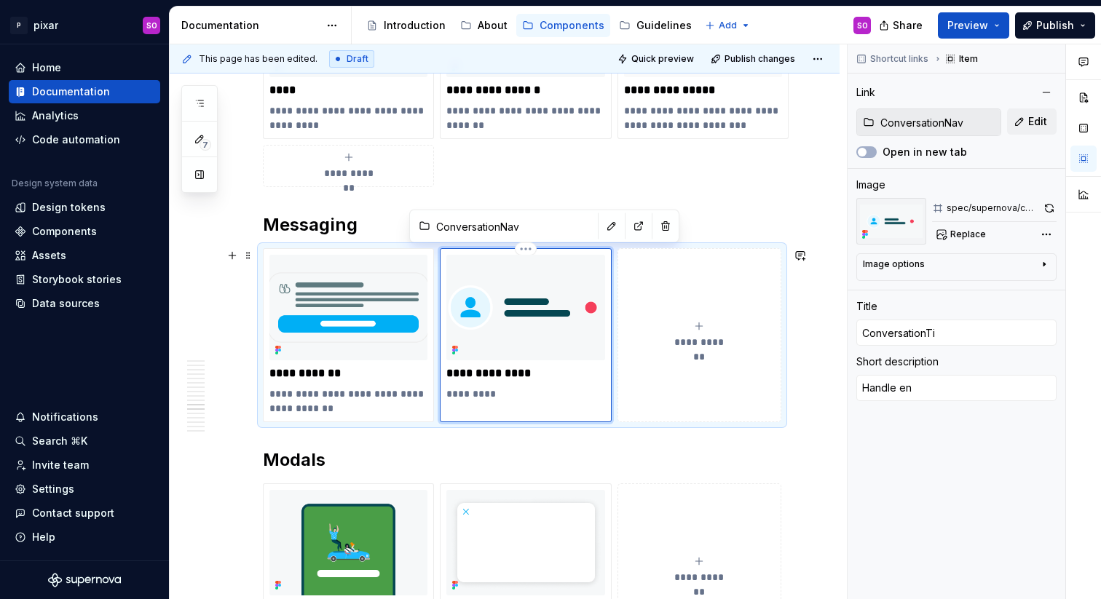
type textarea "*"
type input "ConversationT"
type textarea "*"
type input "Conversation"
type textarea "*"
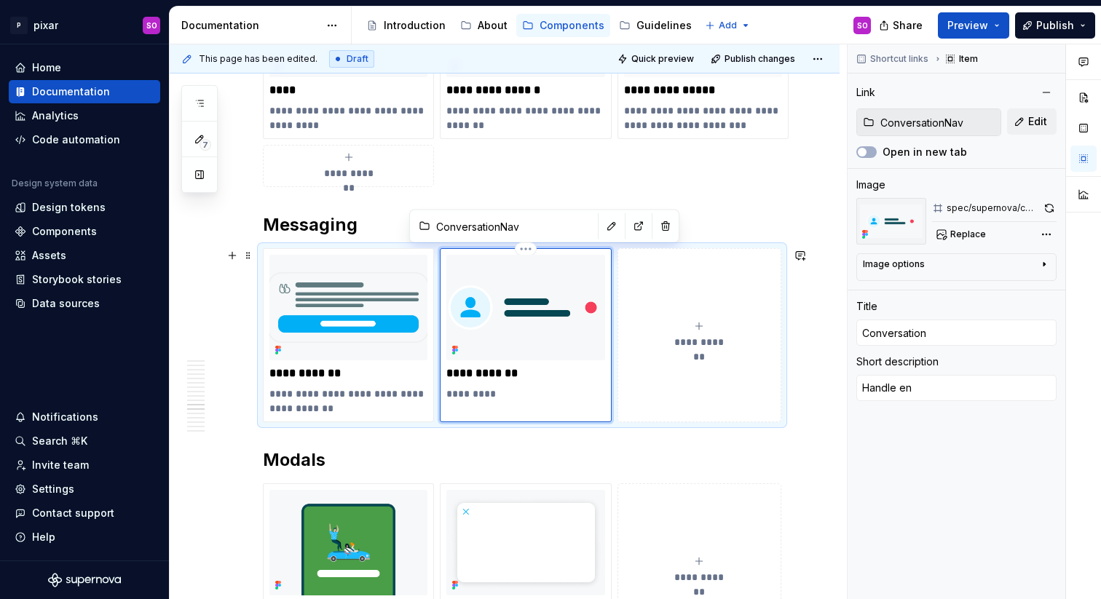
type input "ConversationN"
type textarea "*"
type input "ConversationNa"
type textarea "*"
type input "ConversationNav"
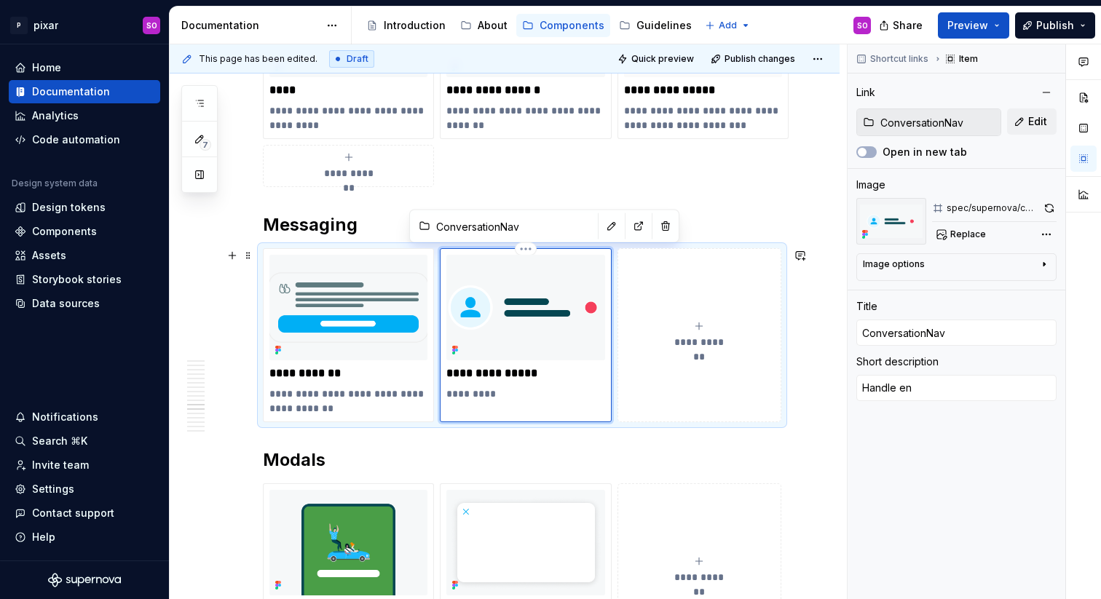
click at [519, 384] on div "**********" at bounding box center [525, 328] width 158 height 146
click at [492, 397] on p "*********" at bounding box center [525, 394] width 158 height 15
click at [514, 397] on p "*********" at bounding box center [525, 394] width 158 height 15
type textarea "*"
type textarea "Handle e"
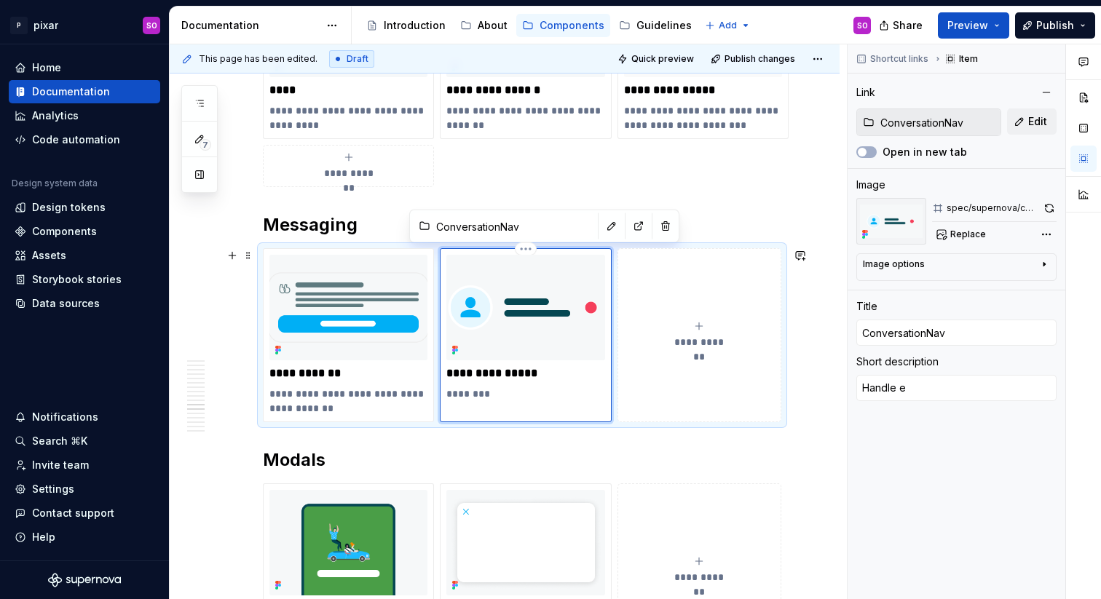
type textarea "*"
type textarea "Handle"
type textarea "*"
type textarea "Handle p"
type textarea "*"
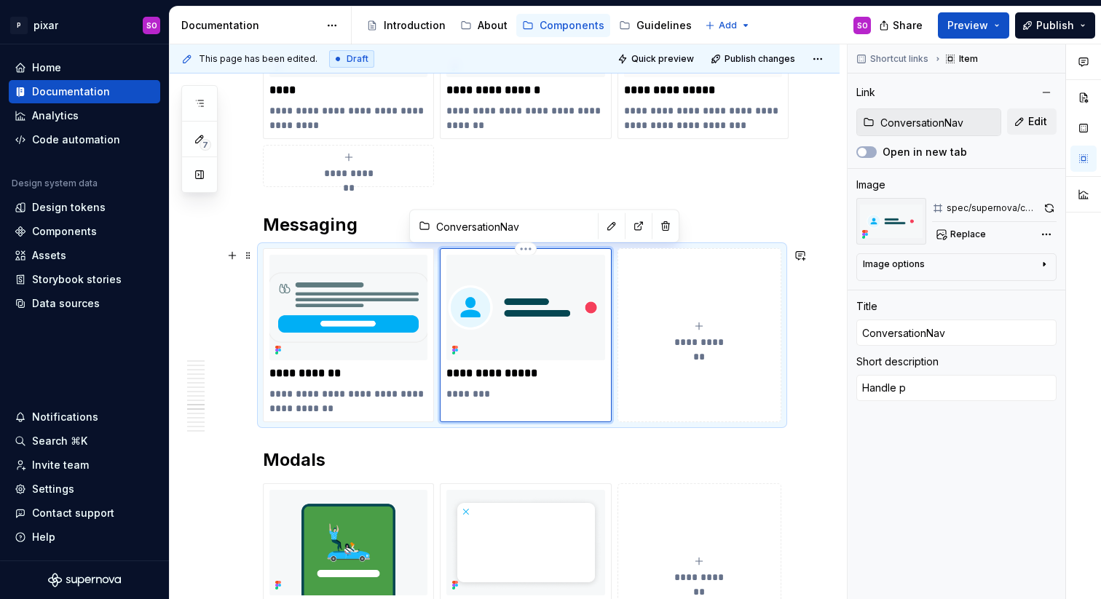
type textarea "Handle pr"
type textarea "*"
type textarea "Handle pre"
type textarea "*"
type textarea "Handle prev"
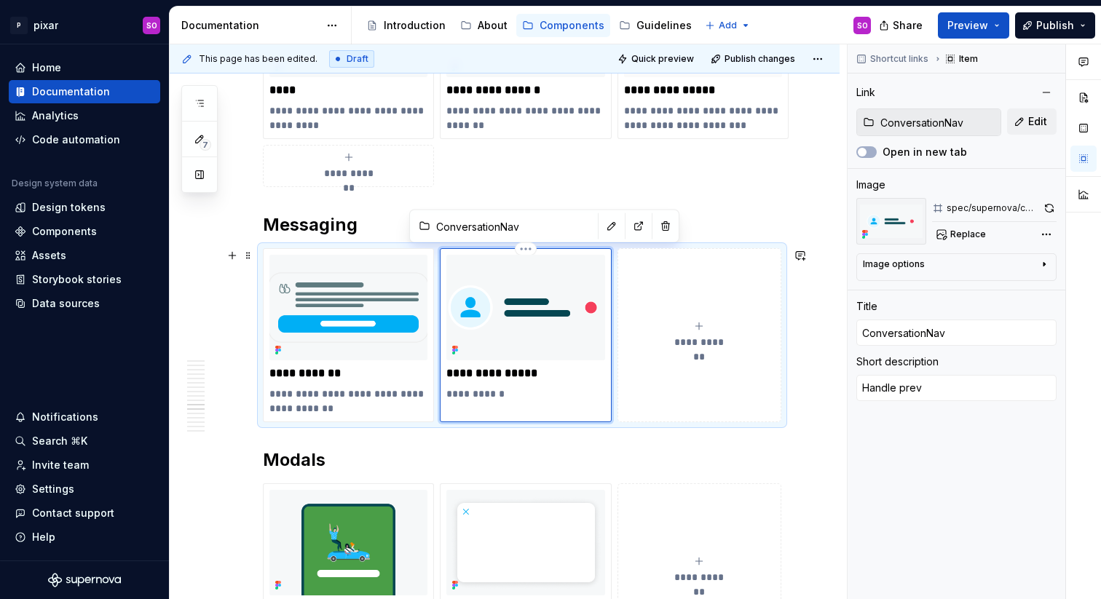
type textarea "*"
type textarea "Handle previ"
type textarea "*"
type textarea "Handle previe"
type textarea "*"
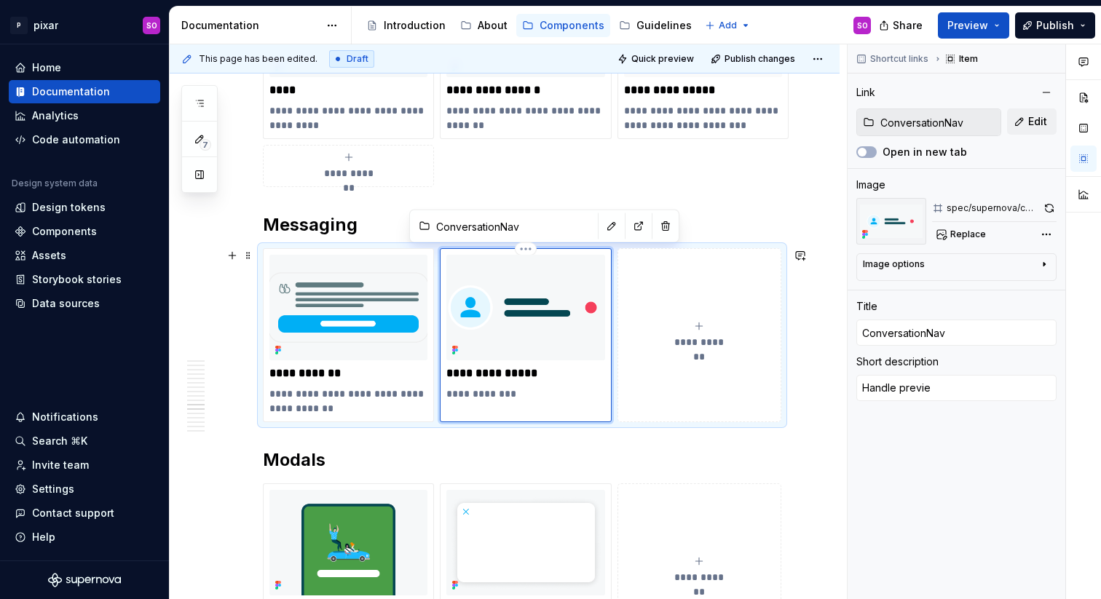
type textarea "Handle preview"
type textarea "*"
type textarea "Handle previews"
type textarea "*"
type textarea "Handle previews"
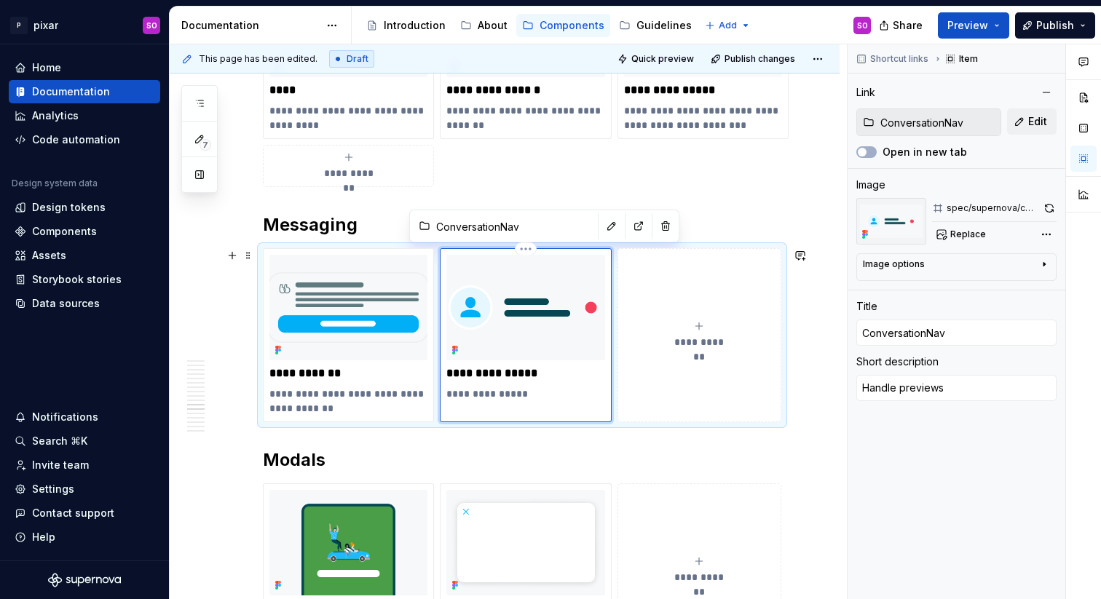
type textarea "*"
type textarea "Handle previews o"
type textarea "*"
type textarea "Handle previews of"
type textarea "*"
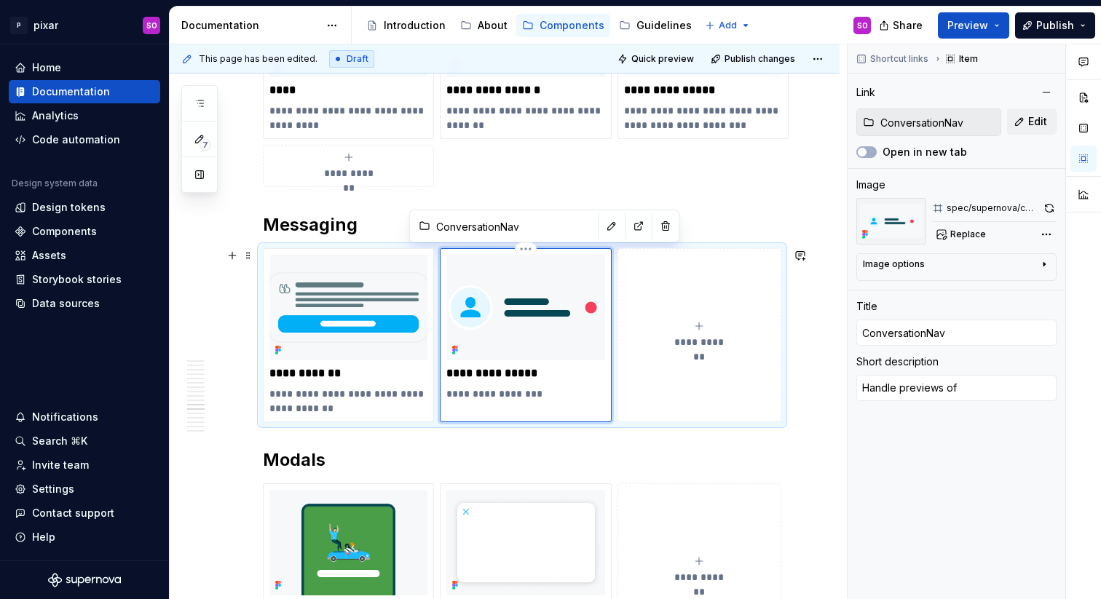
type textarea "Handle previews of"
type textarea "*"
type textarea "Handle previews of u"
type textarea "*"
type textarea "Handle previews of us"
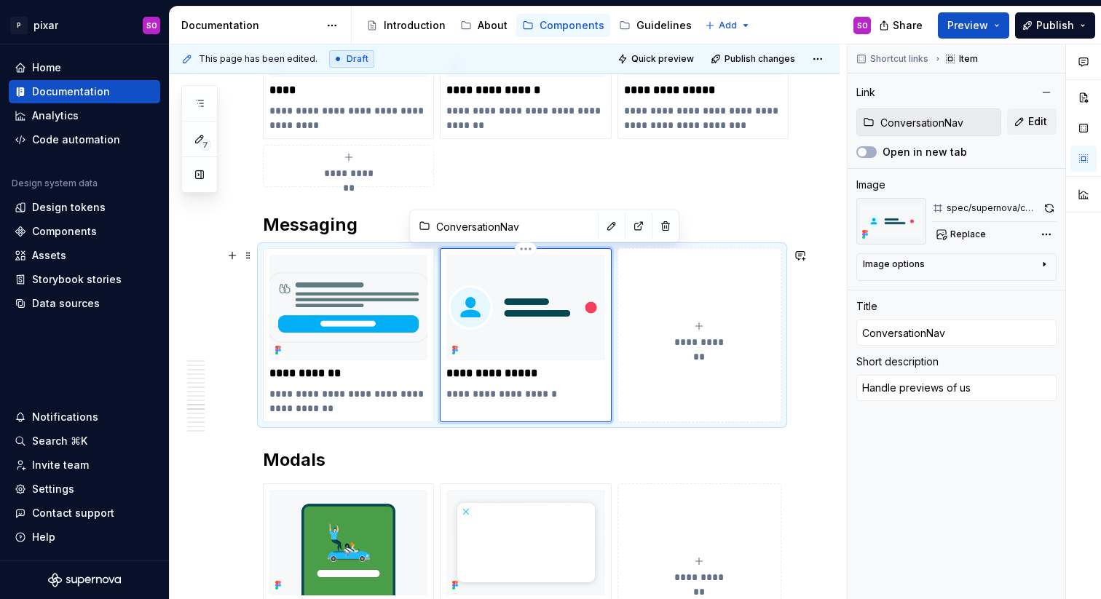
type textarea "*"
type textarea "Handle previews of use"
type textarea "*"
type textarea "Handle previews of user"
type textarea "*"
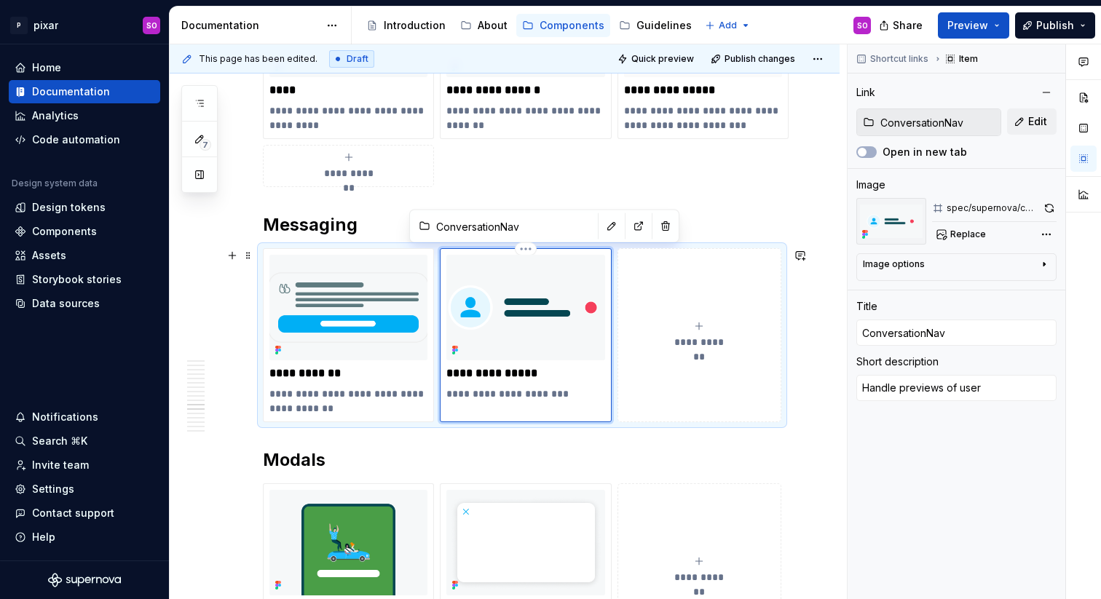
type textarea "Handle previews of users"
type textarea "*"
type textarea "Handle previews of users'"
type textarea "*"
type textarea "Handle previews of users'"
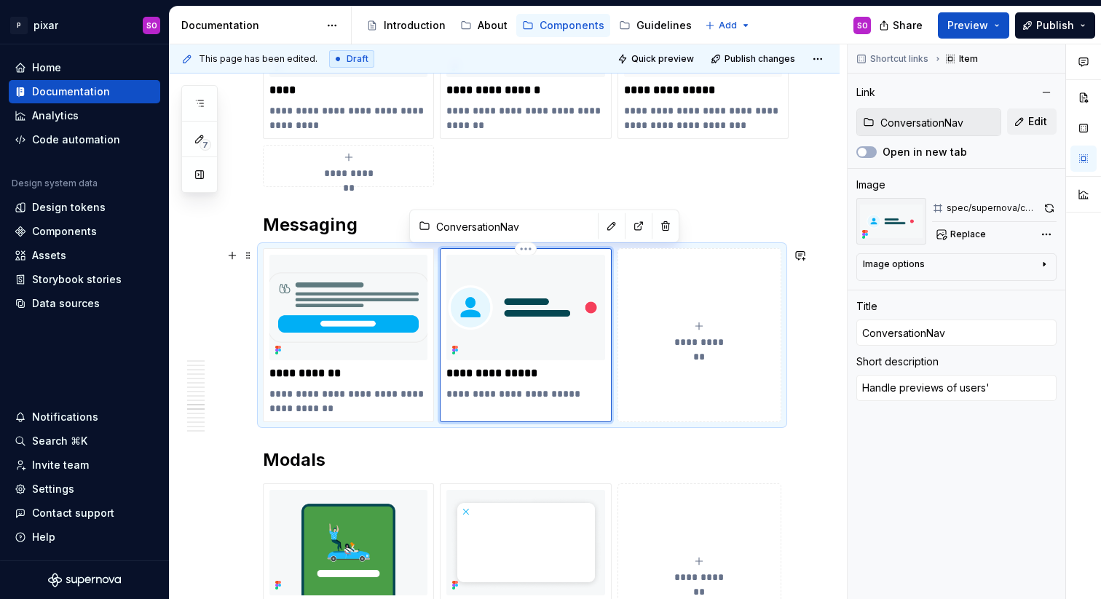
type textarea "*"
type textarea "Handle previews of users' m"
type textarea "*"
type textarea "Handle previews of users' me"
type textarea "*"
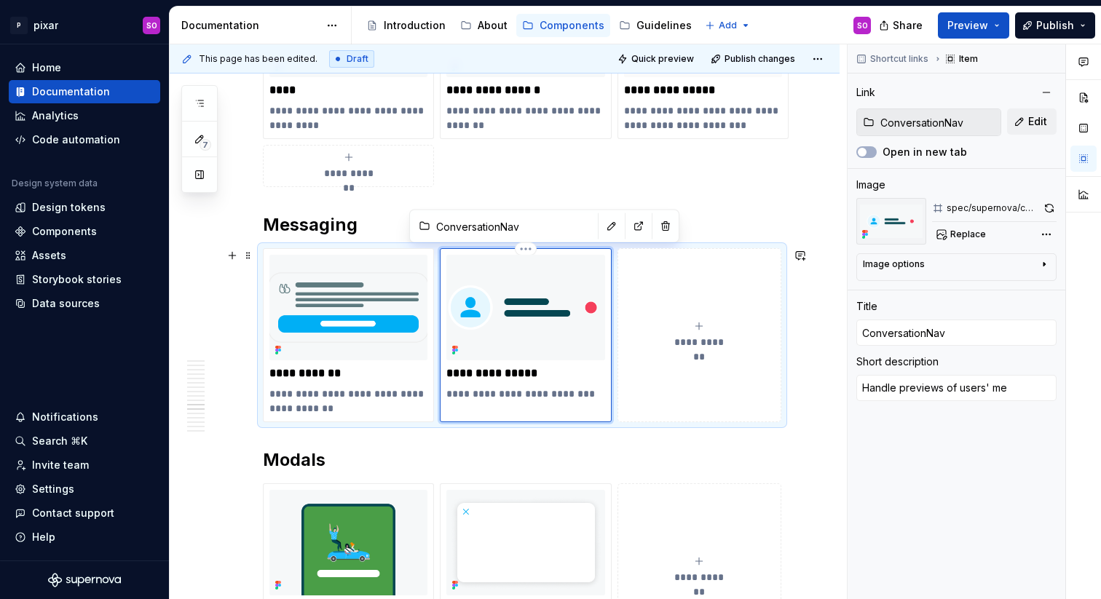
type textarea "Handle previews of users' mes"
type textarea "*"
type textarea "Handle previews of users' mess"
type textarea "*"
type textarea "Handle previews of users' messa"
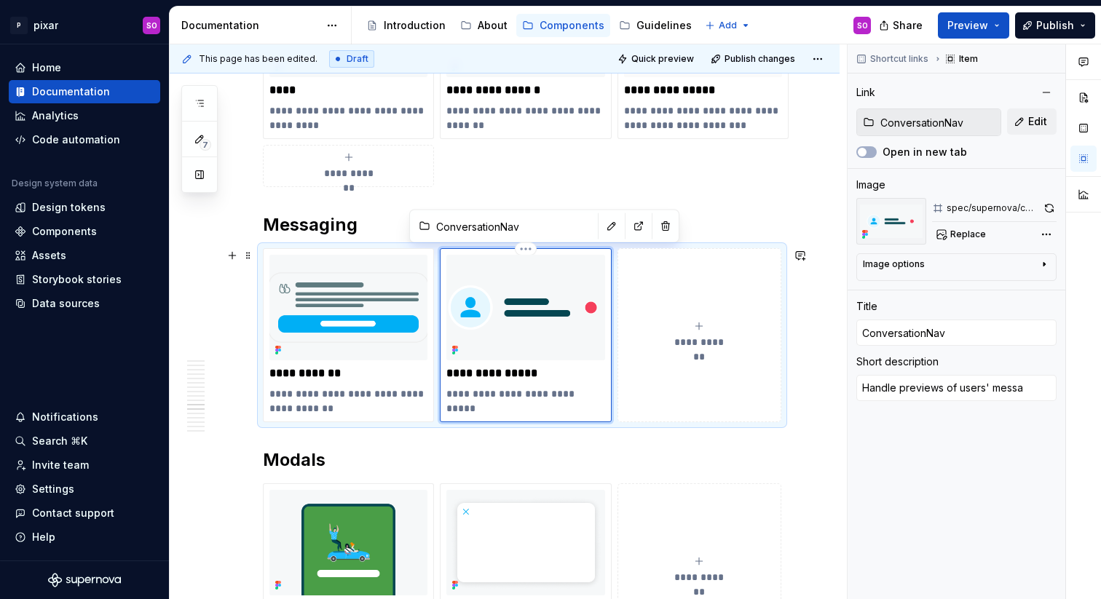
type textarea "*"
type textarea "Handle previews of users' messag"
type textarea "*"
type textarea "Handle previews of users' message"
type textarea "*"
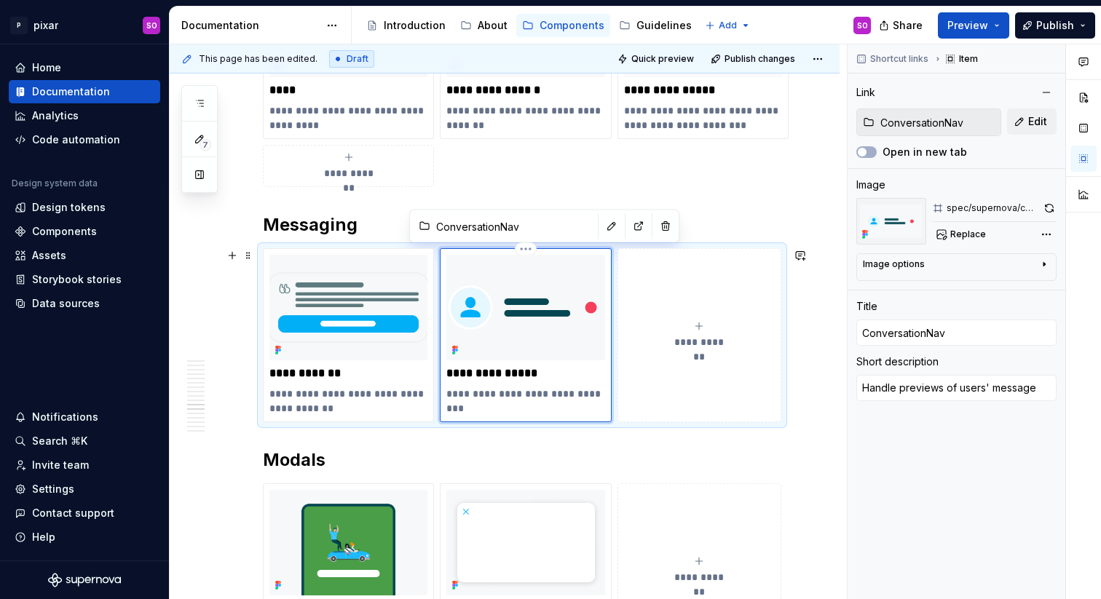
type textarea "Handle previews of users' messages"
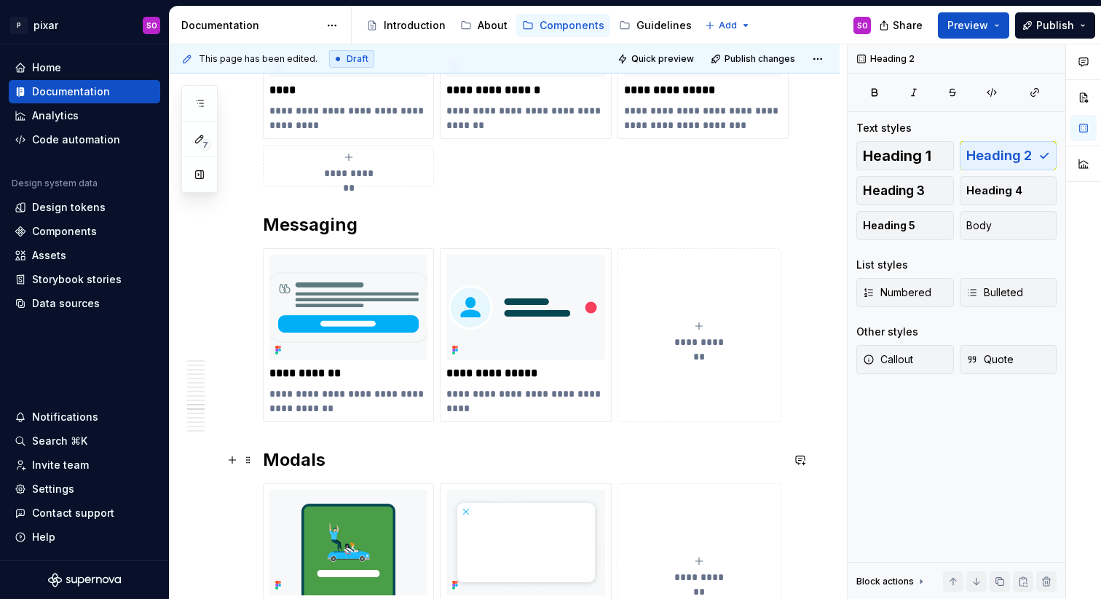
click at [537, 468] on h2 "Modals" at bounding box center [522, 459] width 518 height 23
click at [960, 25] on span "Preview" at bounding box center [967, 25] width 41 height 15
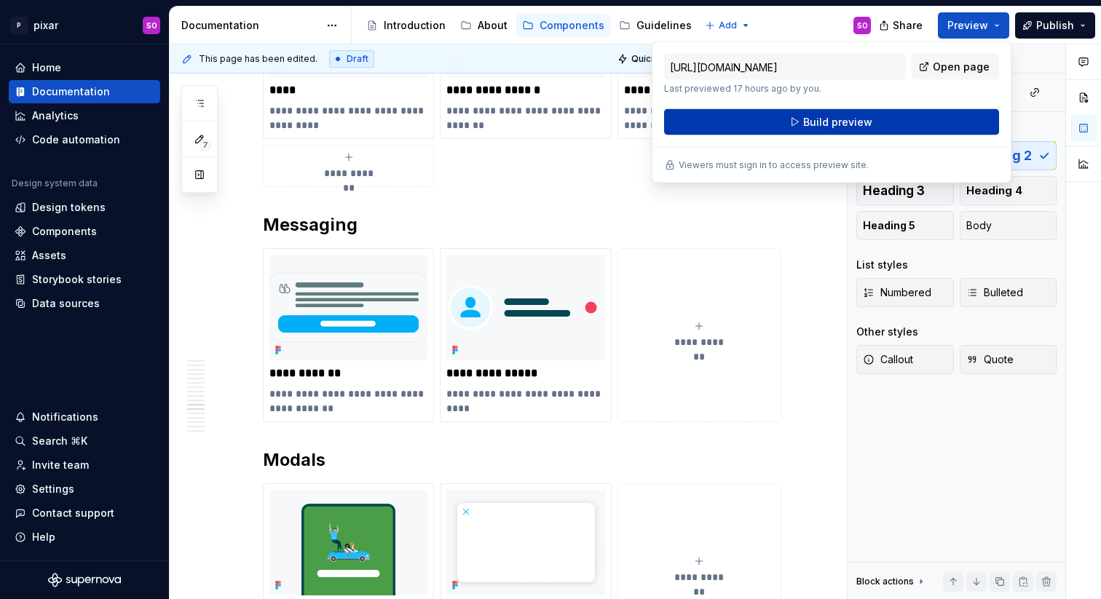
click at [919, 111] on button "Build preview" at bounding box center [831, 122] width 335 height 26
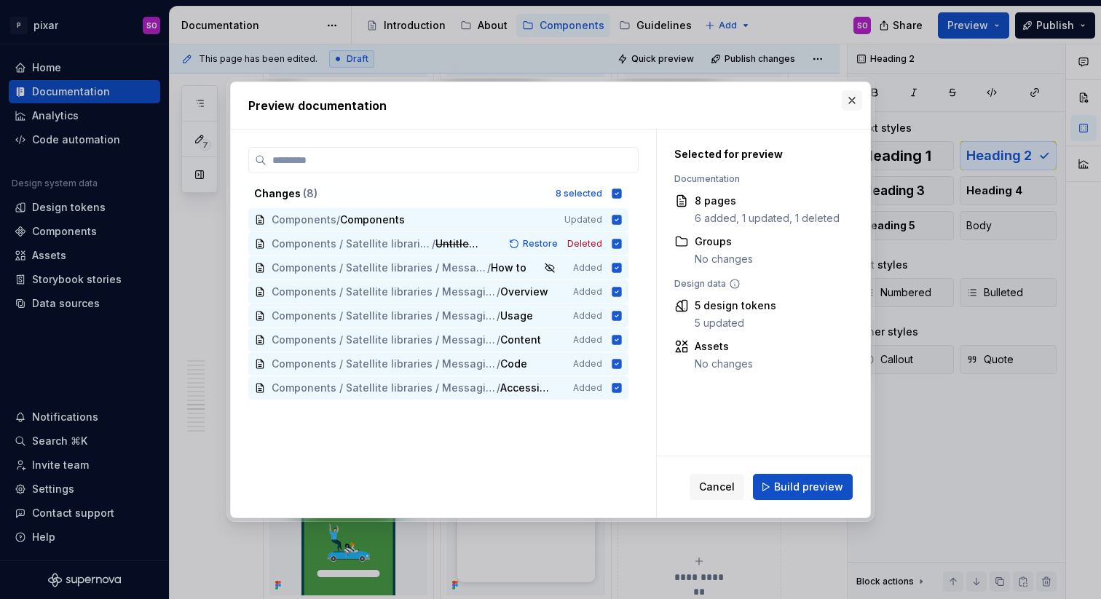
click at [857, 94] on button "button" at bounding box center [852, 100] width 20 height 20
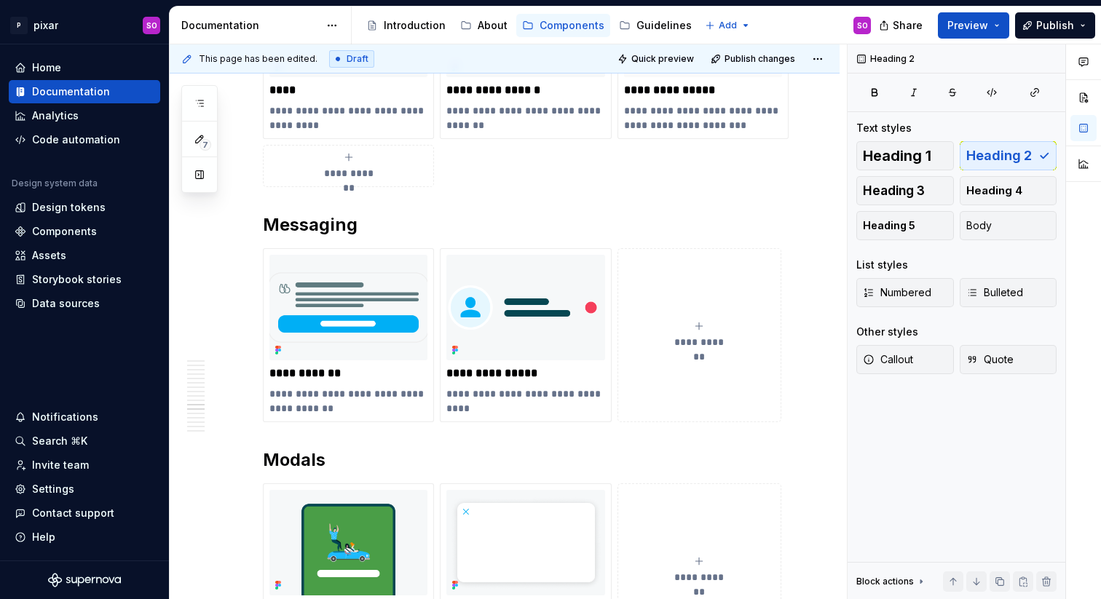
click at [767, 178] on div "**********" at bounding box center [522, 76] width 518 height 222
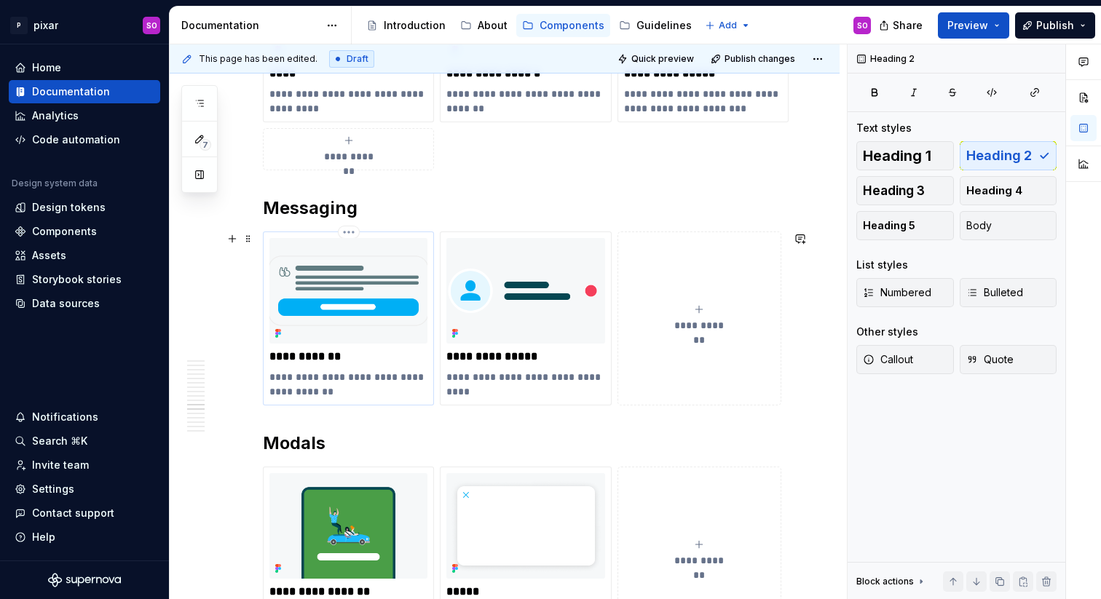
scroll to position [3689, 0]
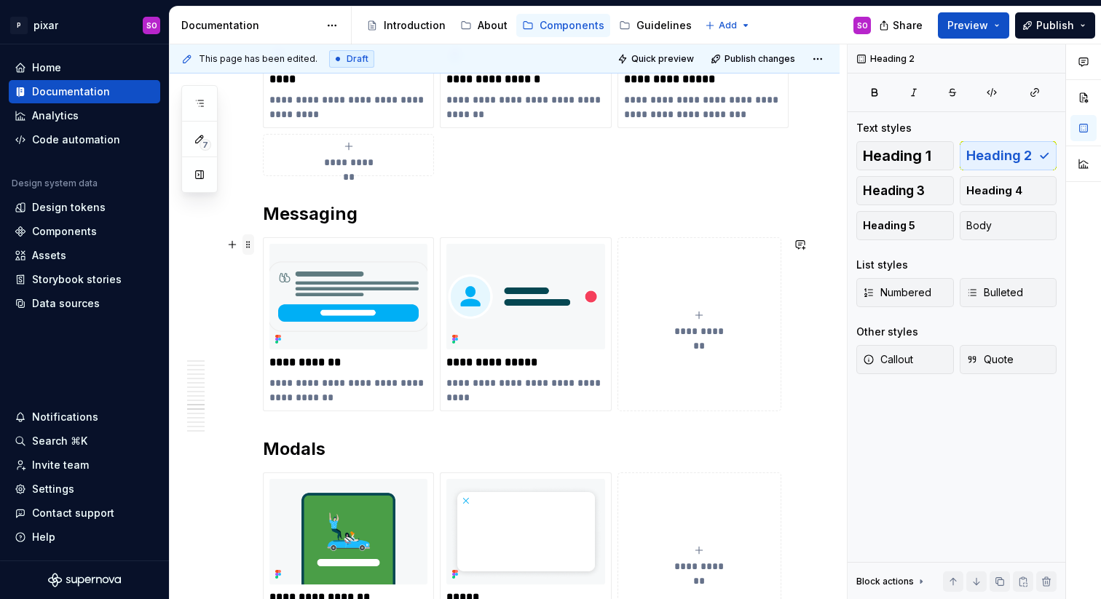
click at [250, 241] on span at bounding box center [248, 244] width 12 height 20
click at [472, 218] on h2 "Messaging" at bounding box center [522, 213] width 518 height 23
click at [489, 269] on img at bounding box center [525, 297] width 158 height 106
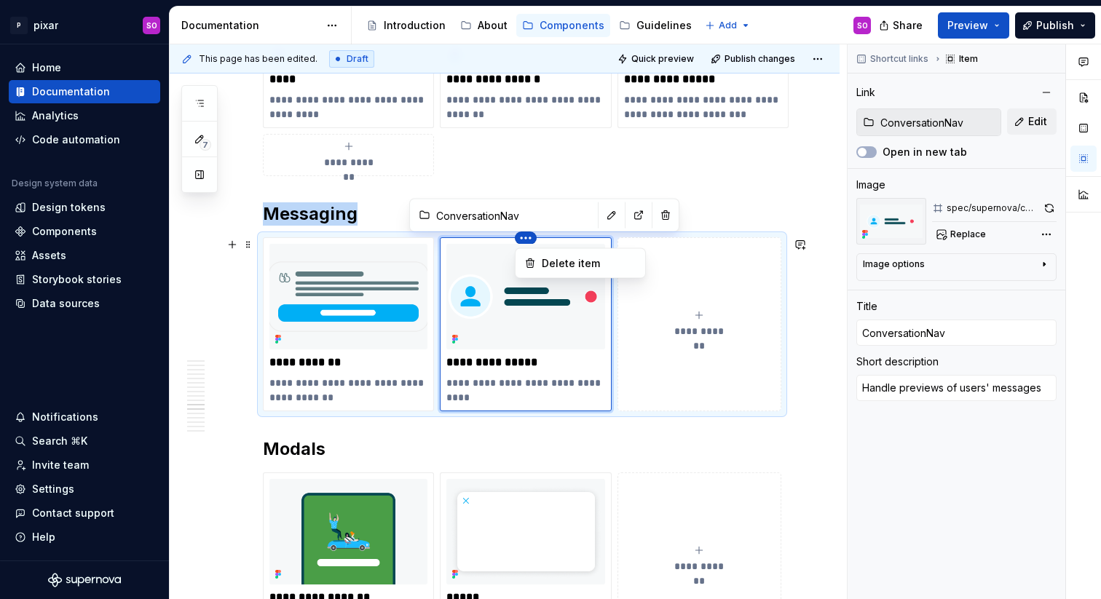
click at [383, 250] on html "P pixar SO Home Documentation Analytics Code automation Design system data Desi…" at bounding box center [550, 299] width 1101 height 599
click at [523, 237] on html "P pixar SO Home Documentation Analytics Code automation Design system data Desi…" at bounding box center [550, 299] width 1101 height 599
click at [509, 237] on html "P pixar SO Home Documentation Analytics Code automation Design system data Desi…" at bounding box center [550, 299] width 1101 height 599
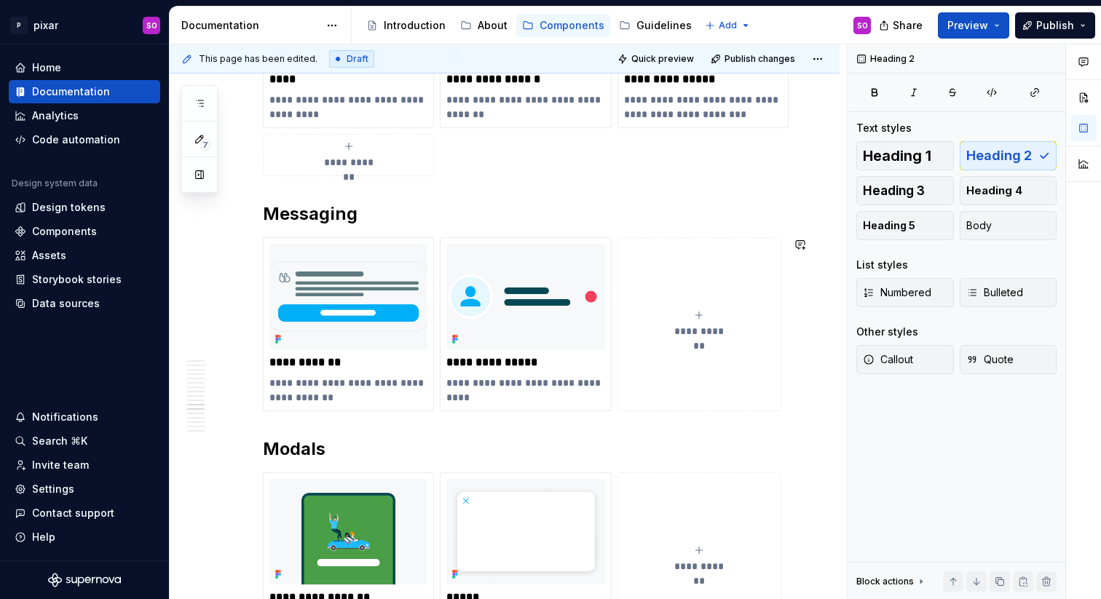
click at [515, 237] on html "P pixar SO Home Documentation Analytics Code automation Design system data Desi…" at bounding box center [550, 299] width 1101 height 599
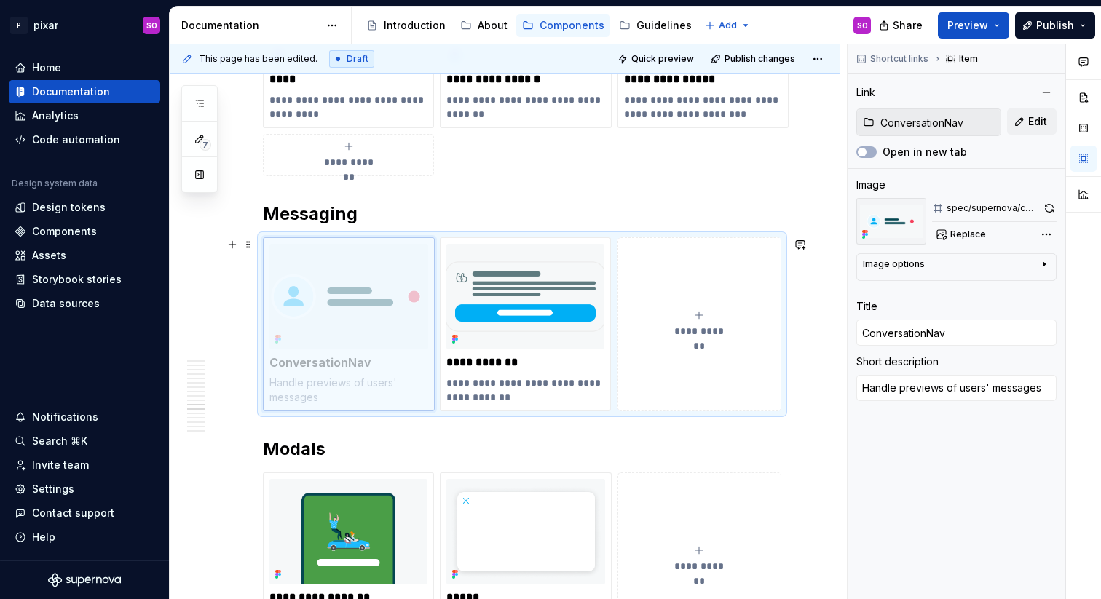
drag, startPoint x: 552, startPoint y: 261, endPoint x: 378, endPoint y: 269, distance: 174.2
click at [378, 269] on body "P pixar SO Home Documentation Analytics Code automation Design system data Desi…" at bounding box center [550, 299] width 1101 height 599
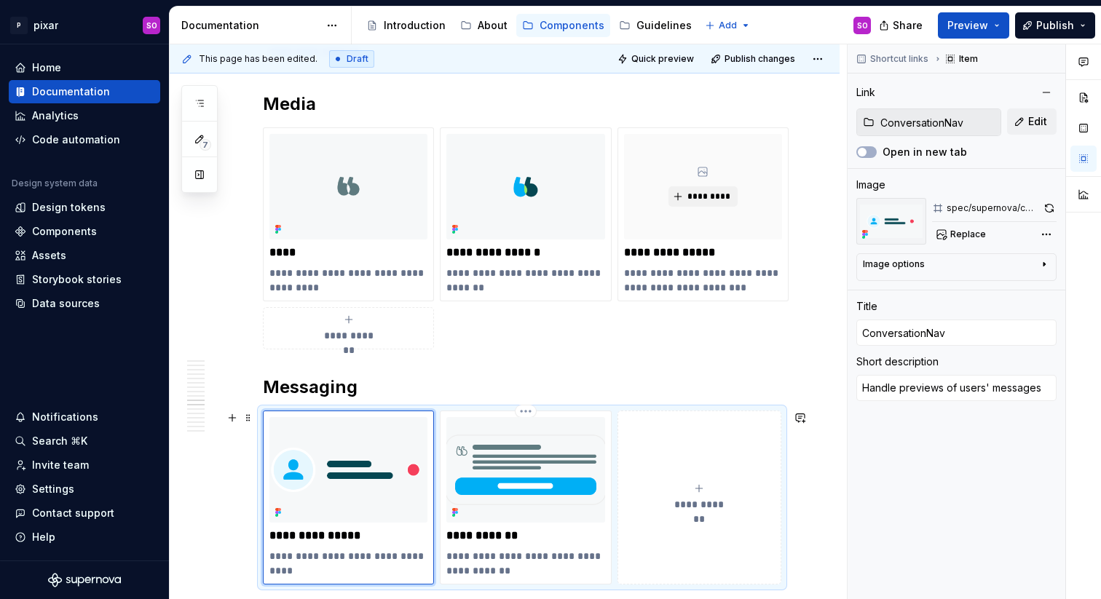
scroll to position [3511, 0]
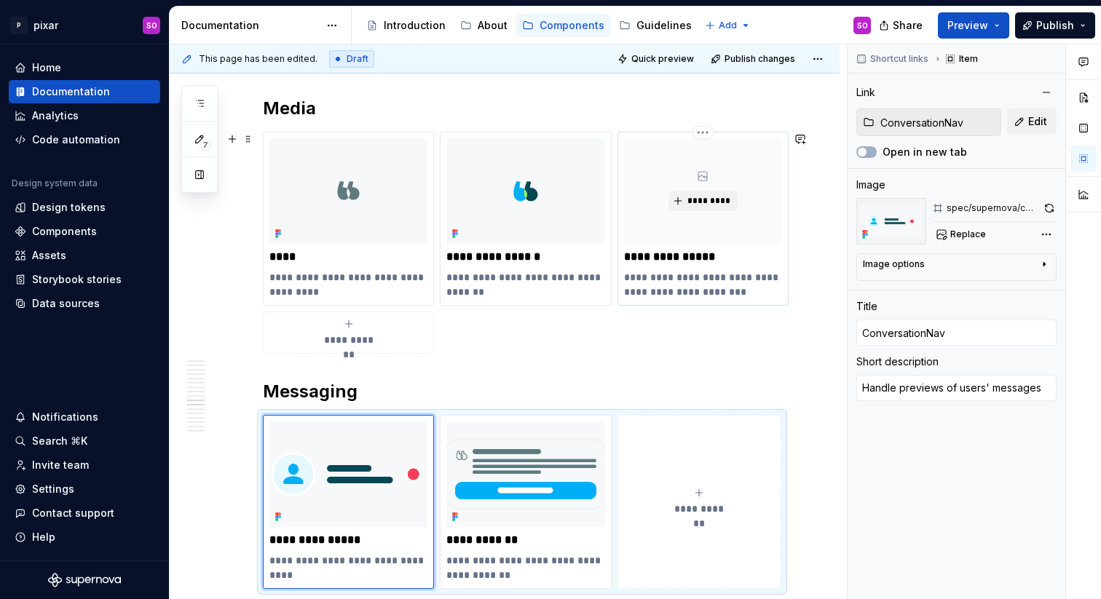
click at [644, 289] on p "**********" at bounding box center [703, 284] width 158 height 29
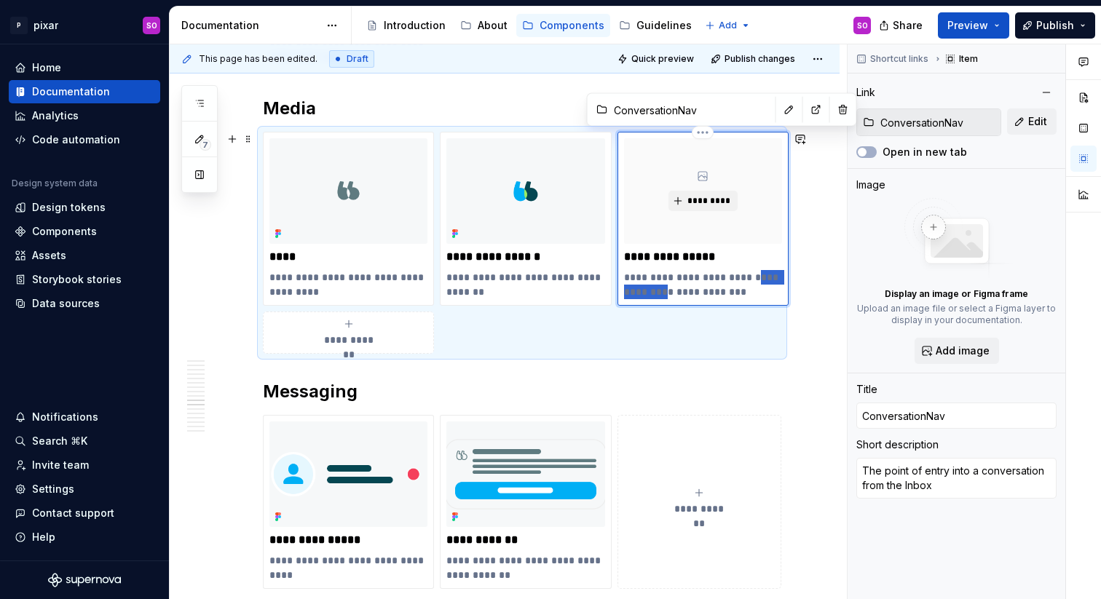
click at [644, 289] on p "**********" at bounding box center [703, 284] width 158 height 29
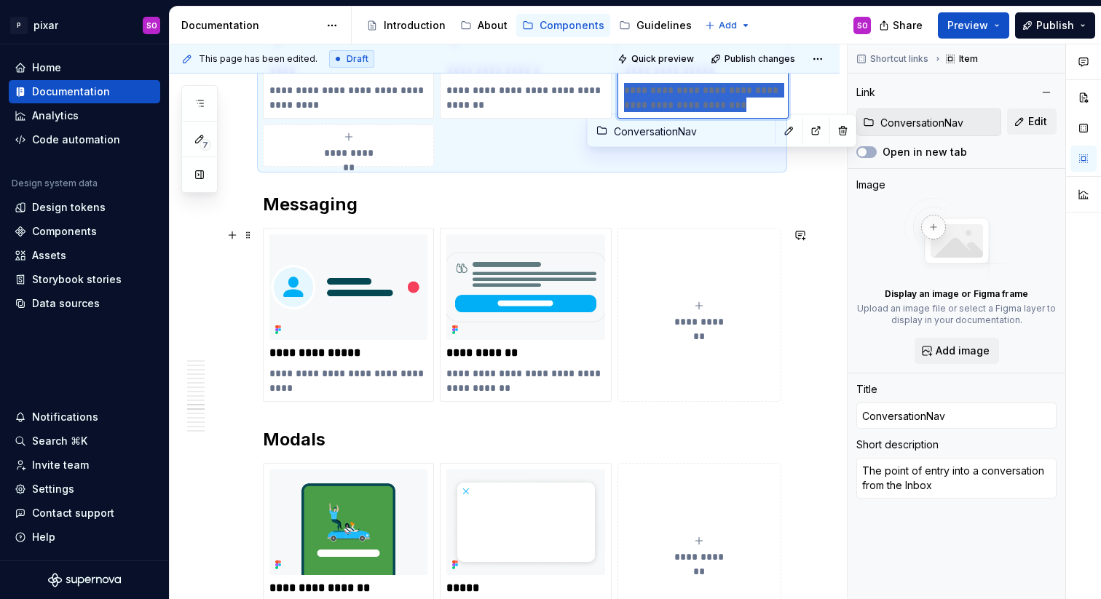
scroll to position [3719, 0]
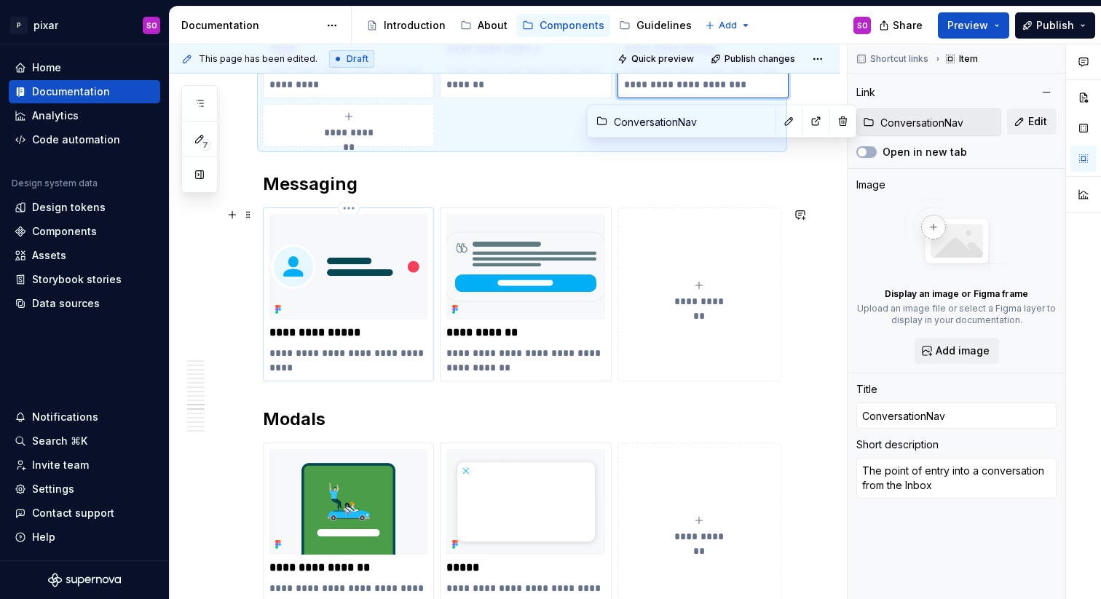
click at [364, 352] on p "**********" at bounding box center [348, 360] width 158 height 29
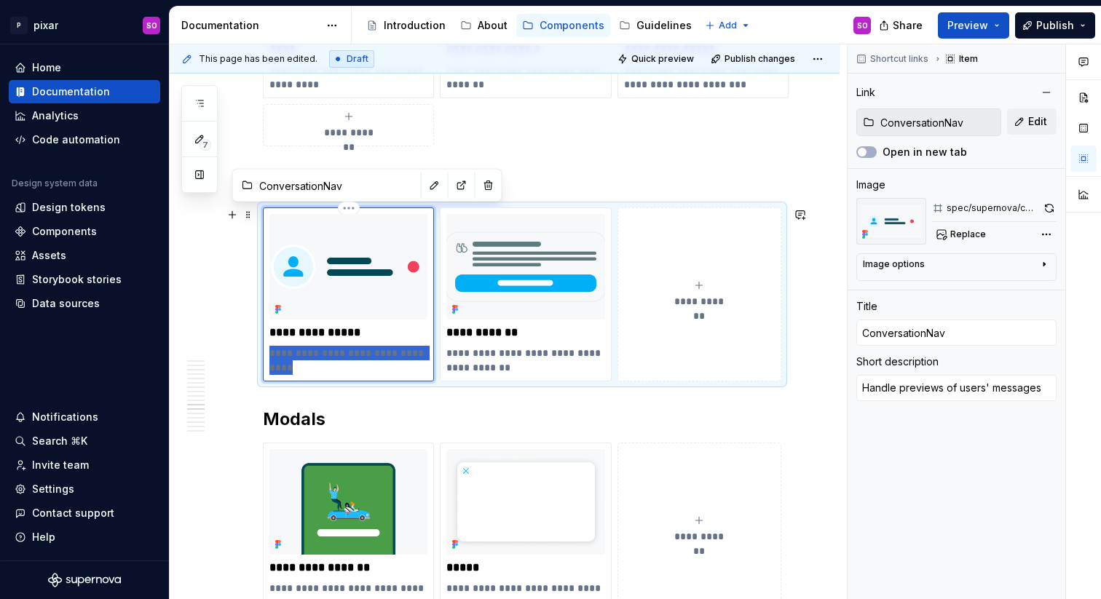
click at [364, 352] on p "**********" at bounding box center [348, 360] width 158 height 29
type textarea "*"
type textarea "The point of entry into a conversation from the Inbox"
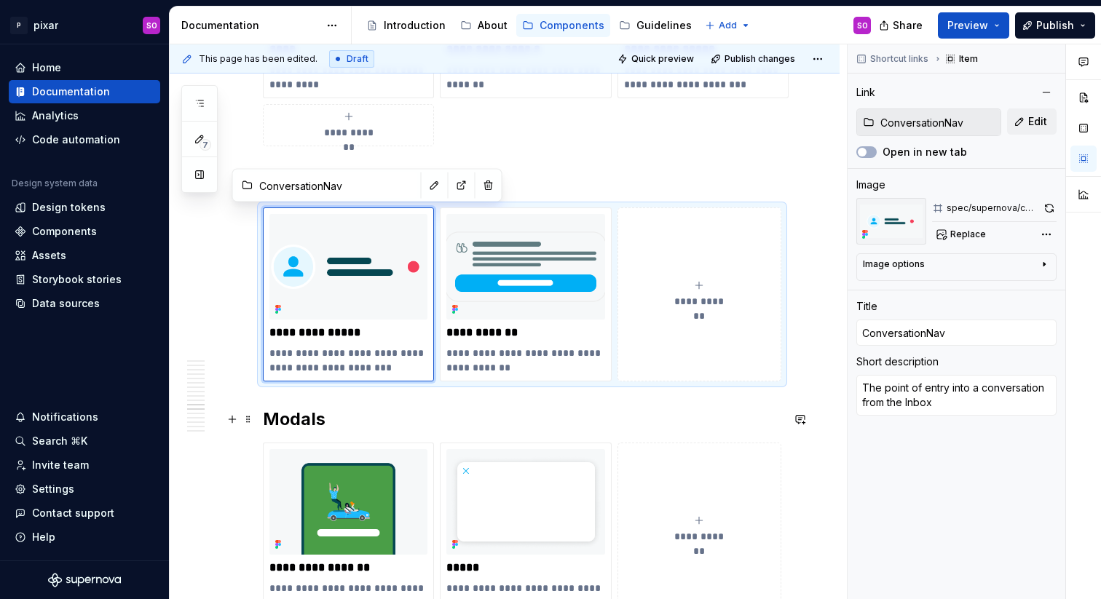
click at [467, 422] on h2 "Modals" at bounding box center [522, 419] width 518 height 23
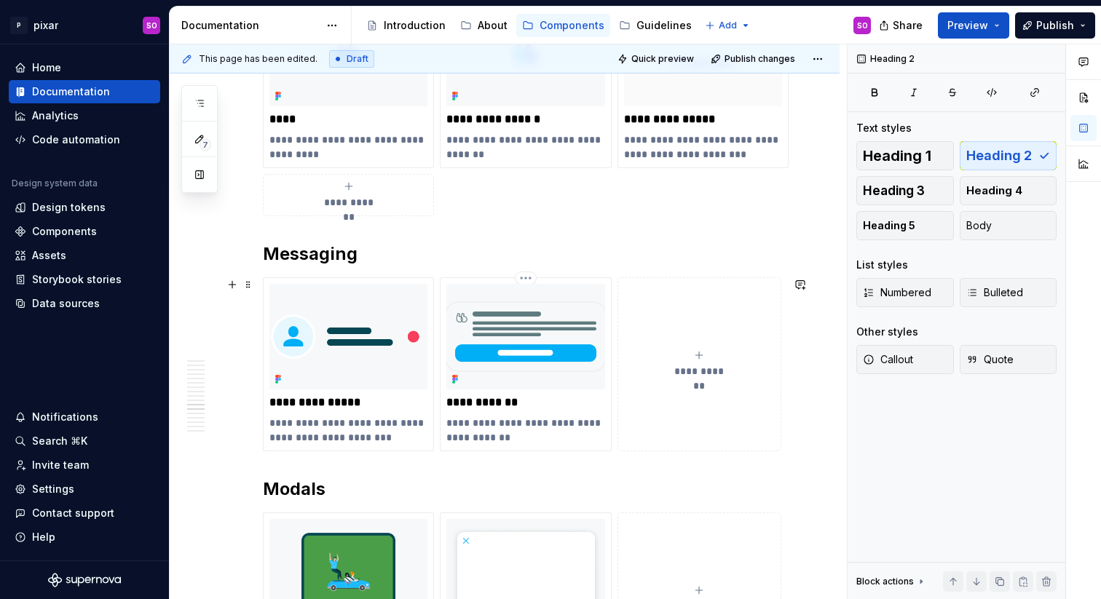
scroll to position [3646, 0]
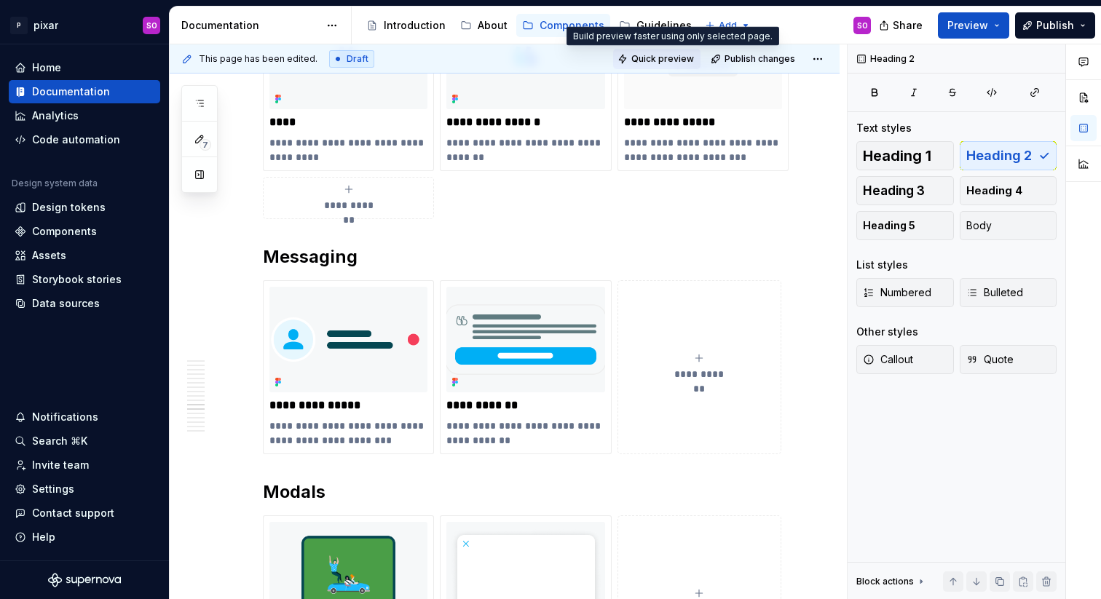
click at [681, 54] on span "Quick preview" at bounding box center [662, 59] width 63 height 12
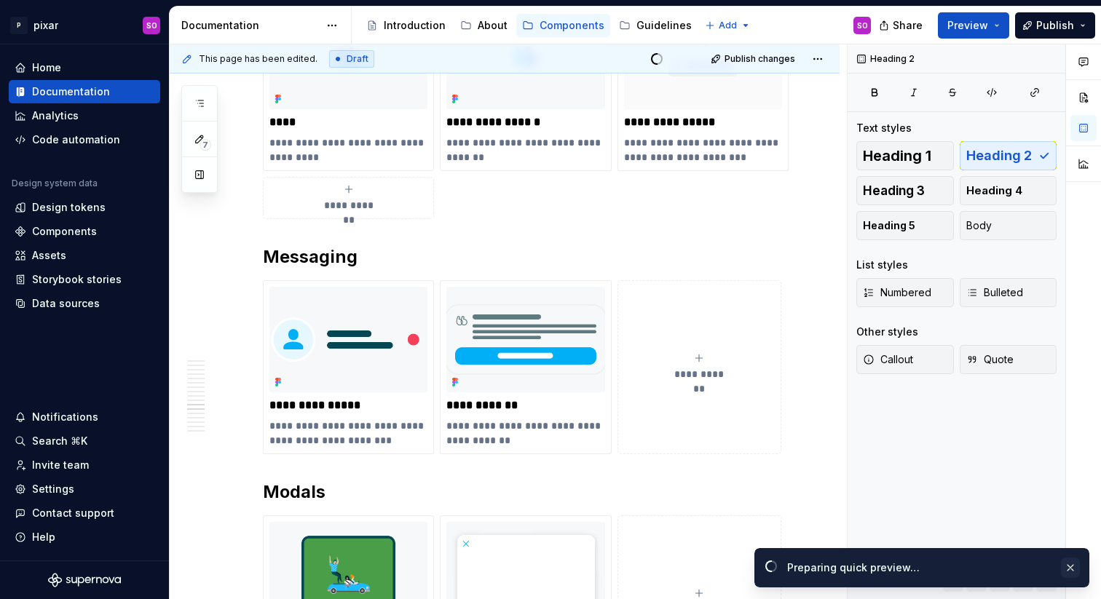
click at [1071, 571] on button "button" at bounding box center [1070, 568] width 19 height 20
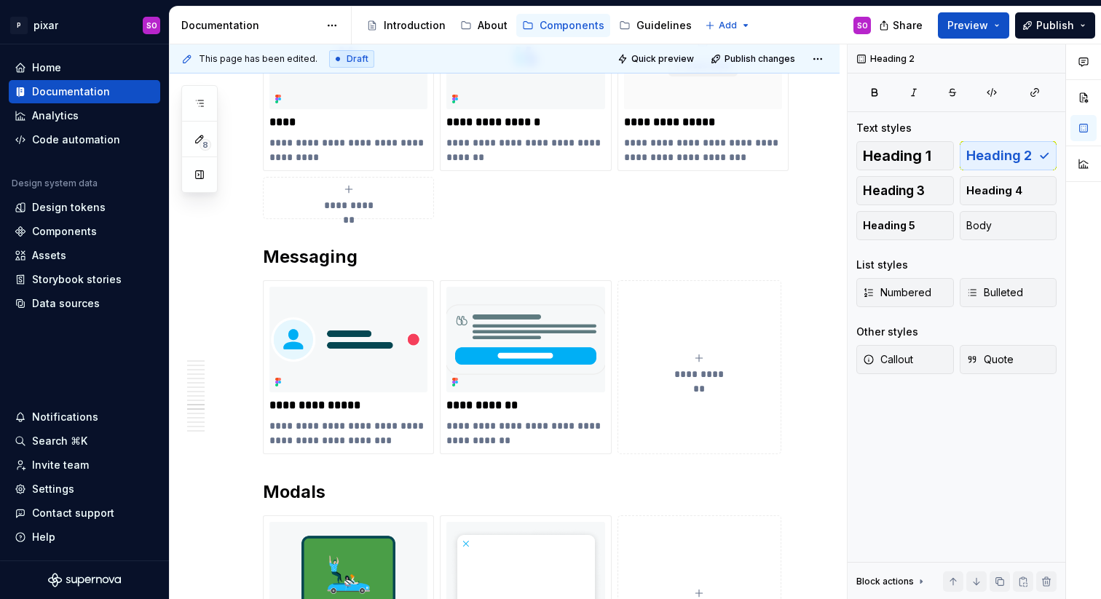
type textarea "*"
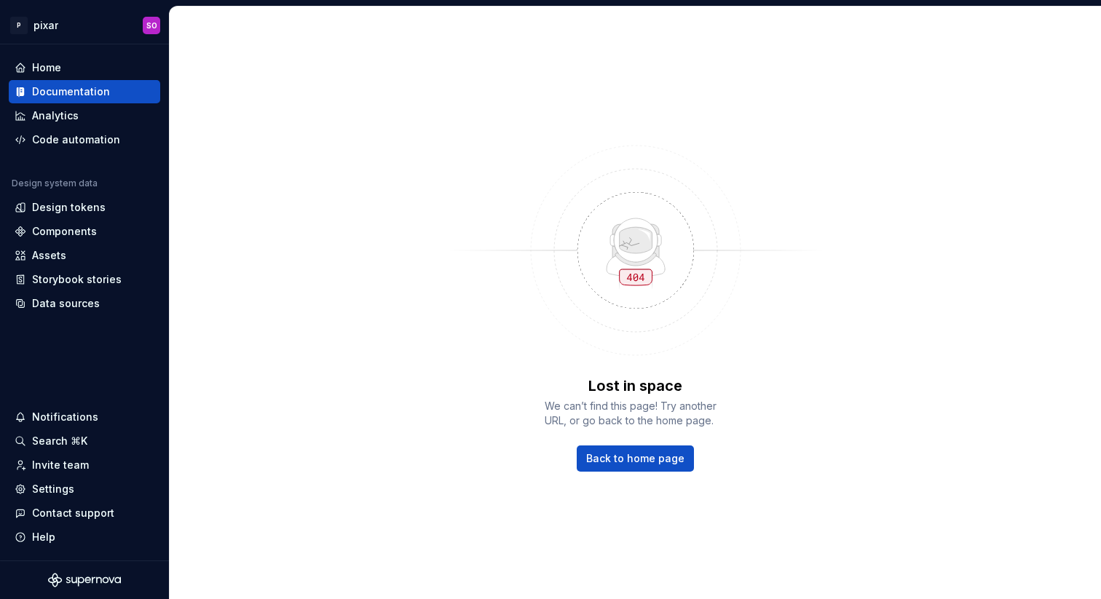
click at [663, 443] on div "Lost in space We can’t find this page! Try another URL, or go back to the home …" at bounding box center [636, 424] width 182 height 96
click at [662, 453] on span "Back to home page" at bounding box center [635, 458] width 98 height 15
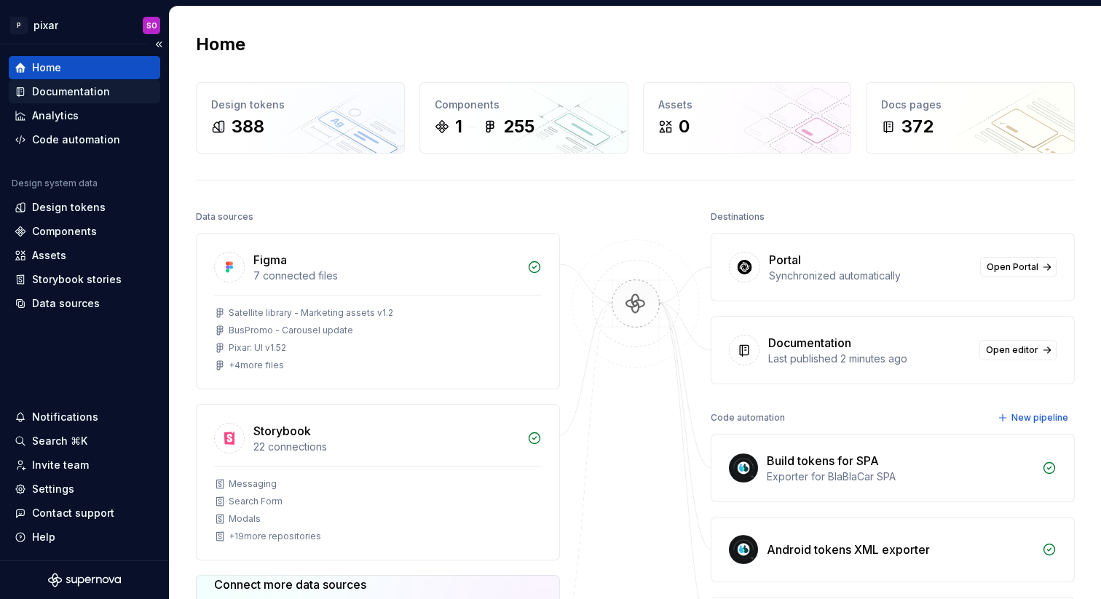
click at [41, 87] on div "Documentation" at bounding box center [71, 91] width 78 height 15
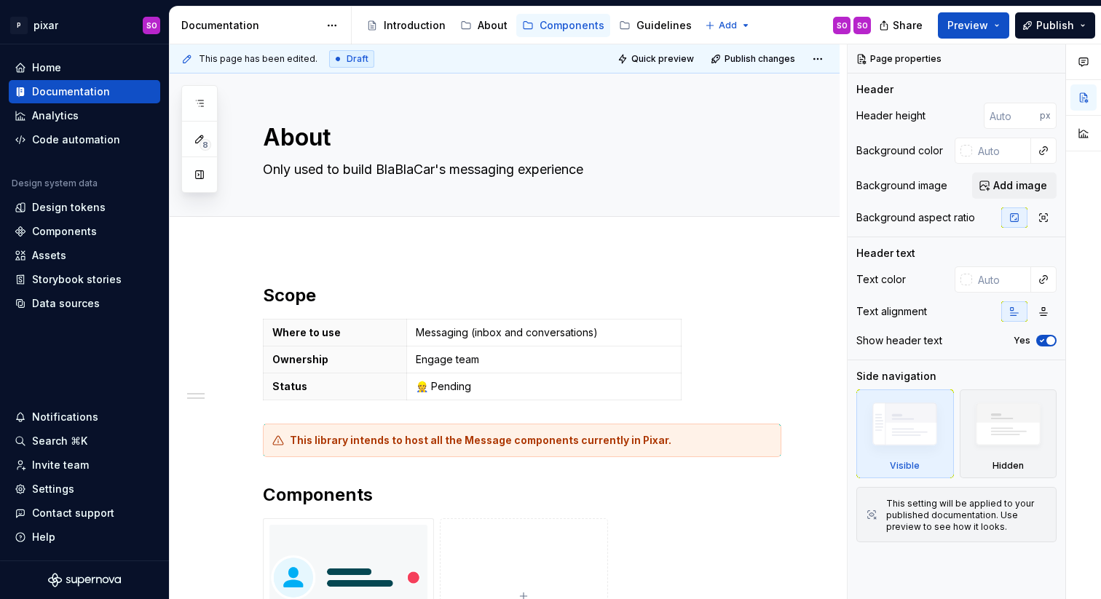
scroll to position [300, 0]
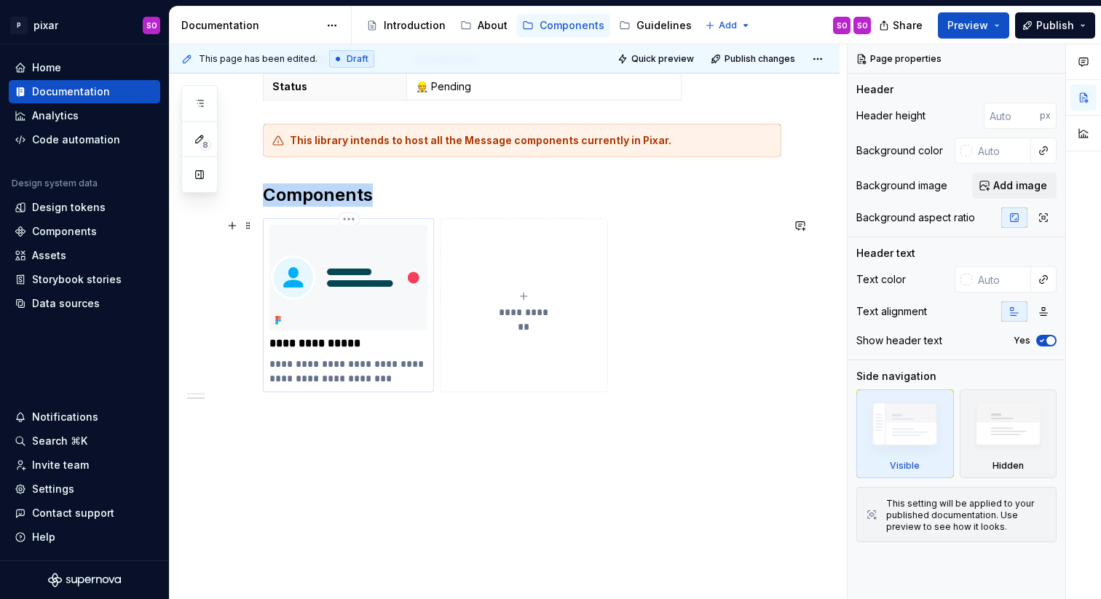
click at [404, 333] on div "**********" at bounding box center [348, 305] width 158 height 161
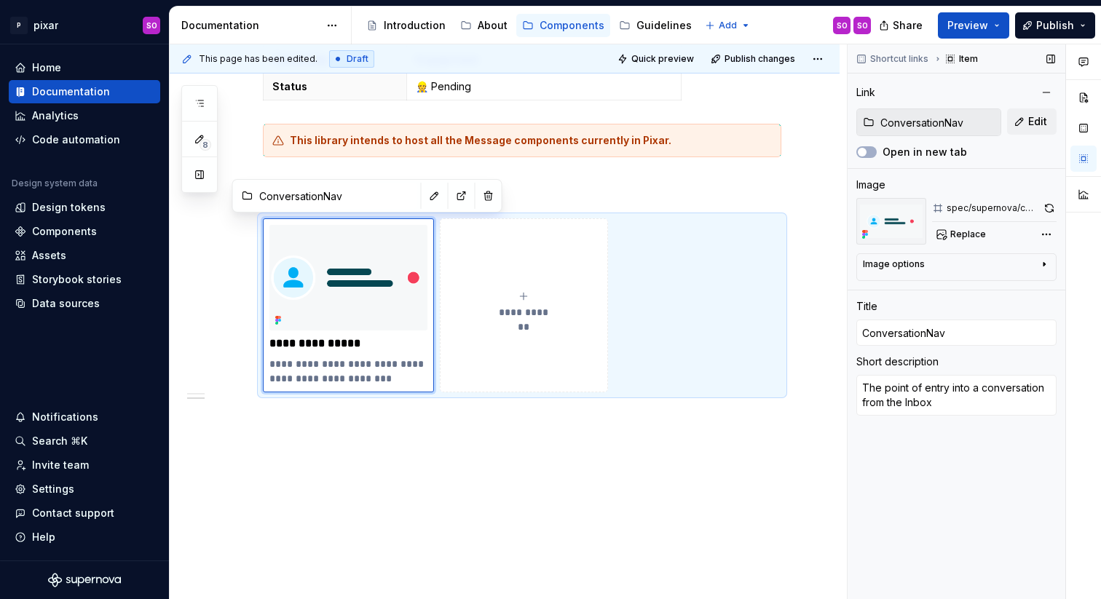
click at [922, 116] on input "ConversationNav" at bounding box center [937, 122] width 126 height 26
click at [922, 124] on input "ConversationNav" at bounding box center [937, 122] width 126 height 26
click at [981, 124] on input "ConversationNav" at bounding box center [937, 122] width 126 height 26
click at [1033, 124] on span "Edit" at bounding box center [1037, 121] width 19 height 15
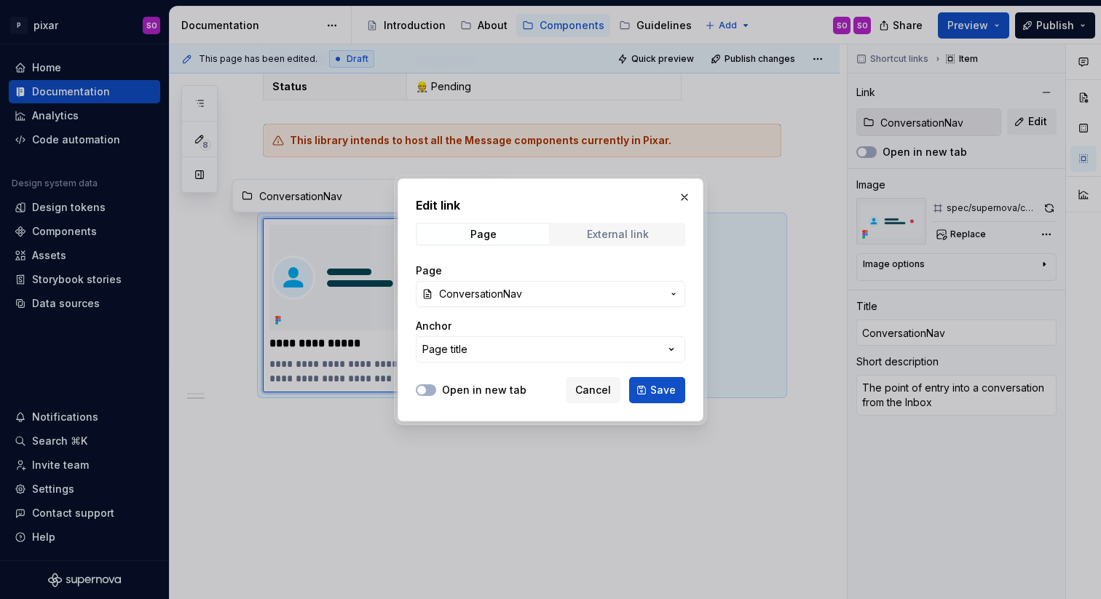
click at [609, 225] on span "External link" at bounding box center [618, 234] width 132 height 20
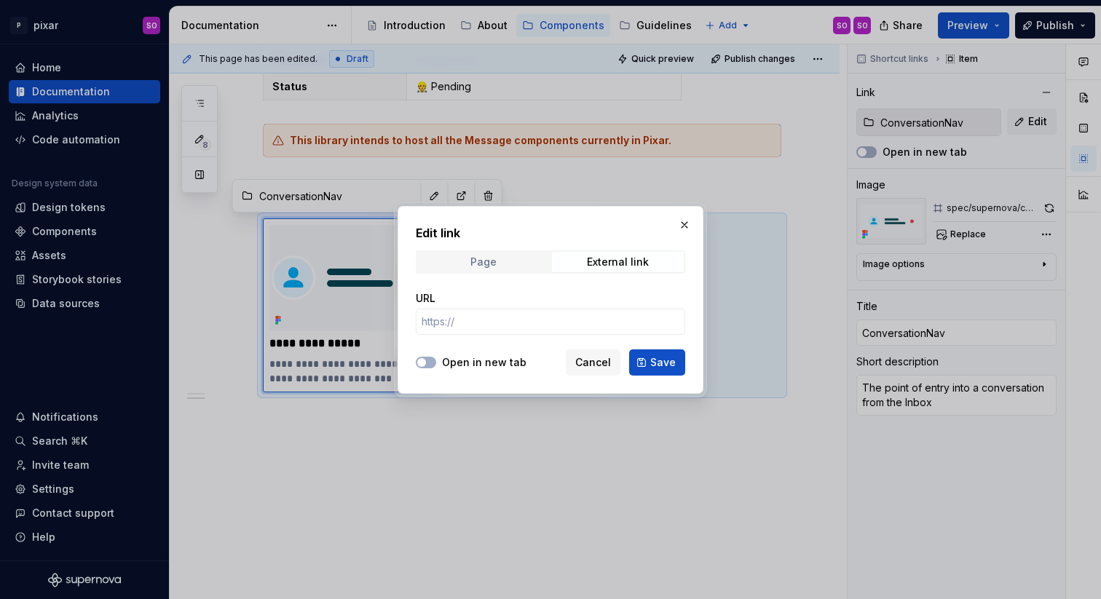
click at [520, 258] on span "Page" at bounding box center [483, 262] width 132 height 20
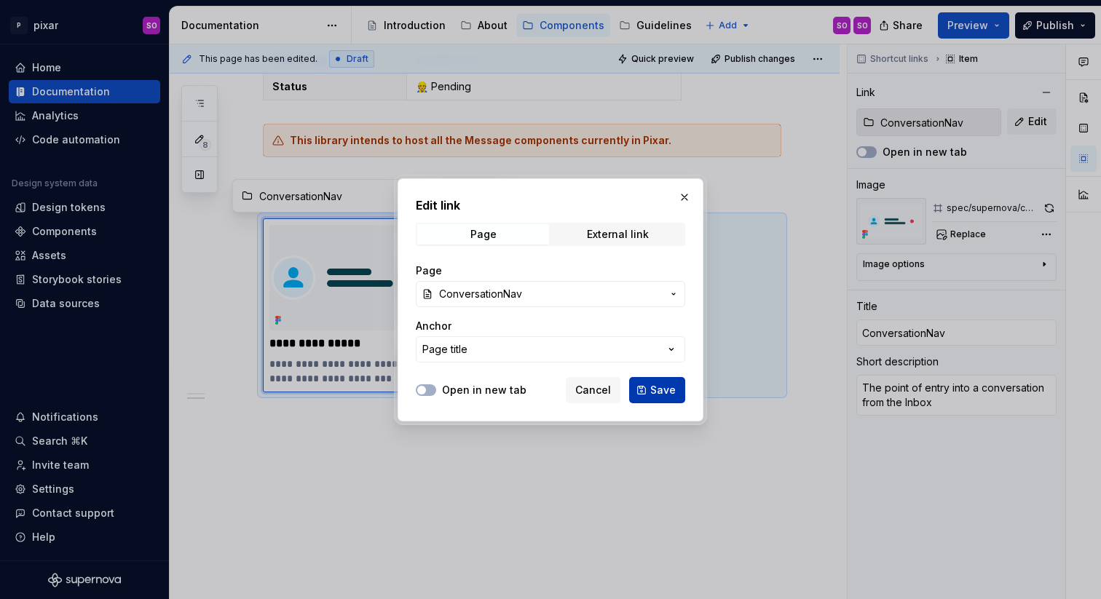
click at [660, 390] on span "Save" at bounding box center [662, 390] width 25 height 15
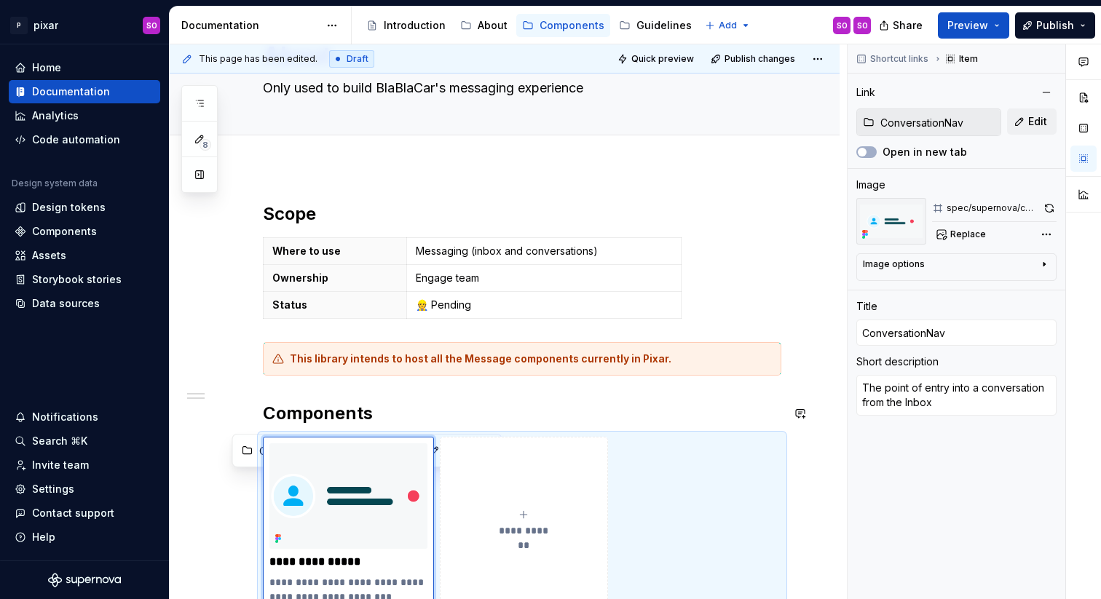
scroll to position [0, 0]
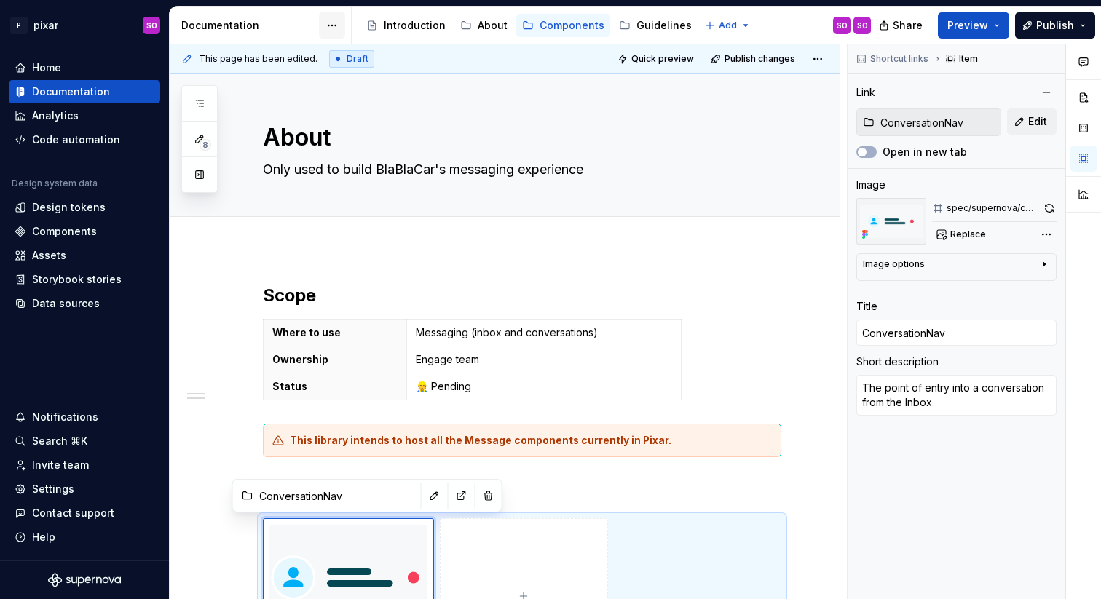
click at [334, 27] on html "P pixar SO Home Documentation Analytics Code automation Design system data Desi…" at bounding box center [550, 299] width 1101 height 599
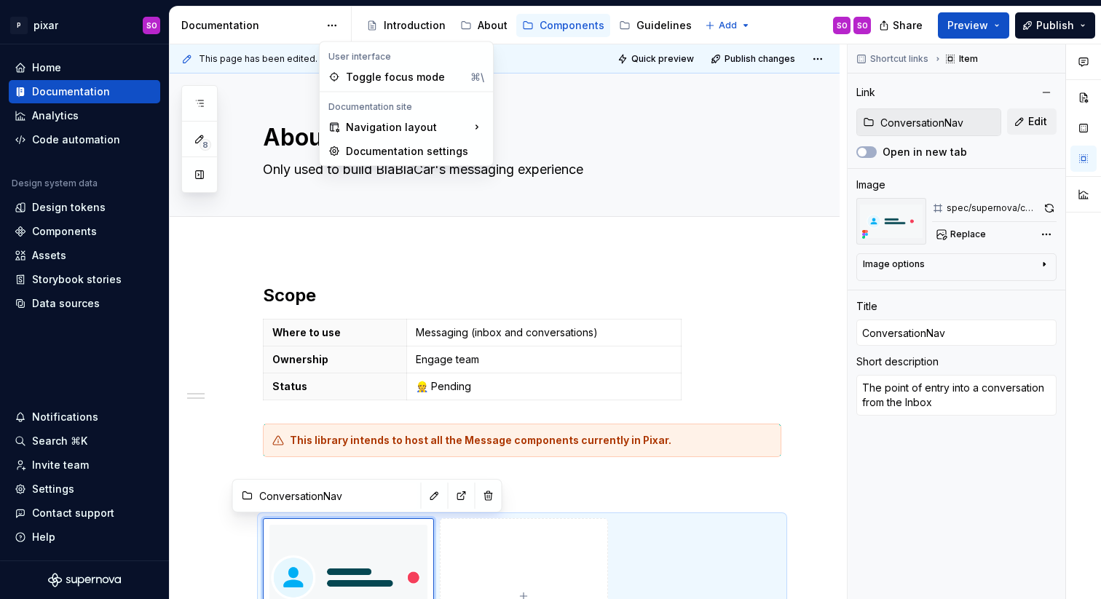
click at [272, 23] on html "P pixar SO Home Documentation Analytics Code automation Design system data Desi…" at bounding box center [550, 299] width 1101 height 599
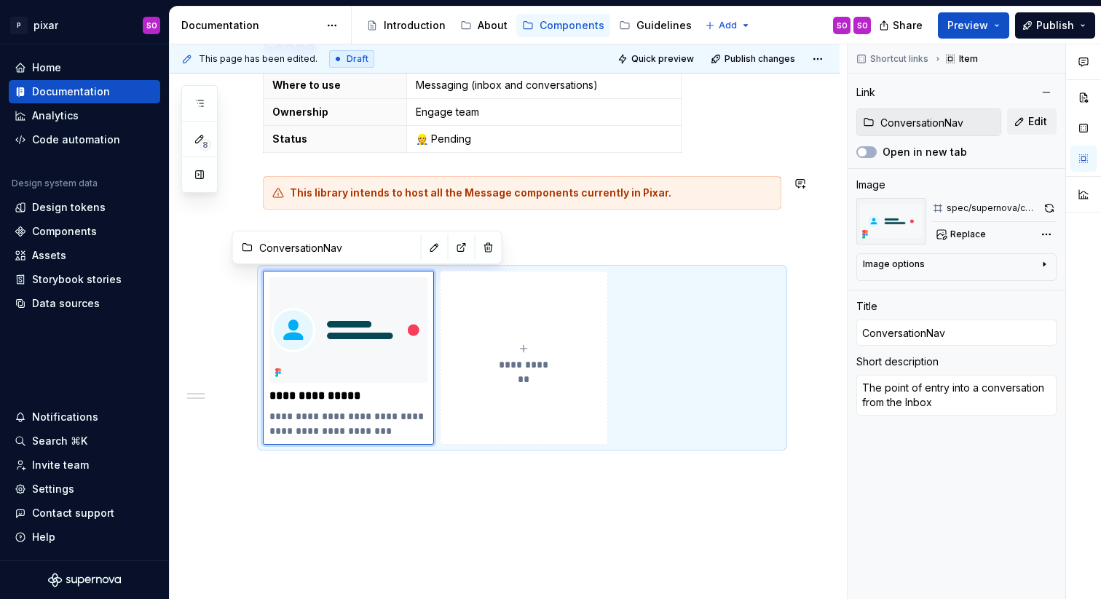
scroll to position [250, 0]
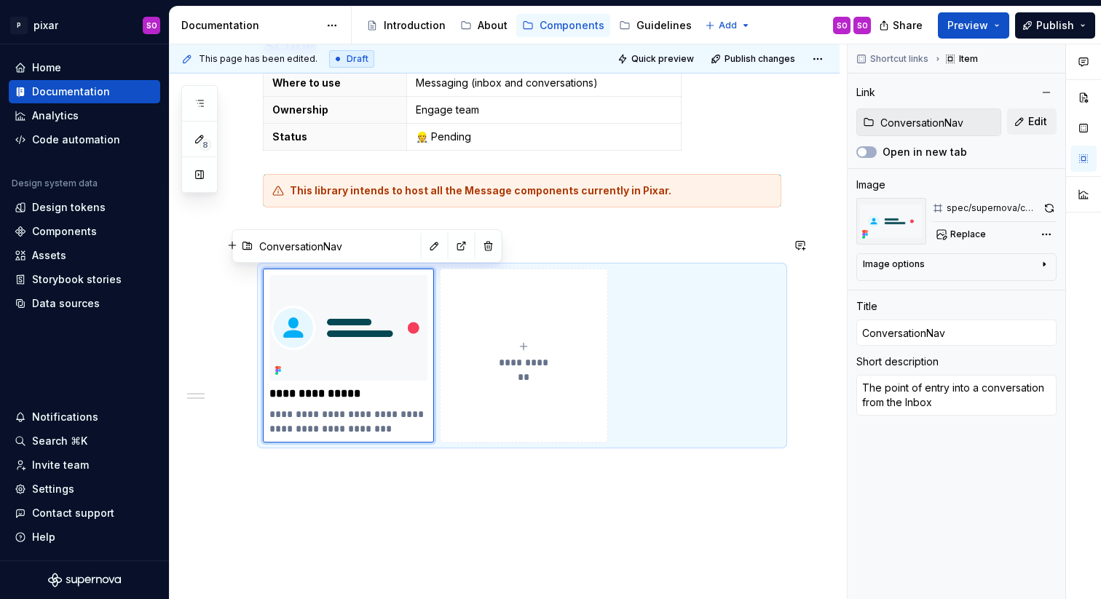
click at [513, 245] on h2 "Components" at bounding box center [522, 245] width 518 height 23
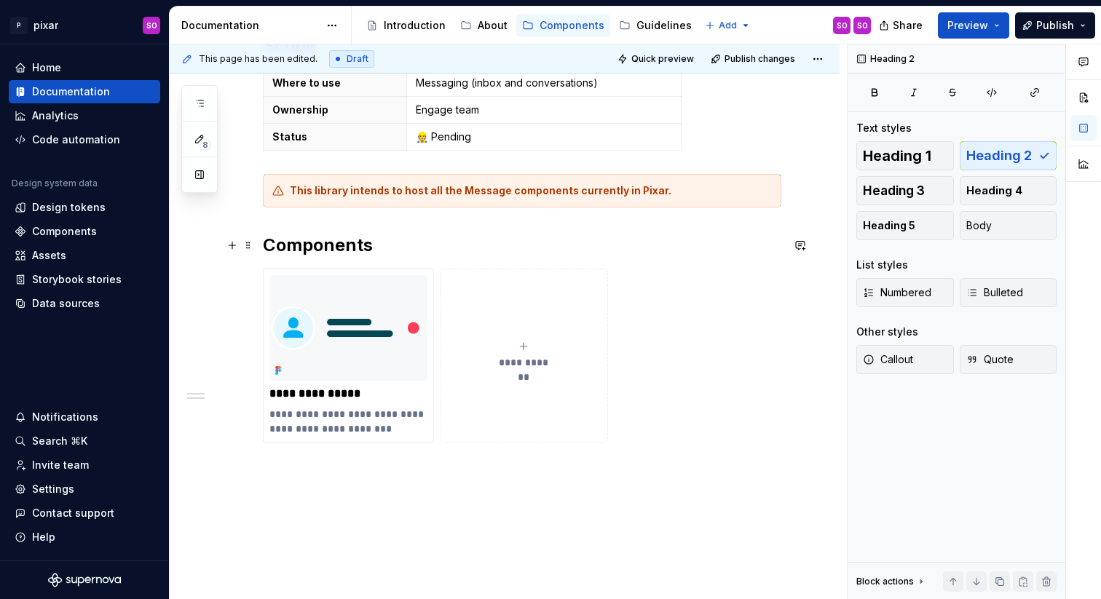
scroll to position [325, 0]
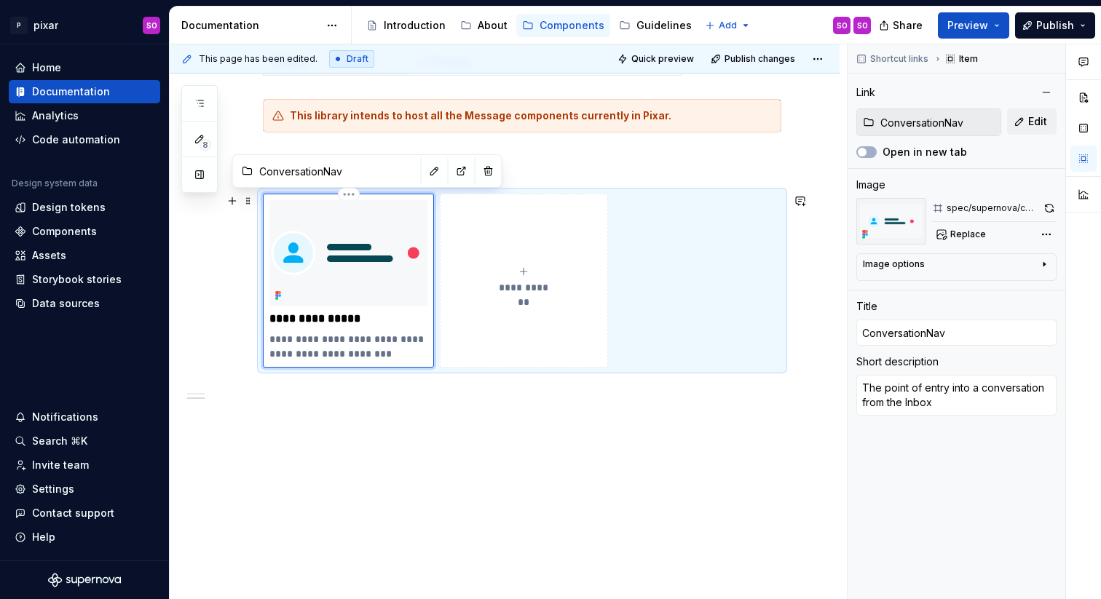
click at [388, 254] on img at bounding box center [348, 253] width 158 height 106
click at [277, 177] on input "ConversationNav" at bounding box center [335, 171] width 165 height 26
click at [451, 173] on button "button" at bounding box center [461, 171] width 20 height 20
type textarea "*"
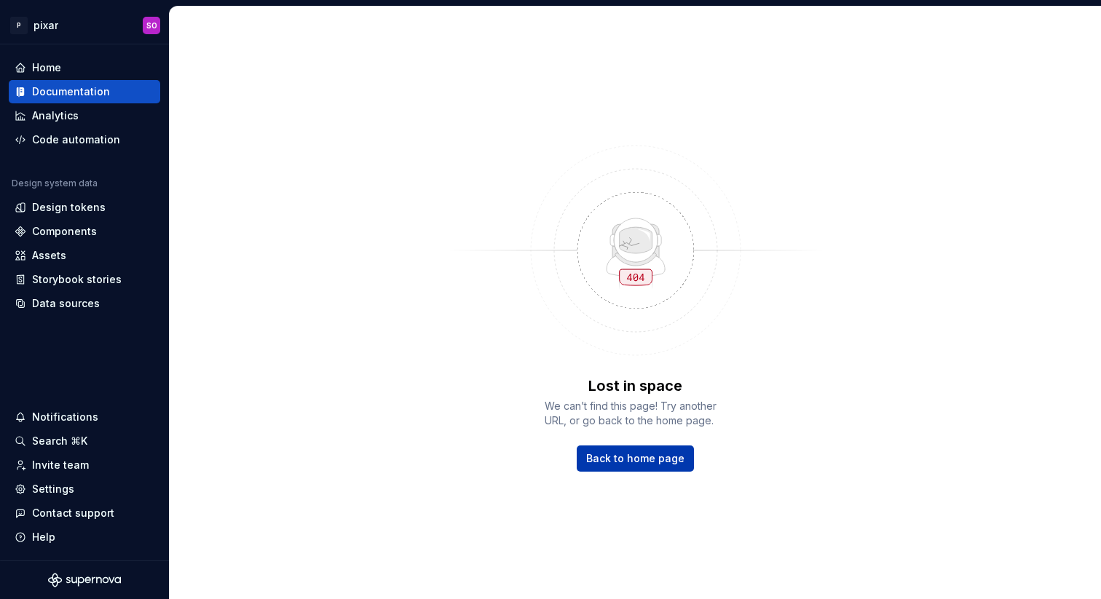
click at [676, 454] on span "Back to home page" at bounding box center [635, 458] width 98 height 15
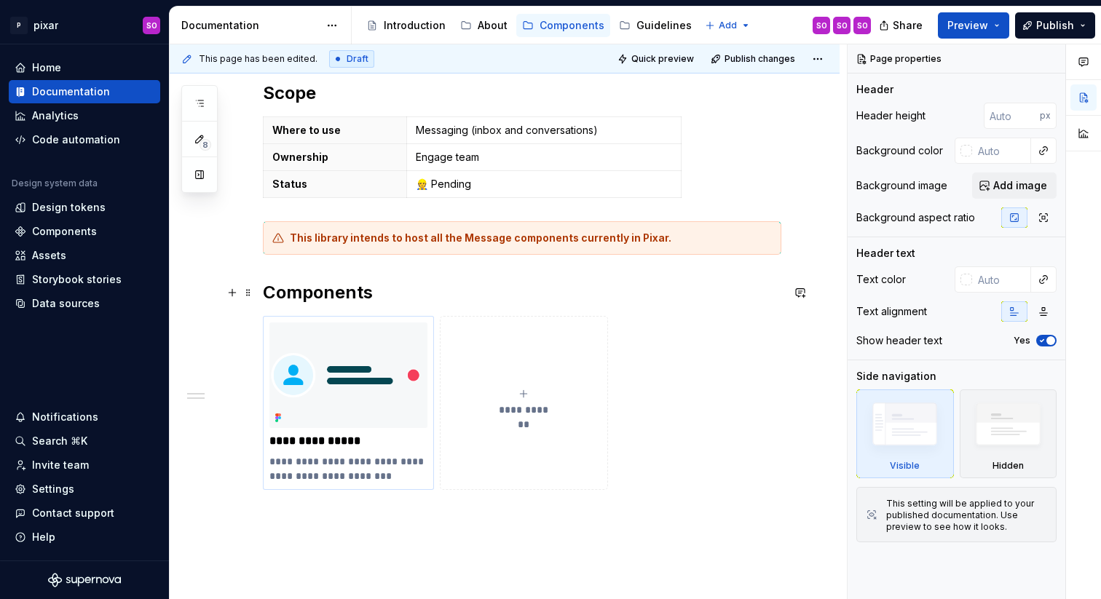
scroll to position [195, 0]
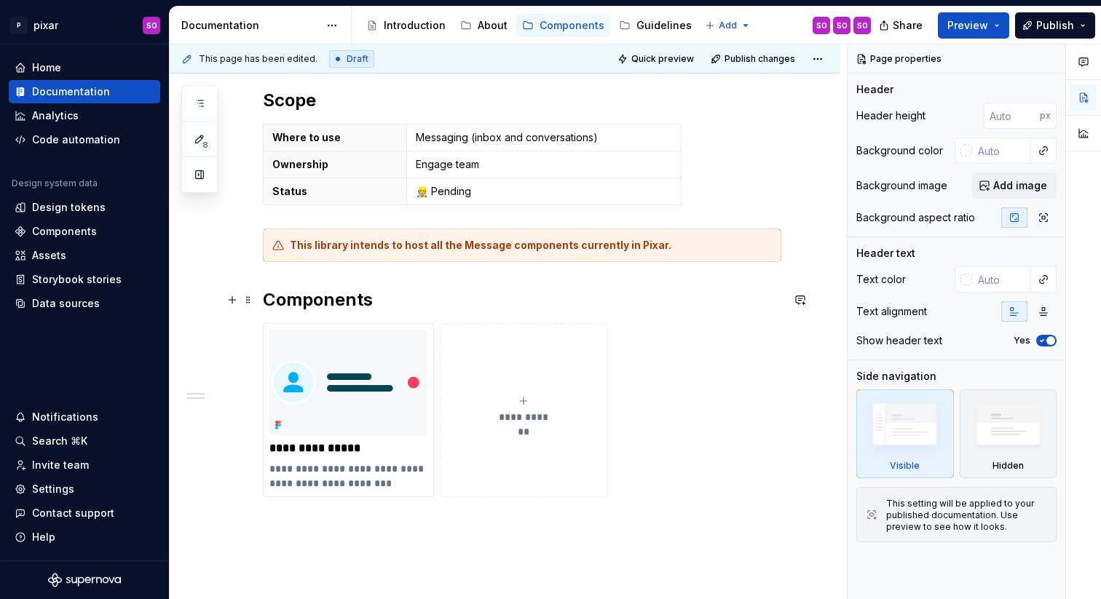
click at [435, 298] on h2 "Components" at bounding box center [522, 299] width 518 height 23
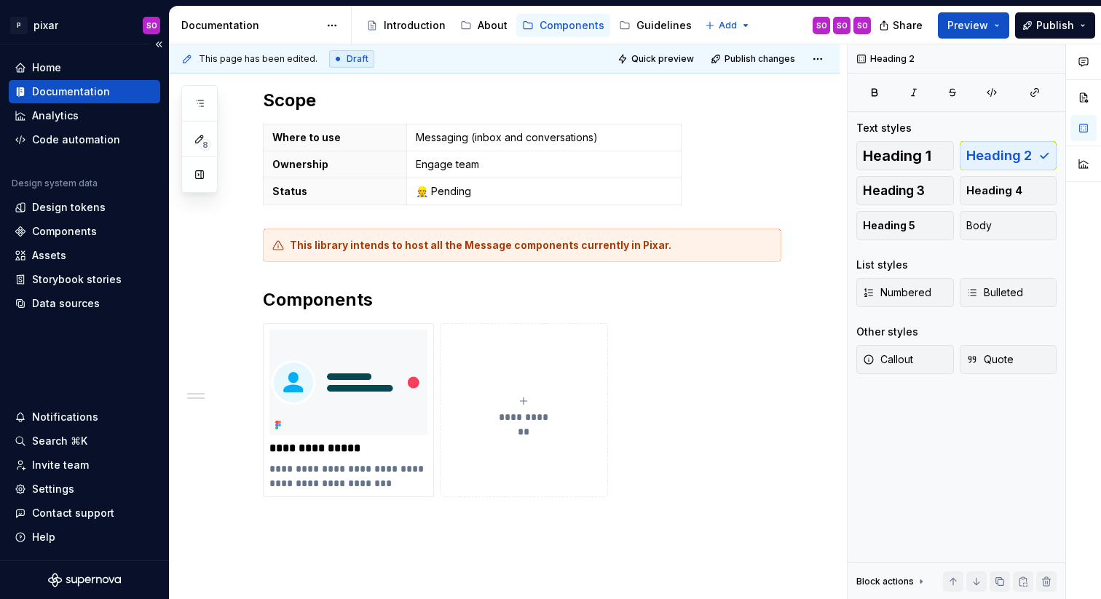
click at [72, 92] on div "Documentation" at bounding box center [71, 91] width 78 height 15
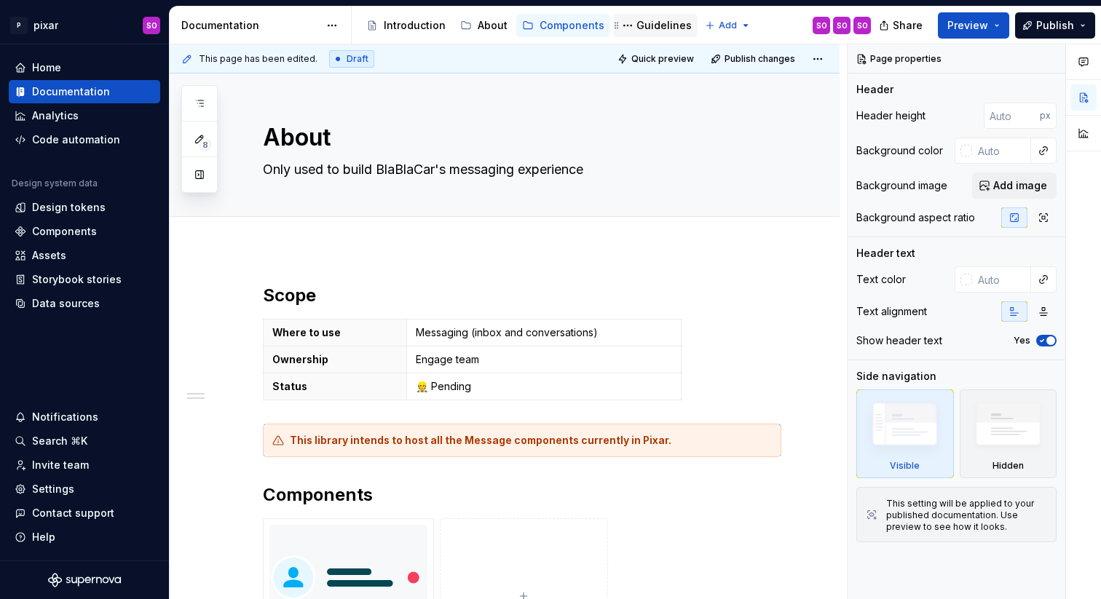
click at [648, 24] on div "Guidelines" at bounding box center [663, 25] width 55 height 15
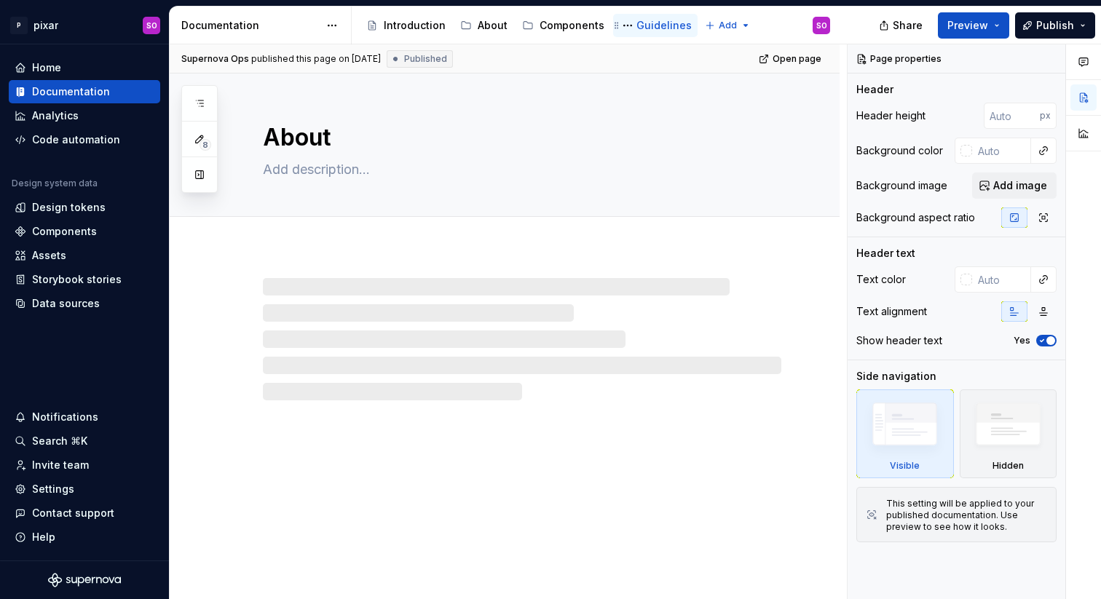
click at [641, 22] on div "Guidelines" at bounding box center [663, 25] width 55 height 15
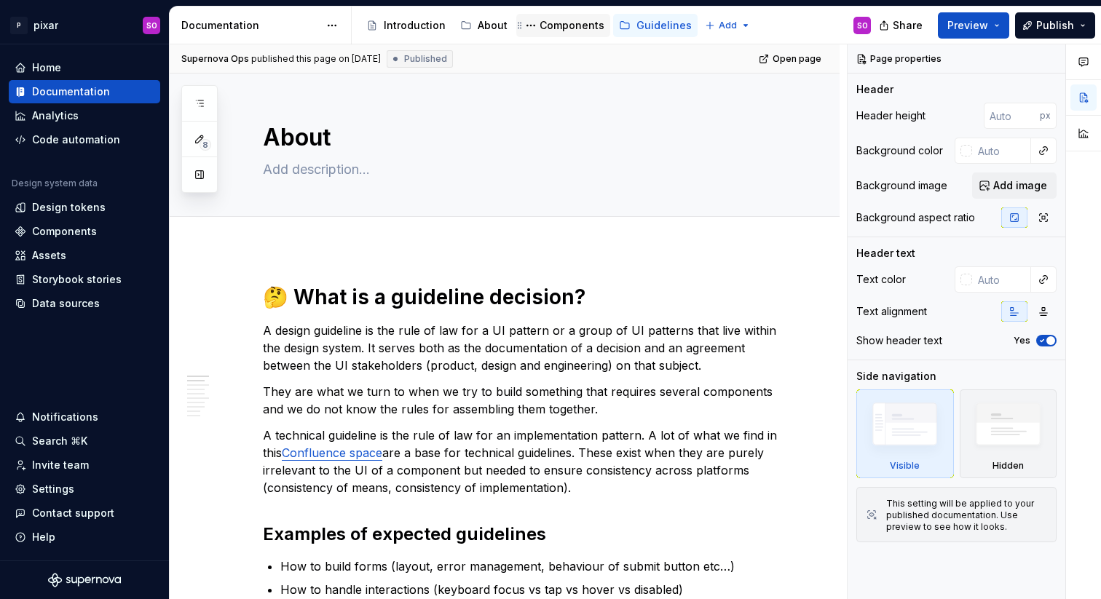
click at [553, 22] on div "Components" at bounding box center [571, 25] width 65 height 15
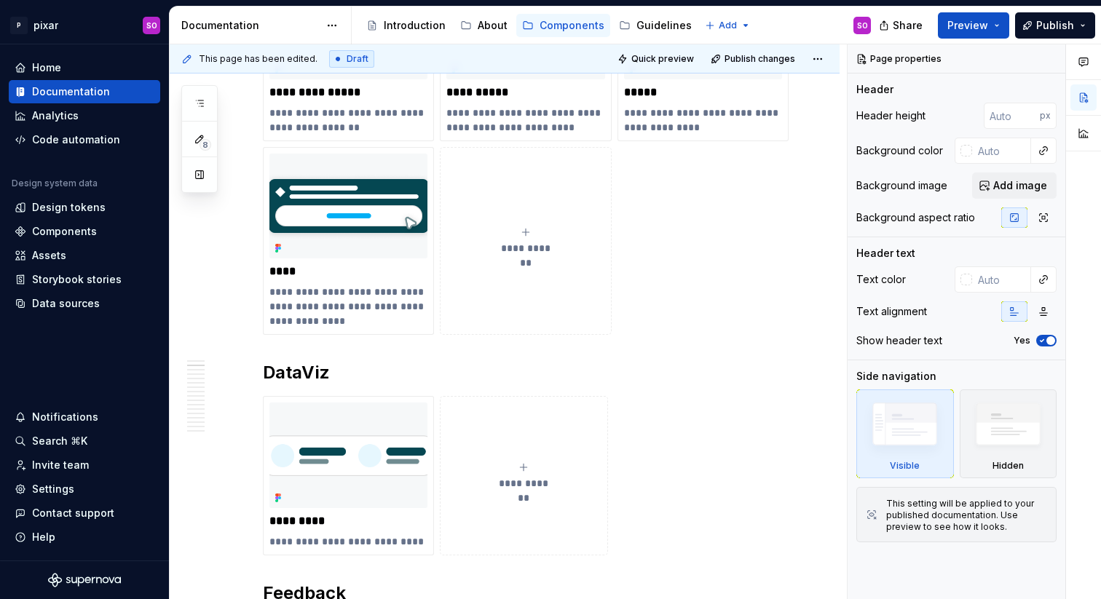
scroll to position [941, 0]
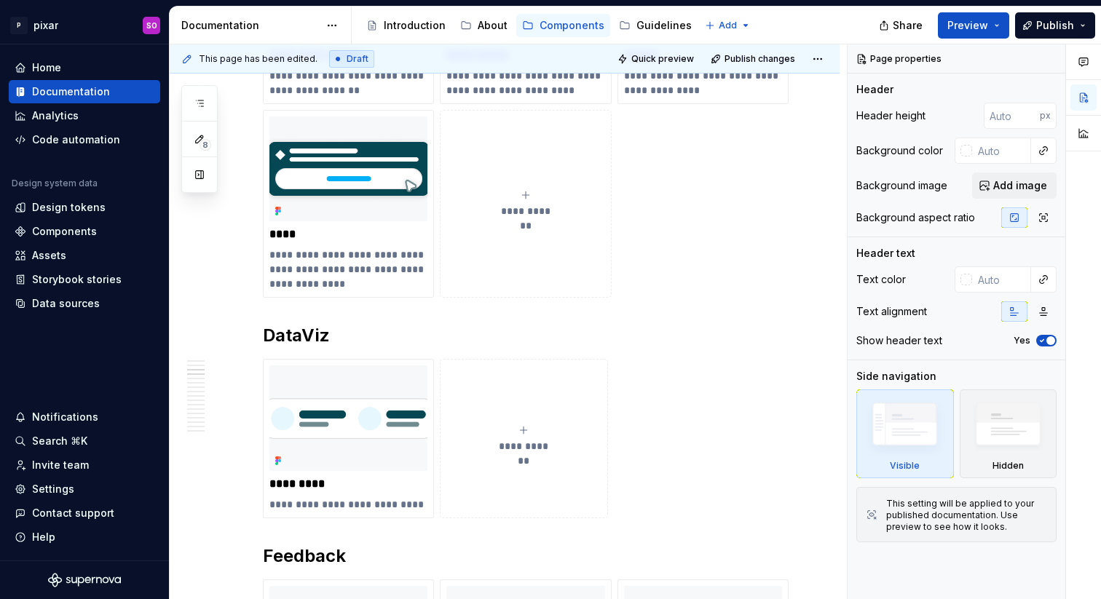
type textarea "*"
